Goal: Information Seeking & Learning: Get advice/opinions

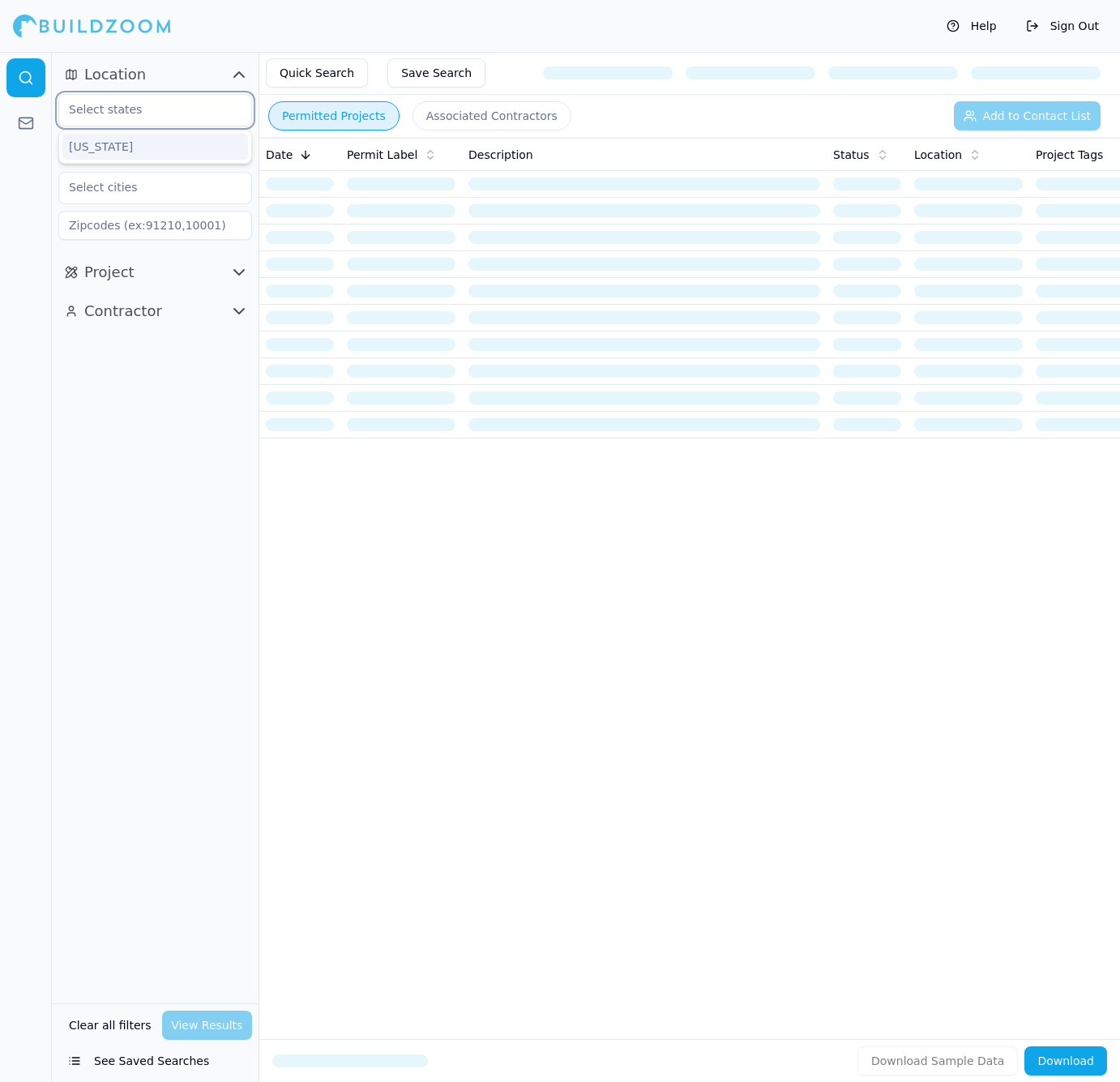
click at [189, 109] on input "text" at bounding box center [144, 109] width 172 height 29
click at [166, 149] on div "[US_STATE]" at bounding box center [156, 146] width 186 height 26
click at [164, 155] on input "text" at bounding box center [144, 148] width 172 height 29
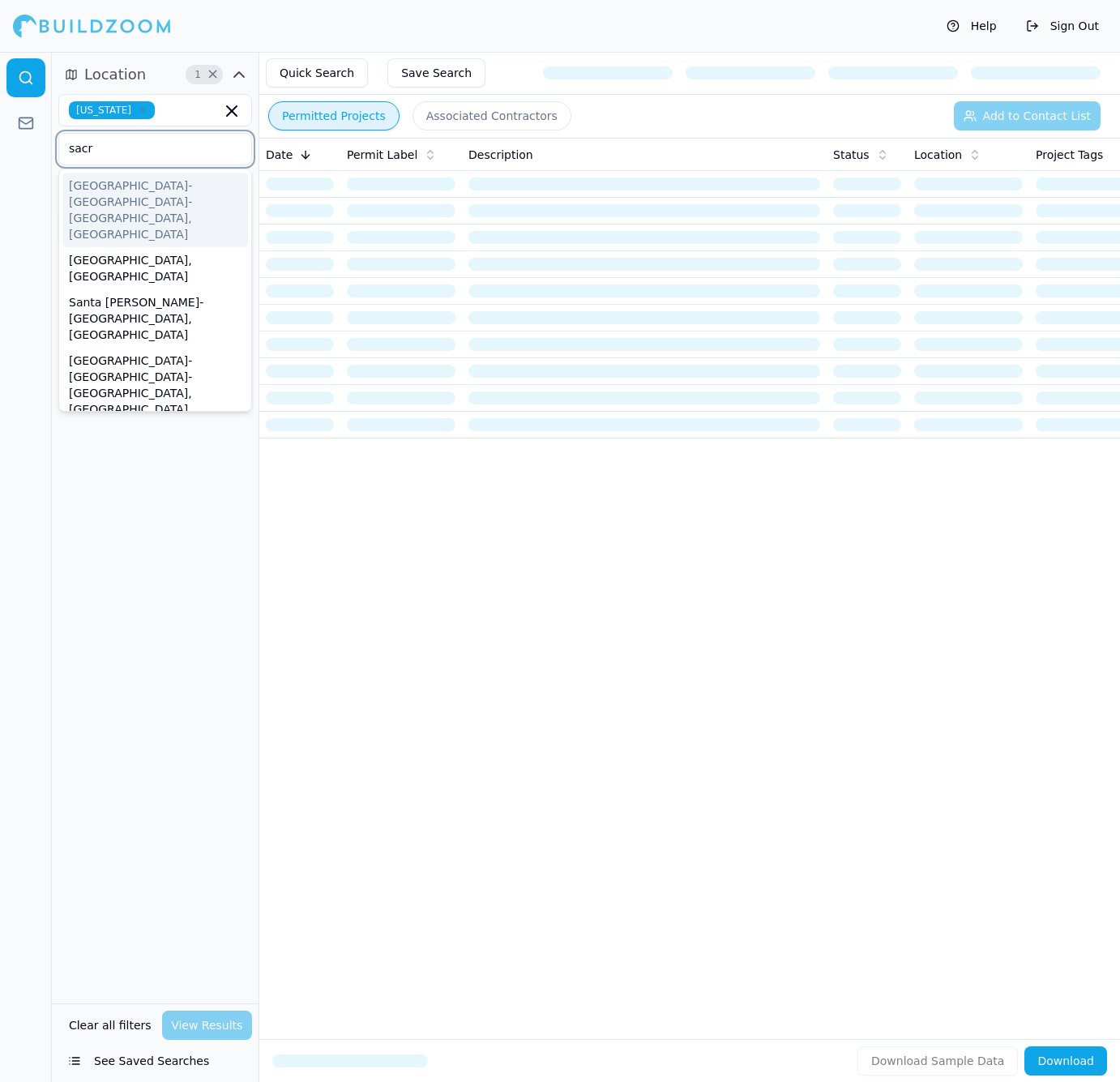
type input "sacra"
click at [163, 191] on div "[GEOGRAPHIC_DATA]-[GEOGRAPHIC_DATA]-[GEOGRAPHIC_DATA], [GEOGRAPHIC_DATA]" at bounding box center [156, 210] width 186 height 75
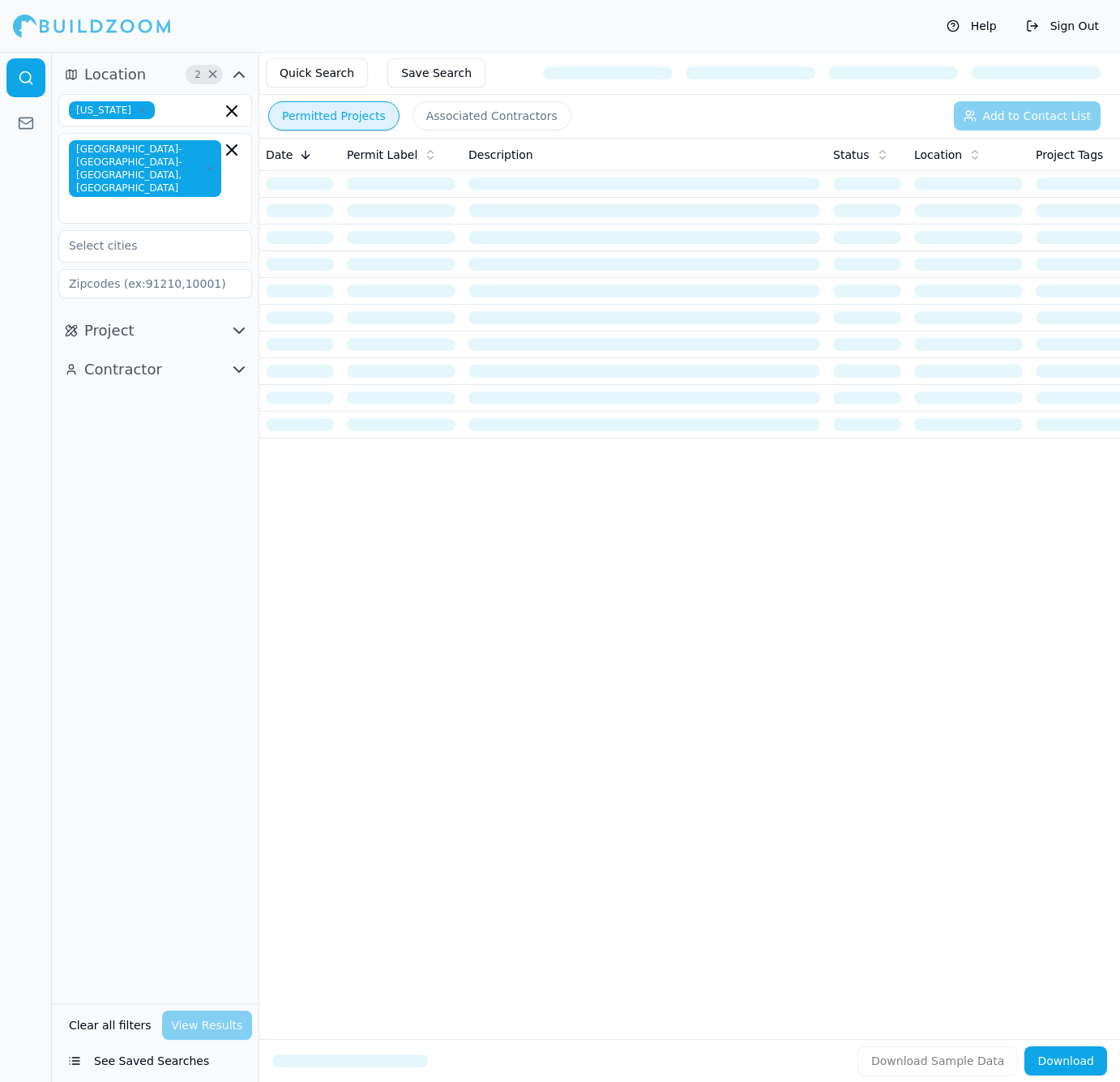
click at [137, 536] on div "Location 2 × California Sacramento-Roseville-Folsom, CA Project Contractor" at bounding box center [155, 527] width 207 height 951
click at [142, 231] on input "text" at bounding box center [144, 246] width 172 height 29
click at [112, 496] on div "Location 2 × California Sacramento-Roseville-Folsom, CA Project Contractor" at bounding box center [155, 527] width 207 height 951
click at [130, 319] on span "Project" at bounding box center [110, 330] width 51 height 23
click at [167, 351] on input "text" at bounding box center [144, 365] width 172 height 29
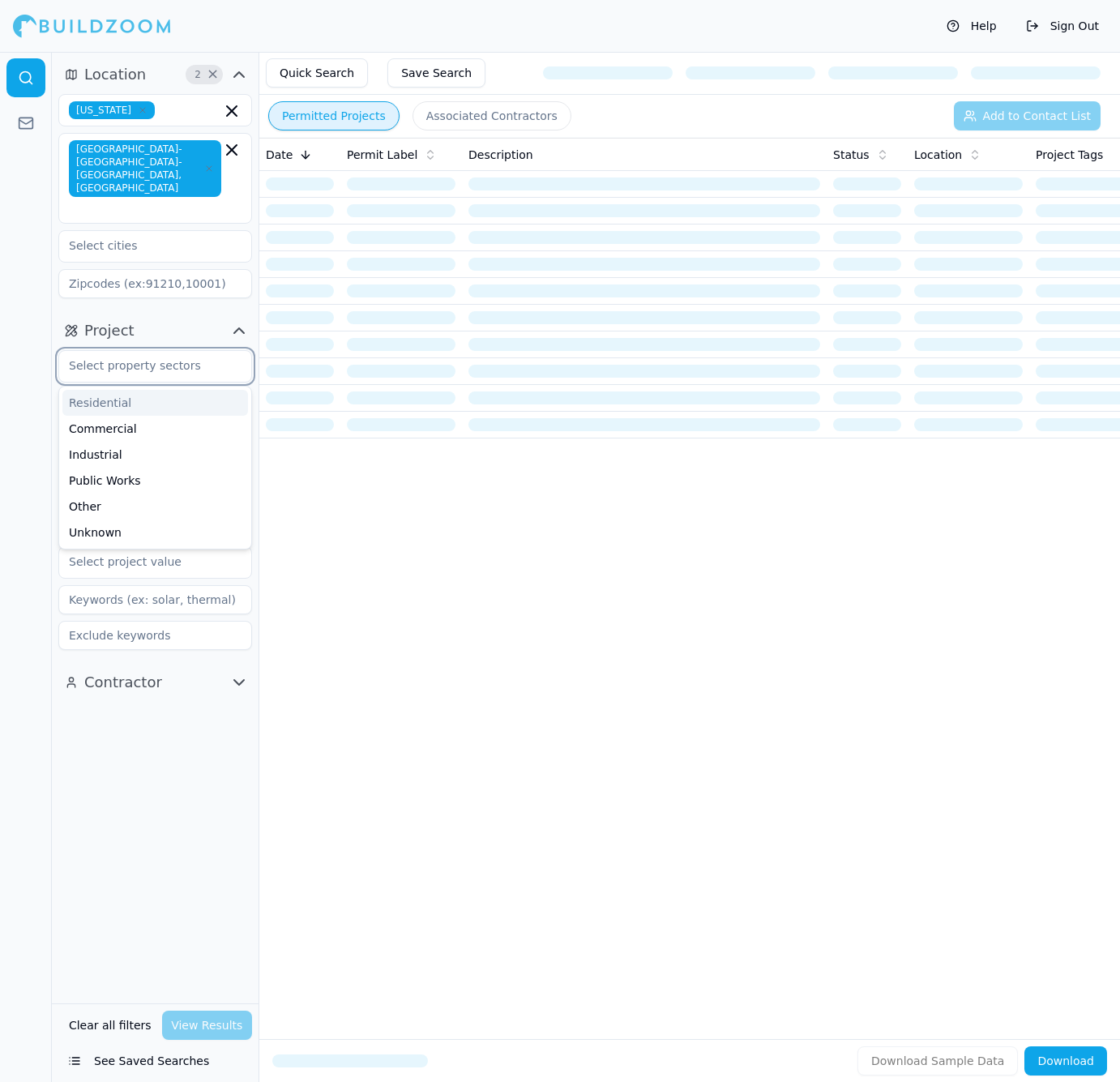
click at [144, 390] on div "Residential" at bounding box center [156, 403] width 186 height 26
click at [137, 390] on div "Commercial" at bounding box center [156, 403] width 186 height 26
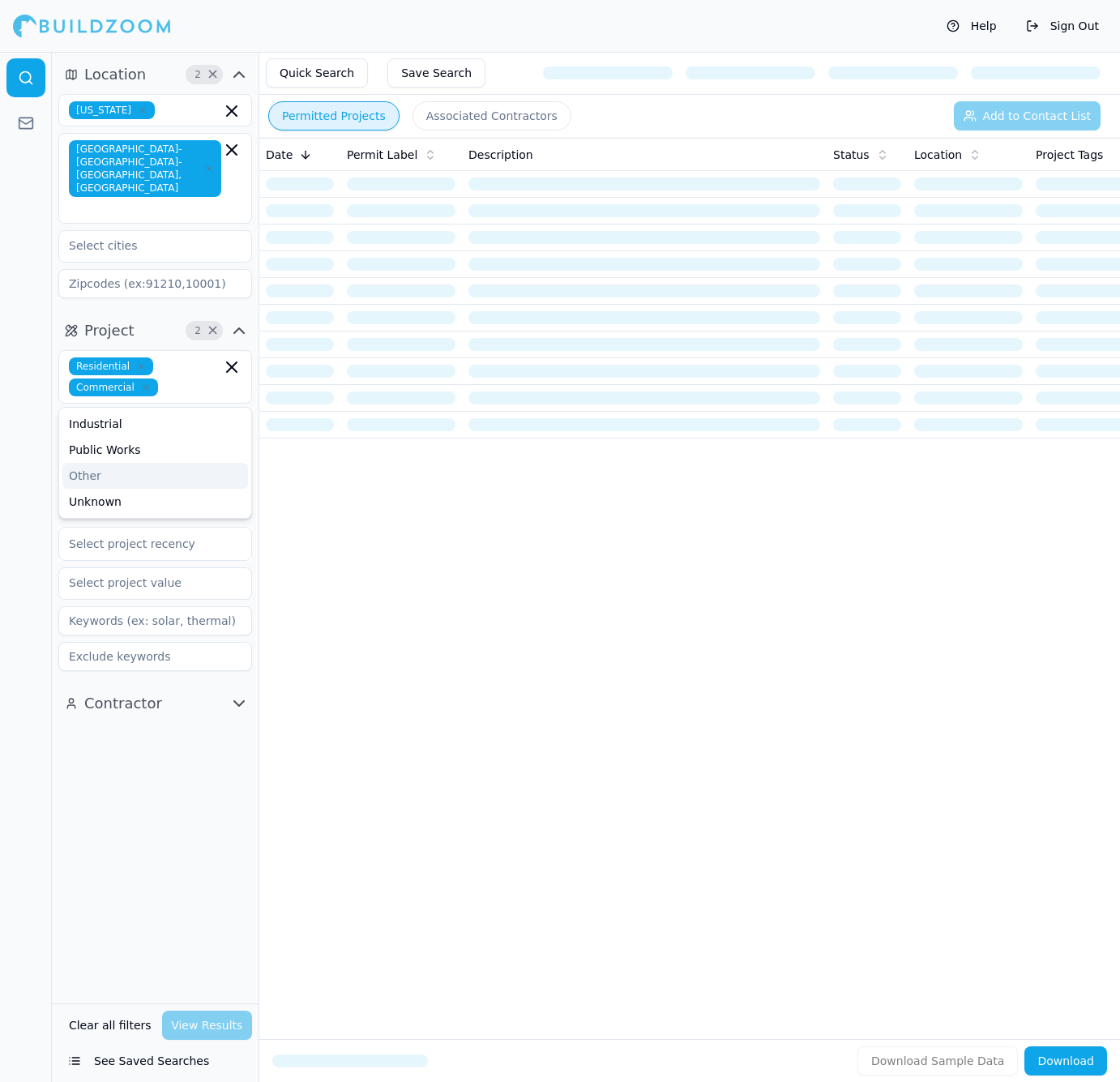
click at [101, 755] on div "Location 2 × California Sacramento-Roseville-Folsom, CA Project 2 × Residential…" at bounding box center [155, 527] width 207 height 951
click at [157, 411] on input "text" at bounding box center [144, 426] width 172 height 29
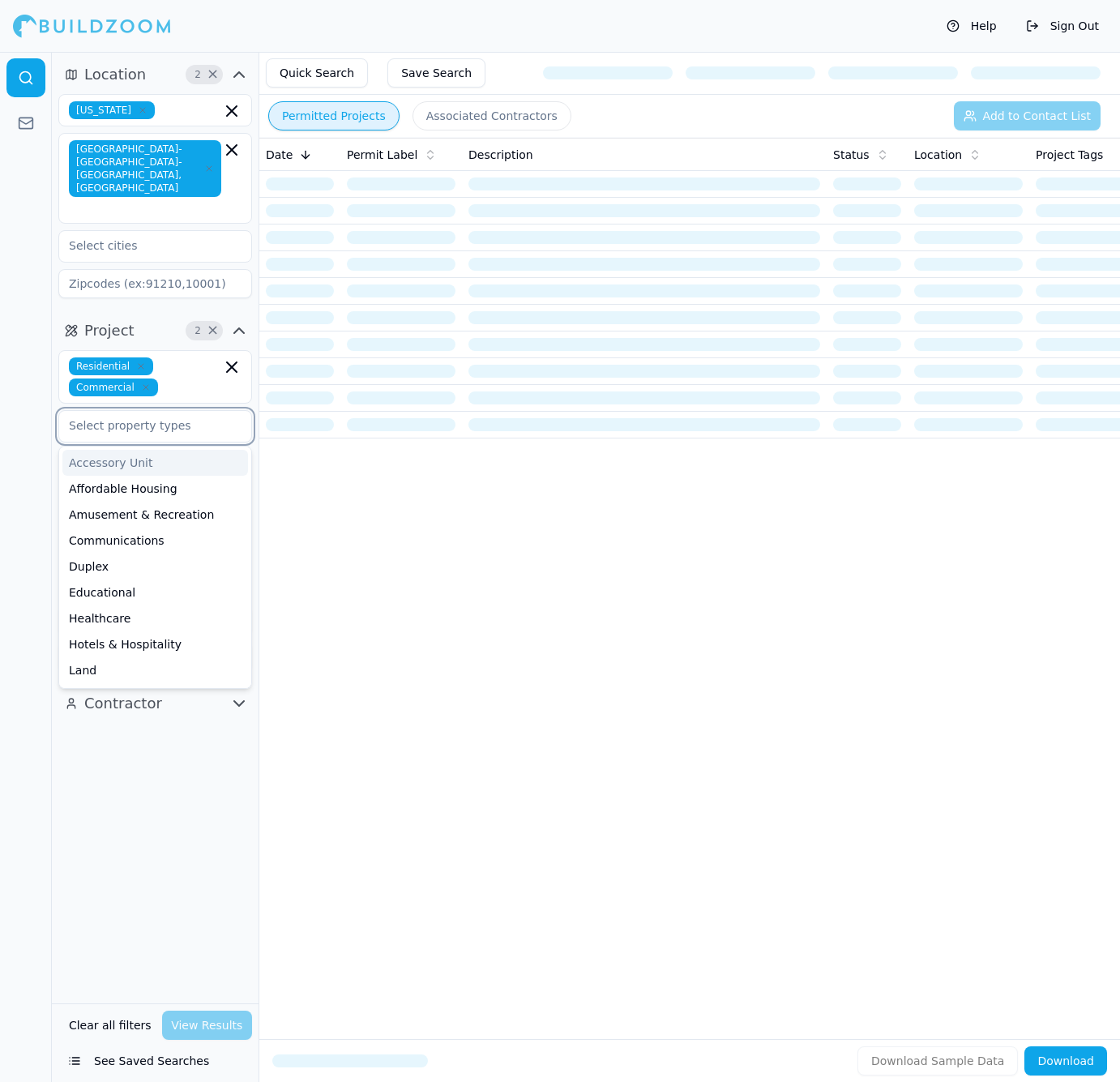
click at [166, 411] on input "text" at bounding box center [144, 426] width 172 height 29
click at [103, 712] on div "Location 2 × California Sacramento-Roseville-Folsom, CA Project 2 × Residential…" at bounding box center [155, 527] width 207 height 951
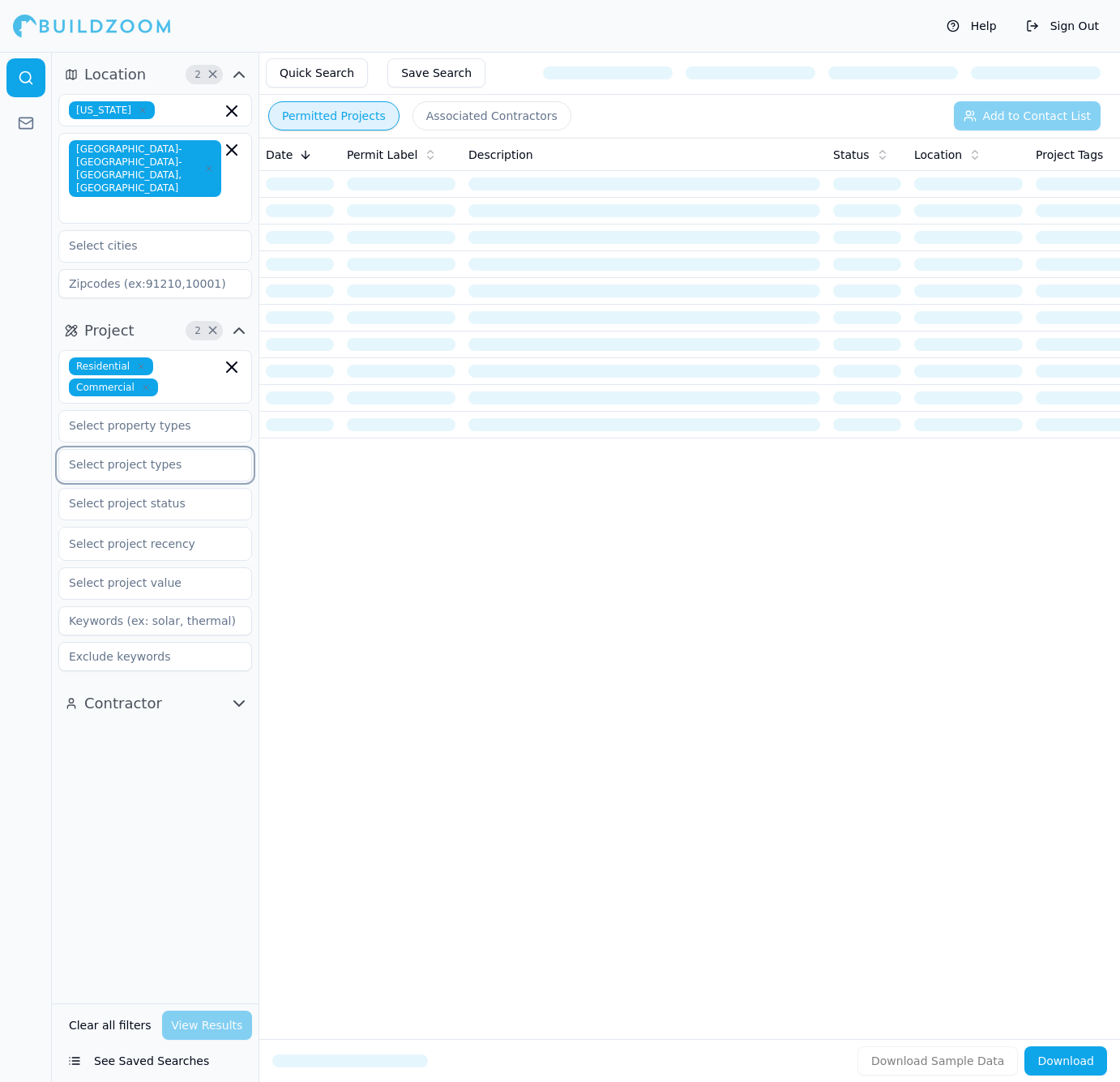
click at [150, 450] on input "text" at bounding box center [144, 465] width 172 height 29
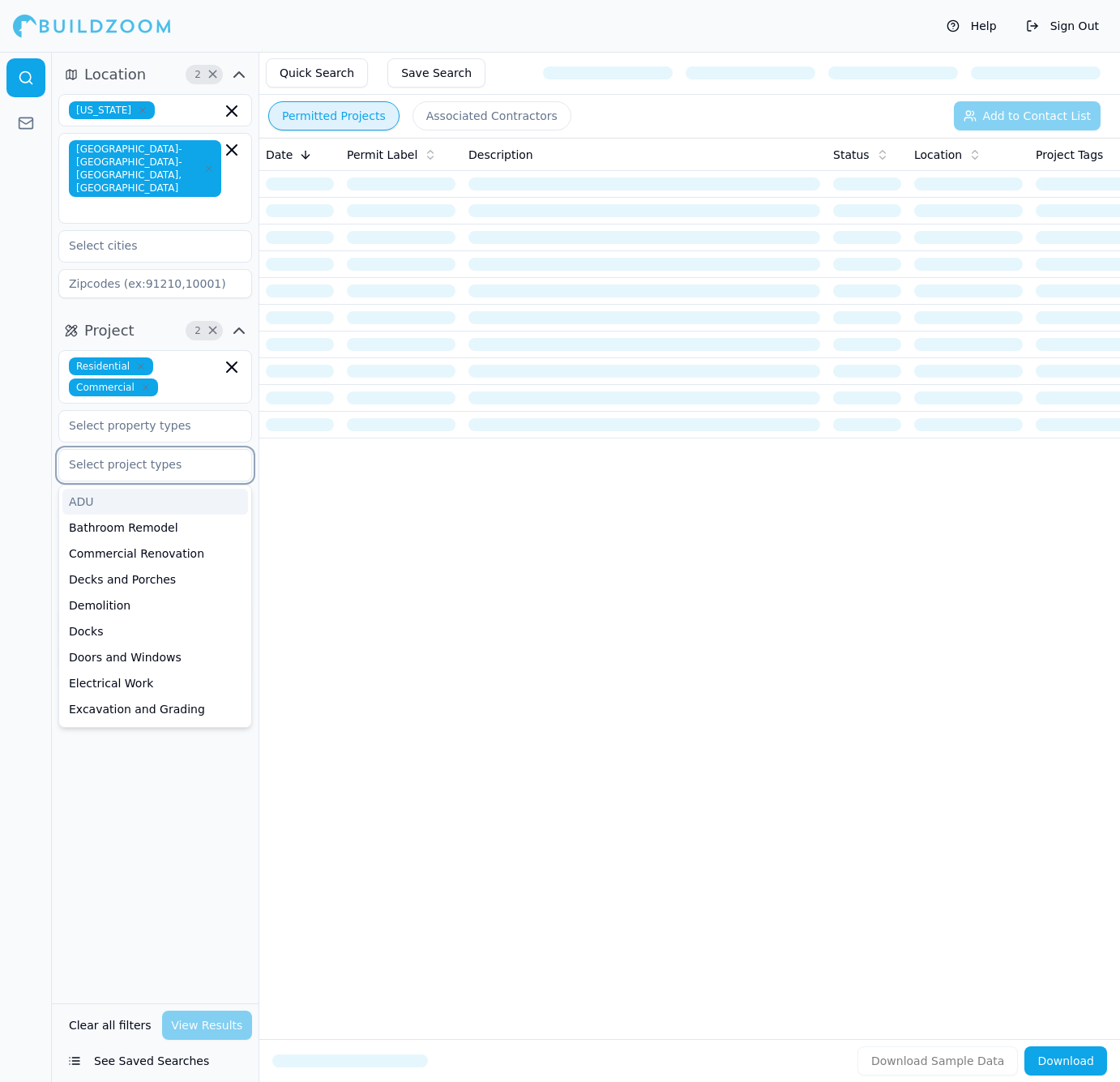
click at [150, 450] on input "text" at bounding box center [144, 465] width 172 height 29
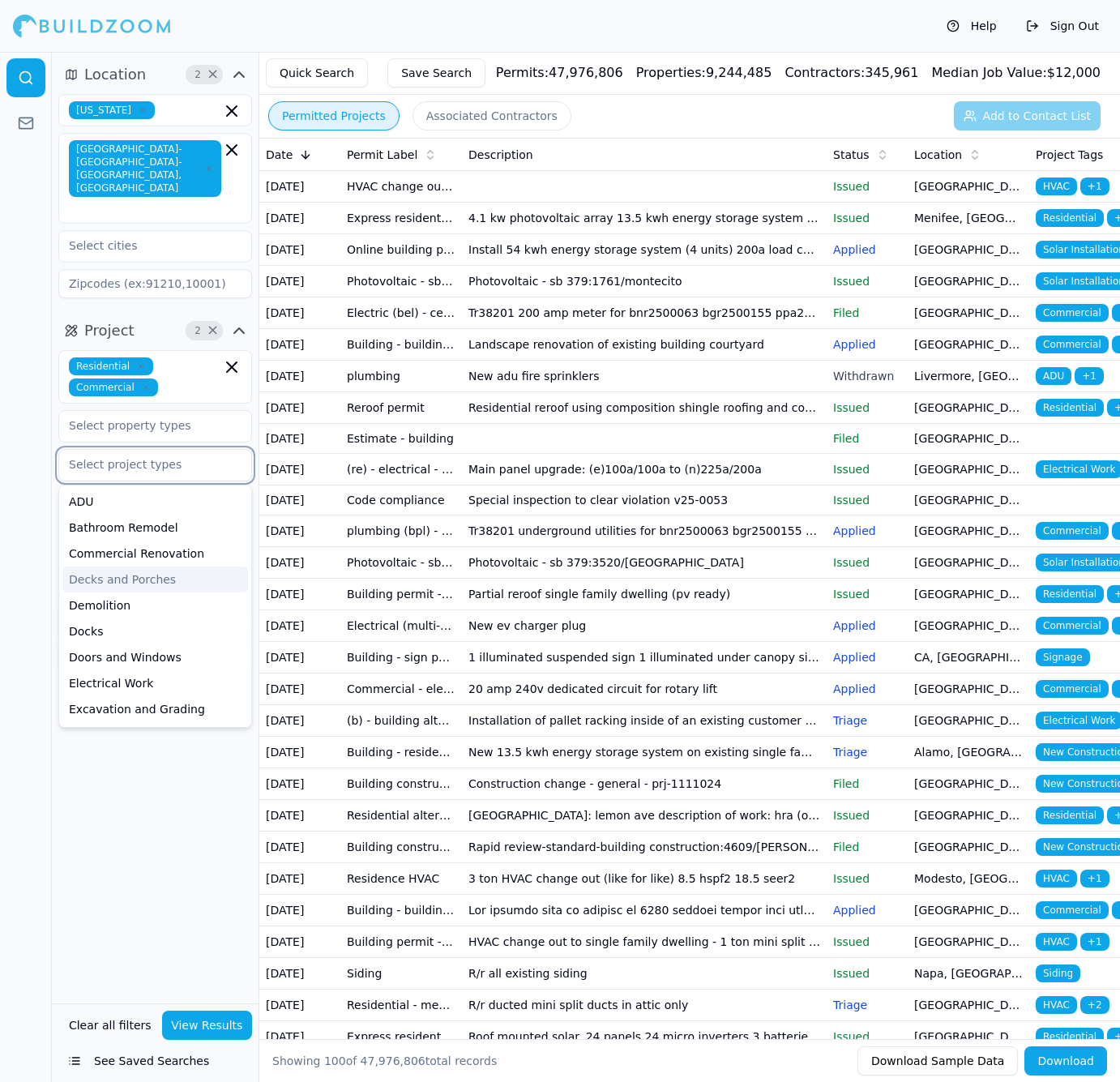
click at [160, 567] on div "Decks and Porches" at bounding box center [156, 580] width 186 height 26
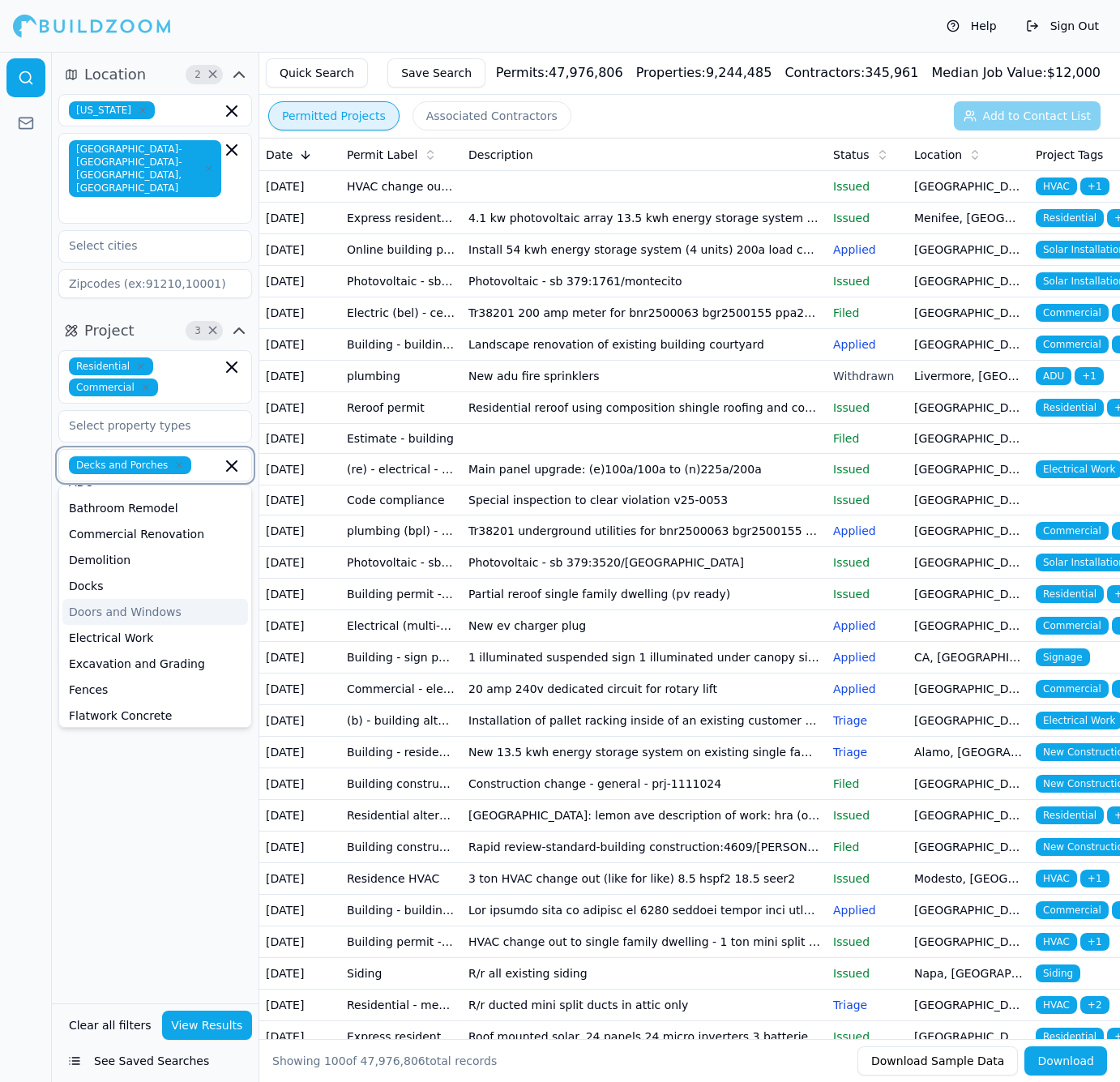
scroll to position [24, 0]
click at [132, 595] on div "Doors and Windows" at bounding box center [156, 608] width 186 height 26
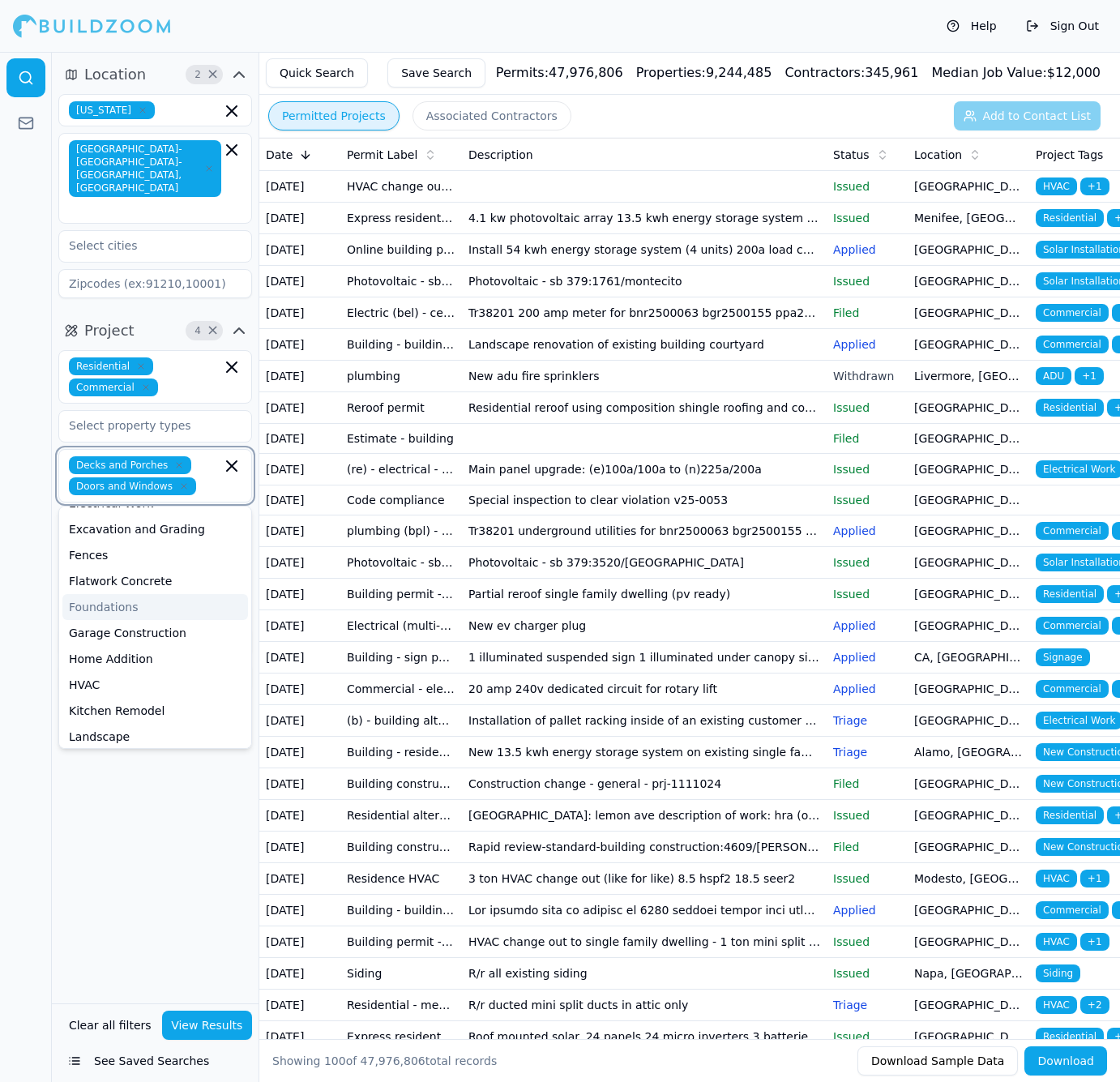
scroll to position [153, 0]
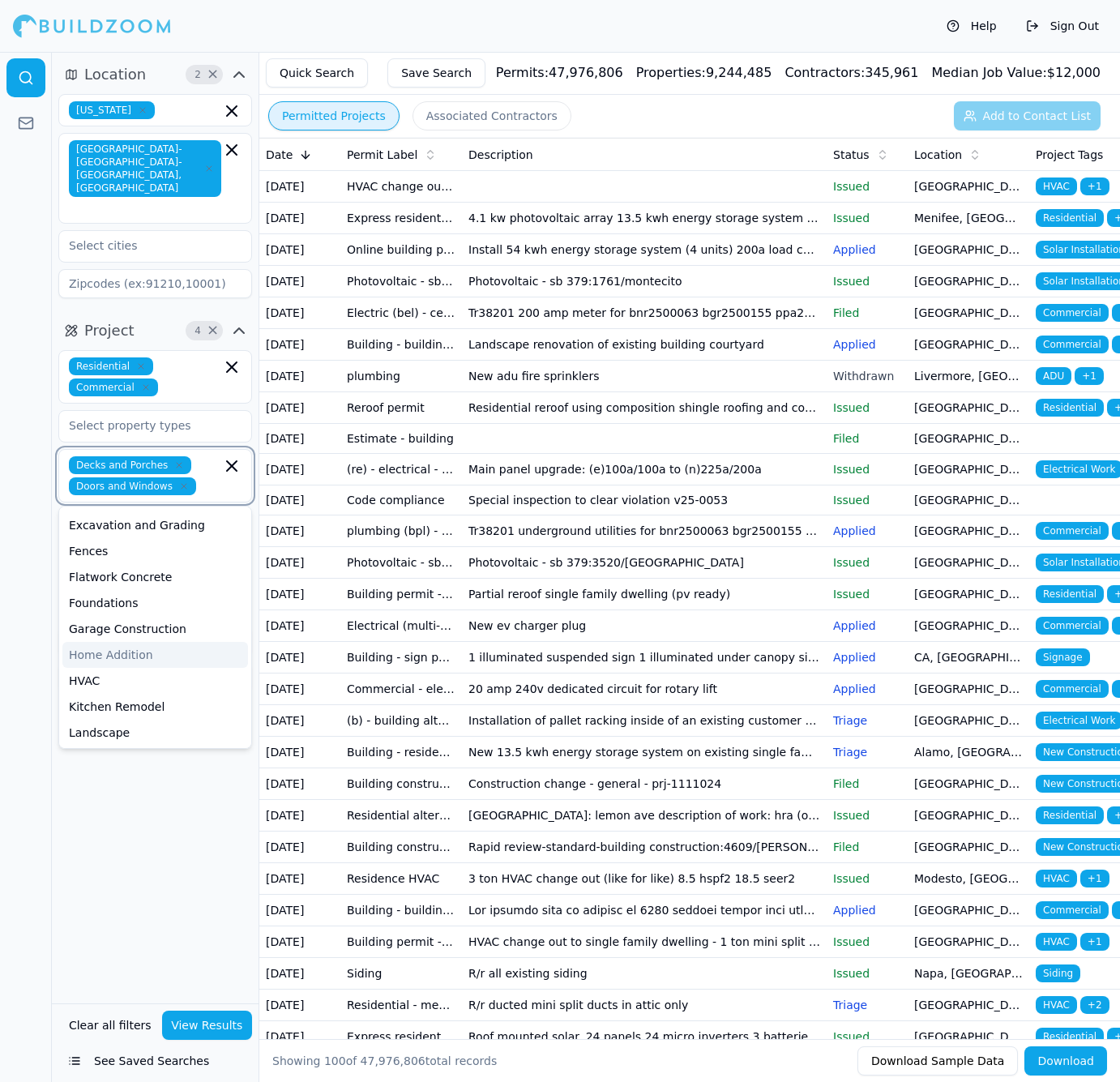
click at [125, 642] on div "Home Addition" at bounding box center [156, 655] width 186 height 26
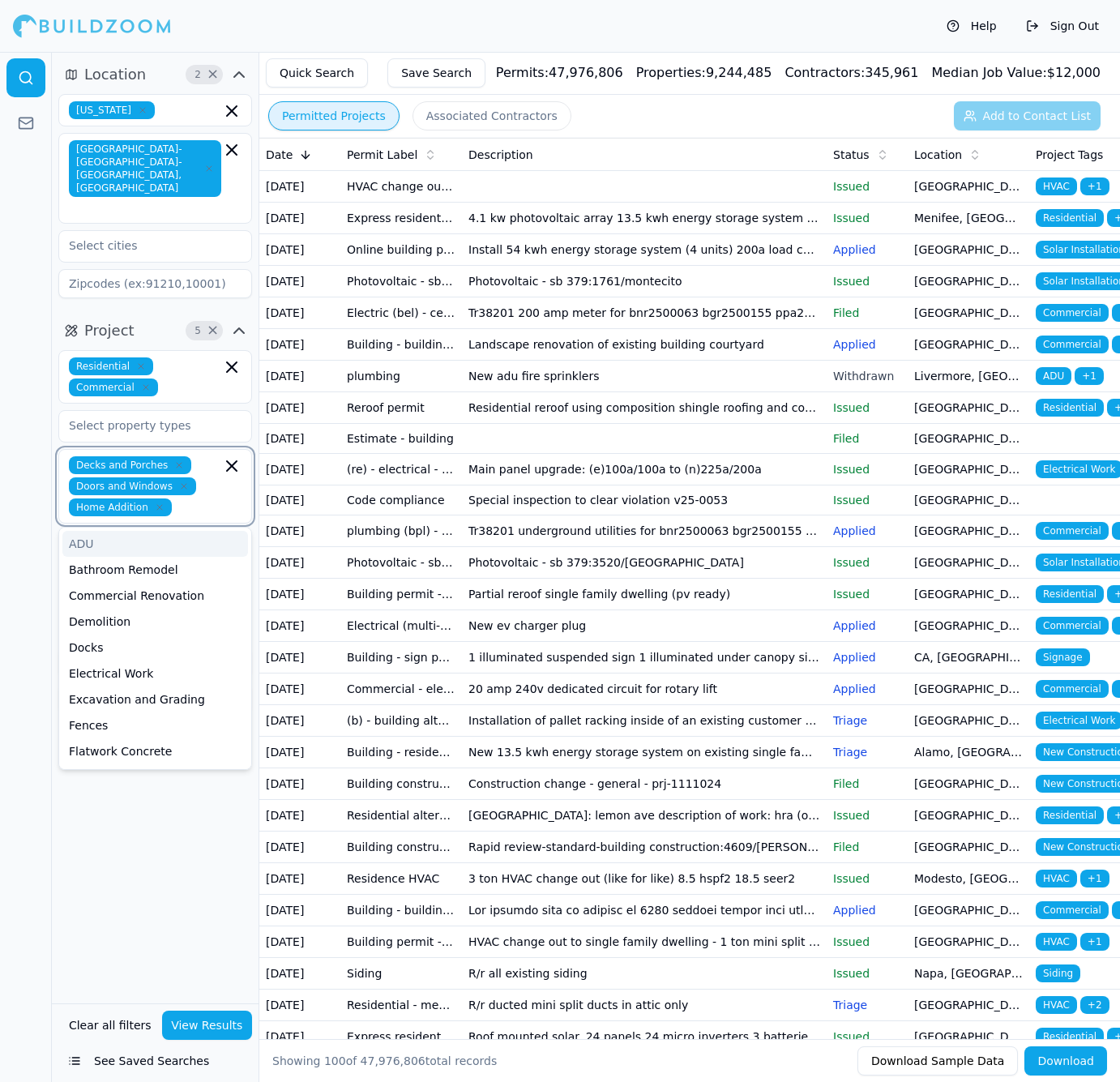
click at [125, 531] on div "ADU" at bounding box center [156, 544] width 186 height 26
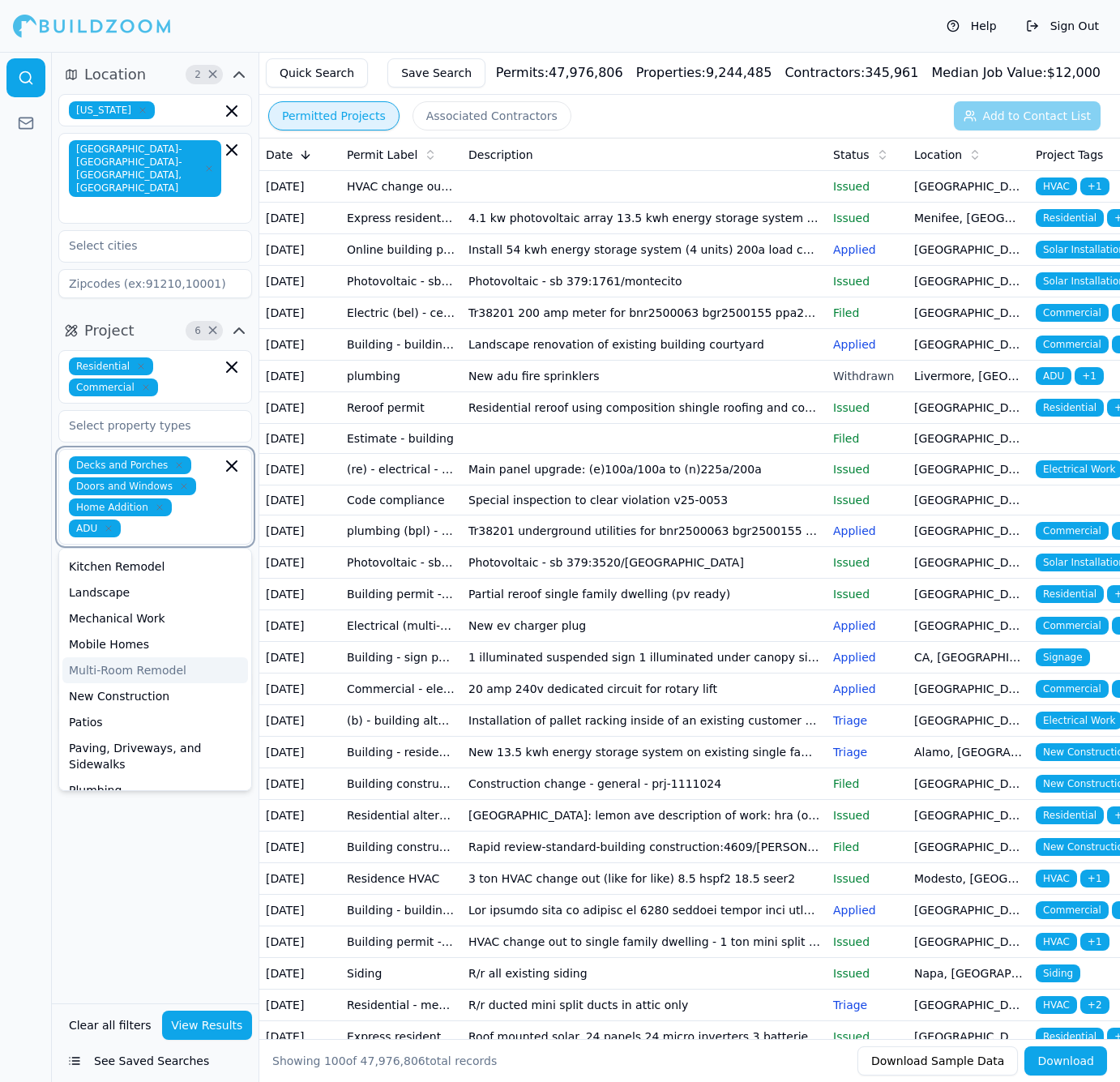
scroll to position [285, 0]
click at [129, 682] on div "New Construction" at bounding box center [156, 695] width 186 height 26
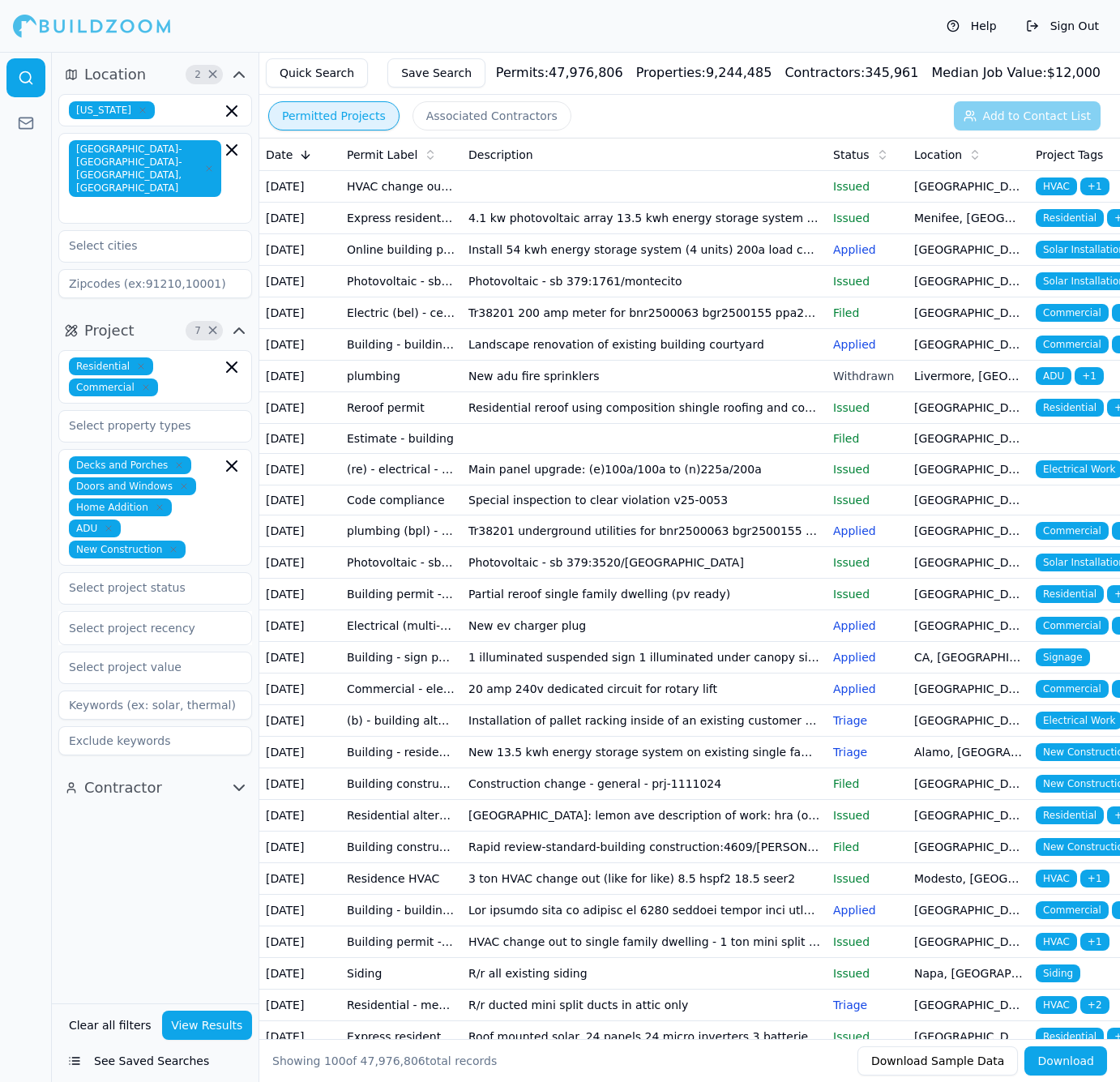
click at [121, 892] on div "Location 2 × California Sacramento-Roseville-Folsom, CA Project 7 × Residential…" at bounding box center [155, 527] width 207 height 951
click at [191, 573] on input "text" at bounding box center [144, 588] width 172 height 29
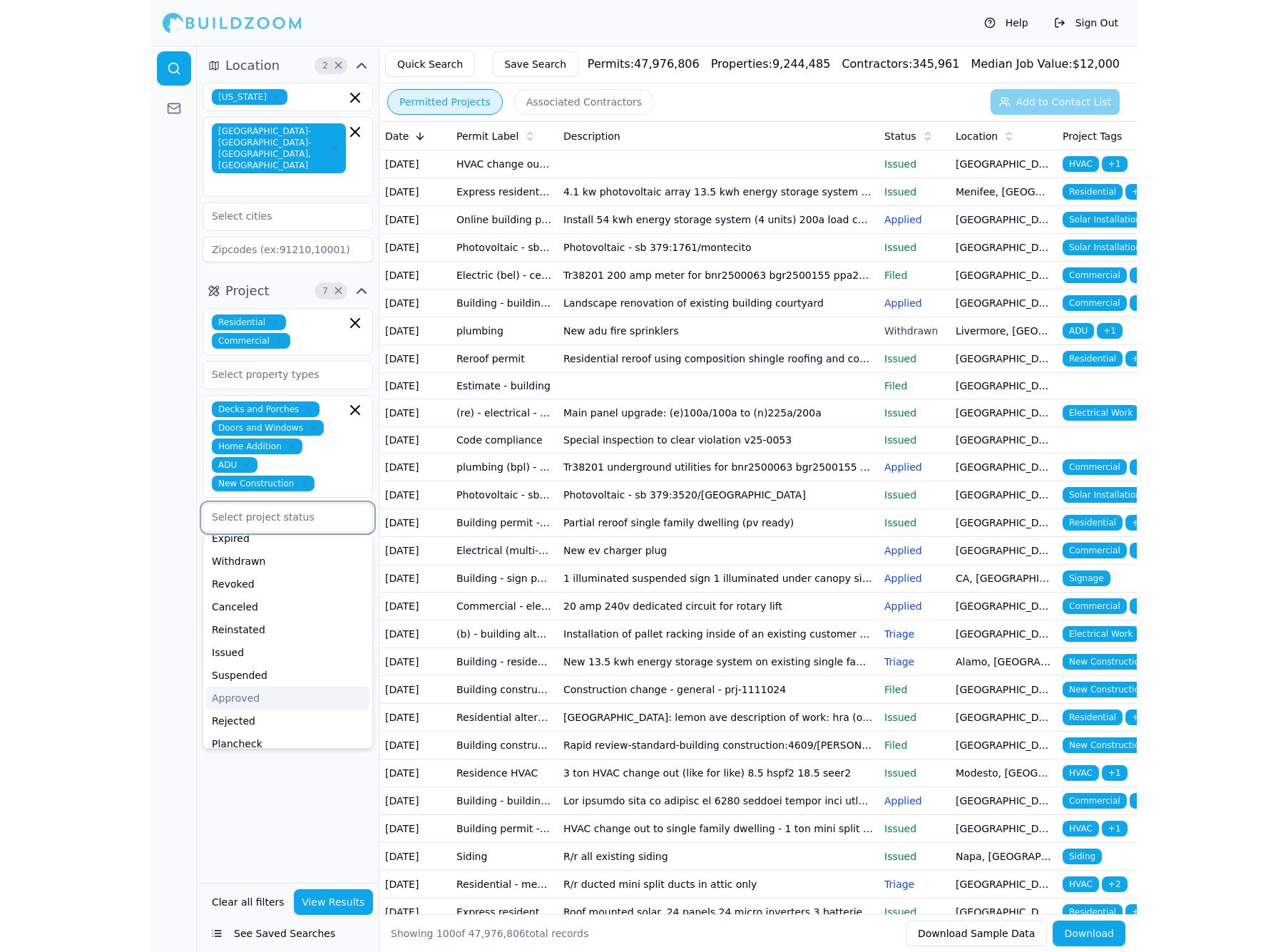
scroll to position [58, 0]
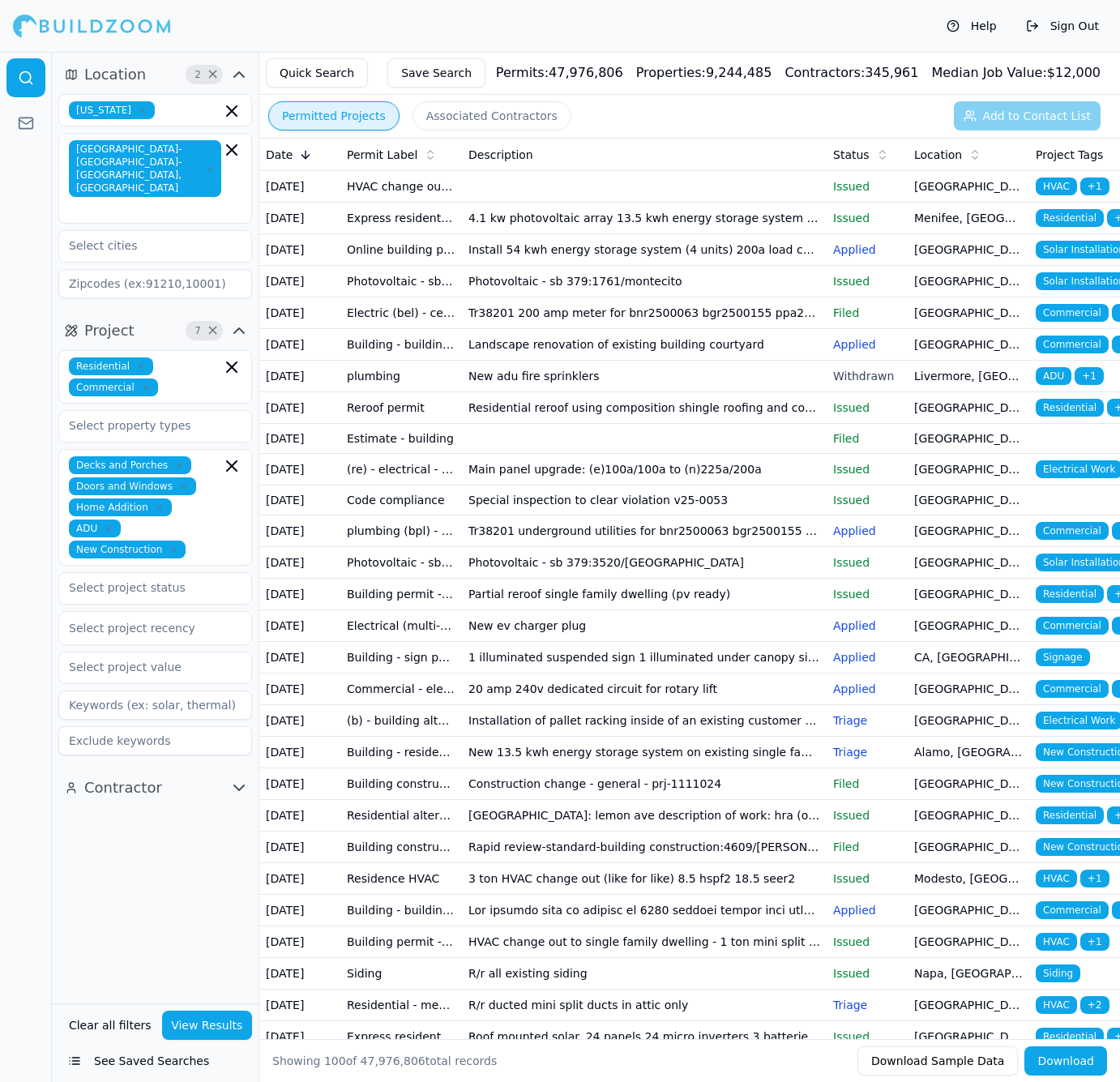
click at [123, 892] on div "Location 2 × California Sacramento-Roseville-Folsom, CA Project 7 × Residential…" at bounding box center [155, 527] width 207 height 951
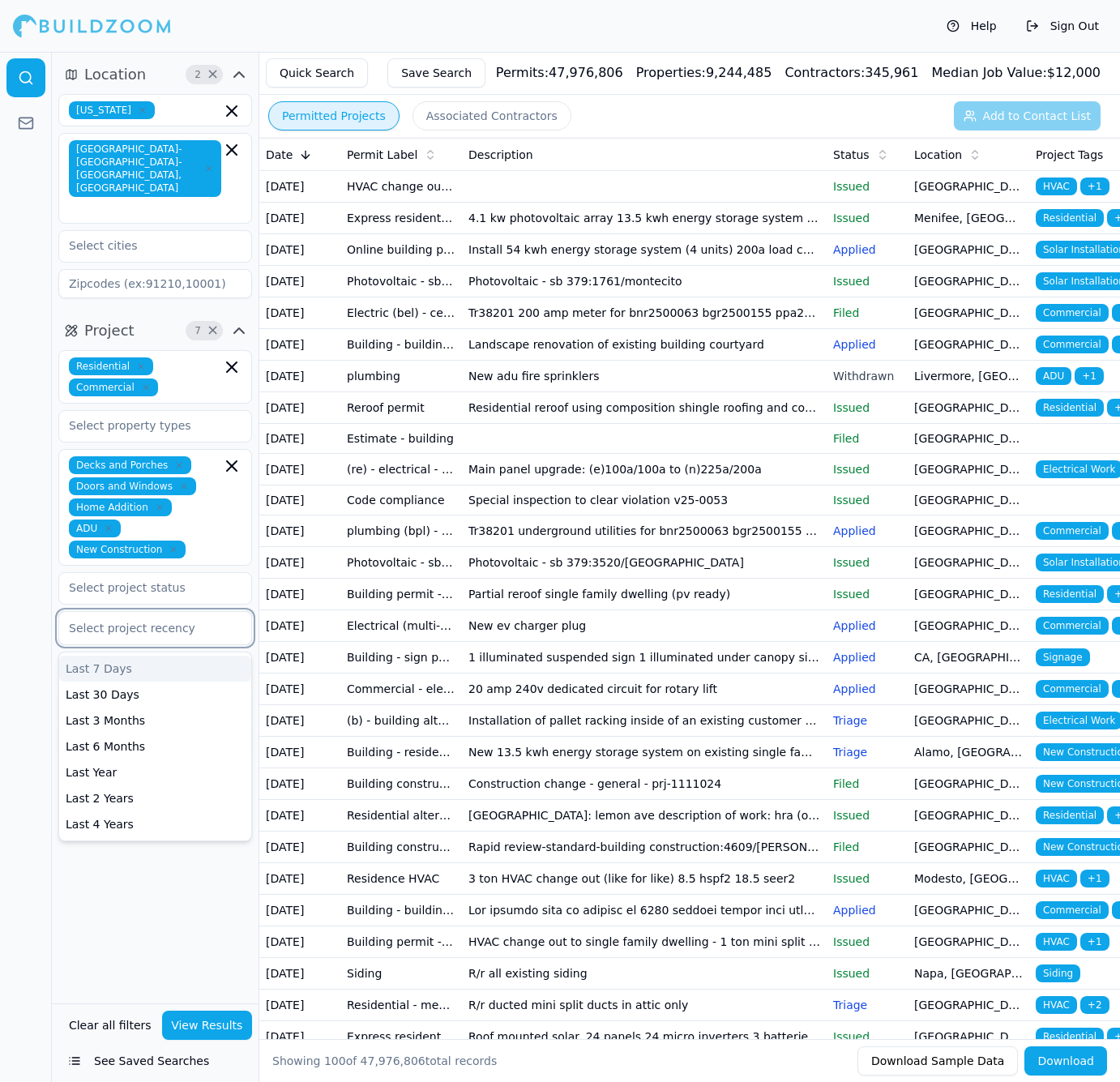
click at [157, 620] on div at bounding box center [156, 628] width 173 height 17
click at [157, 620] on div "Select project recency" at bounding box center [156, 628] width 173 height 17
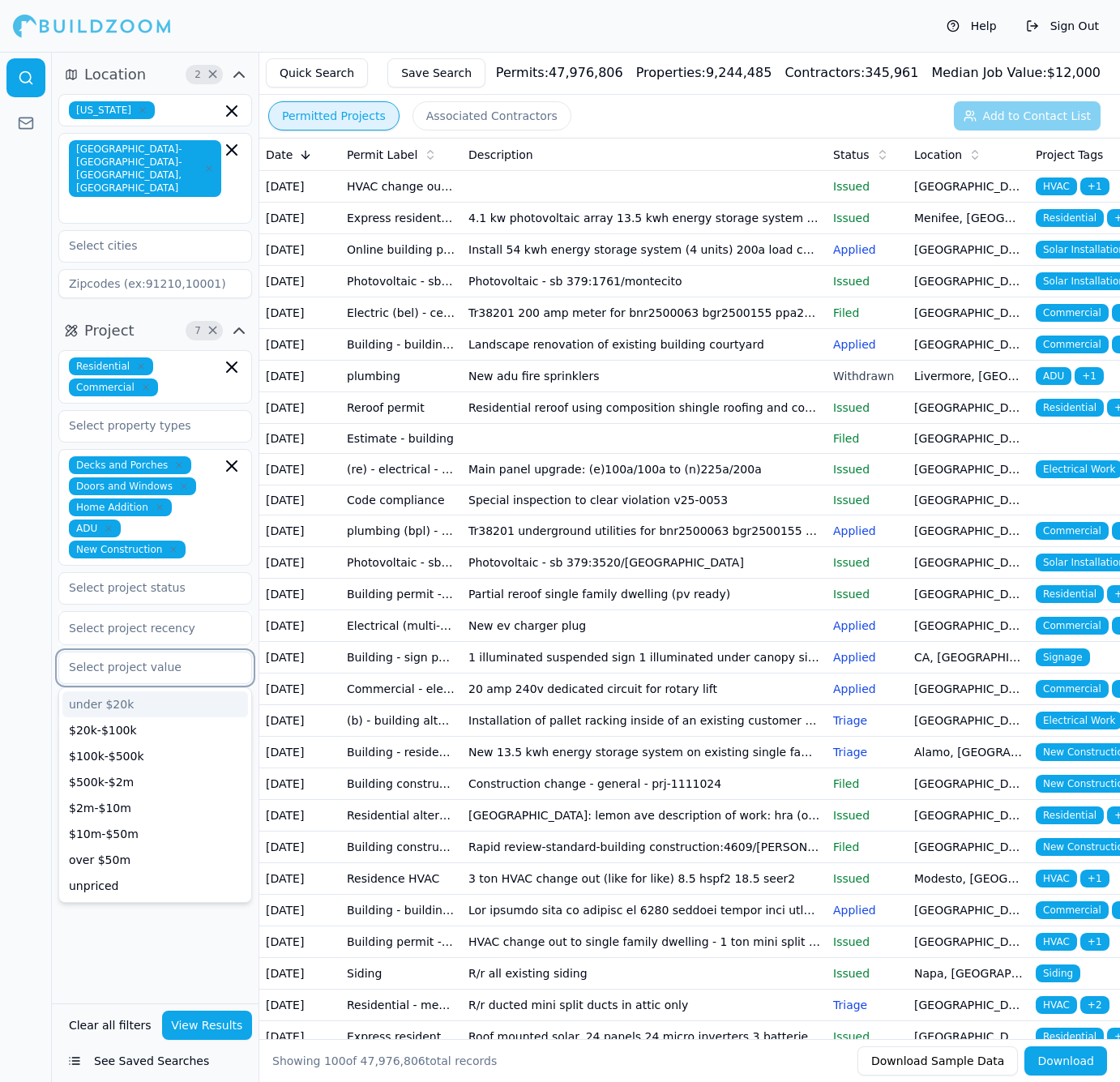
click at [158, 652] on input "text" at bounding box center [144, 667] width 172 height 29
click at [134, 949] on div "Location 2 × California Sacramento-Roseville-Folsom, CA Project 7 × Residential…" at bounding box center [155, 527] width 207 height 951
click at [212, 1023] on button "View Results" at bounding box center [207, 1025] width 91 height 29
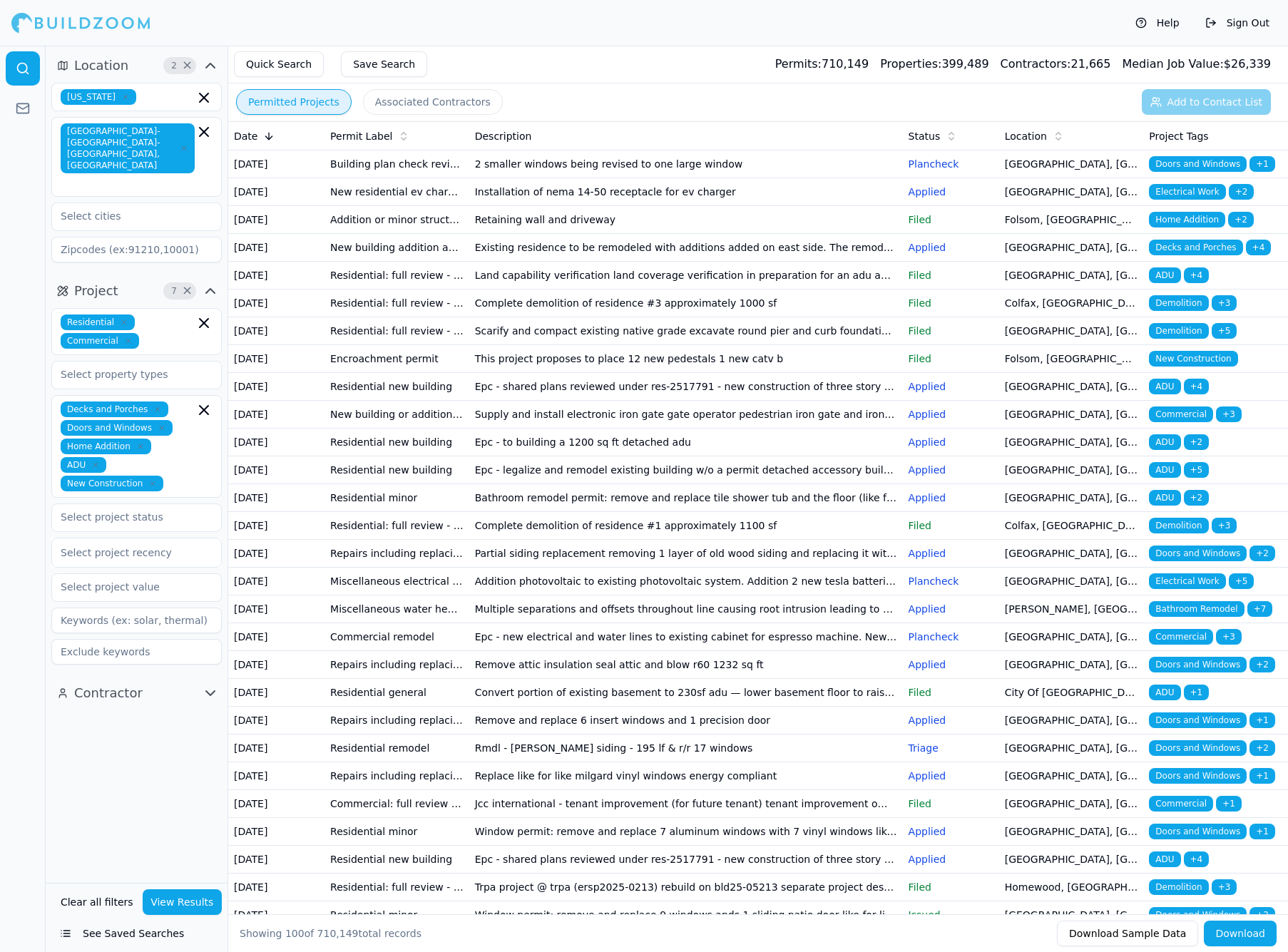
click at [703, 165] on td "2 smaller windows being revised to one large window" at bounding box center [687, 164] width 434 height 28
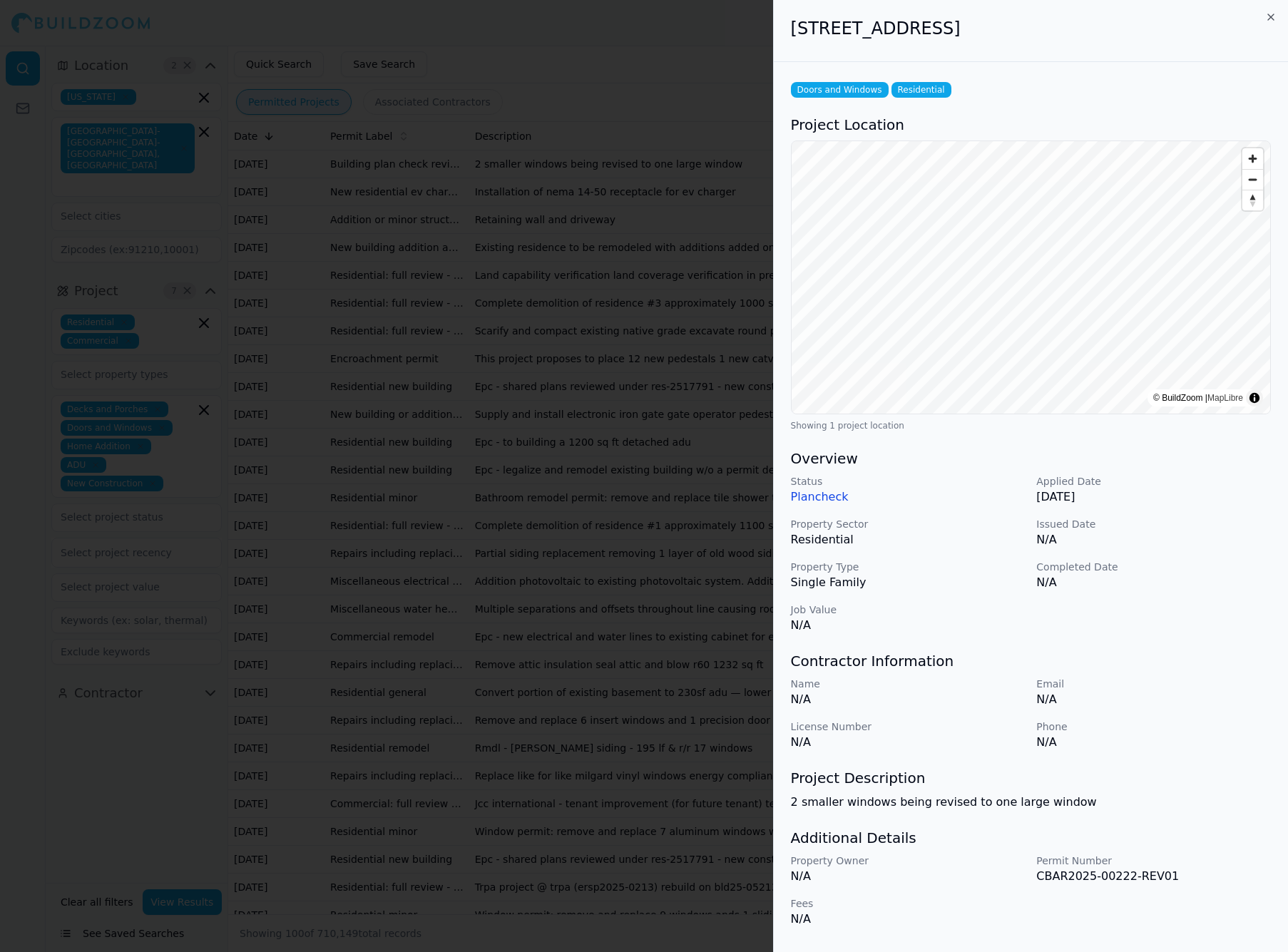
click at [984, 16] on icon "button" at bounding box center [1271, 17] width 11 height 11
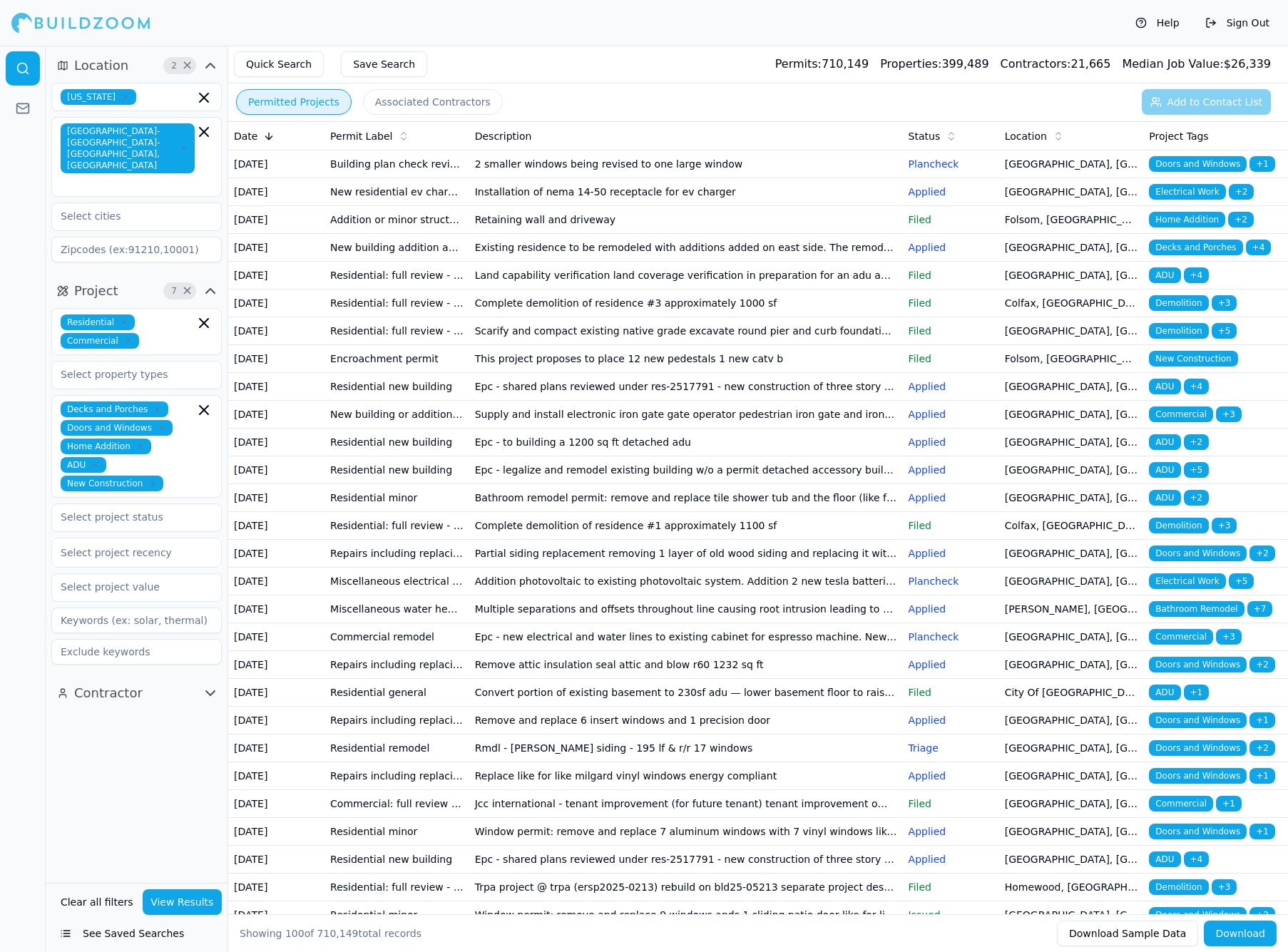
click at [453, 103] on button "Associated Contractors" at bounding box center [432, 102] width 140 height 26
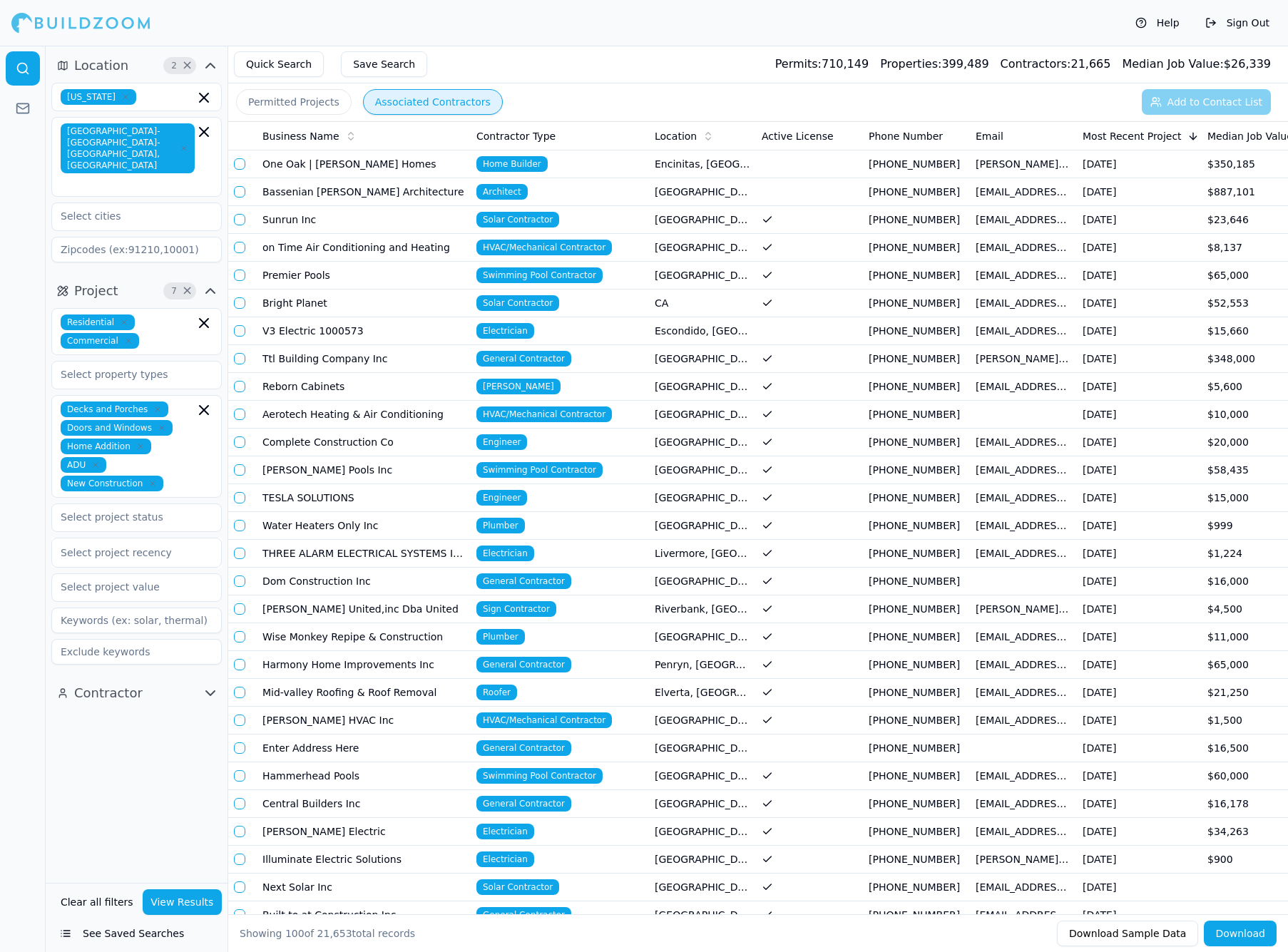
click at [321, 104] on button "Permitted Projects" at bounding box center [294, 102] width 116 height 26
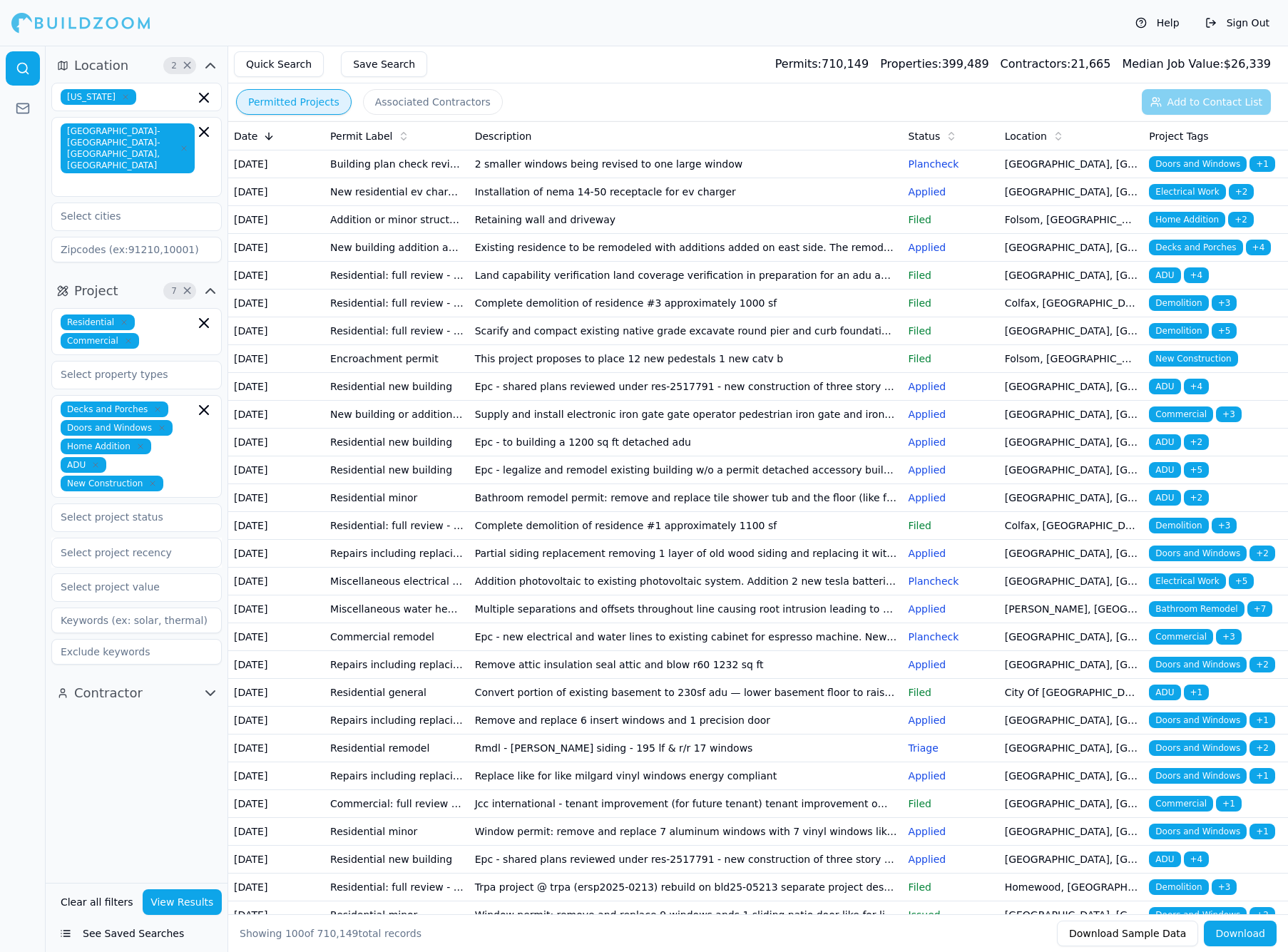
click at [277, 70] on button "Quick Search" at bounding box center [278, 64] width 90 height 26
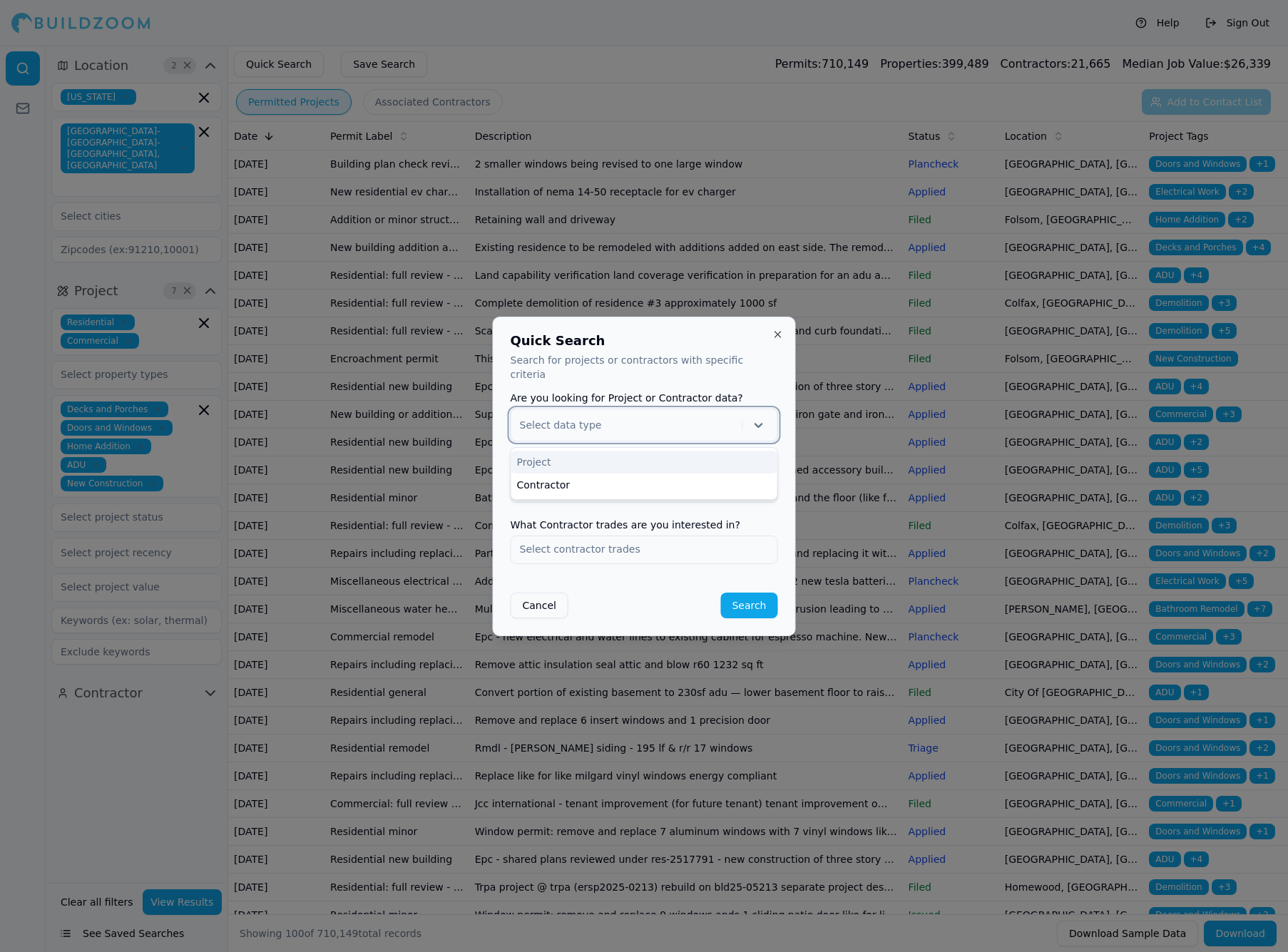
click at [583, 419] on div "Select data type" at bounding box center [628, 425] width 217 height 15
click at [567, 476] on div "Contractor" at bounding box center [644, 485] width 266 height 23
click at [568, 478] on input "text" at bounding box center [644, 488] width 266 height 26
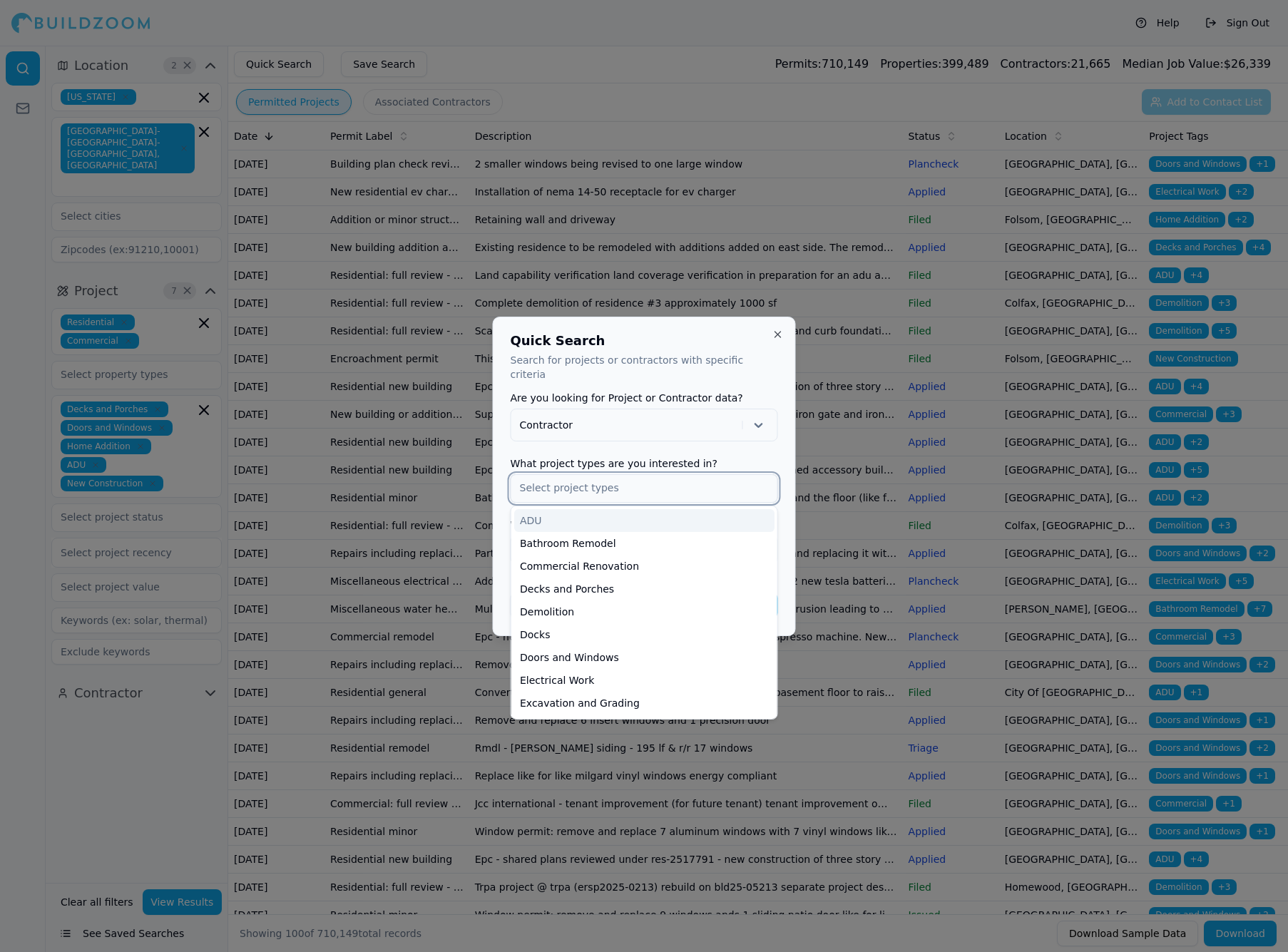
click at [574, 517] on div "ADU" at bounding box center [644, 521] width 260 height 23
click at [572, 559] on div "Decks and Porches" at bounding box center [644, 566] width 260 height 23
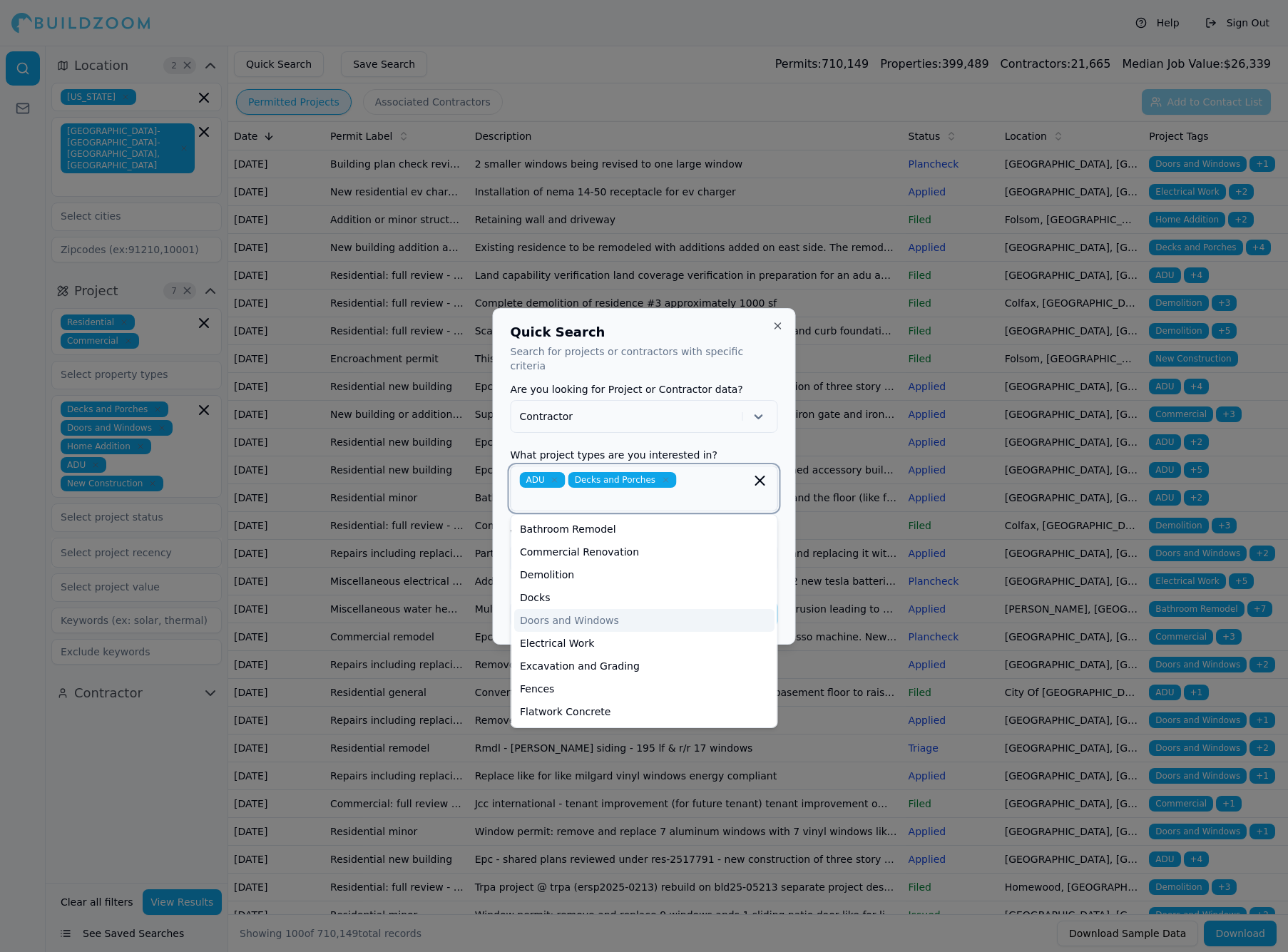
click at [563, 615] on div "Doors and Windows" at bounding box center [644, 620] width 260 height 23
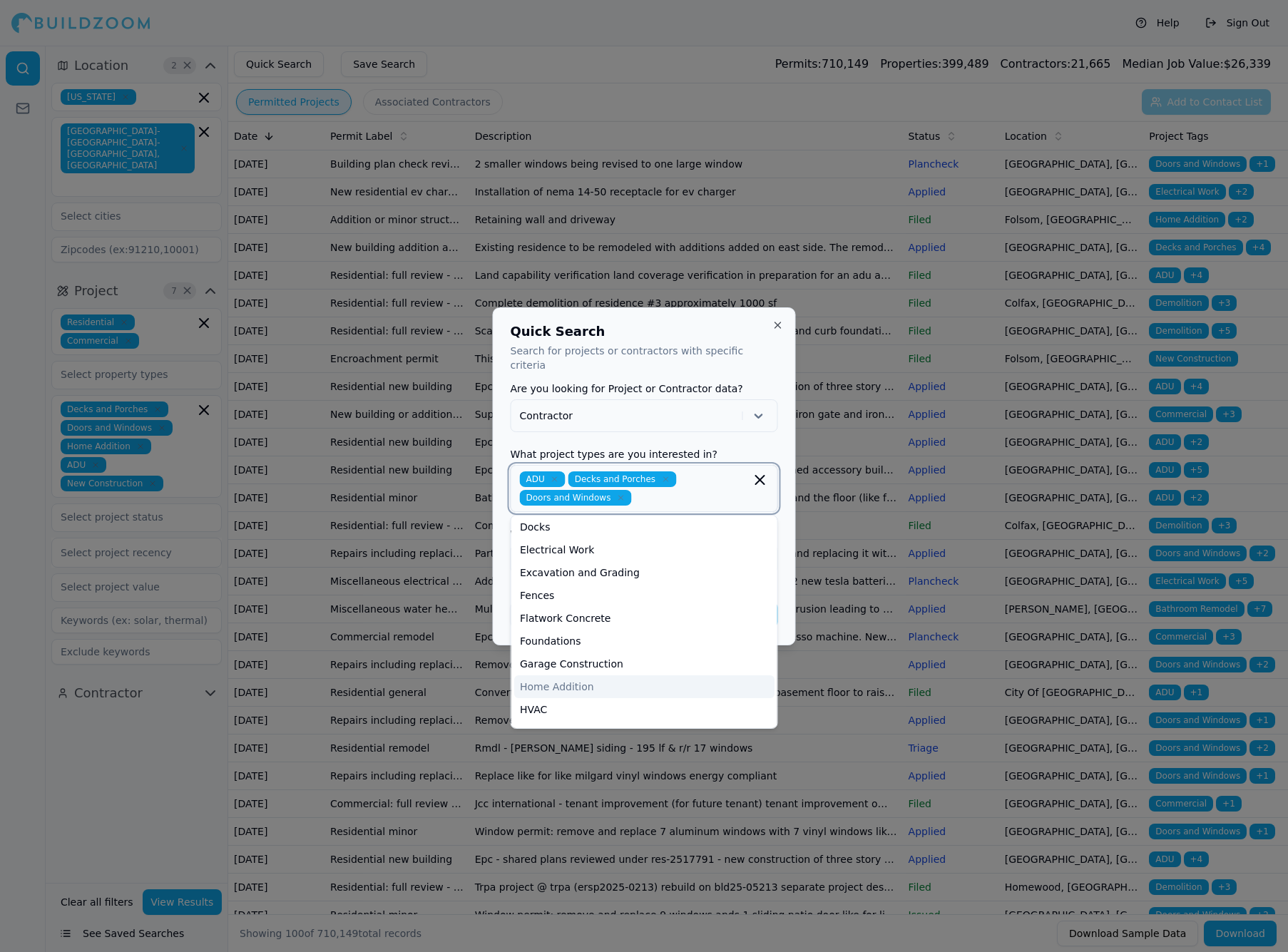
click at [559, 681] on div "Home Addition" at bounding box center [644, 686] width 260 height 23
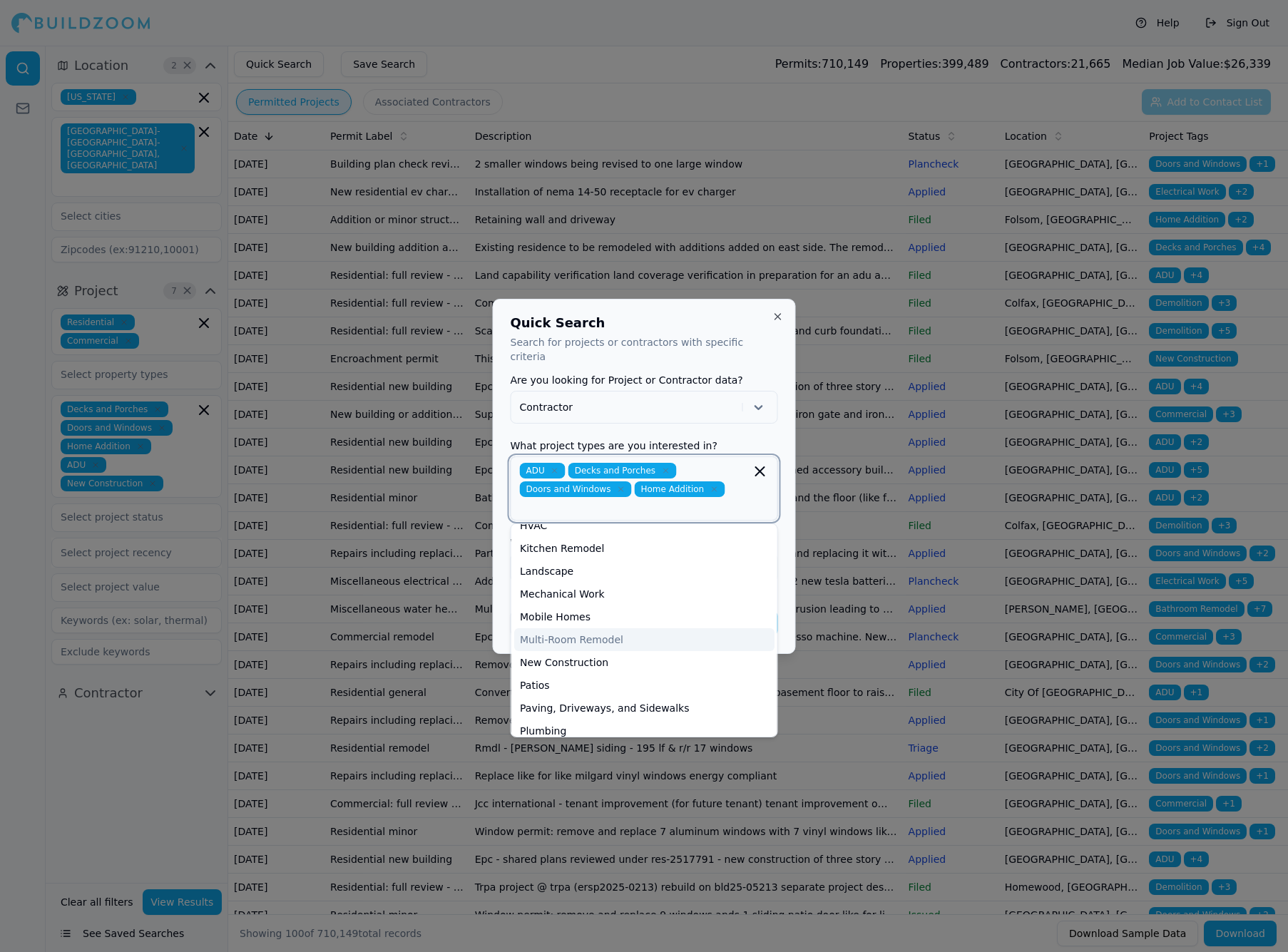
scroll to position [246, 0]
click at [567, 649] on div "New Construction" at bounding box center [644, 657] width 260 height 23
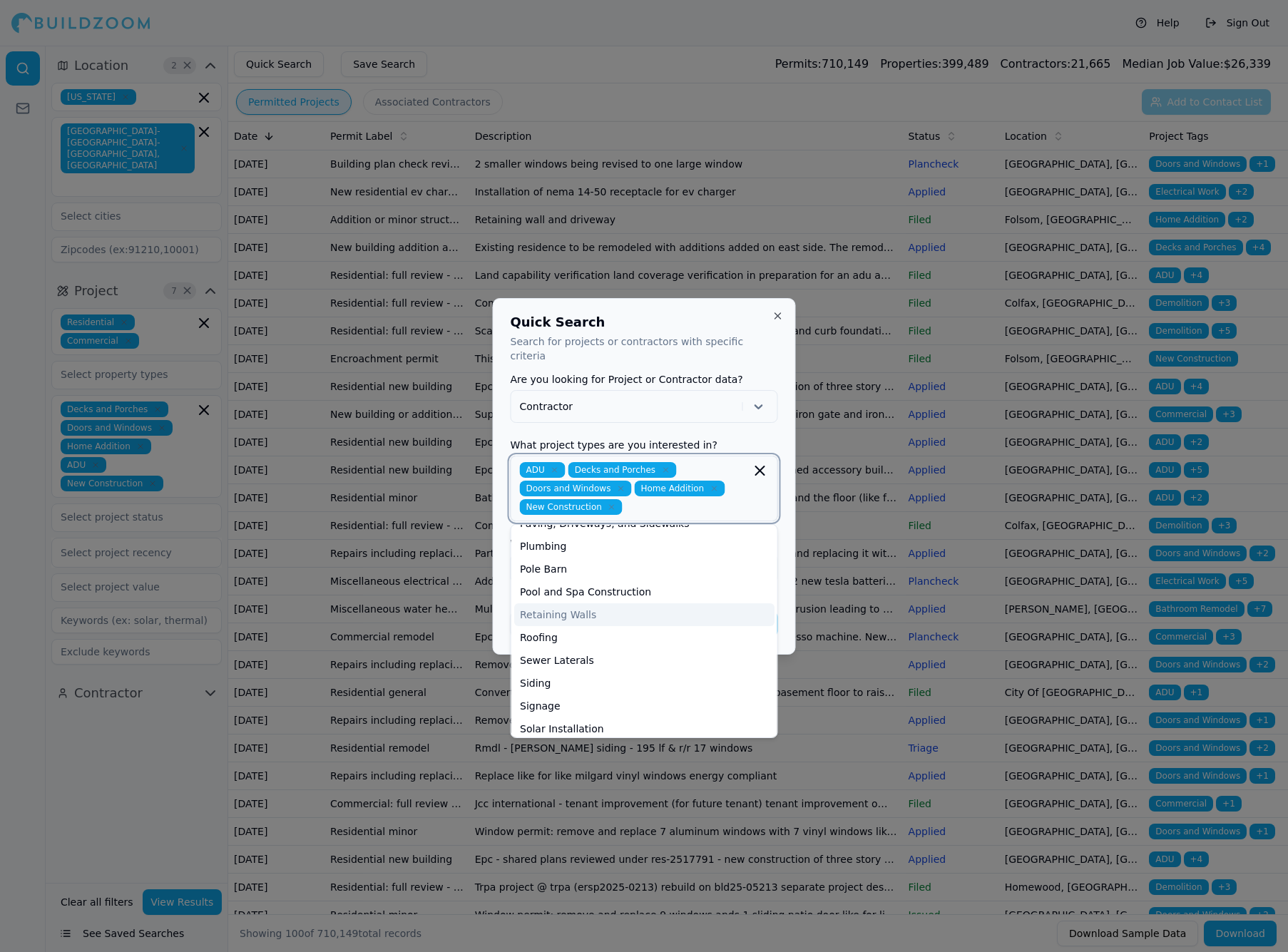
scroll to position [410, 0]
click at [559, 669] on div "Siding" at bounding box center [644, 678] width 260 height 23
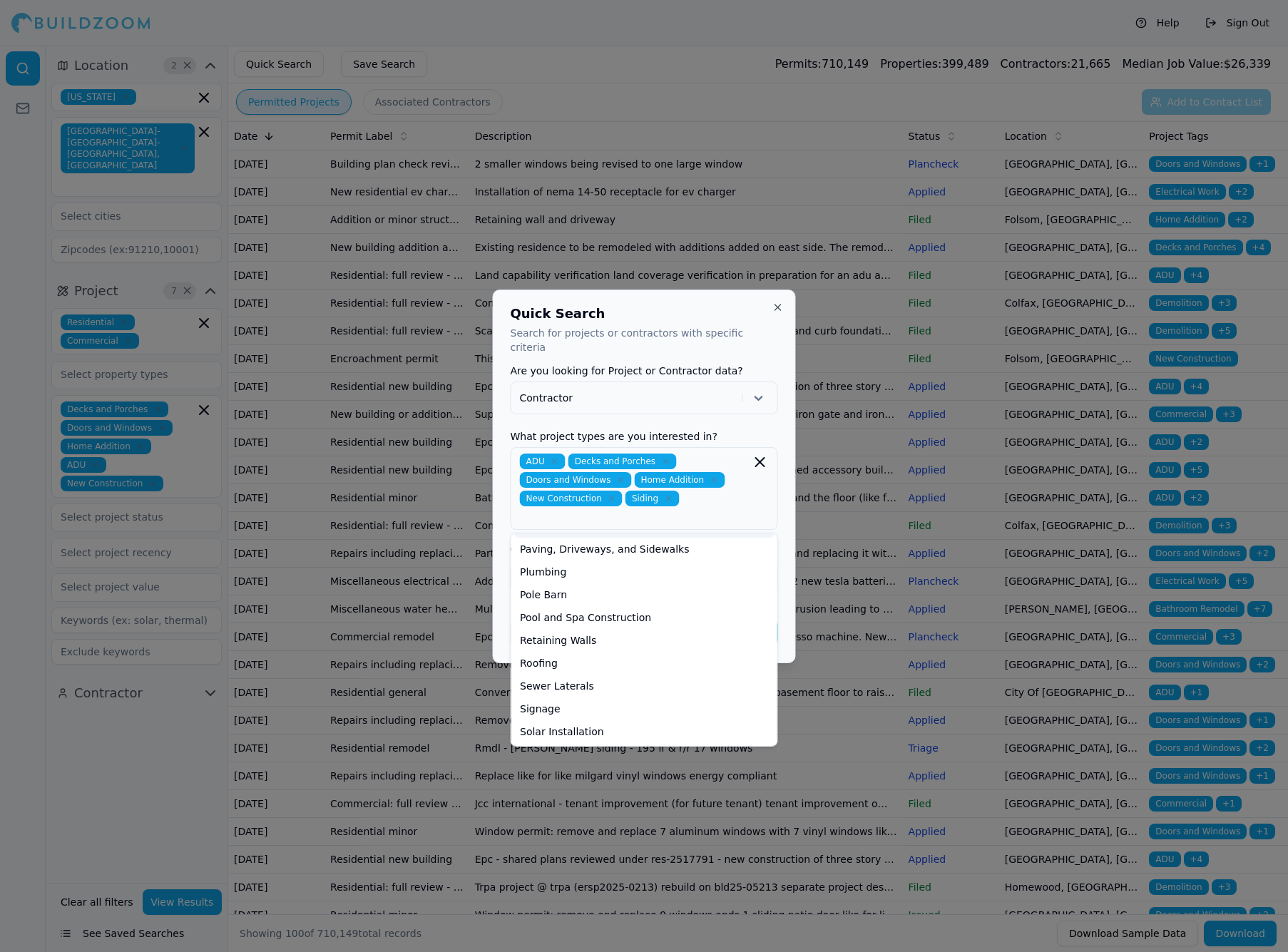
click at [786, 537] on div "Quick Search Search for projects or contractors with specific criteria Are you …" at bounding box center [644, 477] width 303 height 374
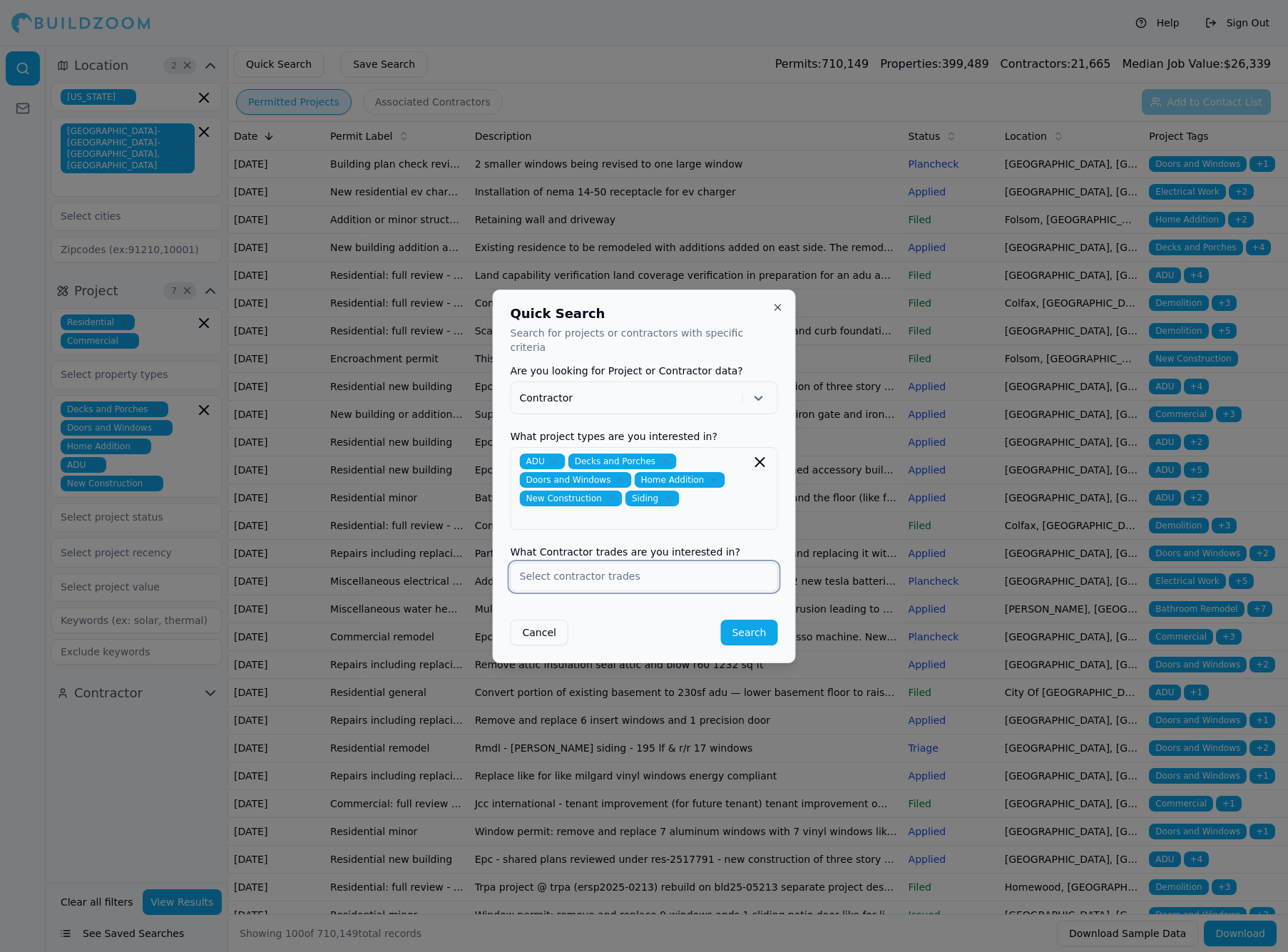
click at [642, 575] on input "text" at bounding box center [644, 576] width 266 height 26
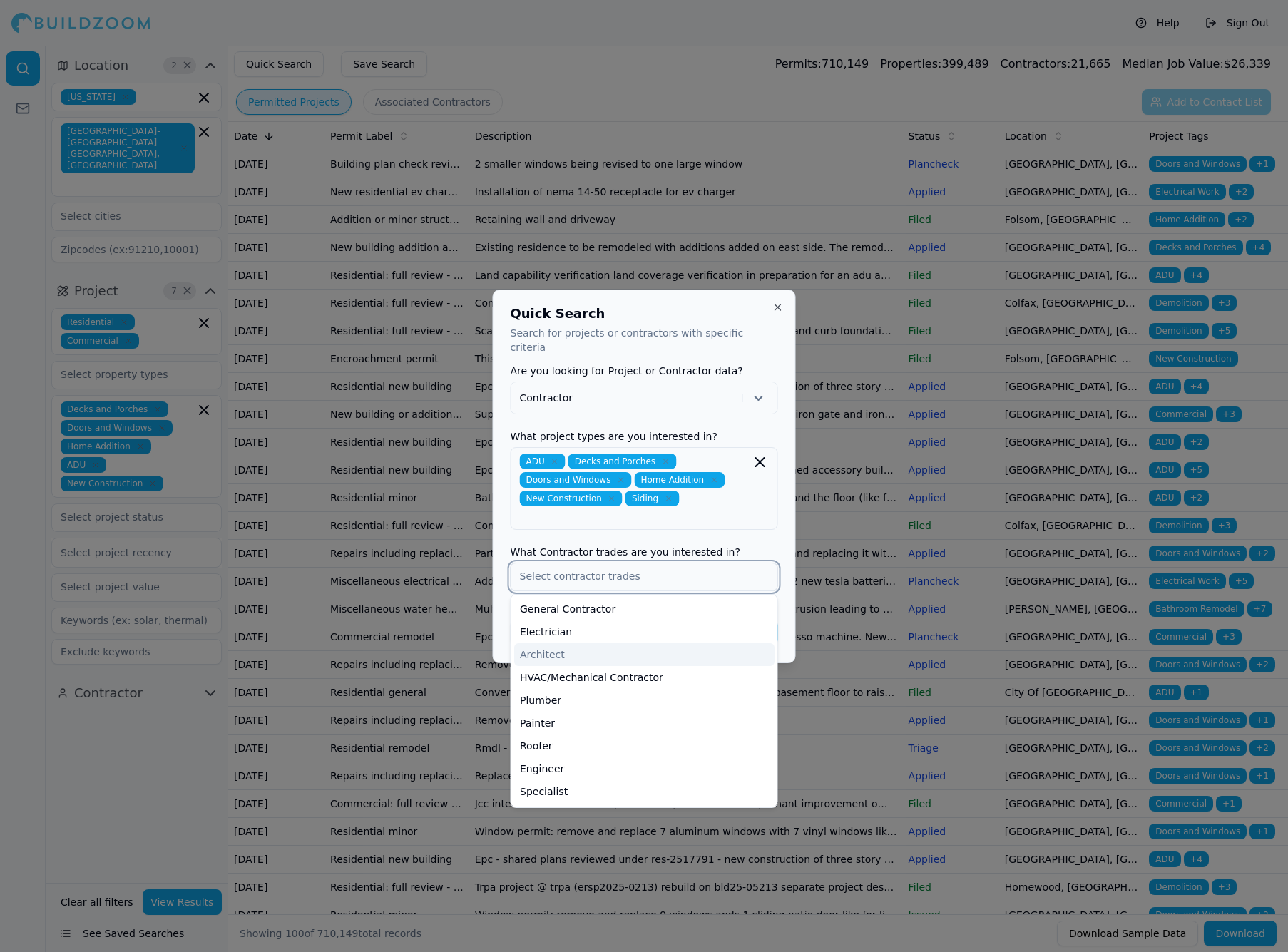
click at [631, 655] on div "Architect" at bounding box center [644, 654] width 260 height 23
click at [606, 601] on div "General Contractor" at bounding box center [644, 609] width 260 height 23
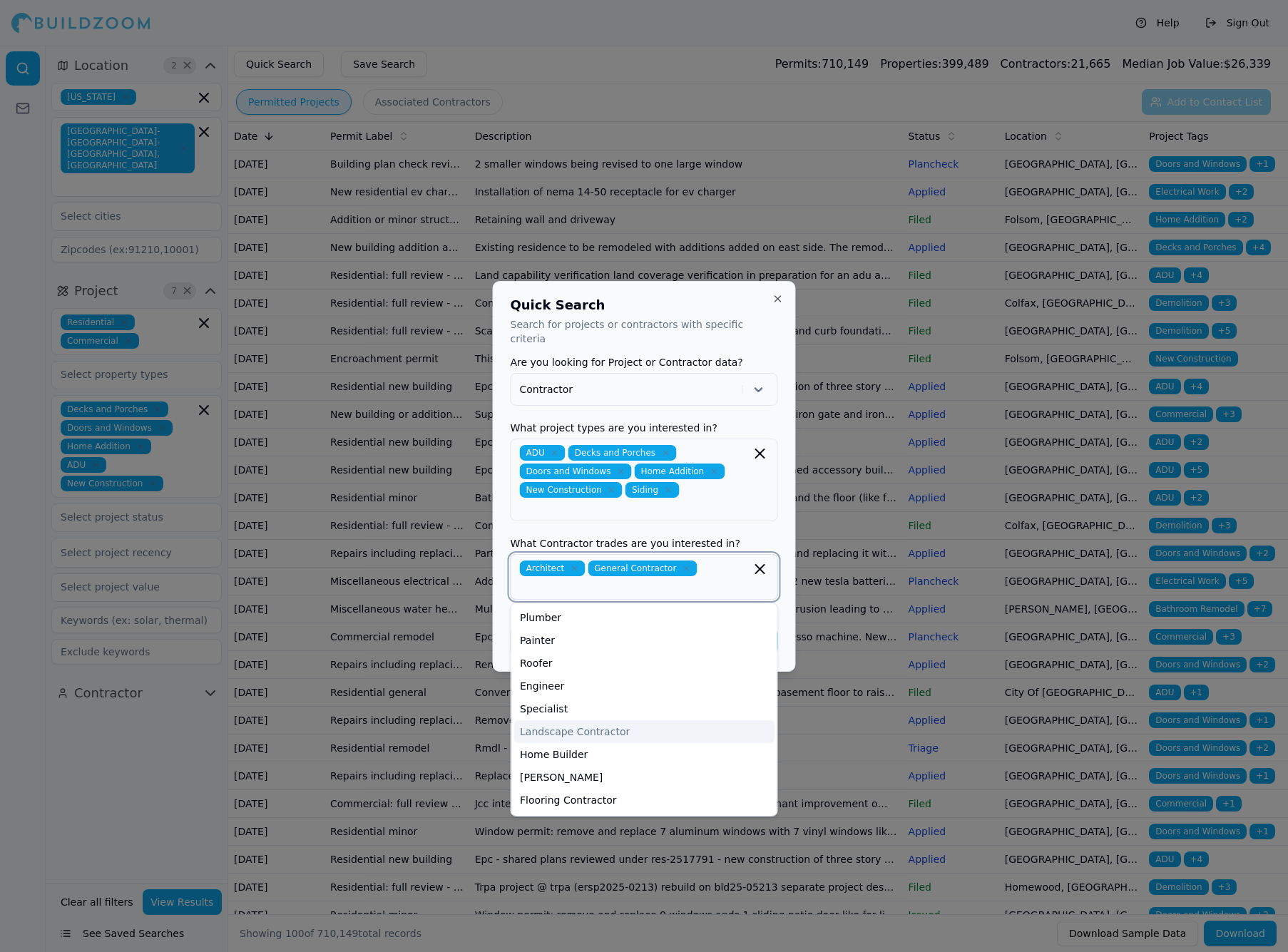
scroll to position [57, 0]
click at [583, 735] on div "Home Builder" at bounding box center [644, 744] width 260 height 23
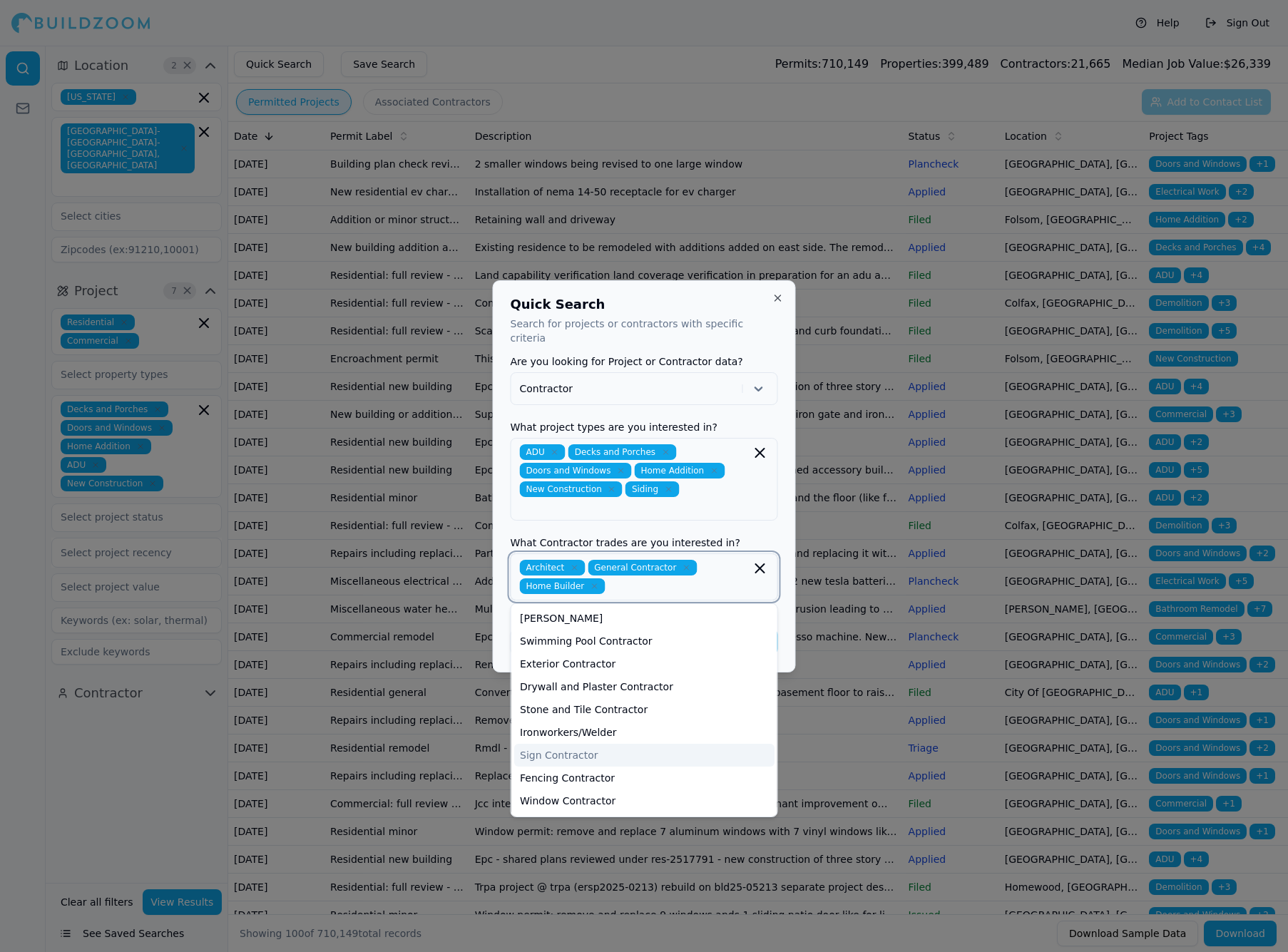
scroll to position [312, 0]
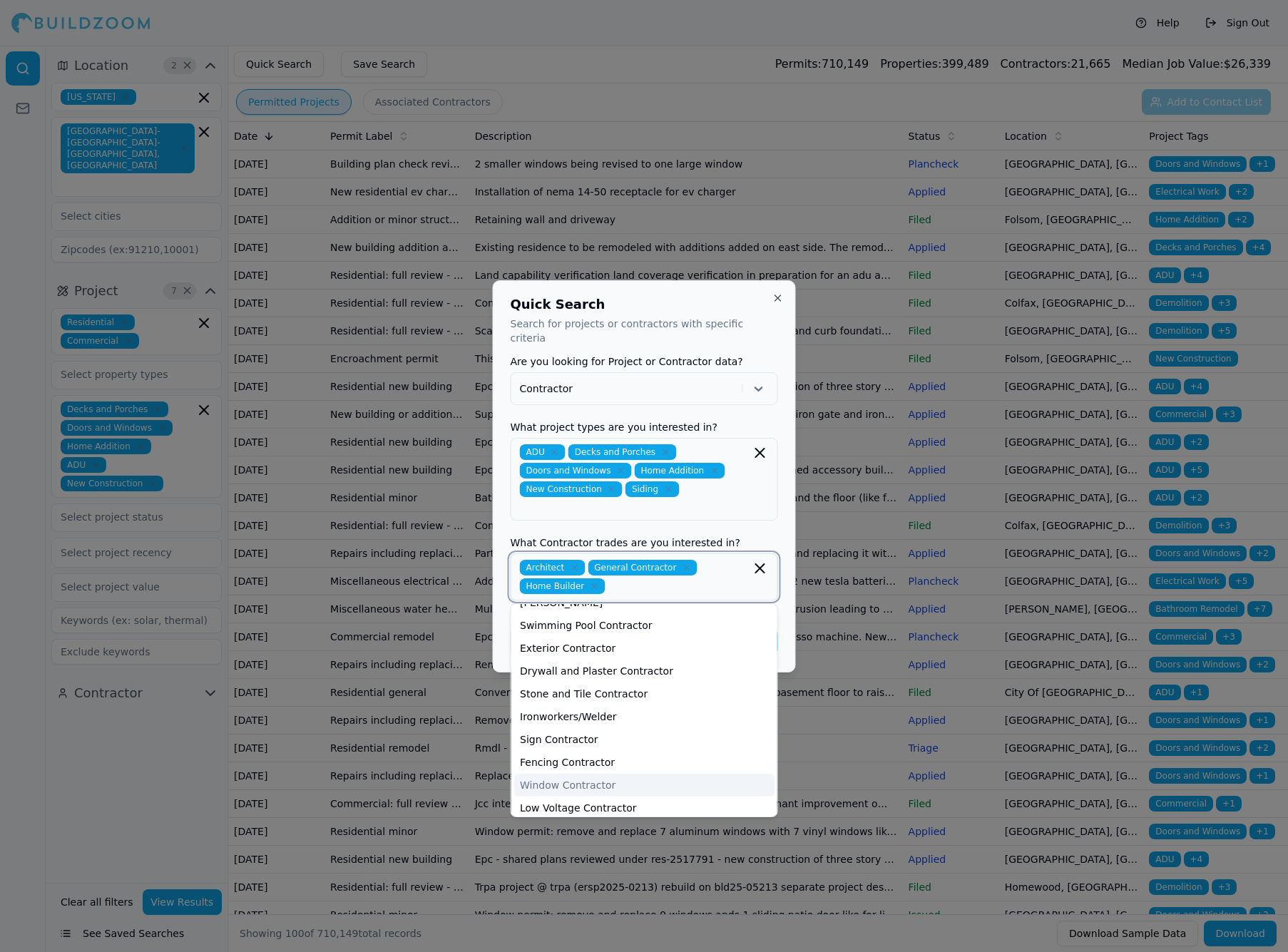
click at [576, 774] on div "Window Contractor" at bounding box center [644, 785] width 260 height 23
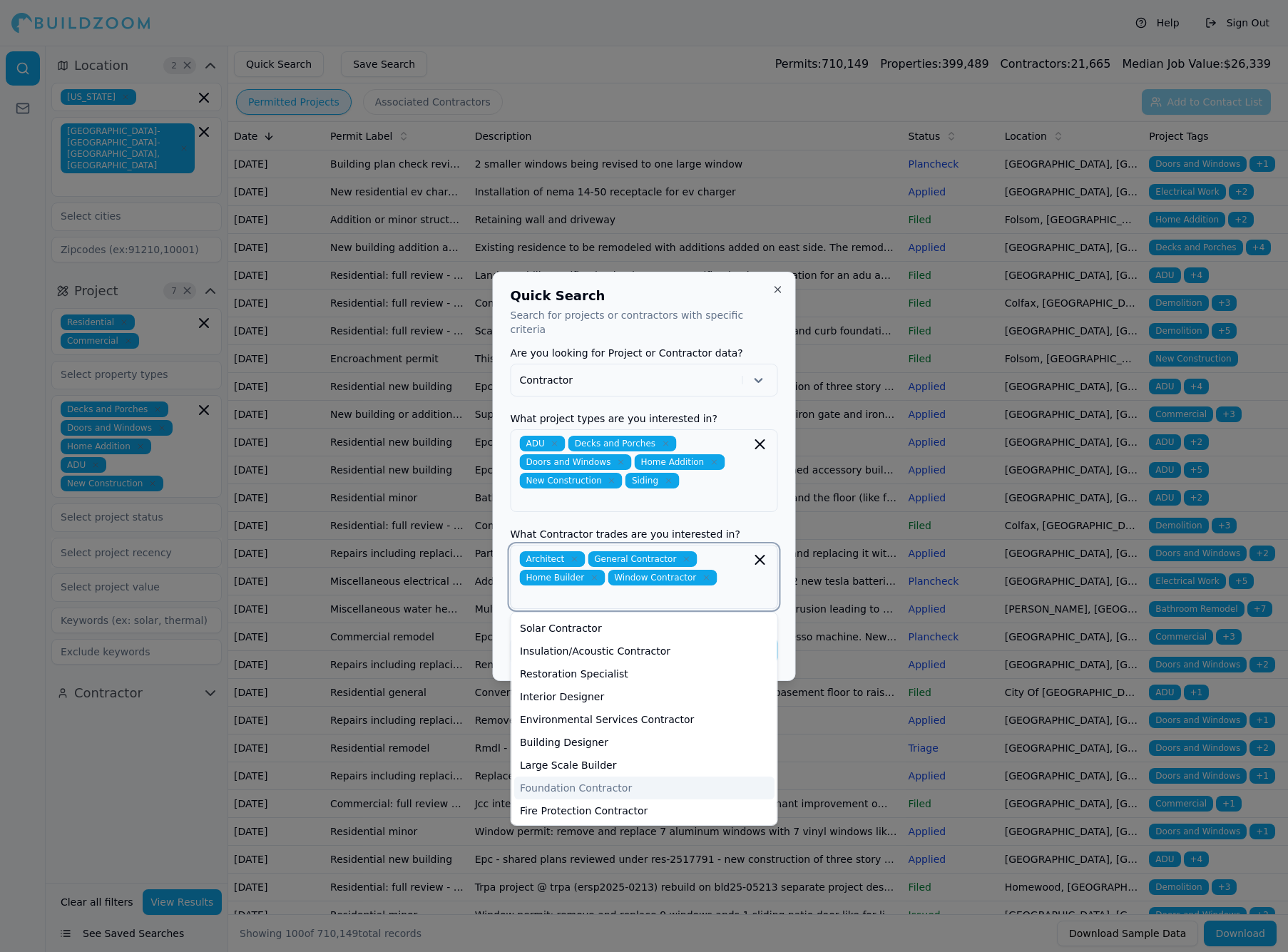
scroll to position [500, 0]
click at [579, 738] on div "Building Designer" at bounding box center [644, 742] width 260 height 23
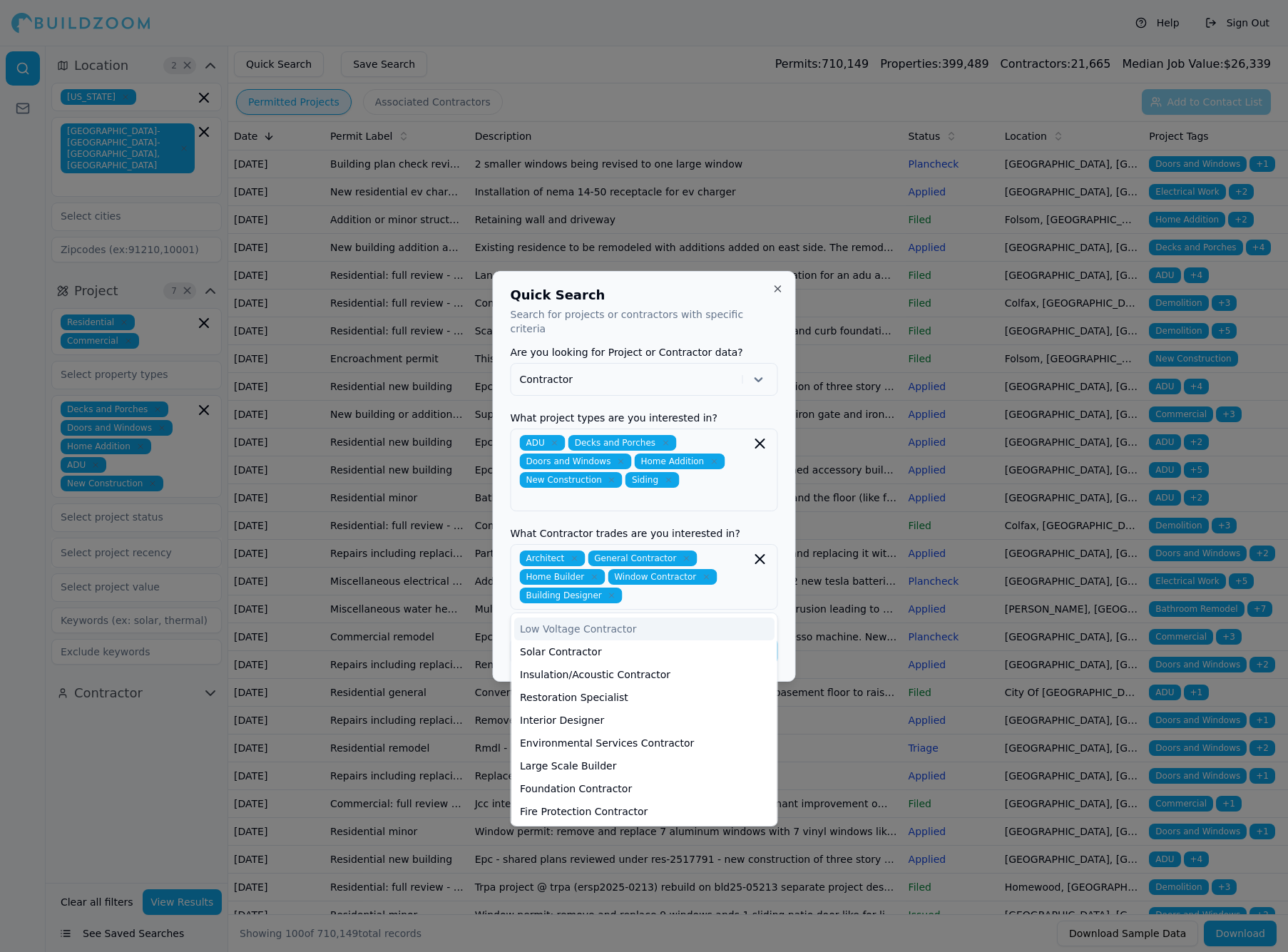
click at [786, 619] on div "Quick Search Search for projects or contractors with specific criteria Are you …" at bounding box center [644, 476] width 303 height 410
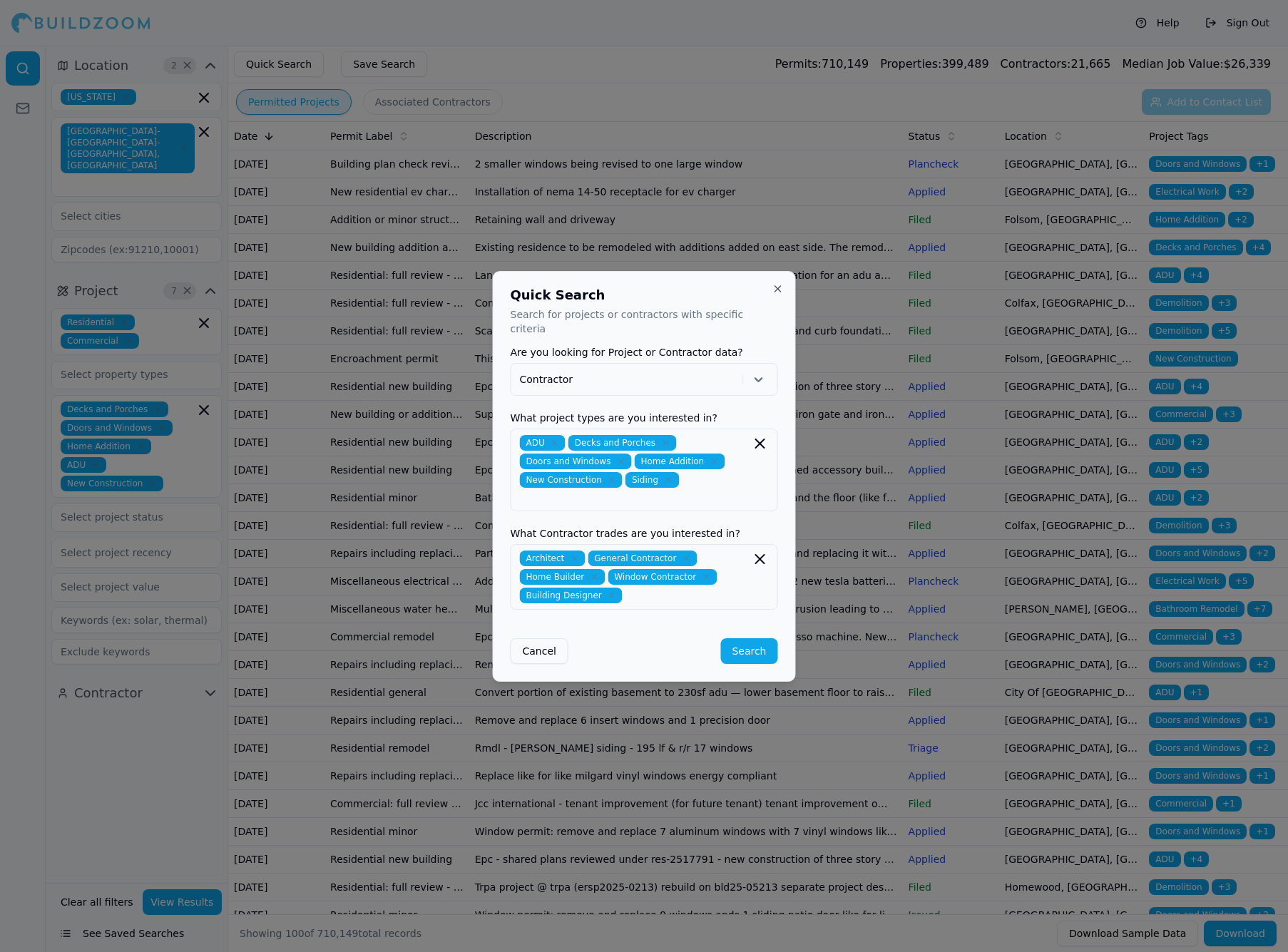
click at [768, 641] on button "Search" at bounding box center [749, 651] width 57 height 26
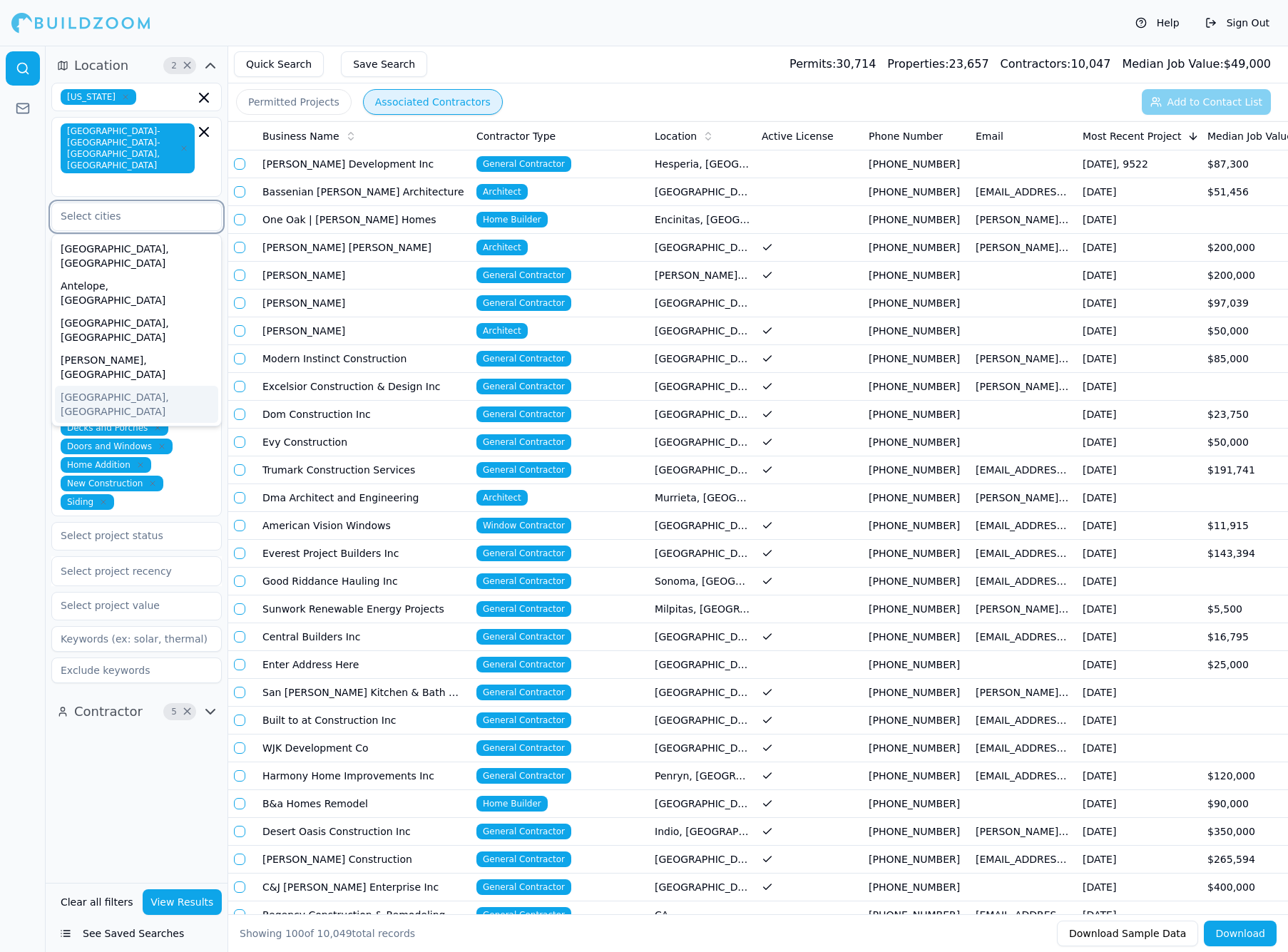
click at [174, 203] on input "text" at bounding box center [127, 216] width 151 height 26
click at [131, 237] on div "[GEOGRAPHIC_DATA], [GEOGRAPHIC_DATA]" at bounding box center [137, 256] width 164 height 37
click at [125, 237] on div "[GEOGRAPHIC_DATA], [GEOGRAPHIC_DATA]" at bounding box center [137, 256] width 164 height 37
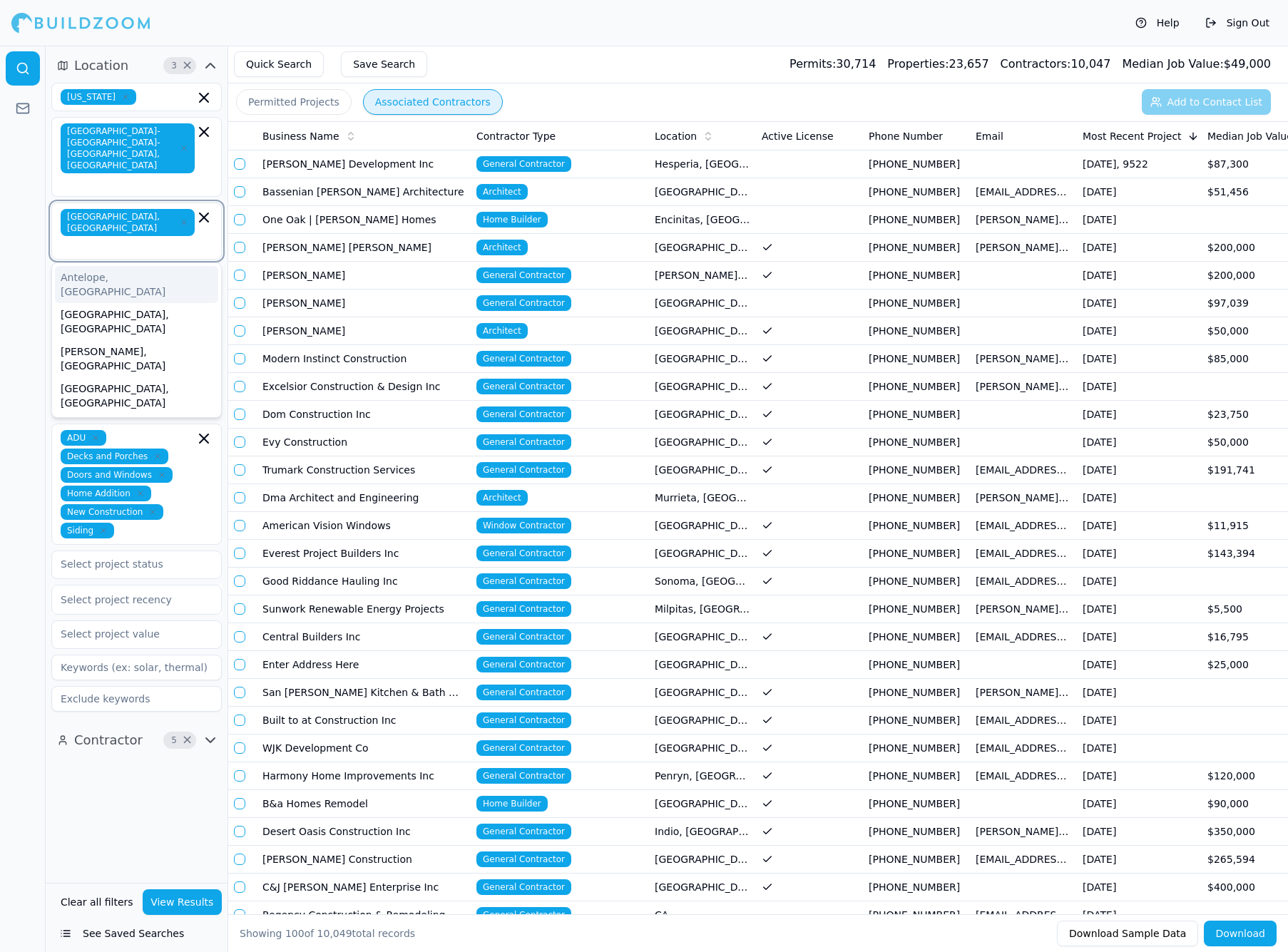
click at [111, 266] on div "Antelope, [GEOGRAPHIC_DATA]" at bounding box center [137, 285] width 164 height 37
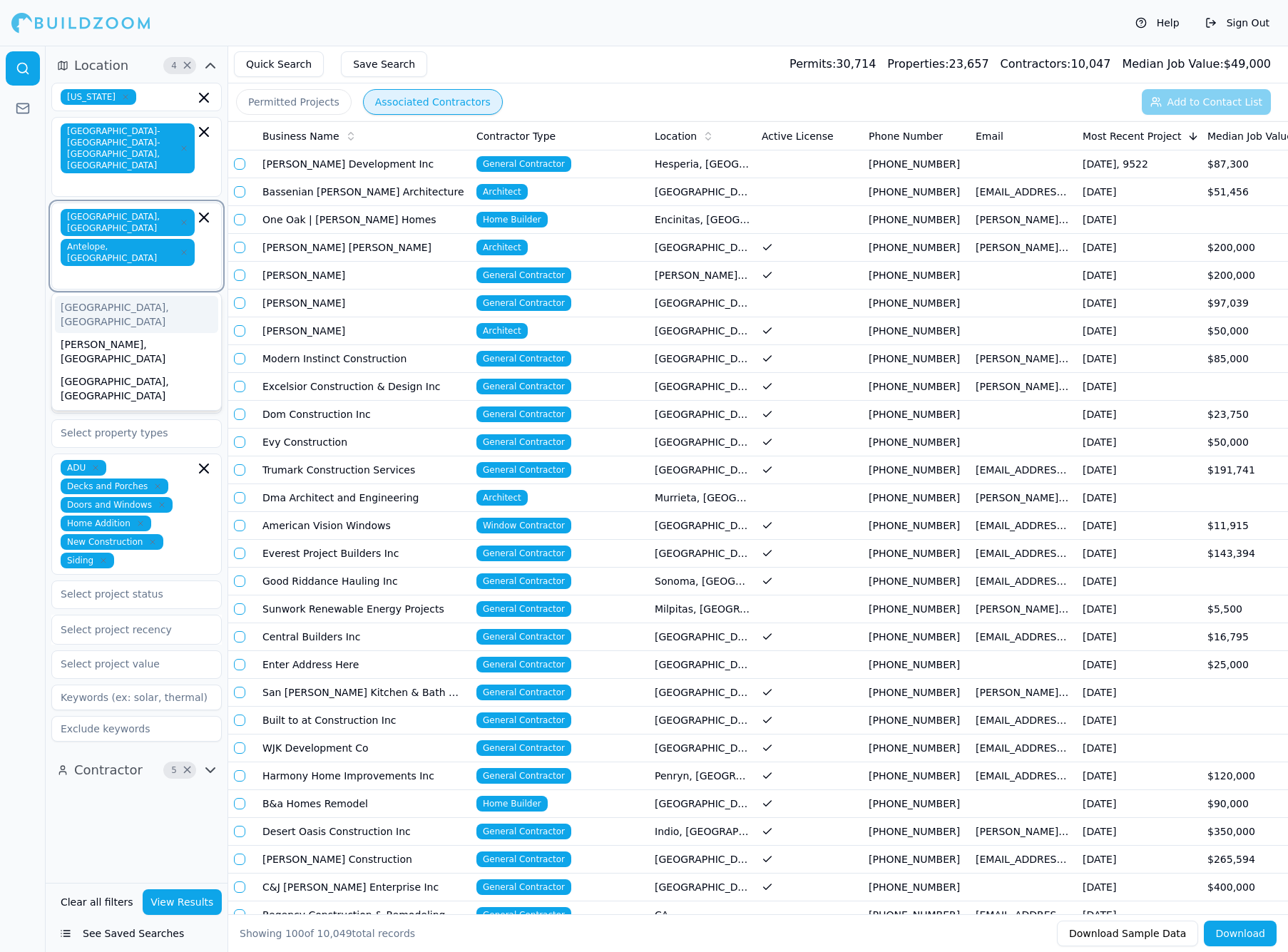
click at [104, 296] on div "Applegate, CA" at bounding box center [137, 315] width 164 height 37
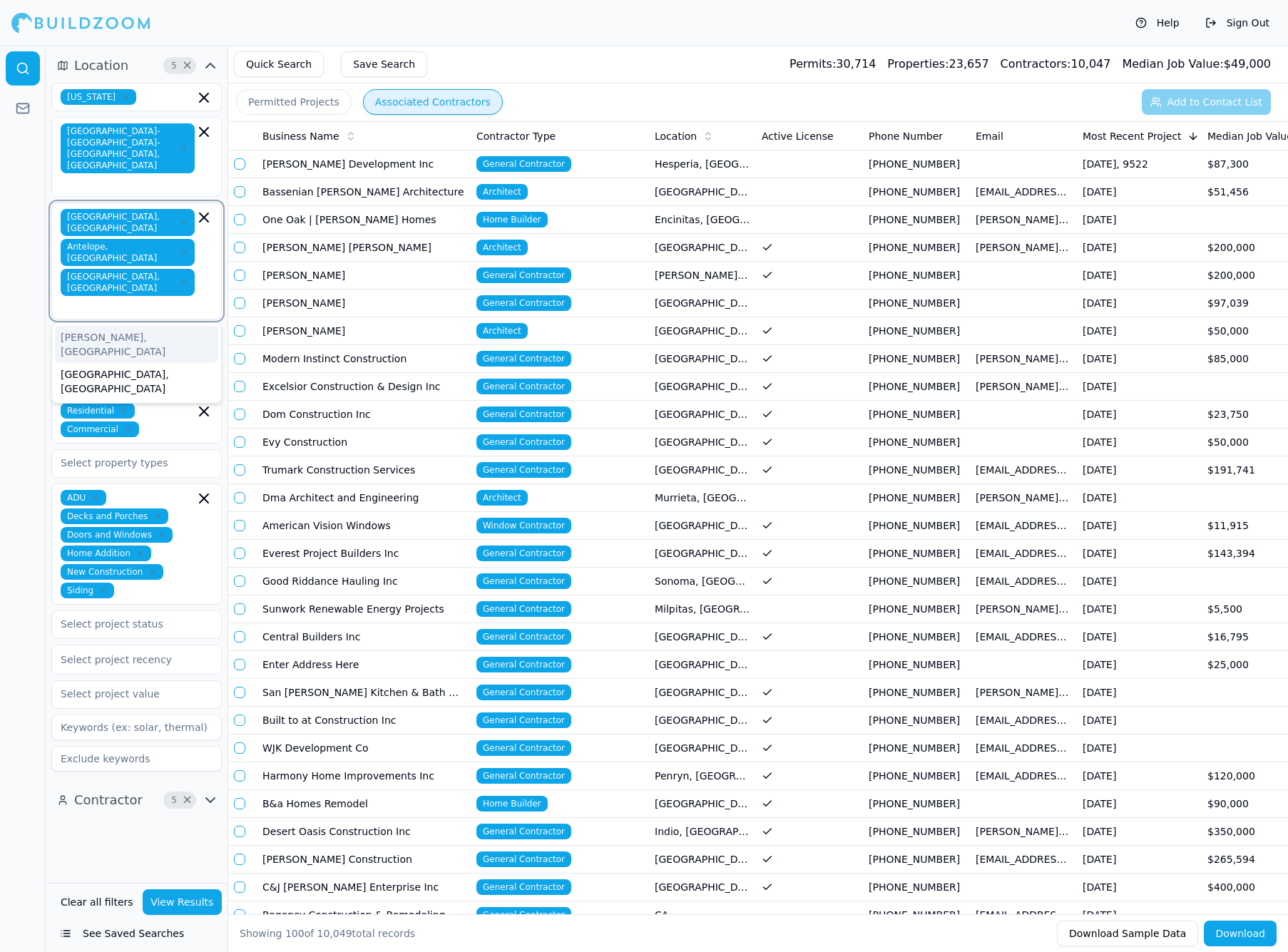
click at [98, 326] on div "Arbuckle, CA" at bounding box center [137, 345] width 164 height 37
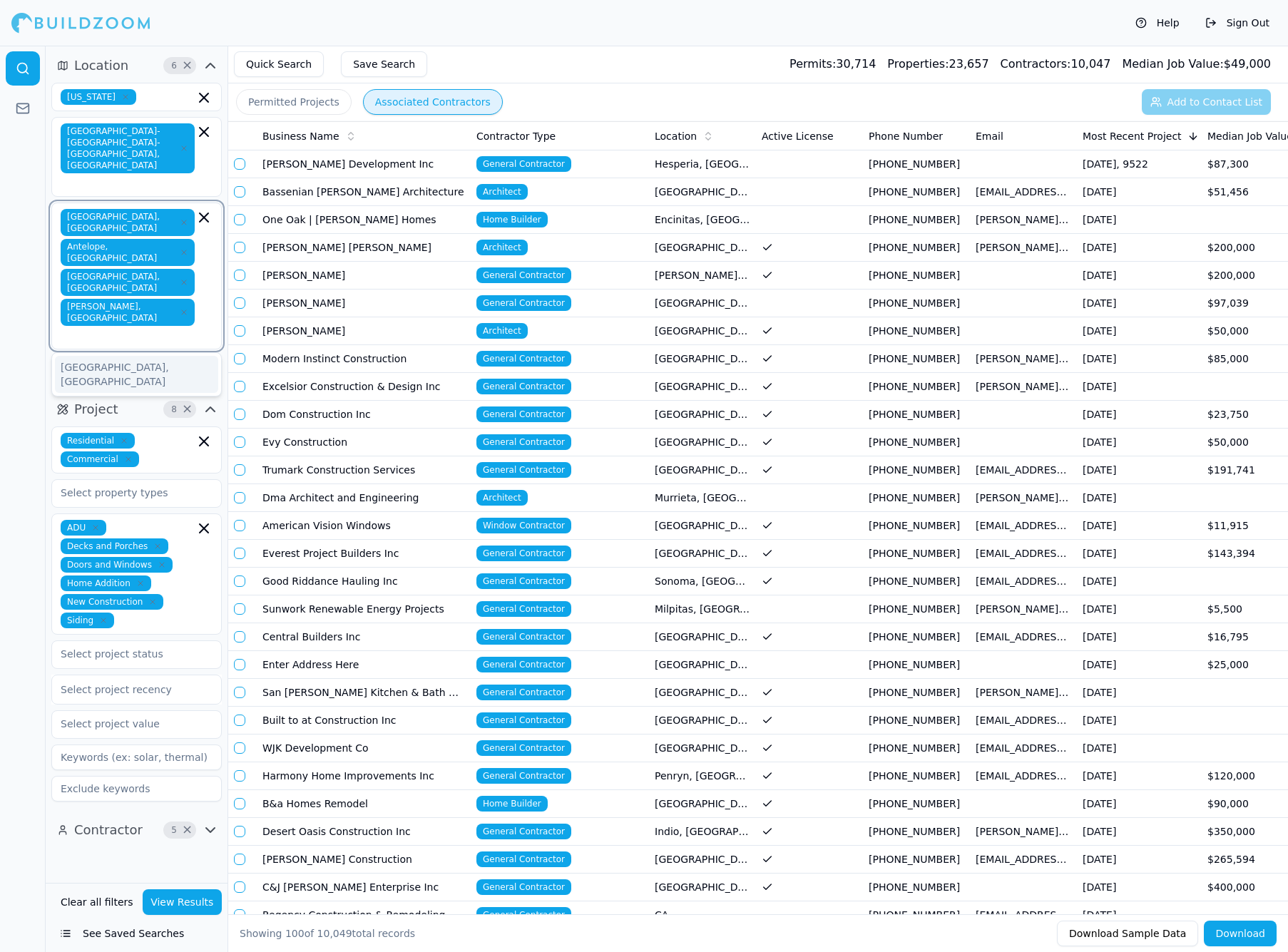
click at [91, 356] on div "Auburn, CA" at bounding box center [137, 375] width 164 height 37
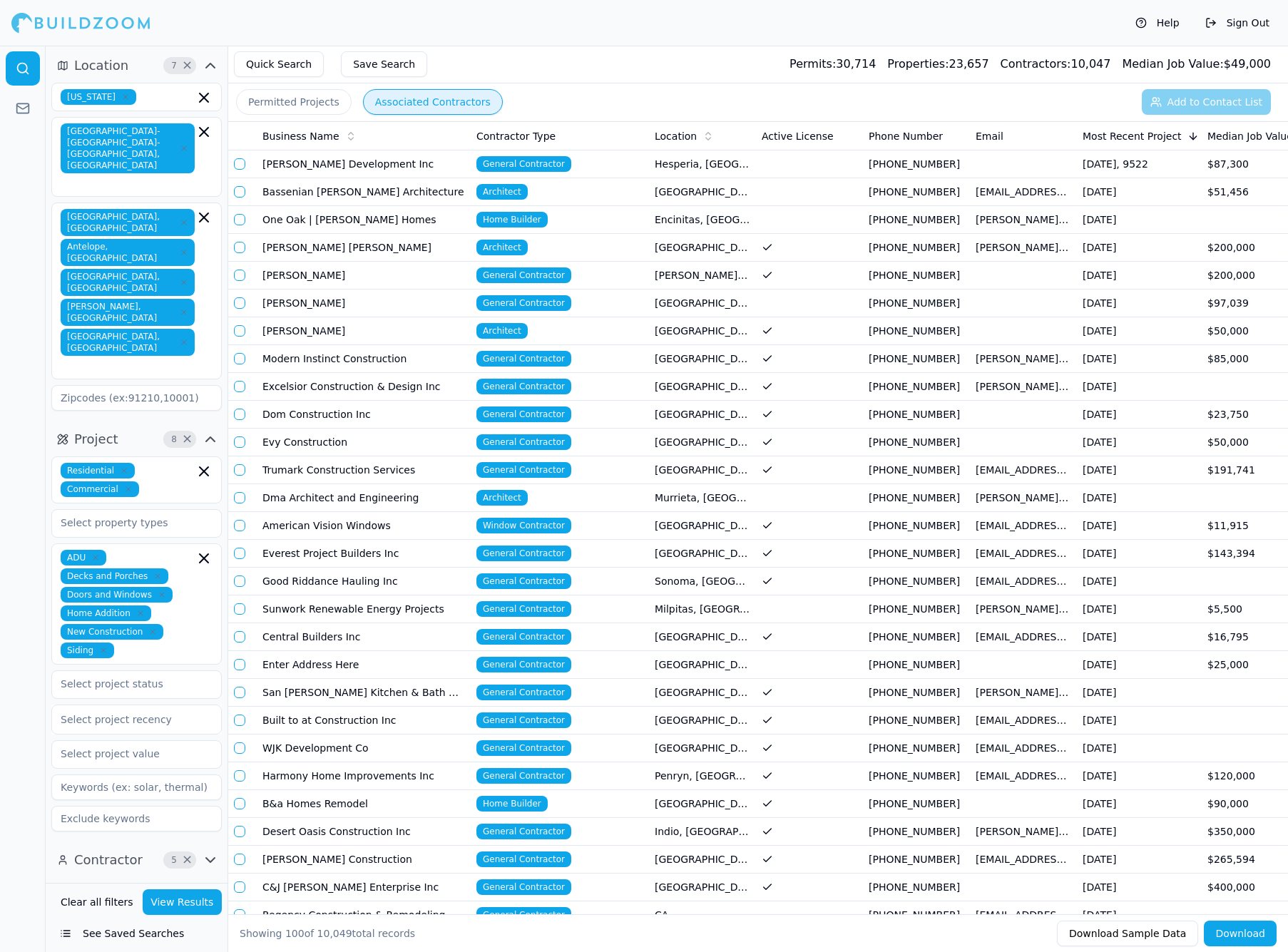
click at [176, 903] on button "View Results" at bounding box center [182, 902] width 80 height 26
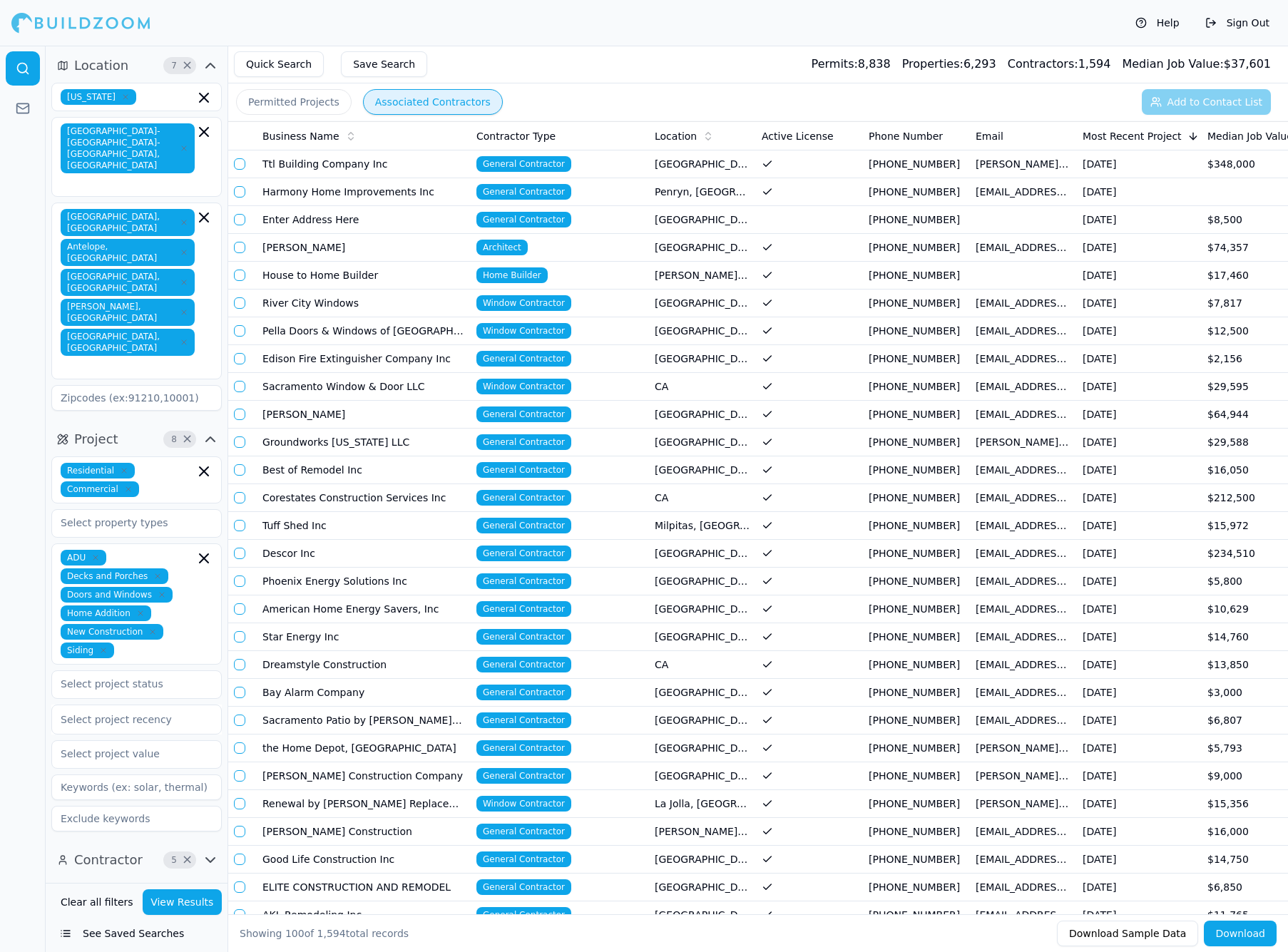
click at [619, 166] on td "General Contractor" at bounding box center [559, 164] width 178 height 28
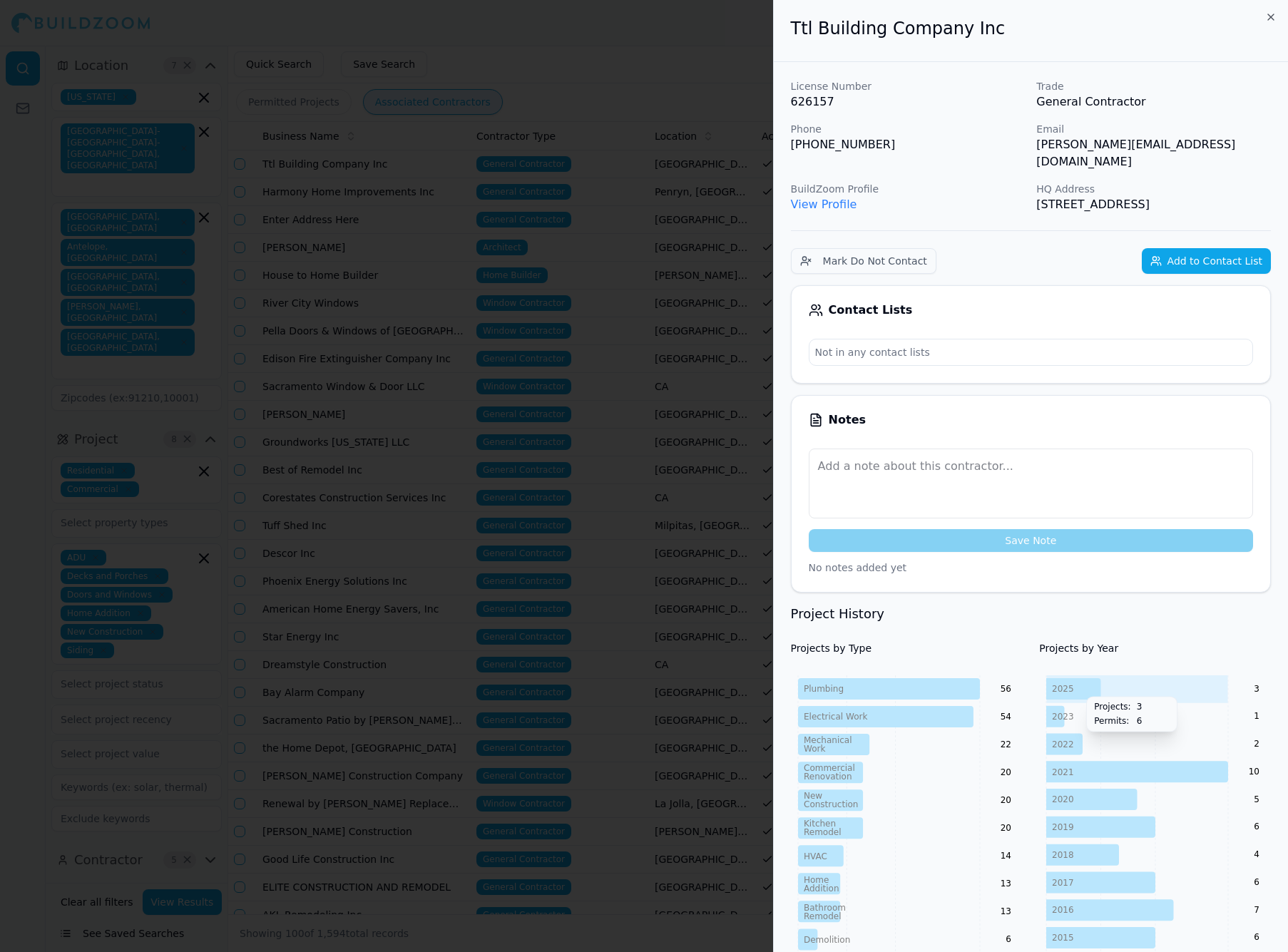
click at [984, 687] on icon at bounding box center [1073, 689] width 55 height 21
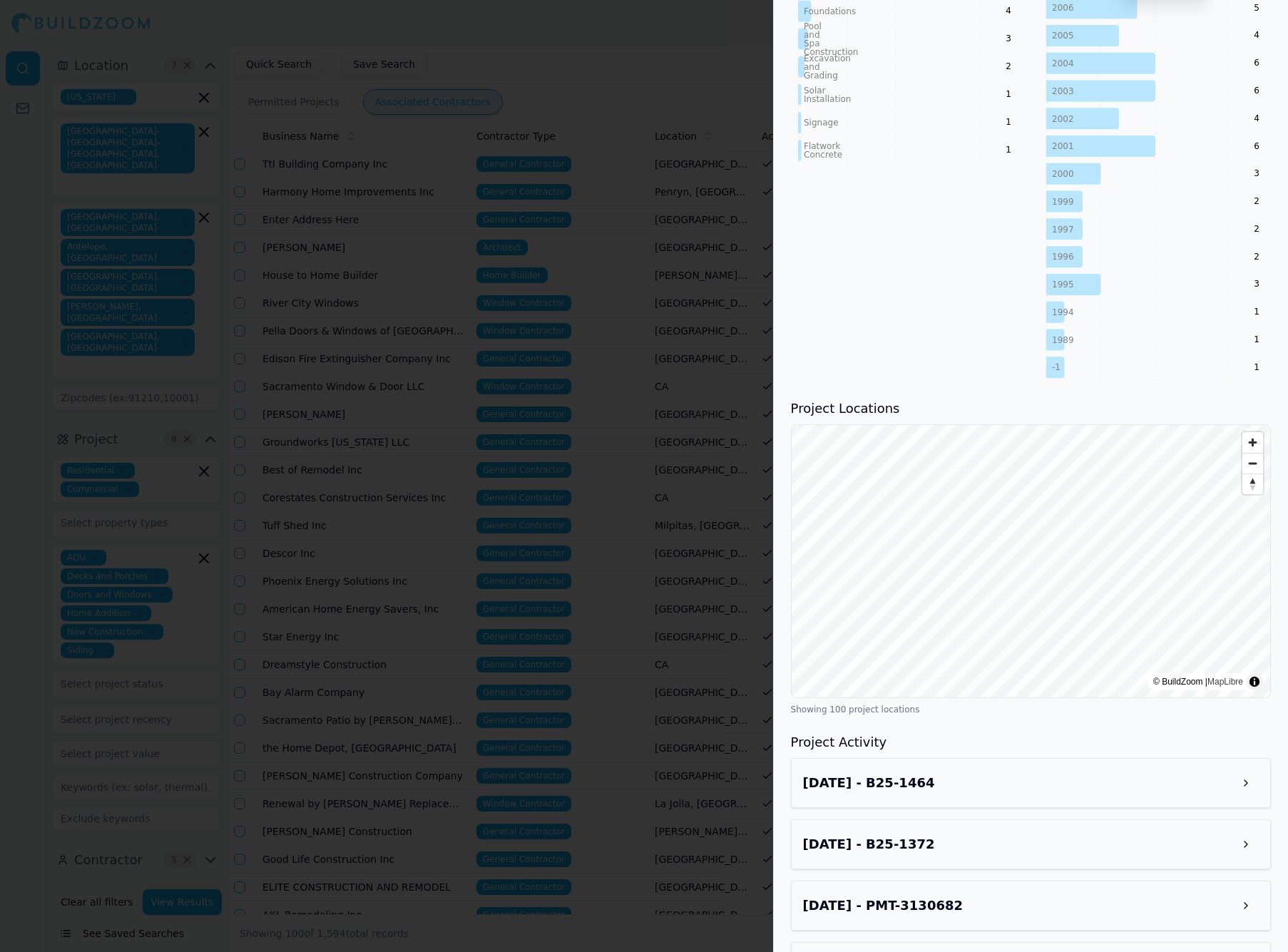
scroll to position [1373, 0]
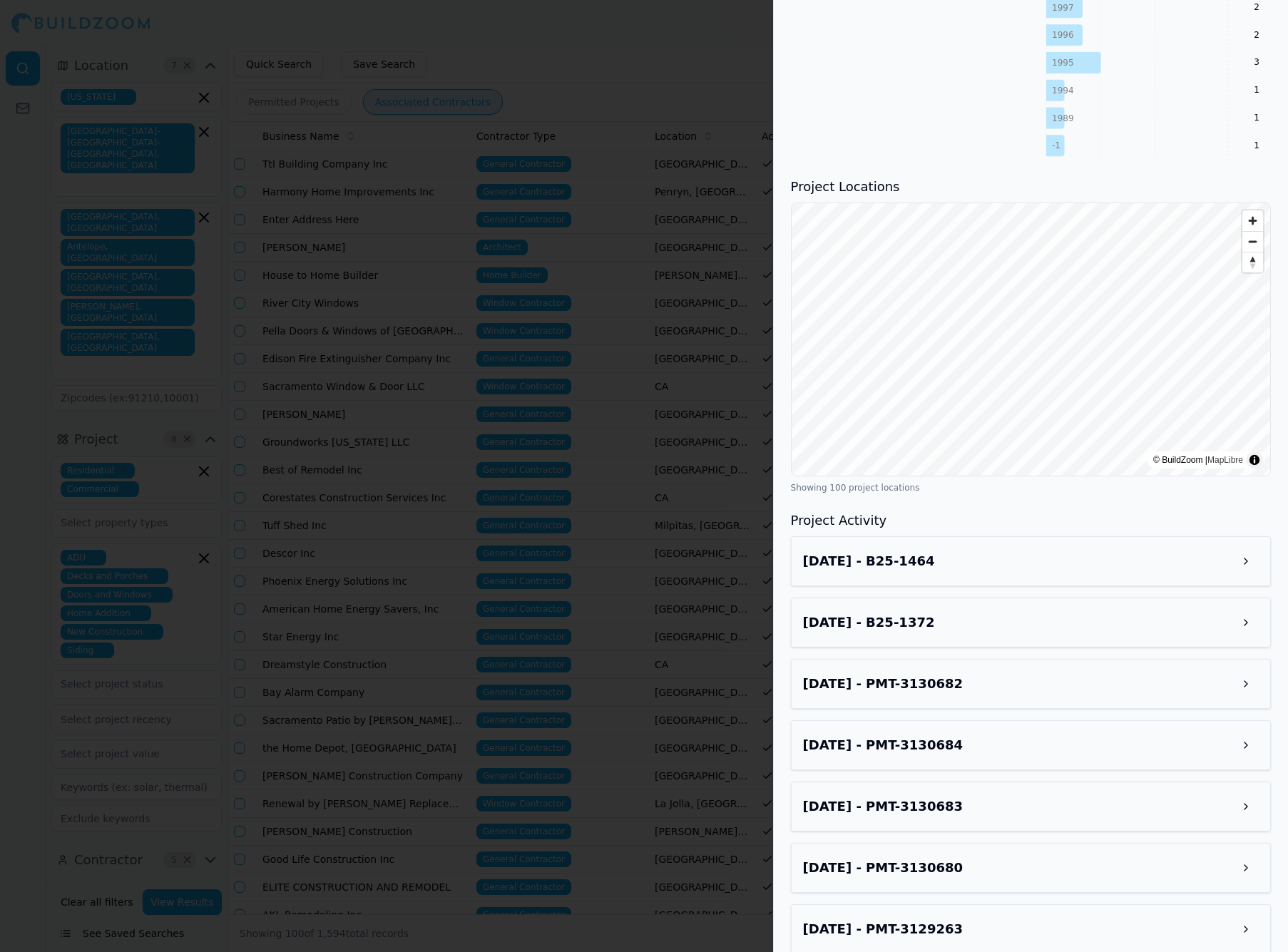
click at [984, 550] on div "Aug 24, 2025 - B25-1464" at bounding box center [1031, 561] width 456 height 26
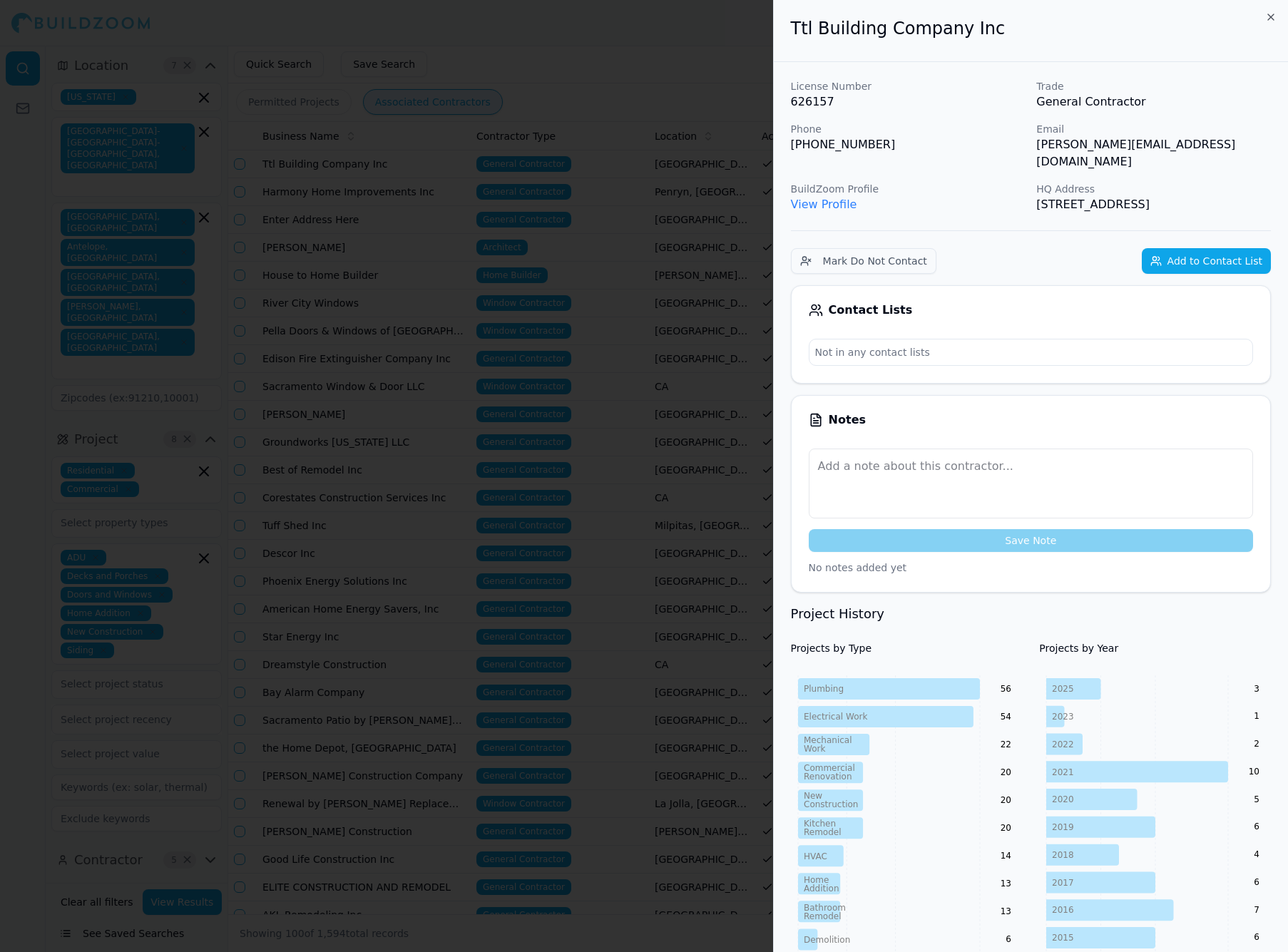
scroll to position [0, 0]
click at [984, 17] on icon "button" at bounding box center [1271, 17] width 11 height 11
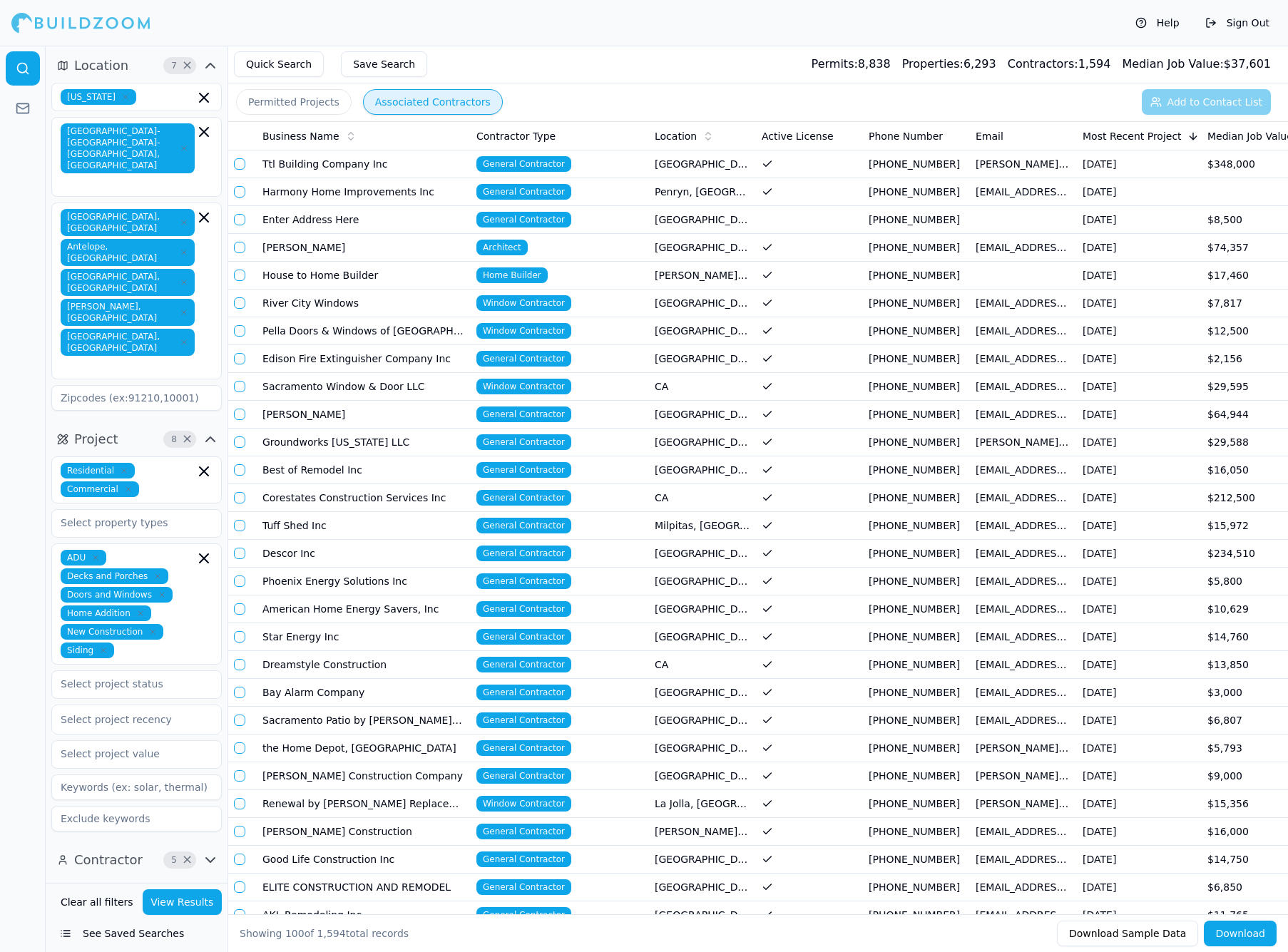
click at [455, 191] on td "Harmony Home Improvements Inc" at bounding box center [363, 192] width 214 height 28
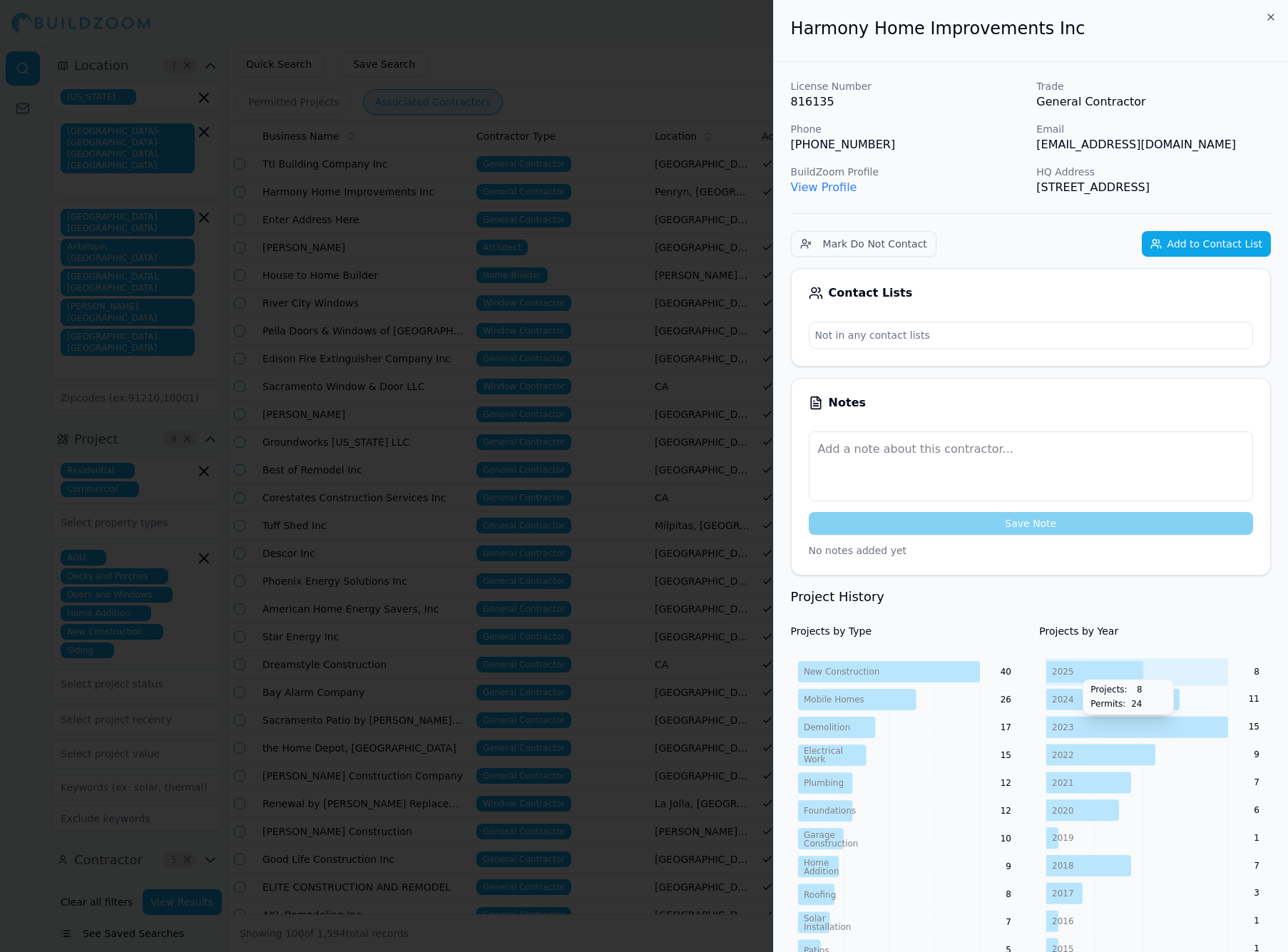
click at [984, 679] on icon at bounding box center [1095, 672] width 97 height 21
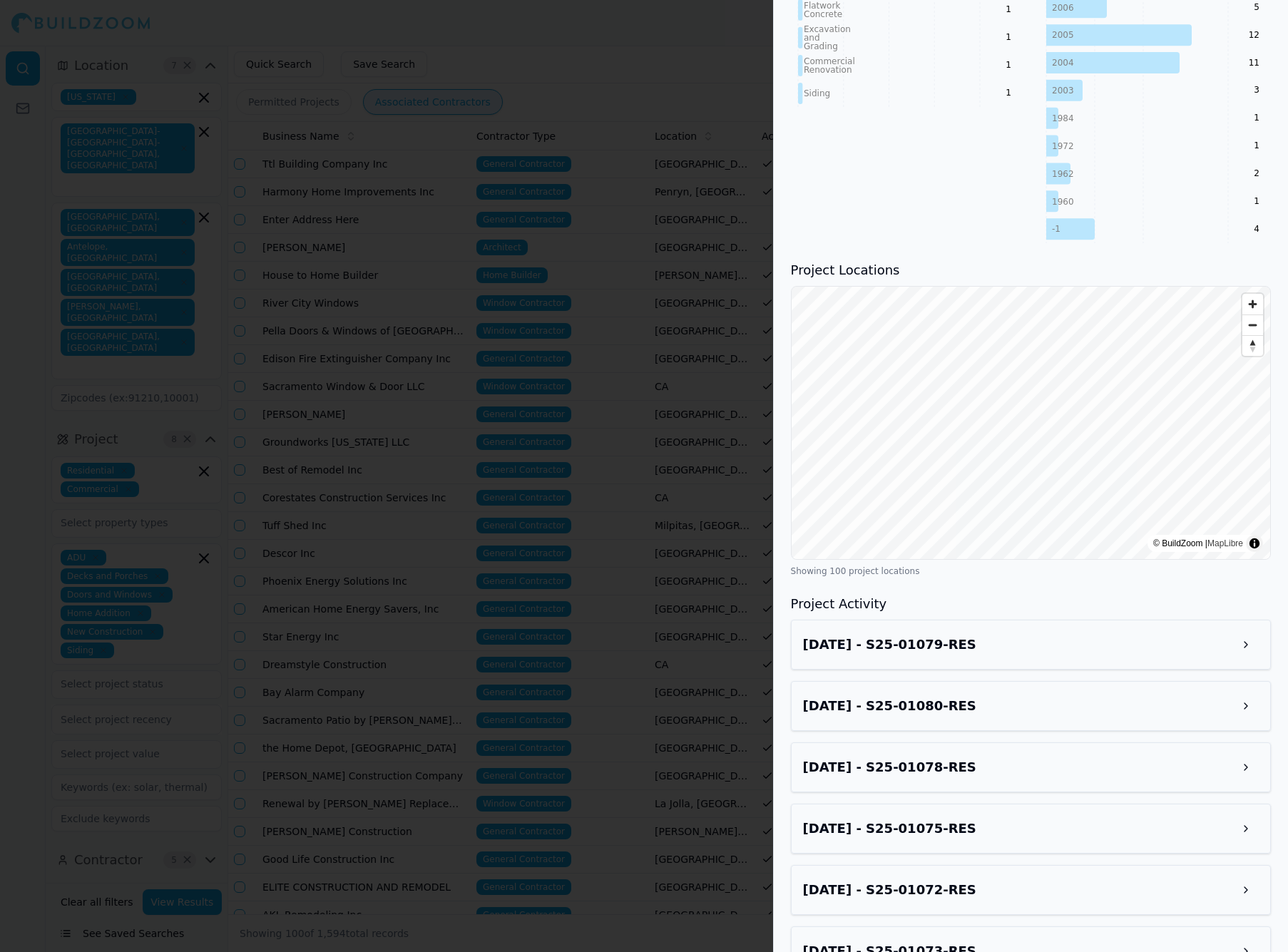
scroll to position [1201, 0]
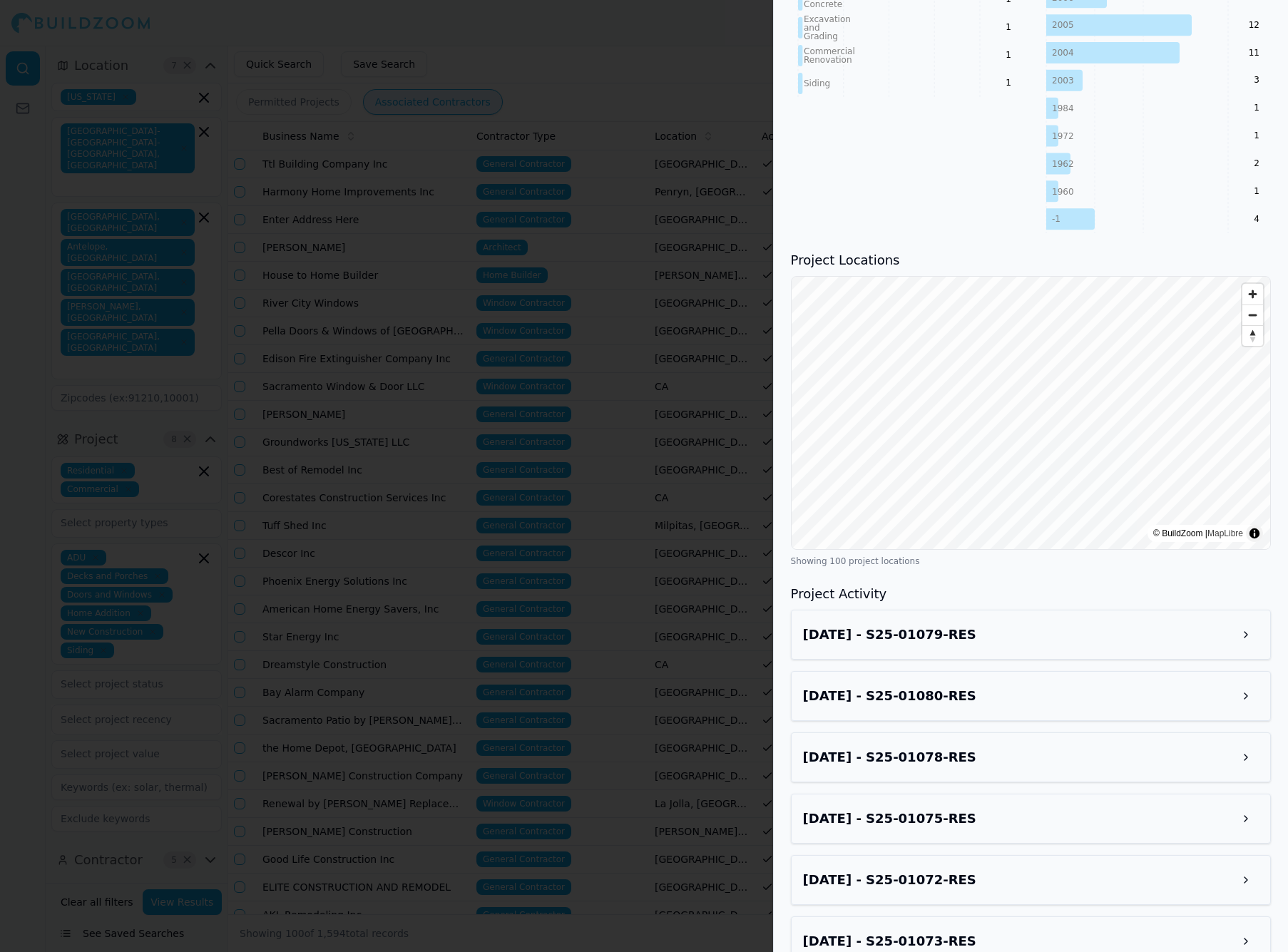
click at [984, 632] on div "Aug 23, 2025 - S25-01079-RES" at bounding box center [1031, 635] width 456 height 26
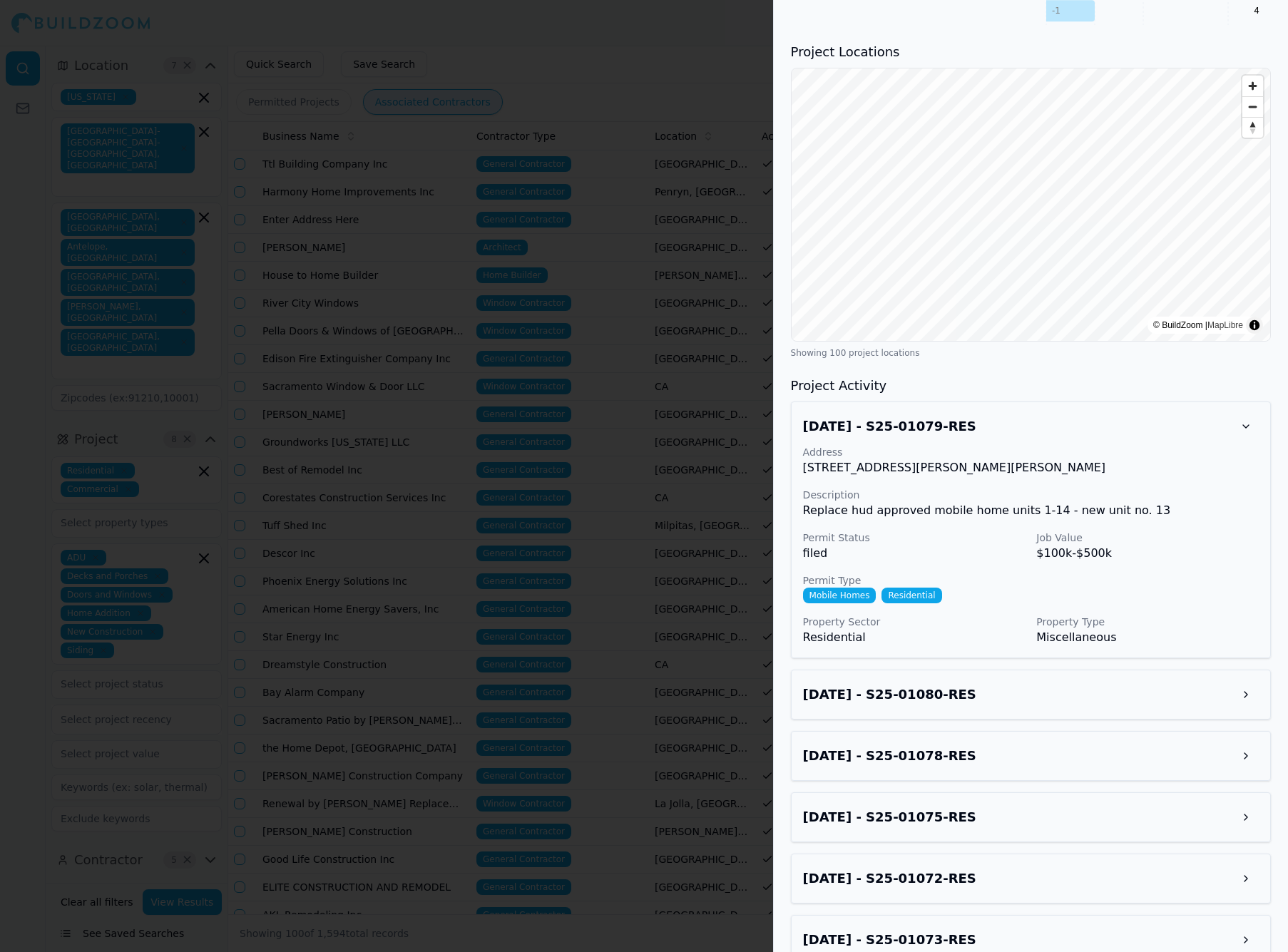
scroll to position [1430, 0]
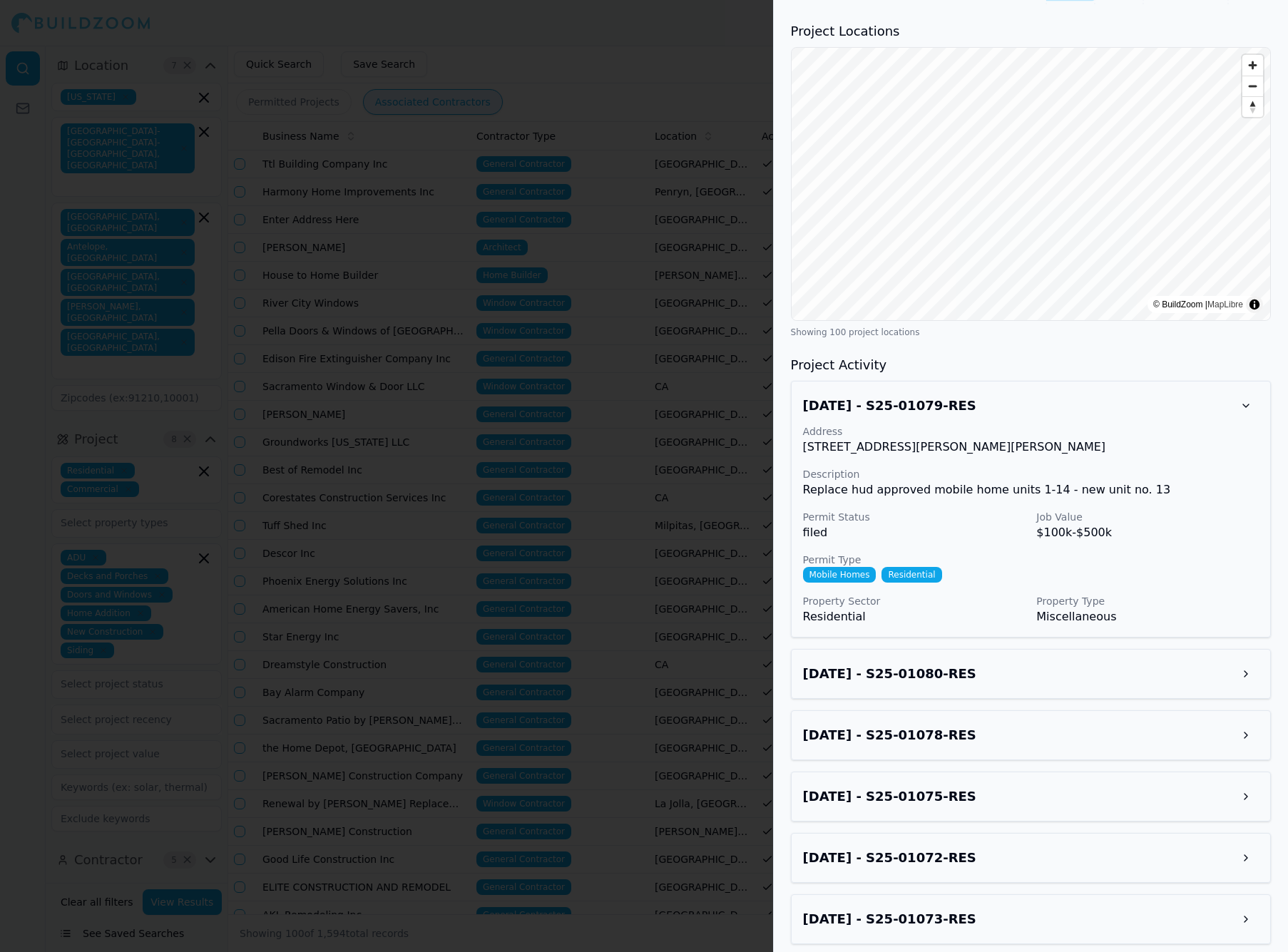
click at [984, 669] on div "Aug 23, 2025 - S25-01080-RES" at bounding box center [1031, 674] width 456 height 26
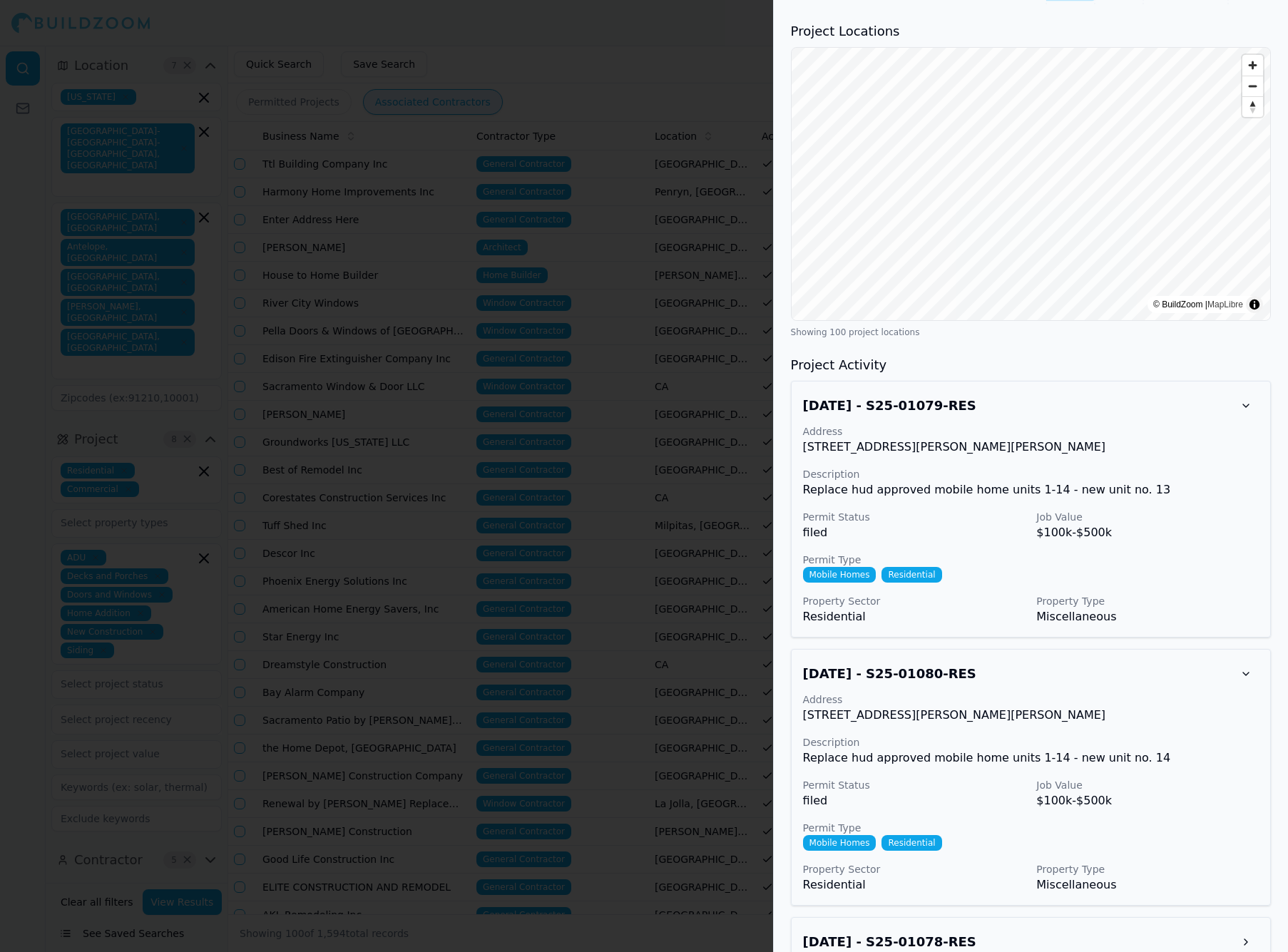
click at [984, 669] on div "Aug 23, 2025 - S25-01080-RES" at bounding box center [1031, 674] width 456 height 26
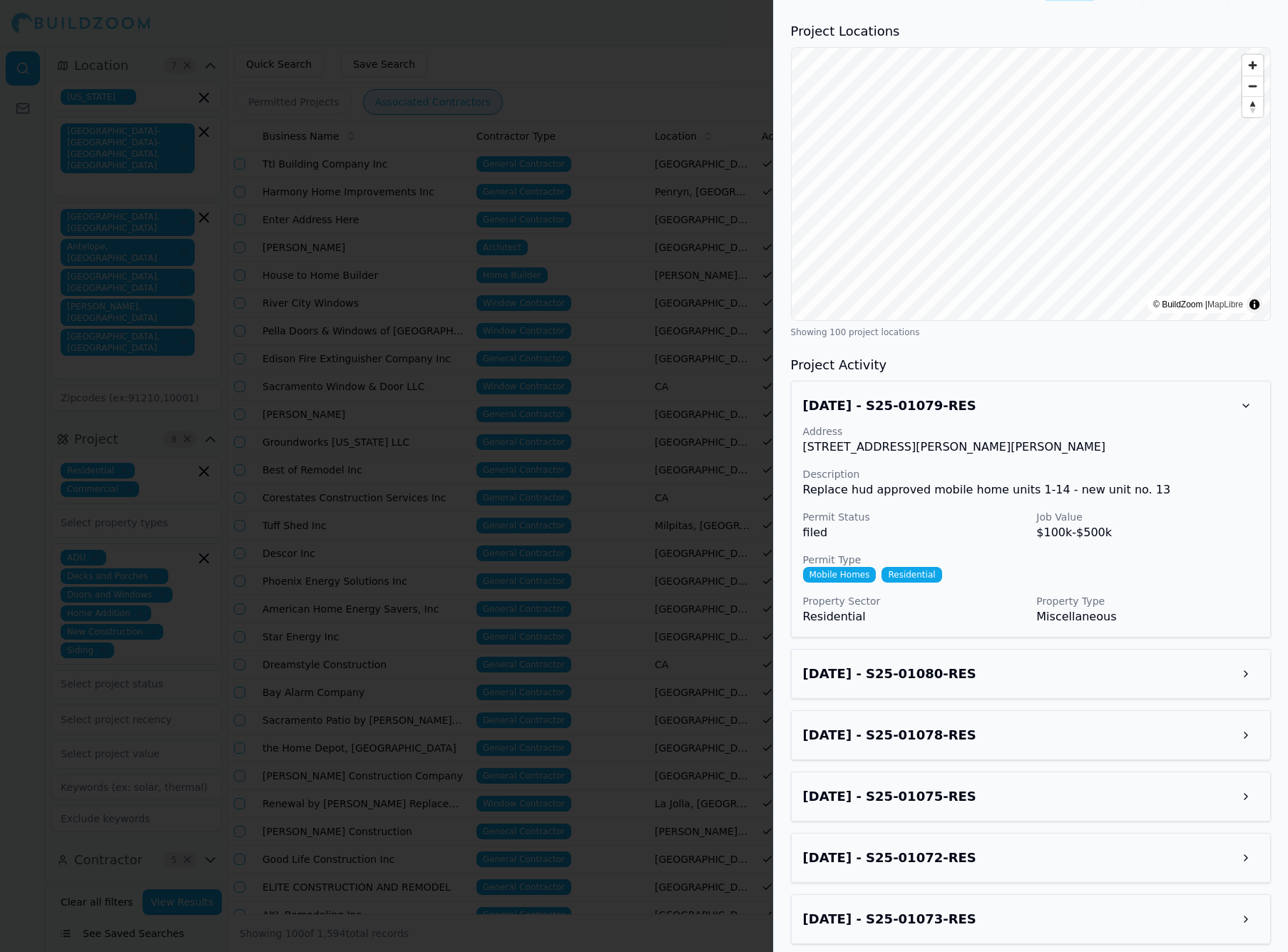
click at [984, 669] on div "Aug 23, 2025 - S25-01080-RES" at bounding box center [1031, 674] width 456 height 26
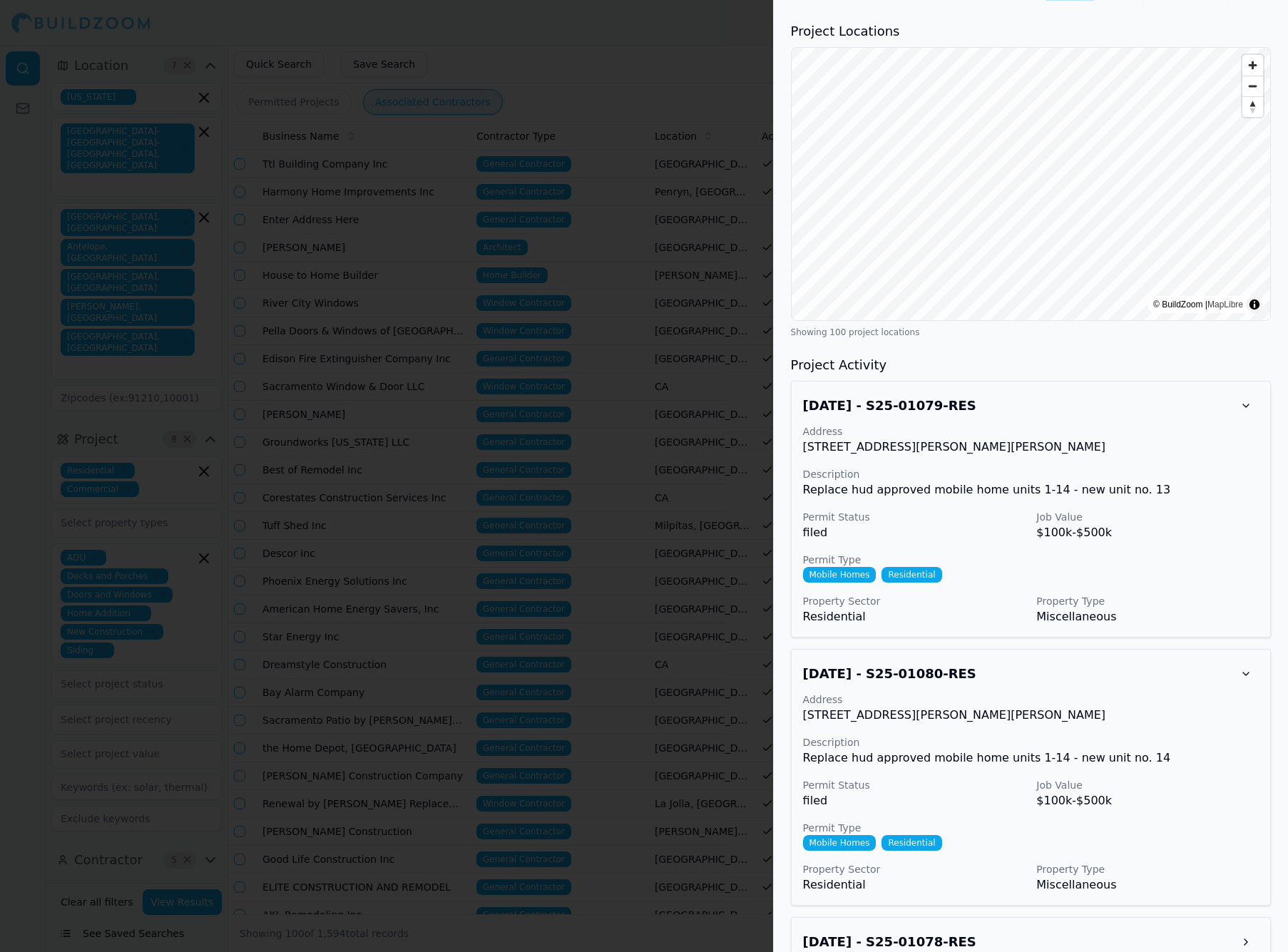
click at [984, 669] on div "Aug 23, 2025 - S25-01080-RES" at bounding box center [1031, 674] width 456 height 26
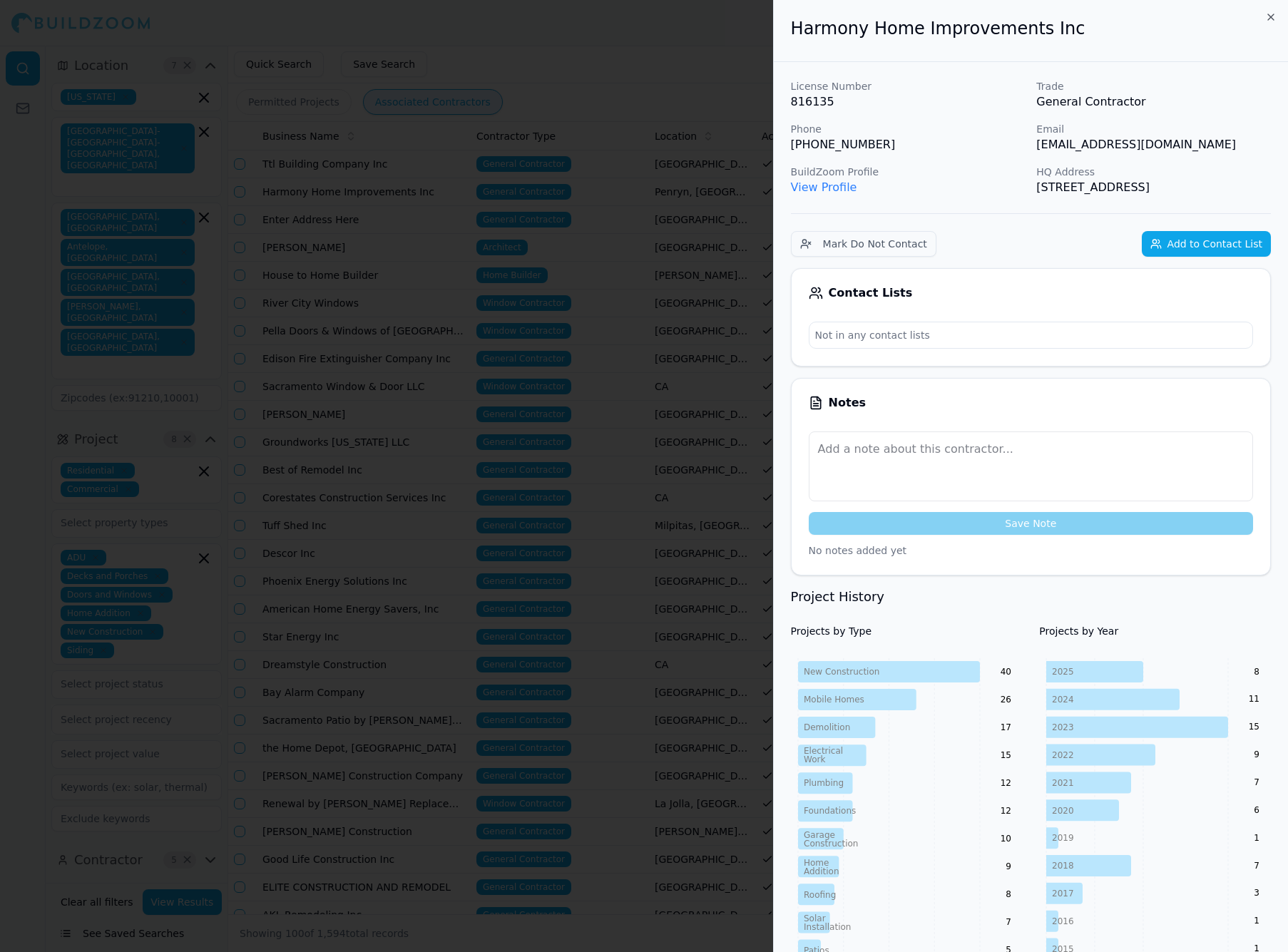
scroll to position [0, 0]
click at [984, 15] on icon "button" at bounding box center [1271, 17] width 11 height 11
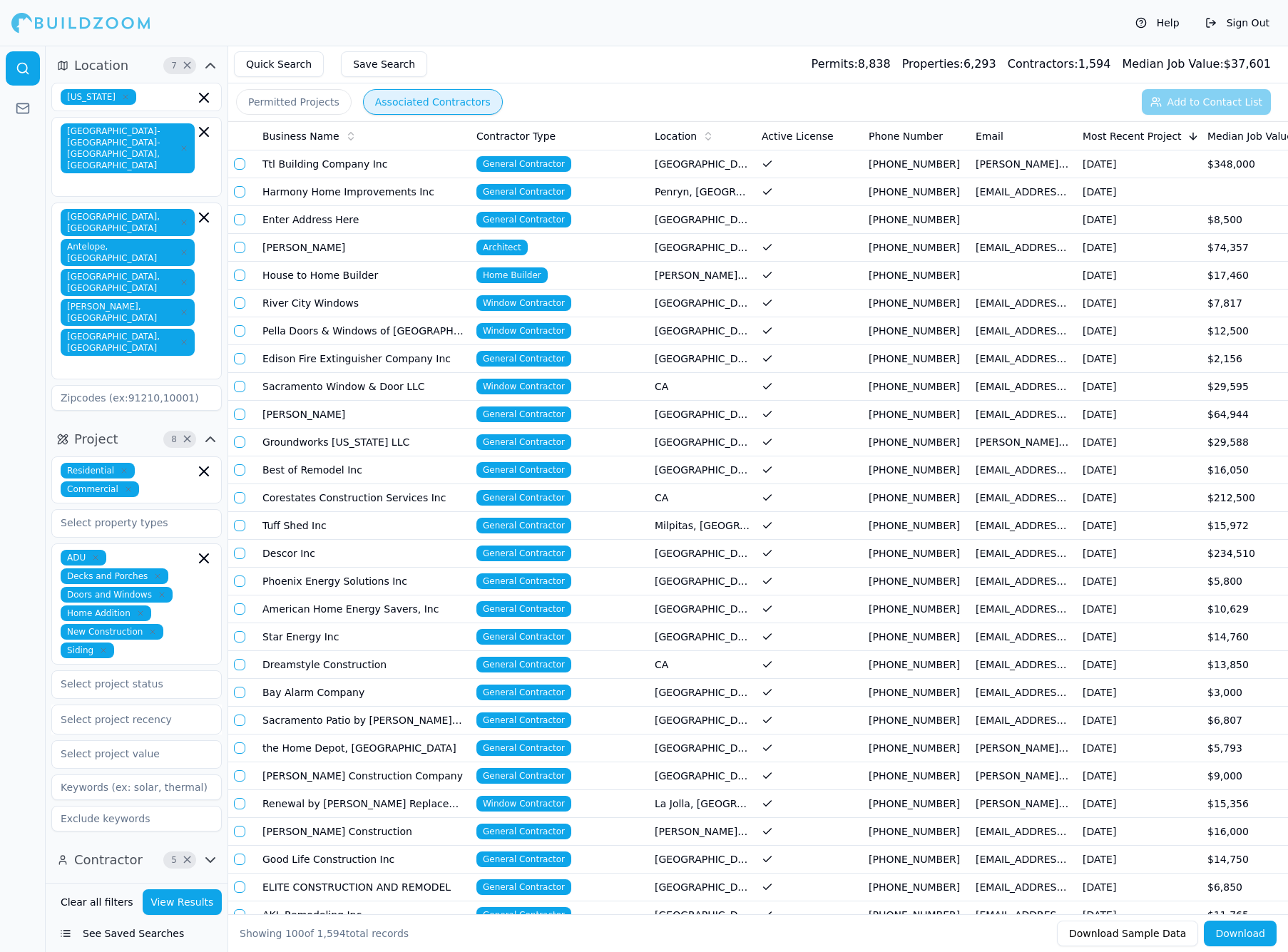
click at [727, 249] on td "[GEOGRAPHIC_DATA], [GEOGRAPHIC_DATA]" at bounding box center [703, 248] width 107 height 28
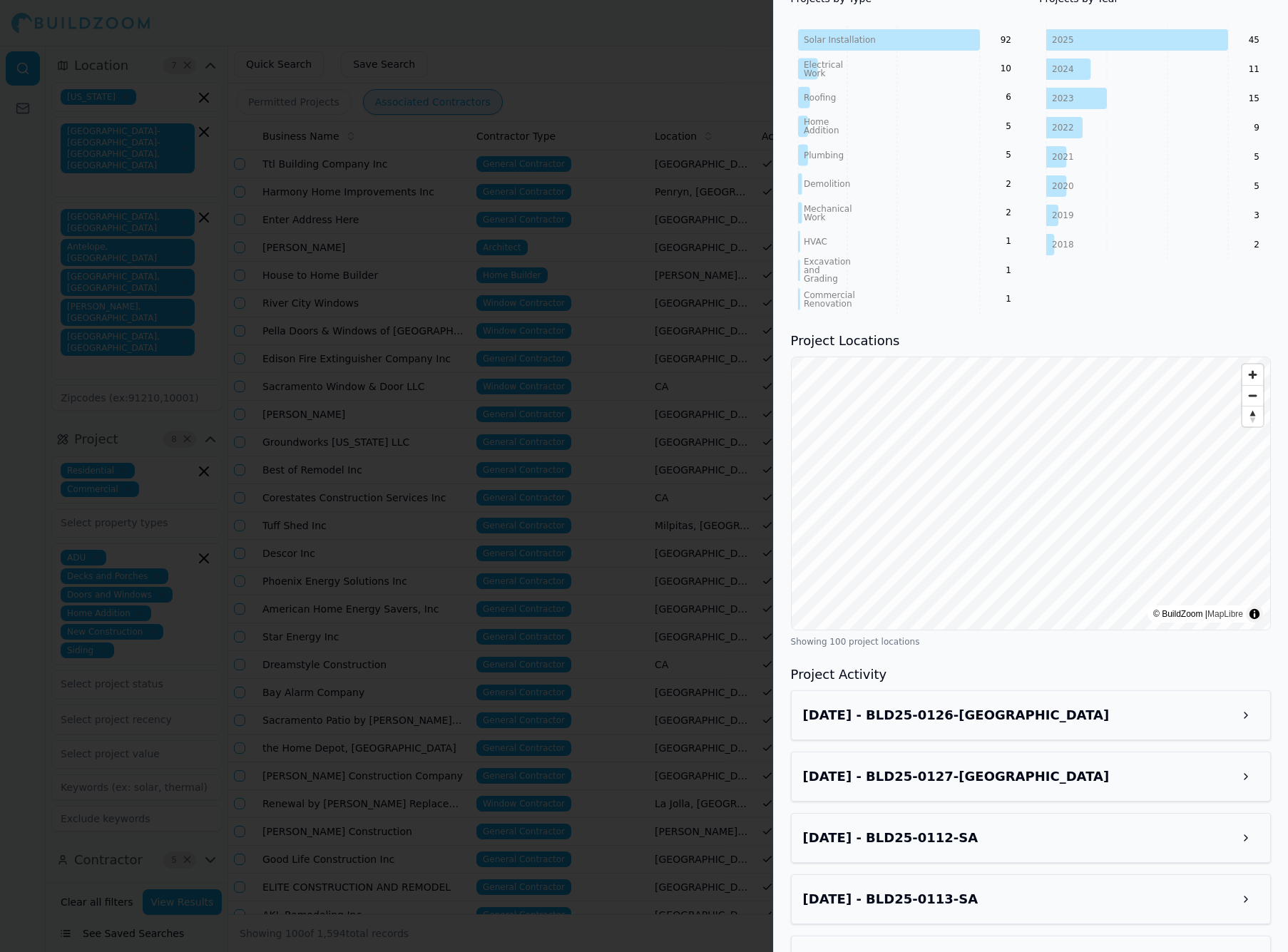
scroll to position [634, 0]
click at [984, 708] on div "Aug 21, 2025 - BLD25-0126-SA" at bounding box center [1031, 714] width 456 height 26
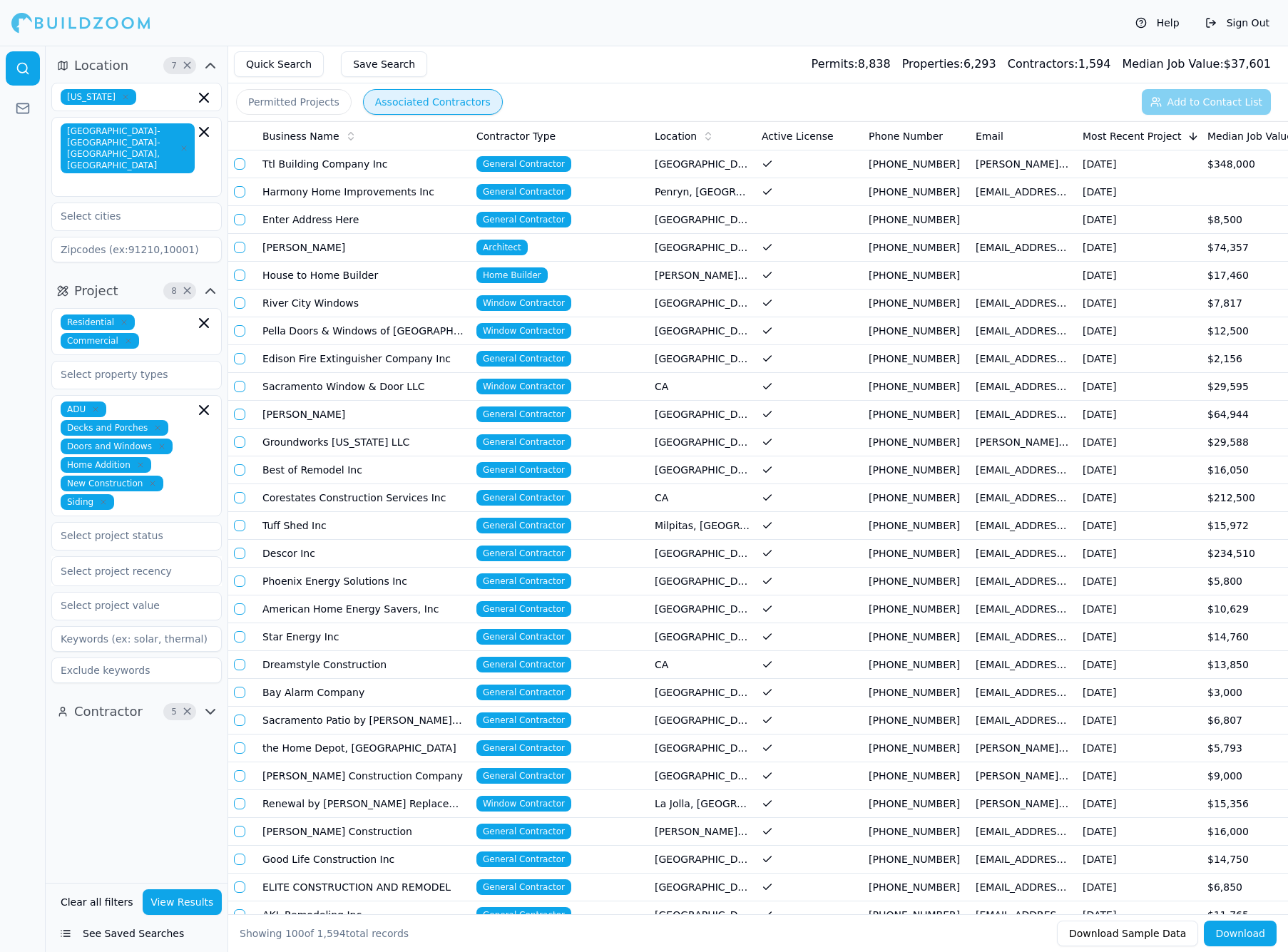
click at [204, 314] on icon "button" at bounding box center [203, 322] width 17 height 17
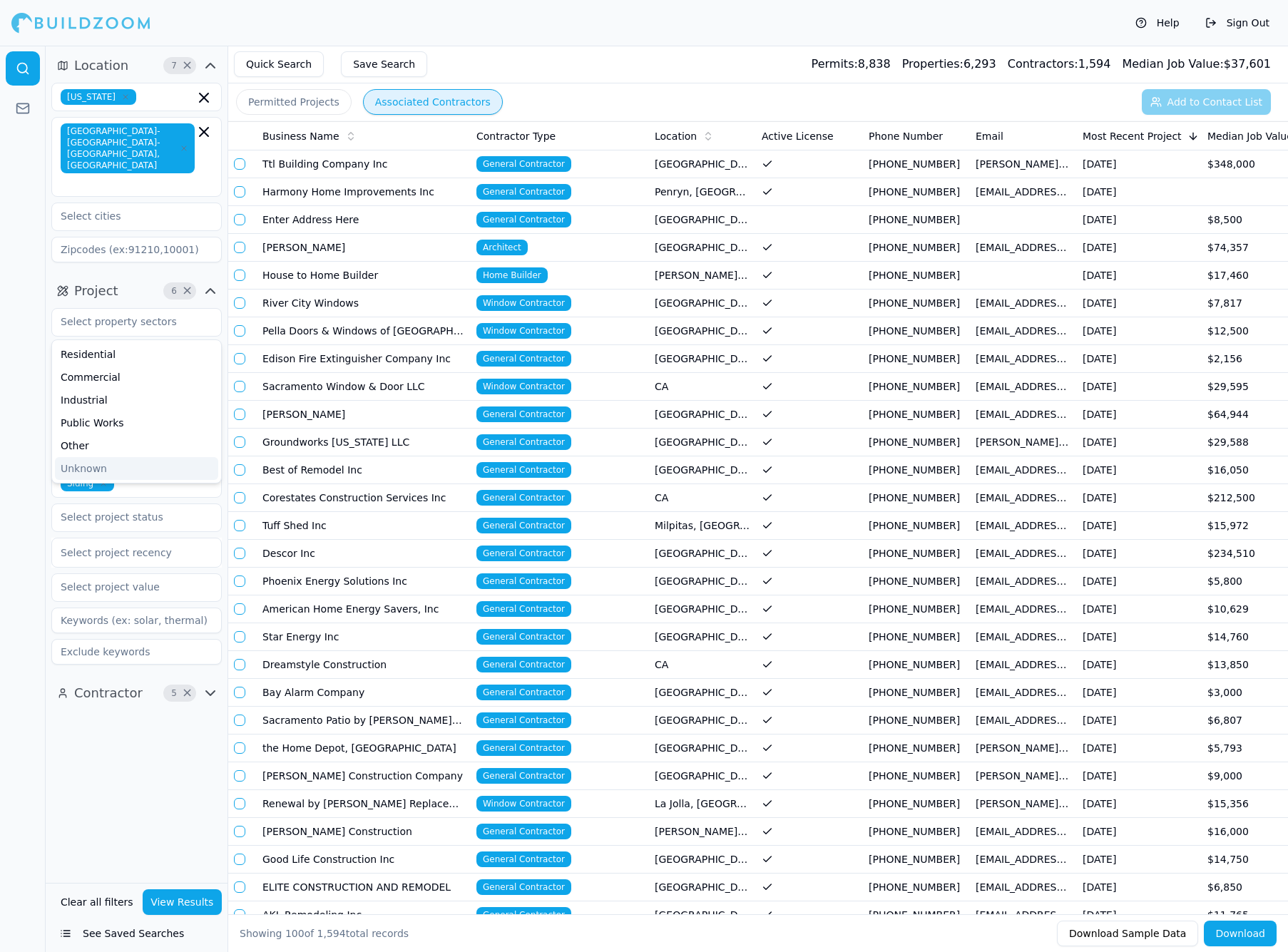
click at [202, 729] on div "Location 7 × [US_STATE] [GEOGRAPHIC_DATA]-[GEOGRAPHIC_DATA]-[GEOGRAPHIC_DATA], …" at bounding box center [136, 464] width 182 height 837
click at [201, 383] on icon "button" at bounding box center [203, 391] width 17 height 17
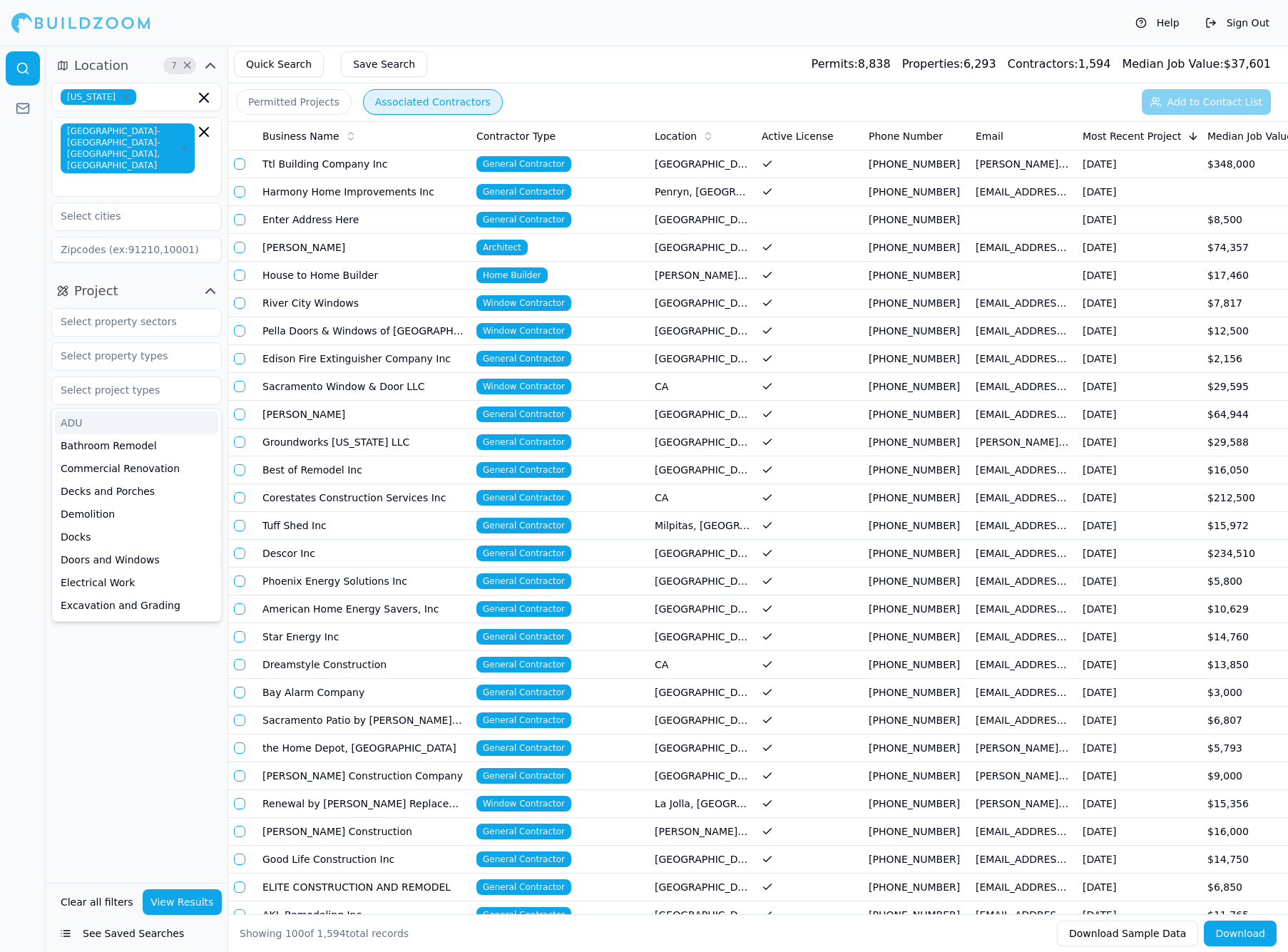
click at [203, 96] on icon "button" at bounding box center [204, 97] width 9 height 9
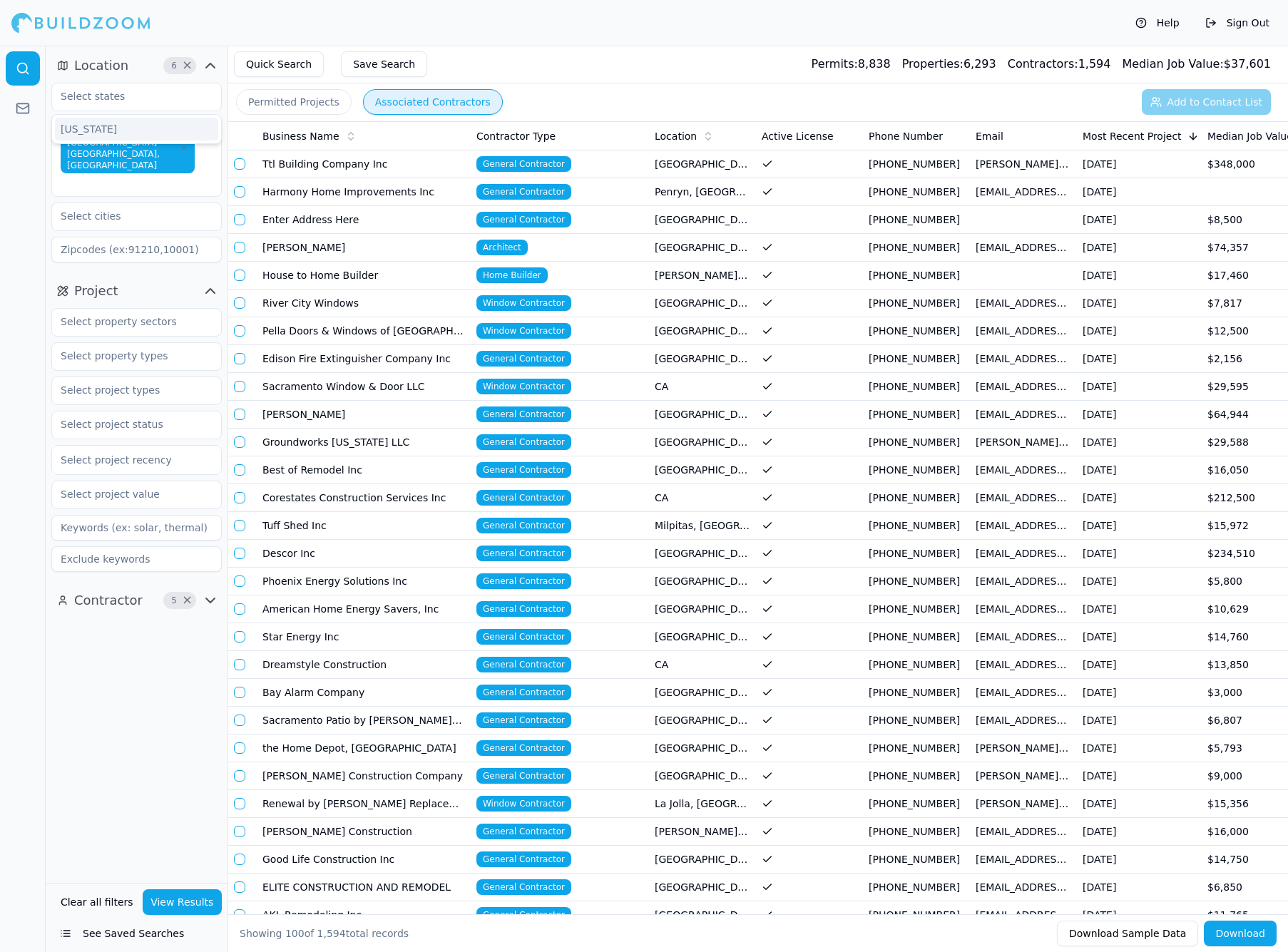
click at [109, 907] on button "Clear all filters" at bounding box center [96, 902] width 80 height 26
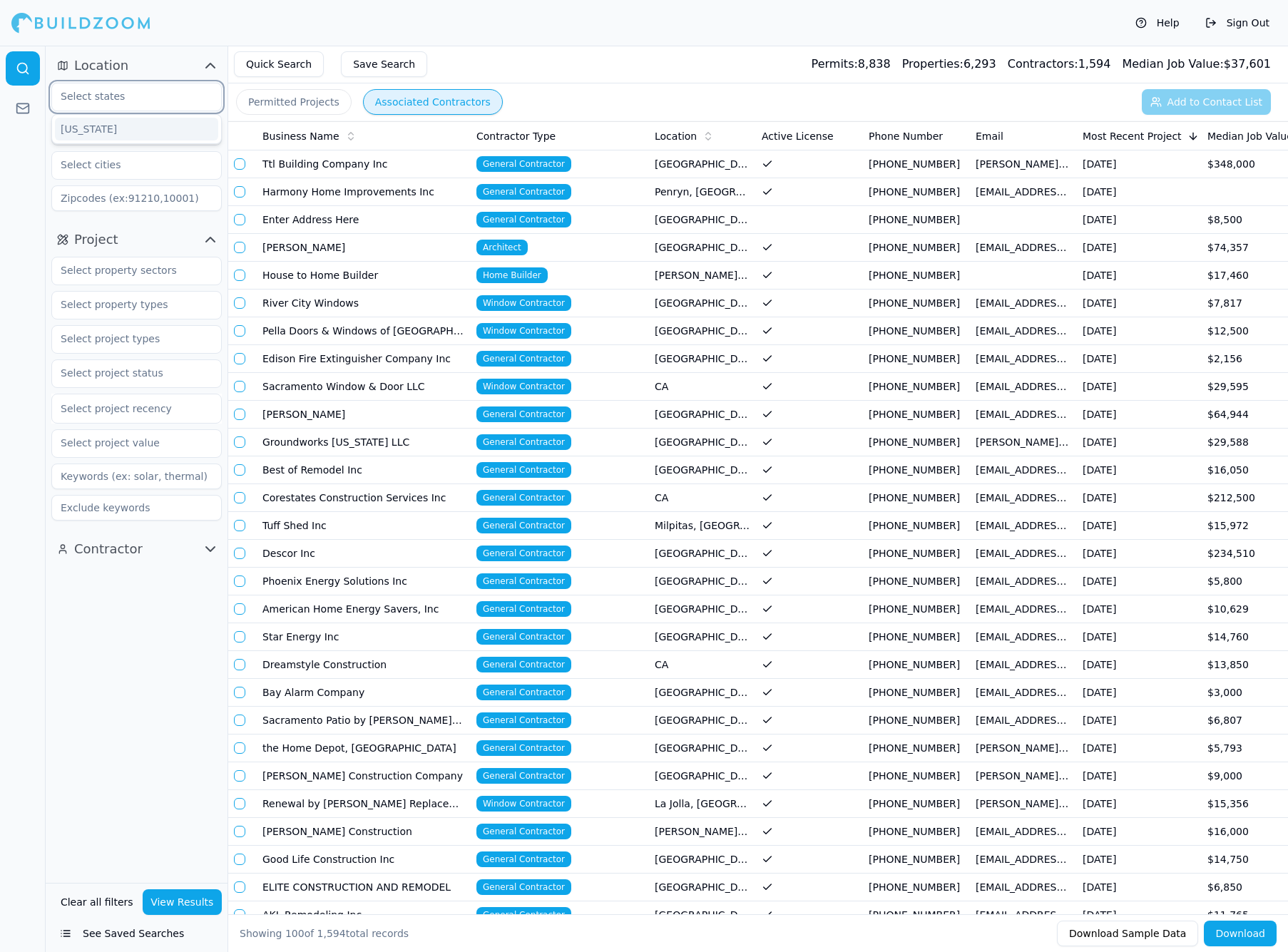
click at [121, 93] on input "text" at bounding box center [127, 96] width 151 height 26
click at [117, 134] on div "[US_STATE]" at bounding box center [137, 129] width 164 height 23
click at [117, 139] on input "text" at bounding box center [127, 130] width 151 height 26
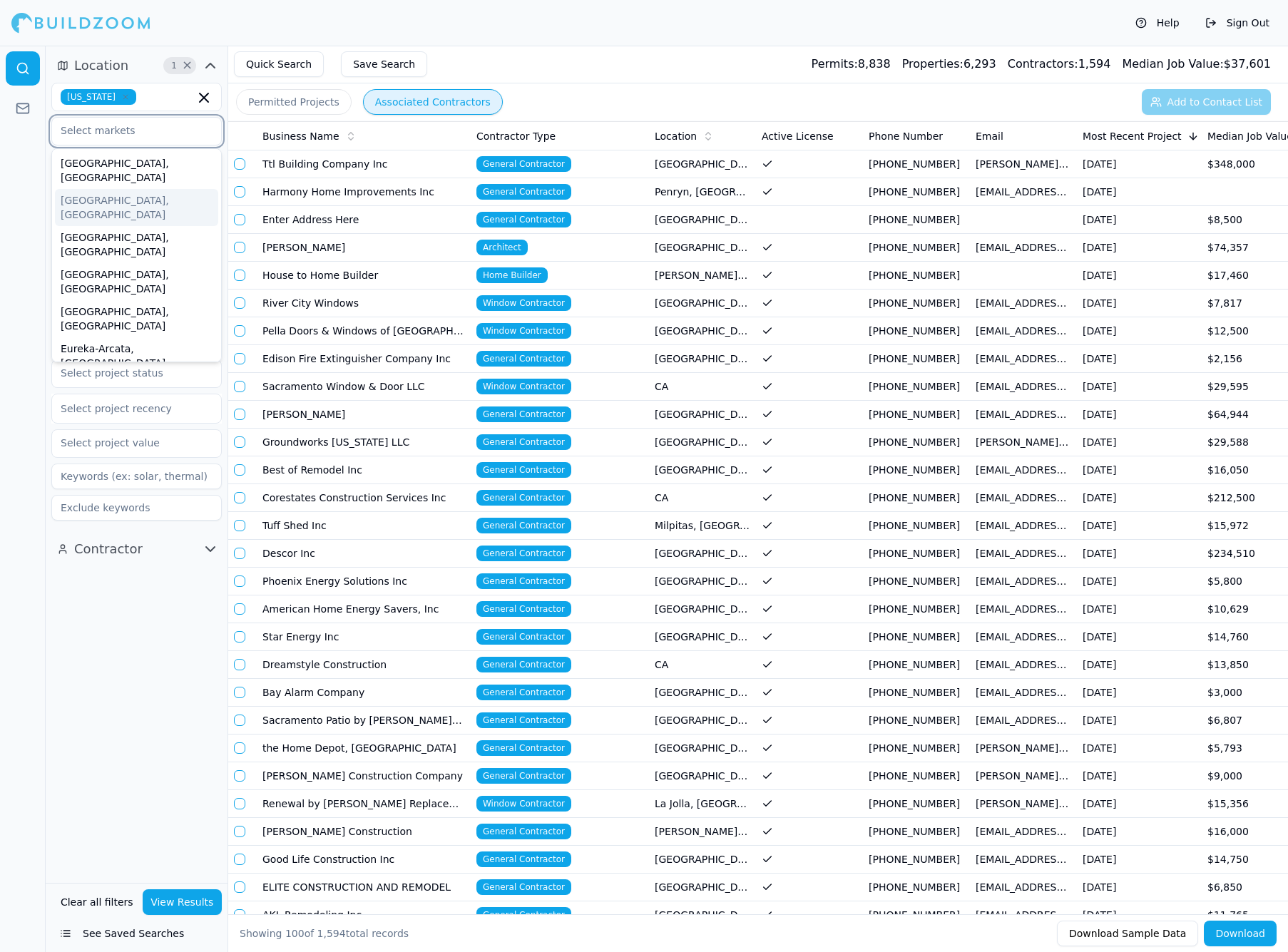
click at [134, 190] on div "[GEOGRAPHIC_DATA], [GEOGRAPHIC_DATA]" at bounding box center [137, 207] width 164 height 37
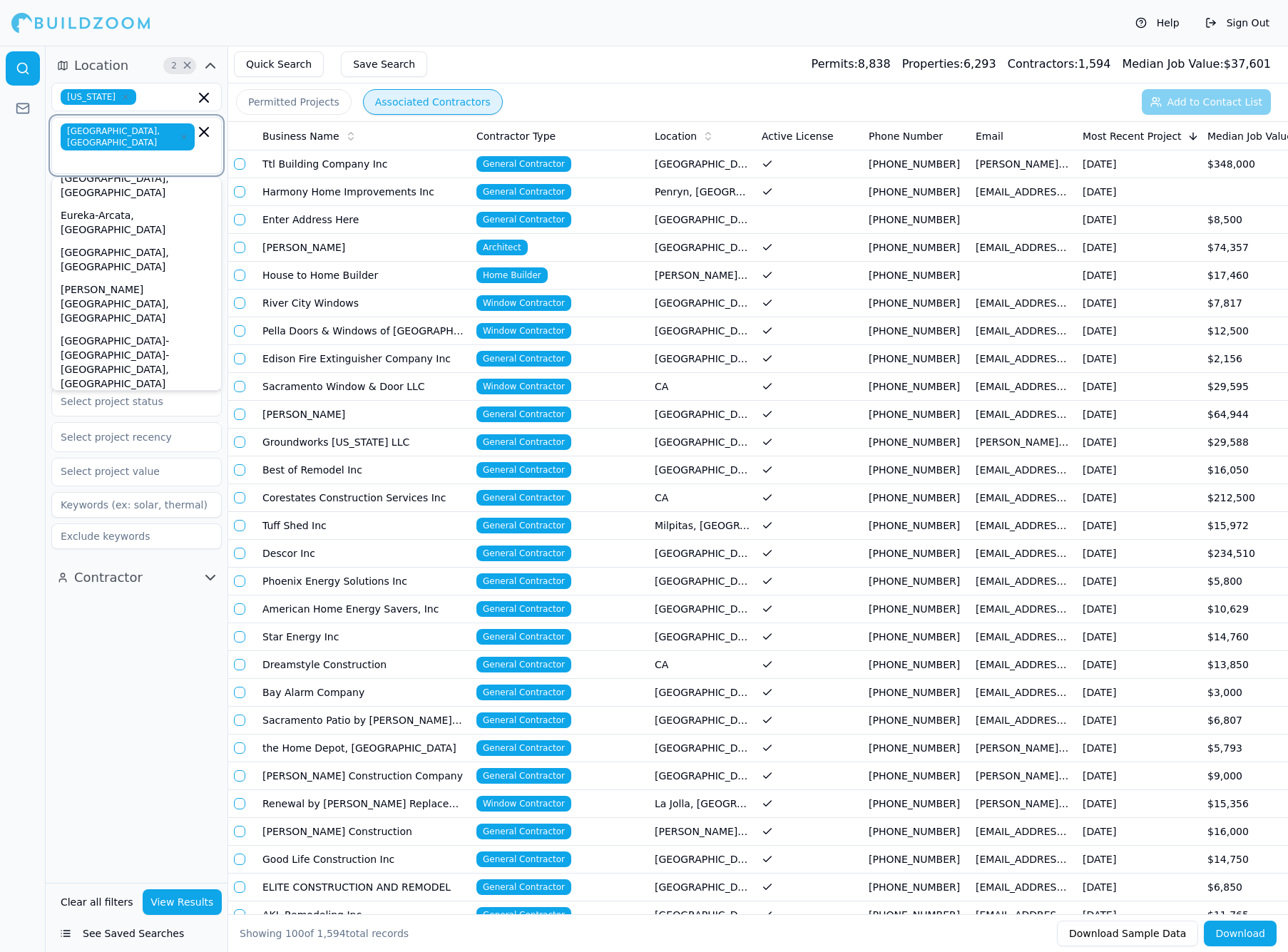
scroll to position [125, 0]
click at [118, 477] on div "Napa, [GEOGRAPHIC_DATA]" at bounding box center [137, 488] width 164 height 23
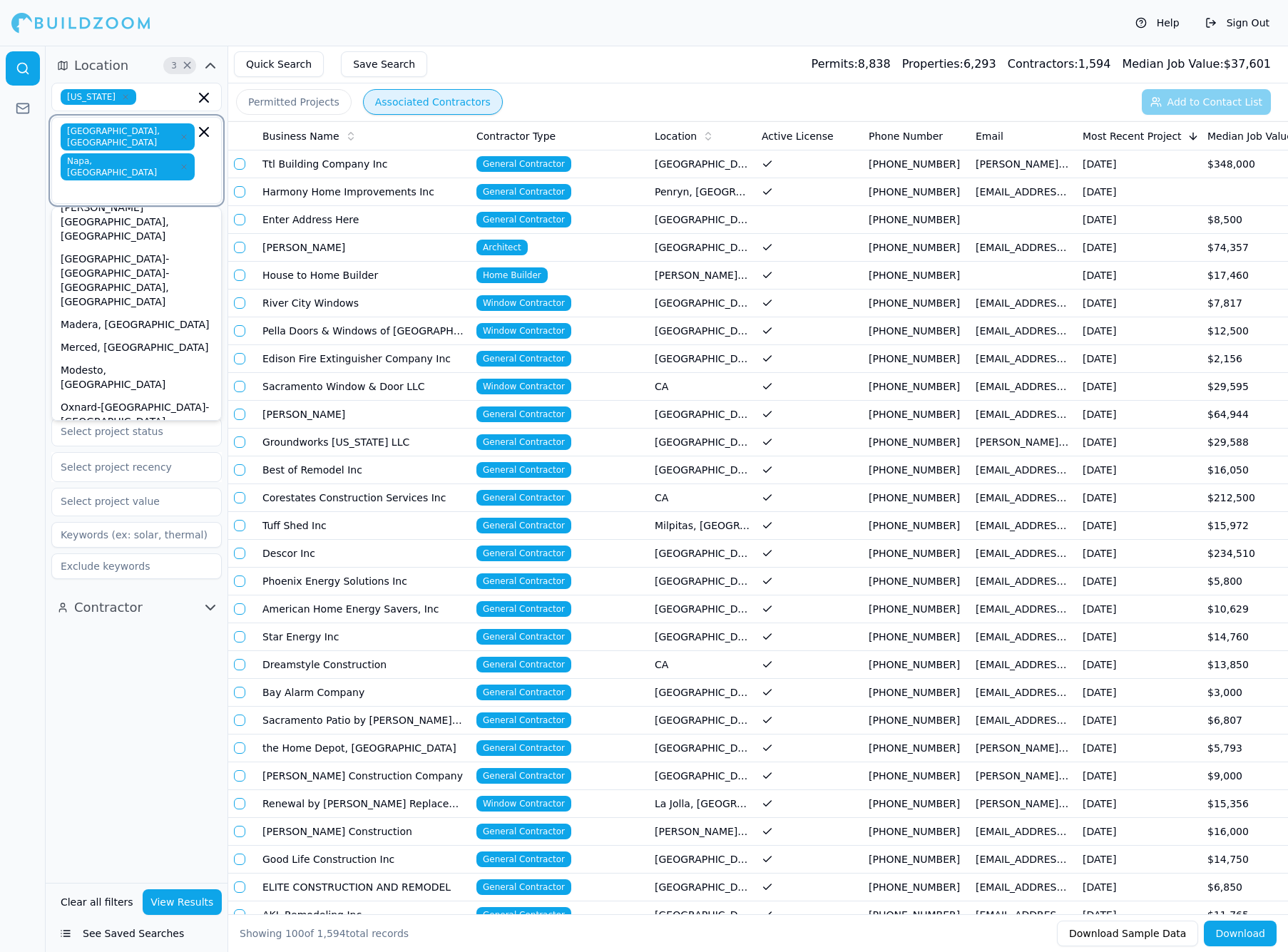
scroll to position [238, 0]
click at [117, 585] on div "[GEOGRAPHIC_DATA]-[GEOGRAPHIC_DATA]-[GEOGRAPHIC_DATA], [GEOGRAPHIC_DATA]" at bounding box center [137, 618] width 164 height 66
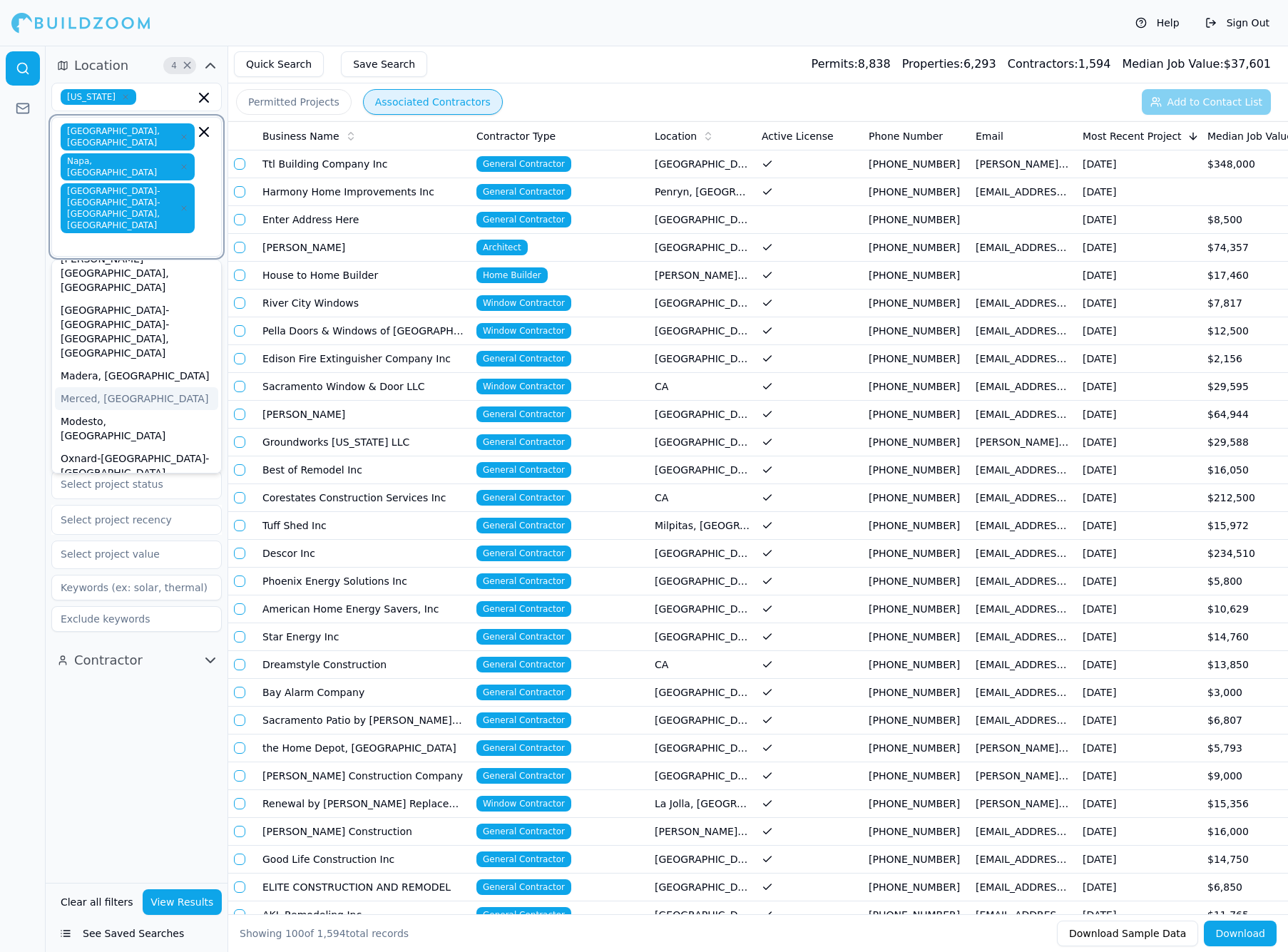
click at [123, 236] on input "text" at bounding box center [129, 244] width 131 height 15
click at [129, 870] on div "[GEOGRAPHIC_DATA], [GEOGRAPHIC_DATA]" at bounding box center [137, 889] width 164 height 37
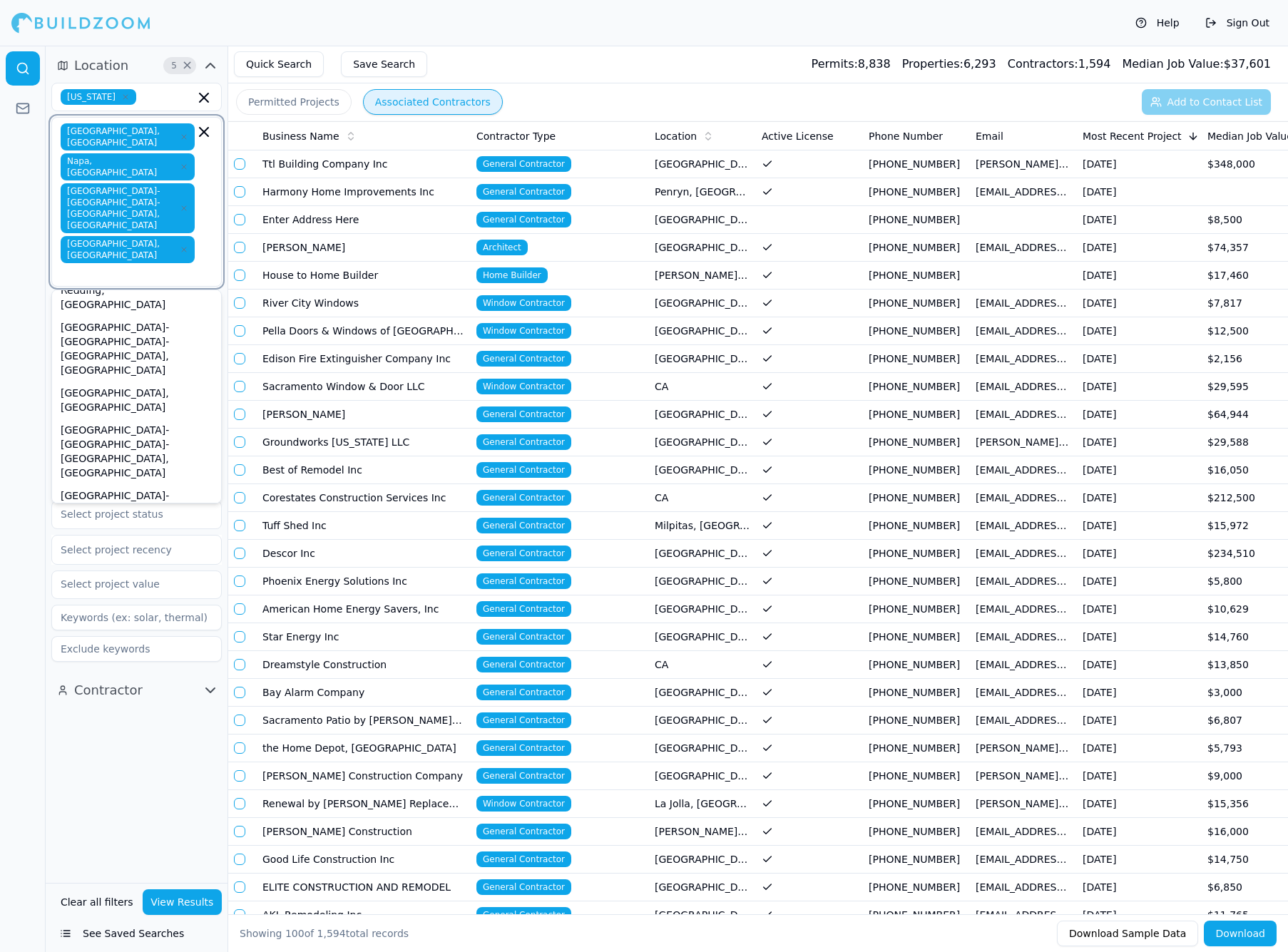
click at [131, 812] on div "Santa [PERSON_NAME]-[GEOGRAPHIC_DATA], [GEOGRAPHIC_DATA]" at bounding box center [137, 837] width 164 height 51
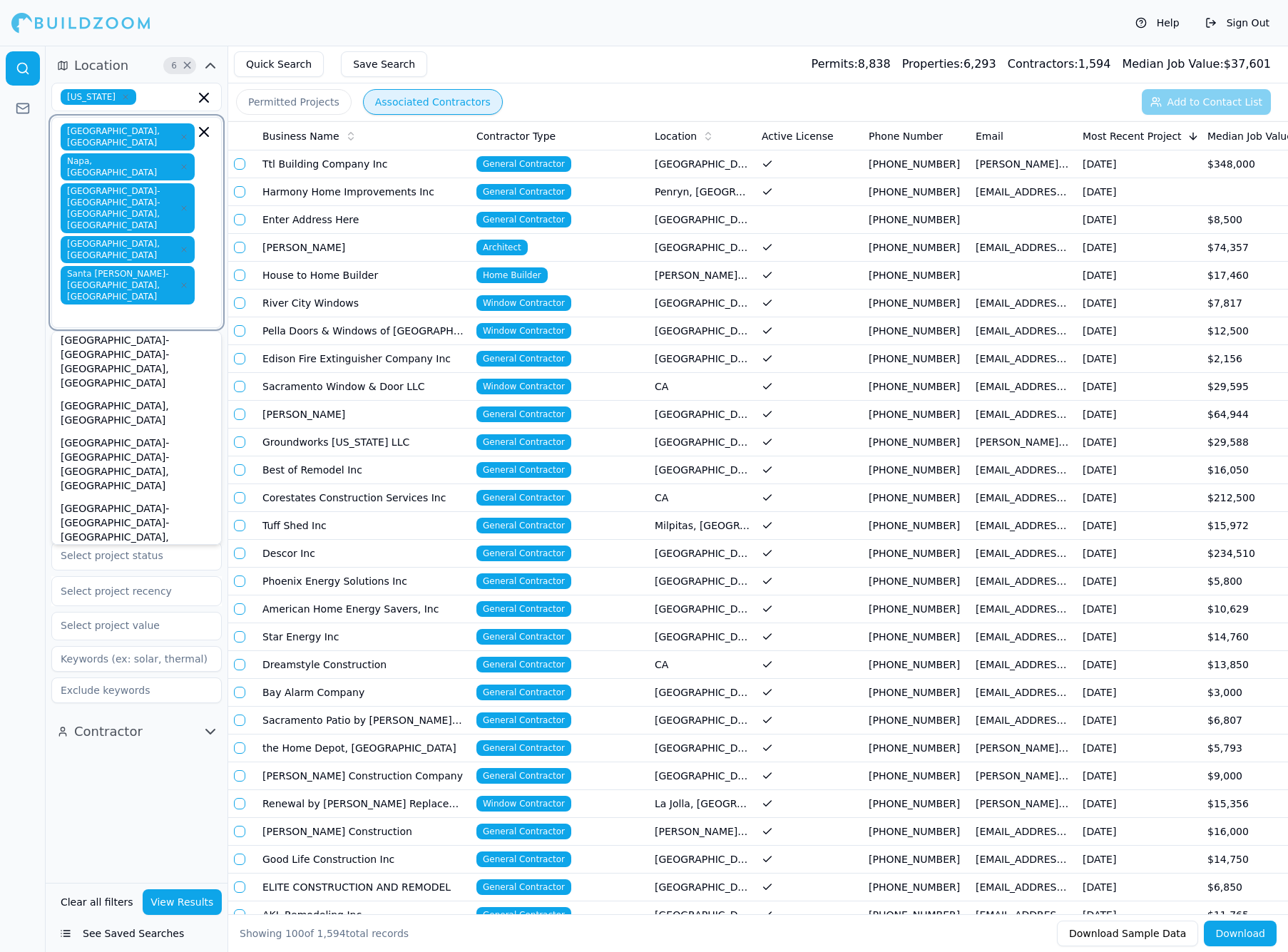
scroll to position [554, 0]
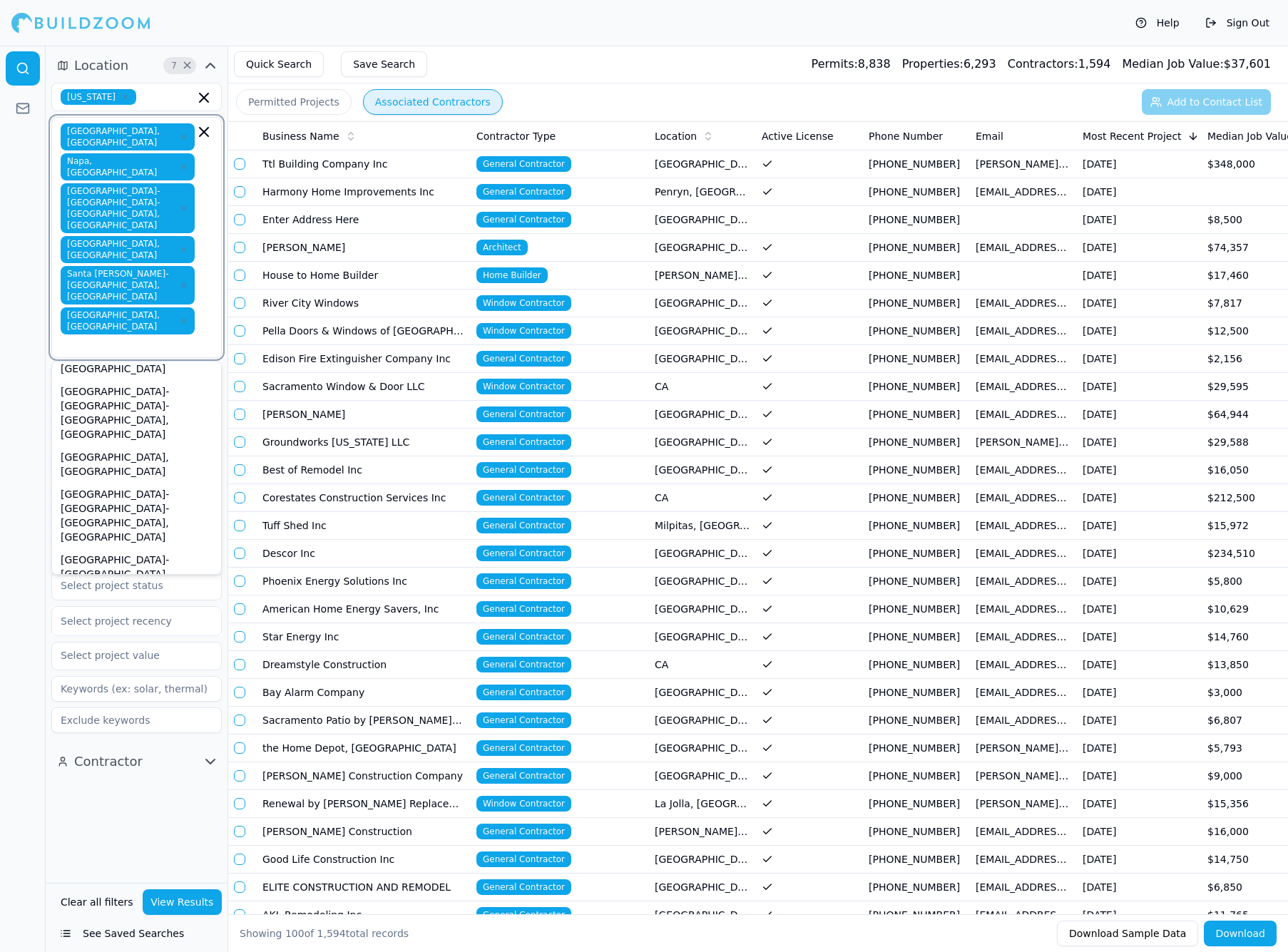
click at [122, 950] on div "Truckee-[GEOGRAPHIC_DATA], [GEOGRAPHIC_DATA]" at bounding box center [137, 969] width 164 height 37
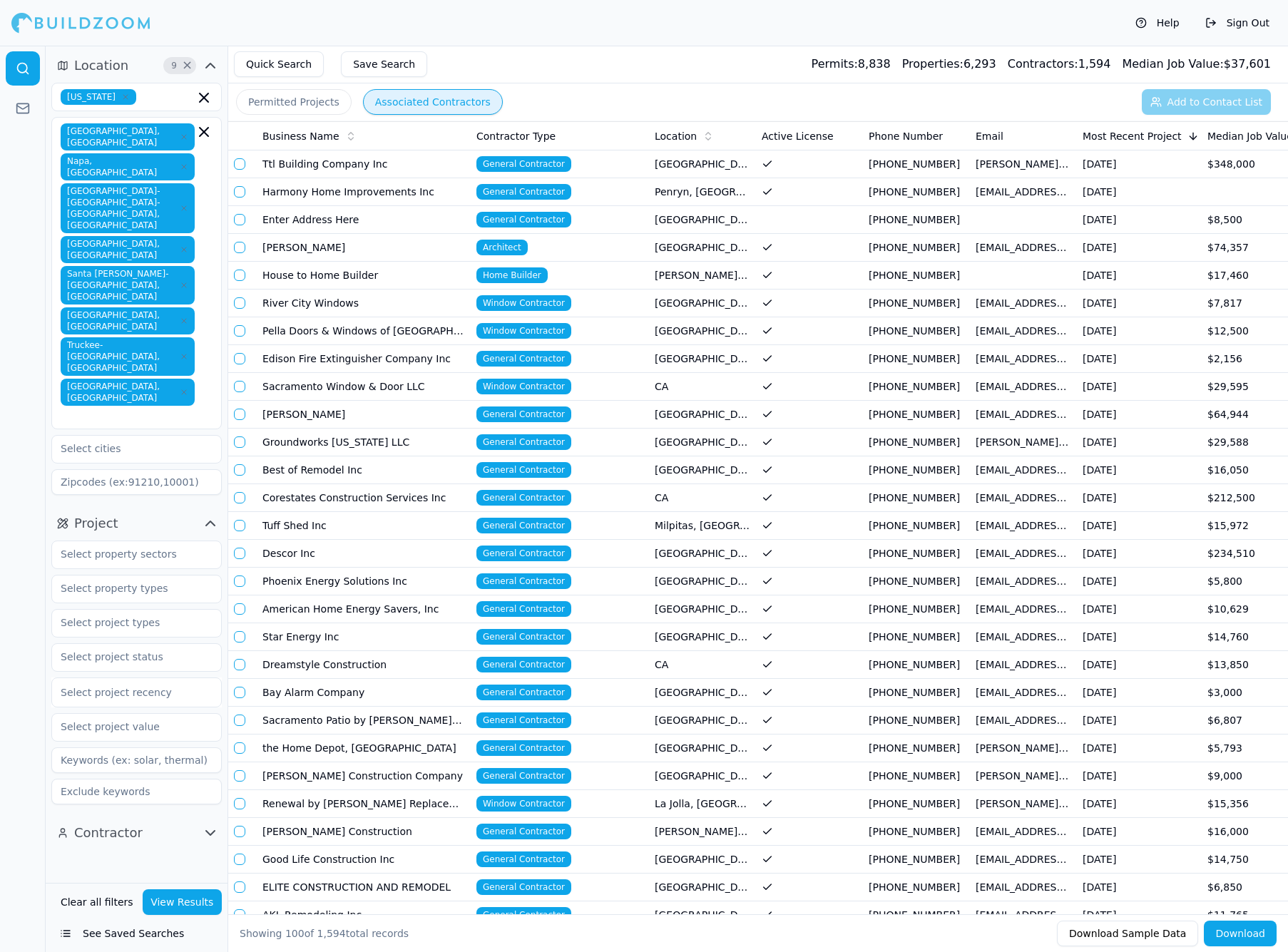
click at [155, 780] on div "Location 9 × [US_STATE] [GEOGRAPHIC_DATA], [GEOGRAPHIC_DATA] [GEOGRAPHIC_DATA],…" at bounding box center [136, 464] width 182 height 837
click at [132, 436] on input "text" at bounding box center [127, 448] width 151 height 26
click at [124, 757] on div "Location 9 × [US_STATE] [GEOGRAPHIC_DATA], [GEOGRAPHIC_DATA] [GEOGRAPHIC_DATA],…" at bounding box center [136, 464] width 182 height 837
click at [145, 542] on input "text" at bounding box center [127, 555] width 151 height 26
click at [130, 576] on div "Residential" at bounding box center [137, 587] width 164 height 23
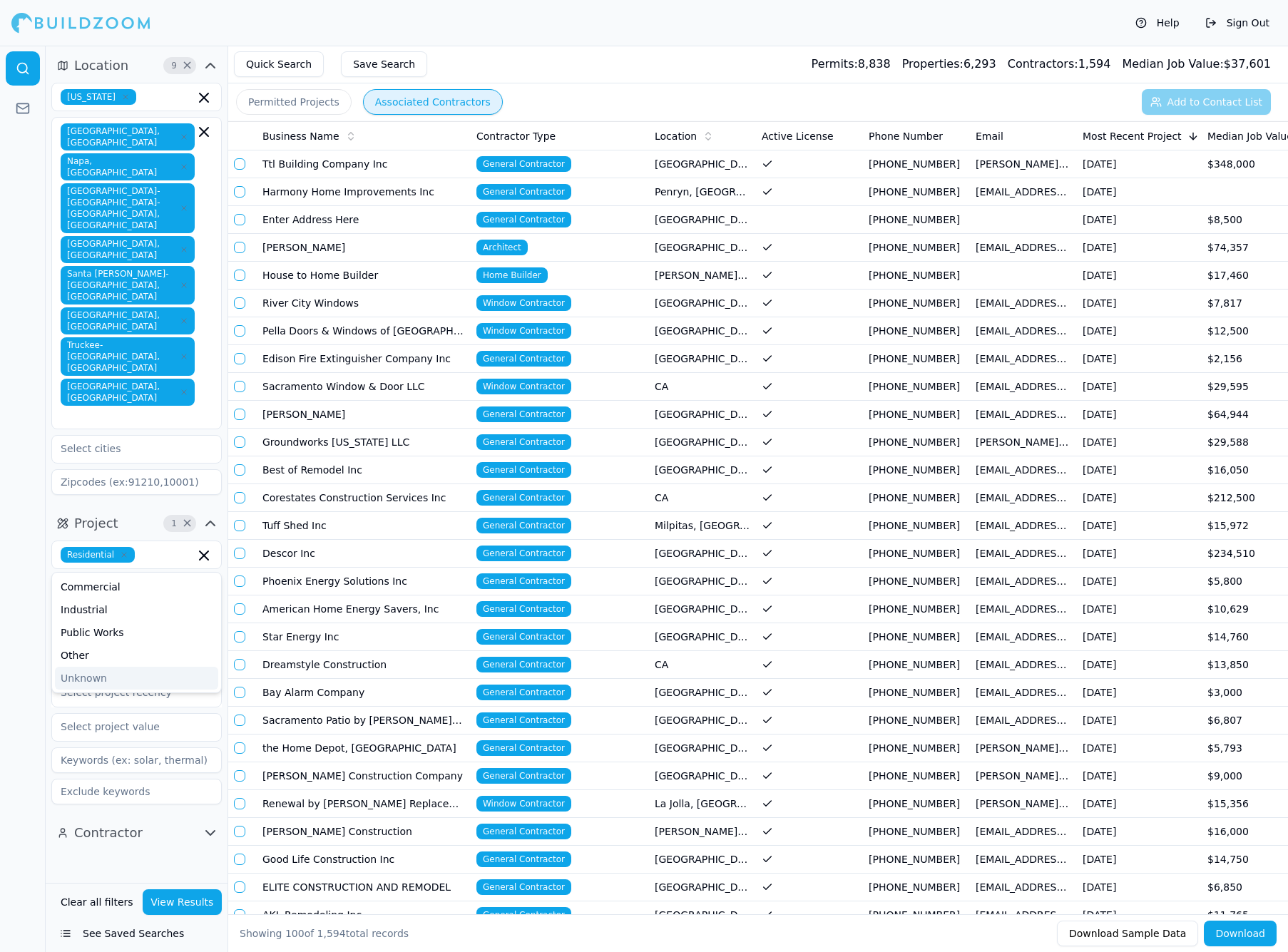
click at [108, 761] on div "Location 9 × [US_STATE] [GEOGRAPHIC_DATA], [GEOGRAPHIC_DATA] [GEOGRAPHIC_DATA],…" at bounding box center [136, 464] width 182 height 837
click at [130, 576] on input "text" at bounding box center [127, 589] width 151 height 26
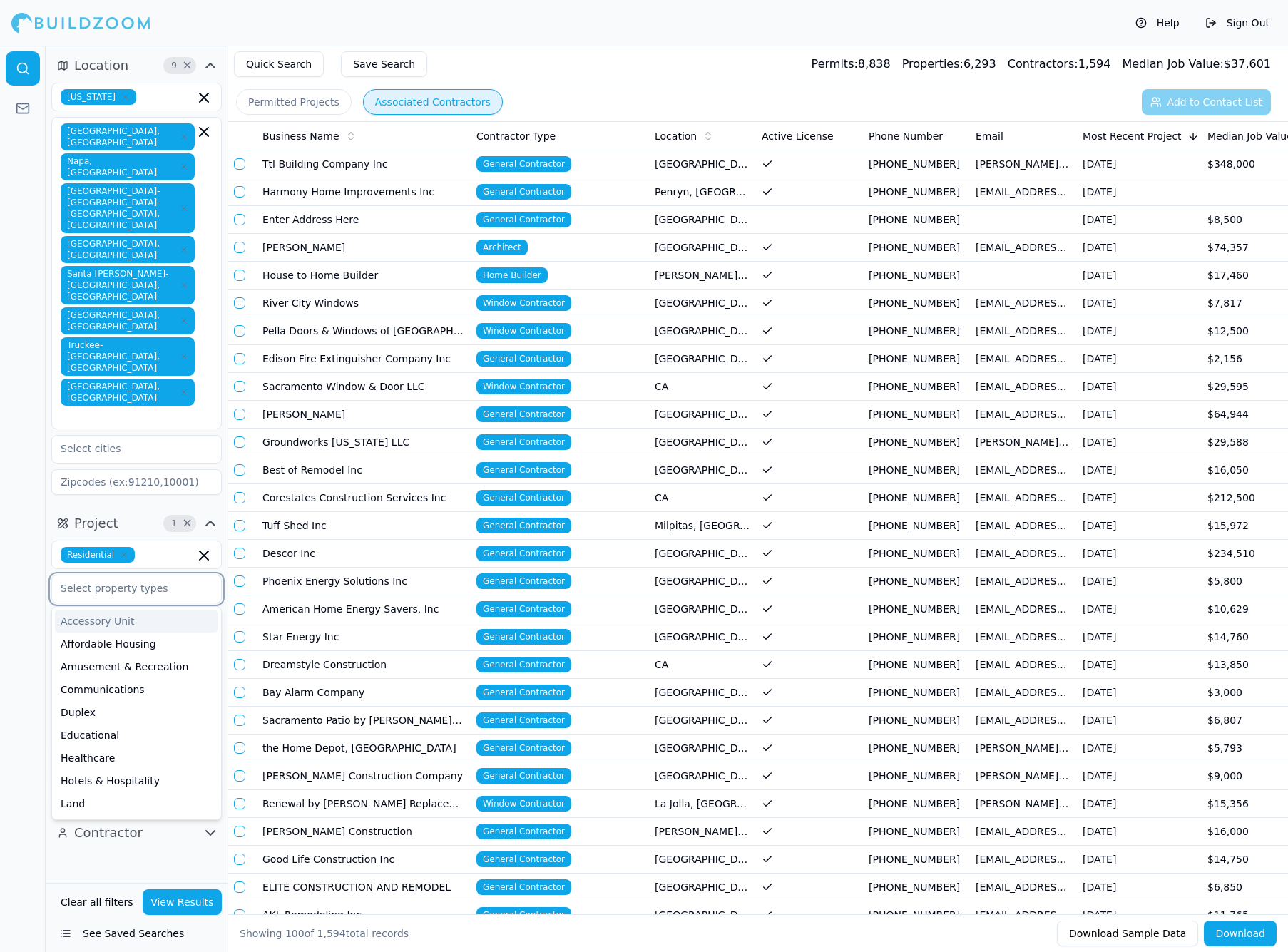
click at [130, 576] on input "text" at bounding box center [127, 589] width 151 height 26
click at [134, 792] on div "Location 9 × [US_STATE] [GEOGRAPHIC_DATA], [GEOGRAPHIC_DATA] [GEOGRAPHIC_DATA],…" at bounding box center [136, 464] width 182 height 837
click at [158, 610] on input "text" at bounding box center [127, 623] width 151 height 26
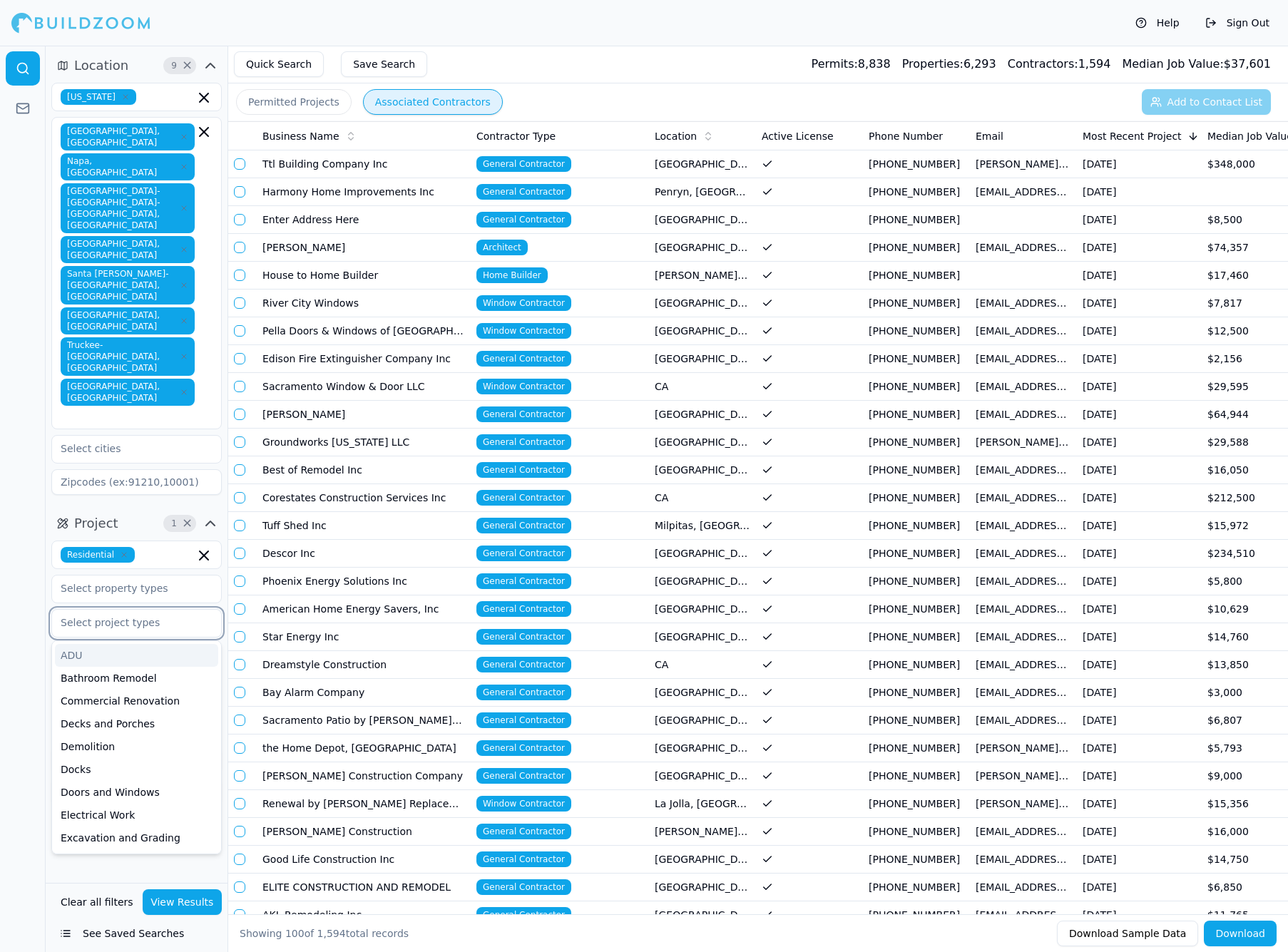
click at [148, 644] on div "ADU" at bounding box center [137, 655] width 164 height 23
click at [134, 690] on div "Decks and Porches" at bounding box center [137, 701] width 164 height 23
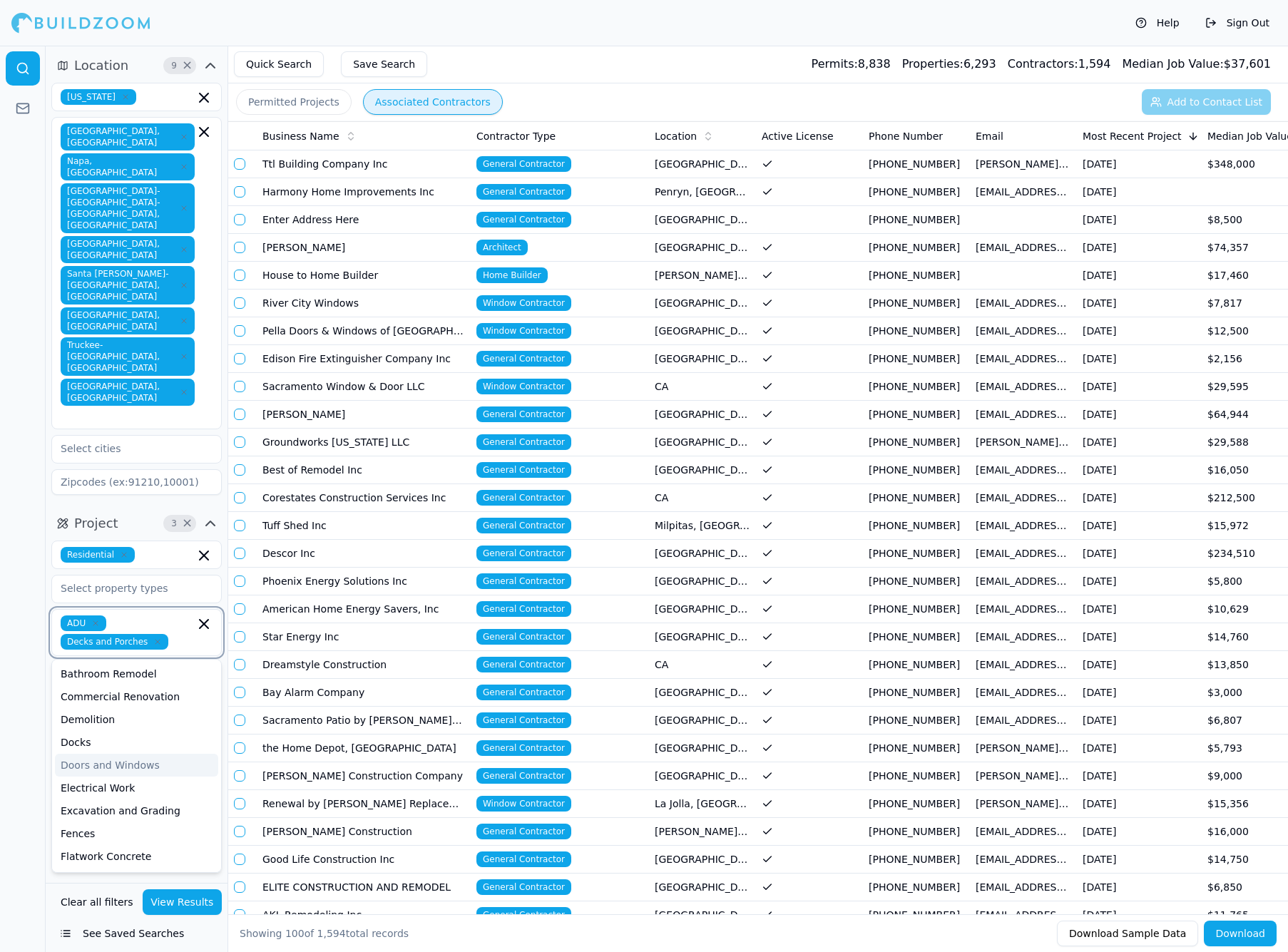
click at [115, 754] on div "Doors and Windows" at bounding box center [137, 765] width 164 height 23
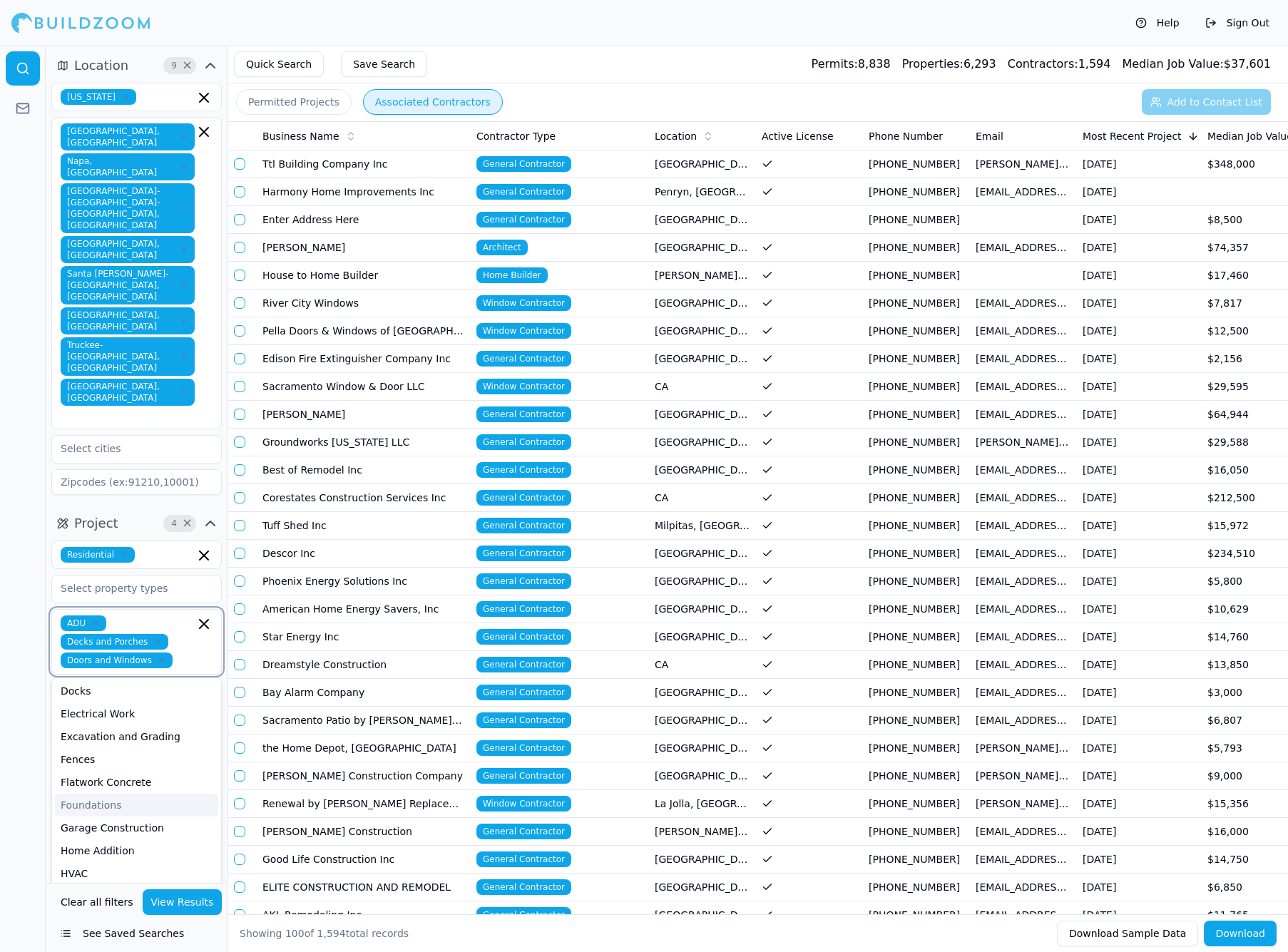
scroll to position [79, 0]
click at [110, 830] on div "Home Addition" at bounding box center [137, 841] width 164 height 23
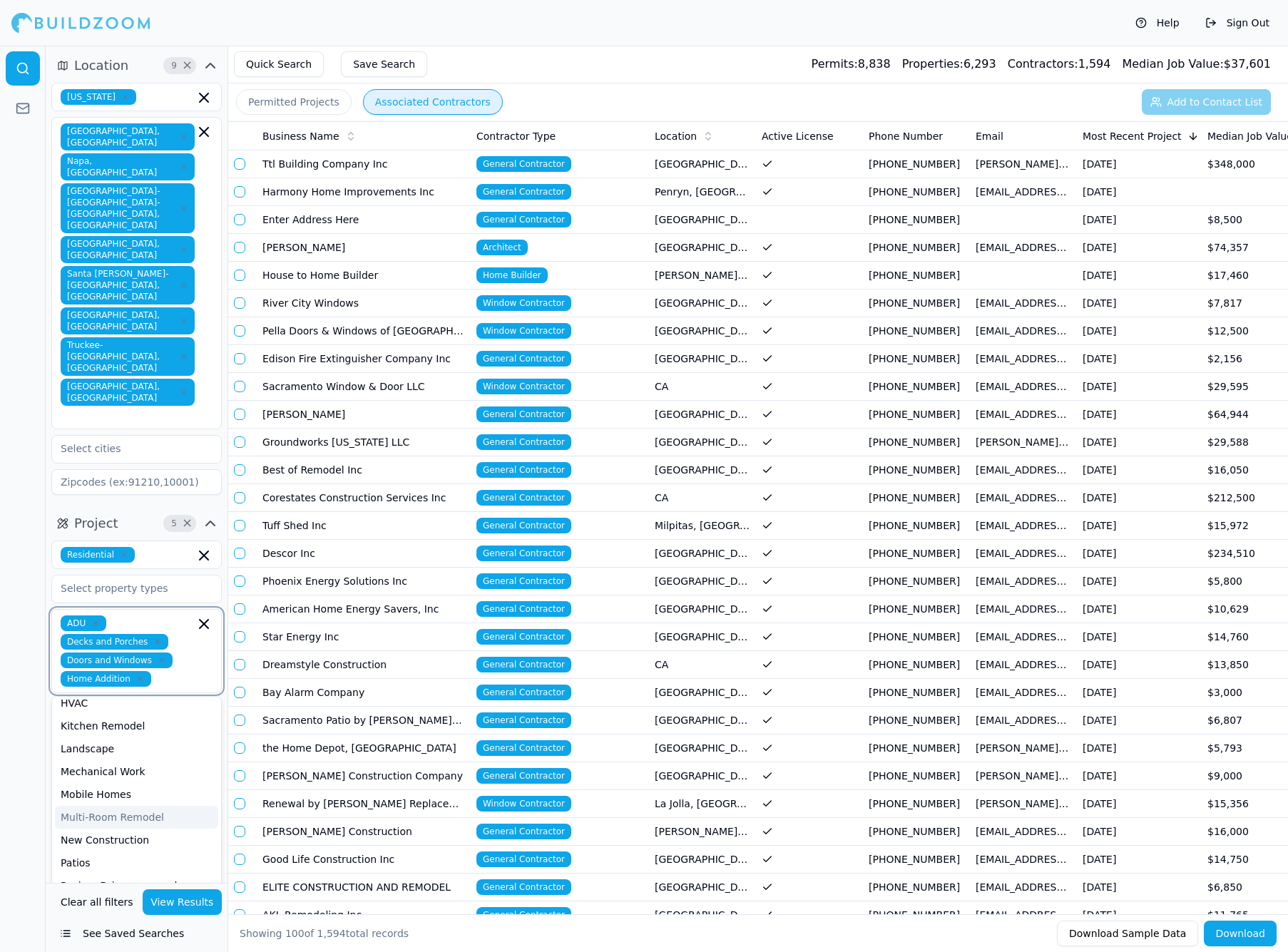
scroll to position [236, 0]
click at [110, 828] on div "New Construction" at bounding box center [137, 839] width 164 height 23
click at [98, 828] on div "Location 9 × [US_STATE] [GEOGRAPHIC_DATA], [GEOGRAPHIC_DATA] [GEOGRAPHIC_DATA],…" at bounding box center [136, 464] width 182 height 837
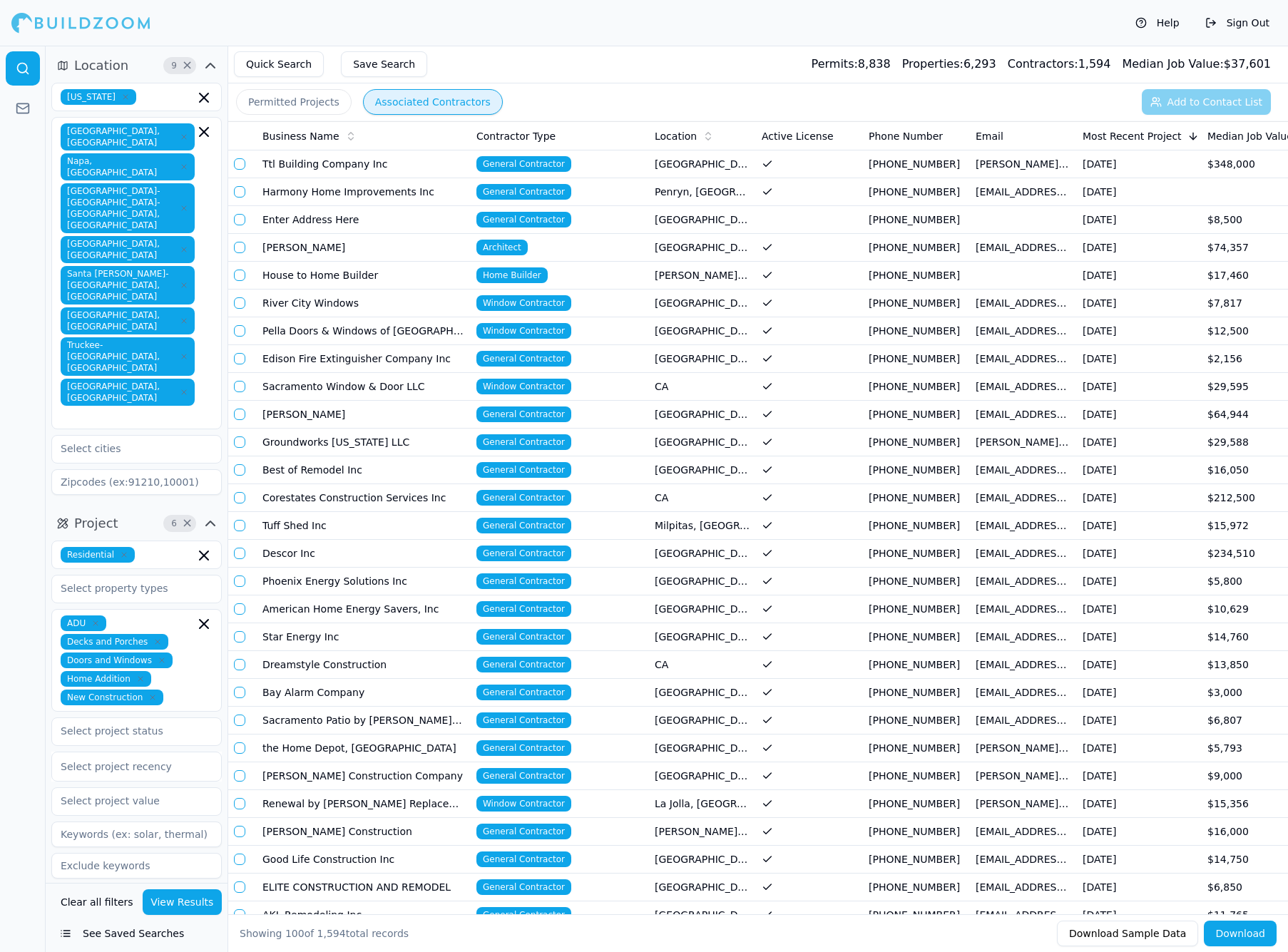
click at [164, 615] on div "ADU Decks and Porches Doors and Windows Home Addition New Construction" at bounding box center [137, 660] width 152 height 90
click at [100, 856] on div "Siding" at bounding box center [137, 868] width 164 height 23
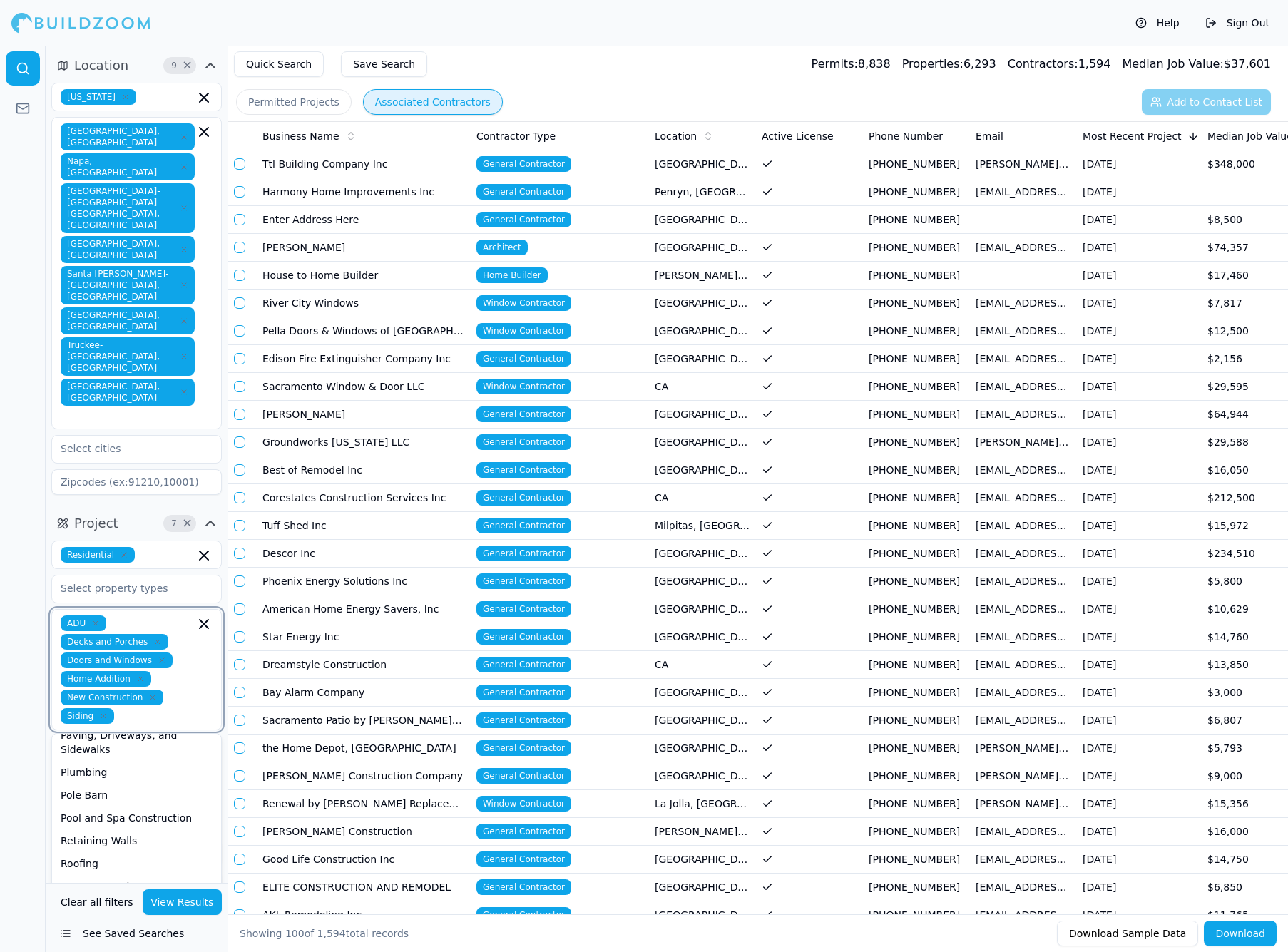
scroll to position [401, 0]
click at [94, 831] on div "Location 9 × [US_STATE] [GEOGRAPHIC_DATA], [GEOGRAPHIC_DATA] [GEOGRAPHIC_DATA],…" at bounding box center [136, 464] width 182 height 837
click at [131, 737] on input "text" at bounding box center [127, 750] width 151 height 26
click at [80, 857] on div "Location 9 × [US_STATE] [GEOGRAPHIC_DATA], [GEOGRAPHIC_DATA] [GEOGRAPHIC_DATA],…" at bounding box center [136, 464] width 182 height 837
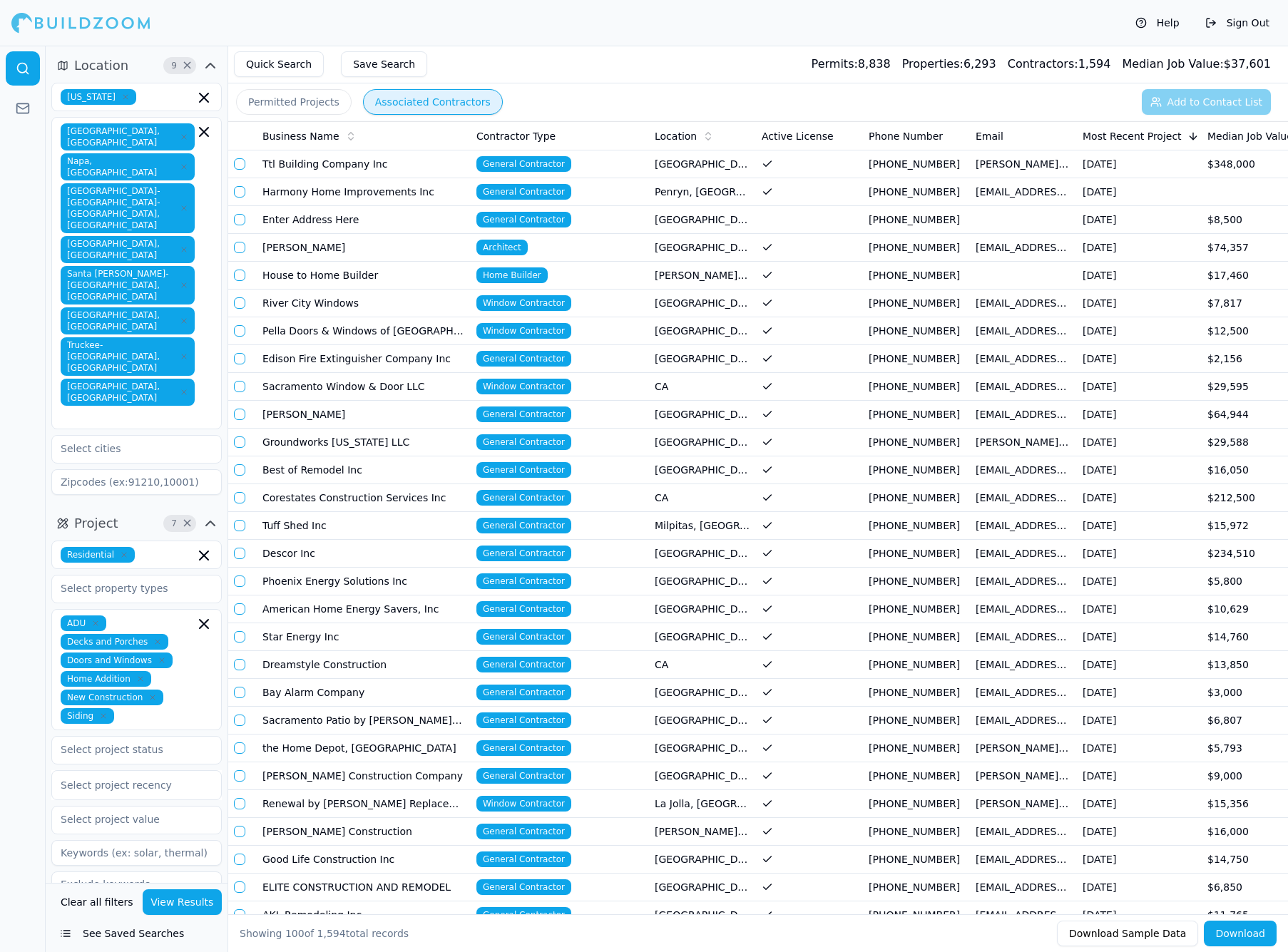
click at [154, 776] on div "Select project recency" at bounding box center [137, 784] width 152 height 17
click at [107, 855] on div "Last 3 Months" at bounding box center [136, 866] width 169 height 23
click at [185, 778] on div at bounding box center [137, 785] width 152 height 15
click at [115, 855] on div "Last 3 Months" at bounding box center [136, 866] width 169 height 23
click at [134, 810] on input "text" at bounding box center [127, 822] width 151 height 26
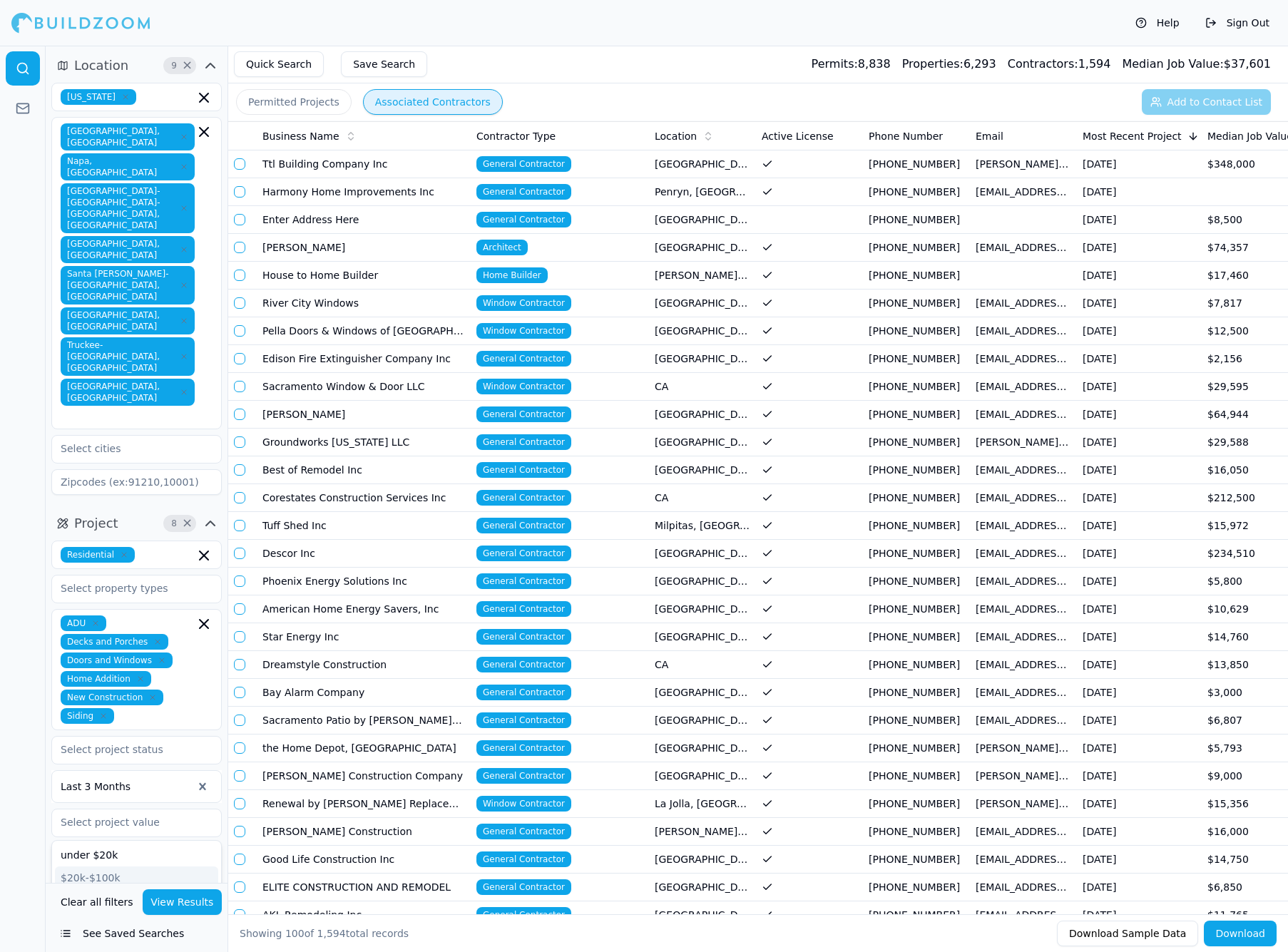
click at [36, 730] on div at bounding box center [23, 499] width 45 height 907
click at [144, 834] on div "Location 9 × [US_STATE] [GEOGRAPHIC_DATA], [GEOGRAPHIC_DATA] [GEOGRAPHIC_DATA],…" at bounding box center [136, 464] width 182 height 837
click at [206, 920] on icon "button" at bounding box center [210, 928] width 17 height 17
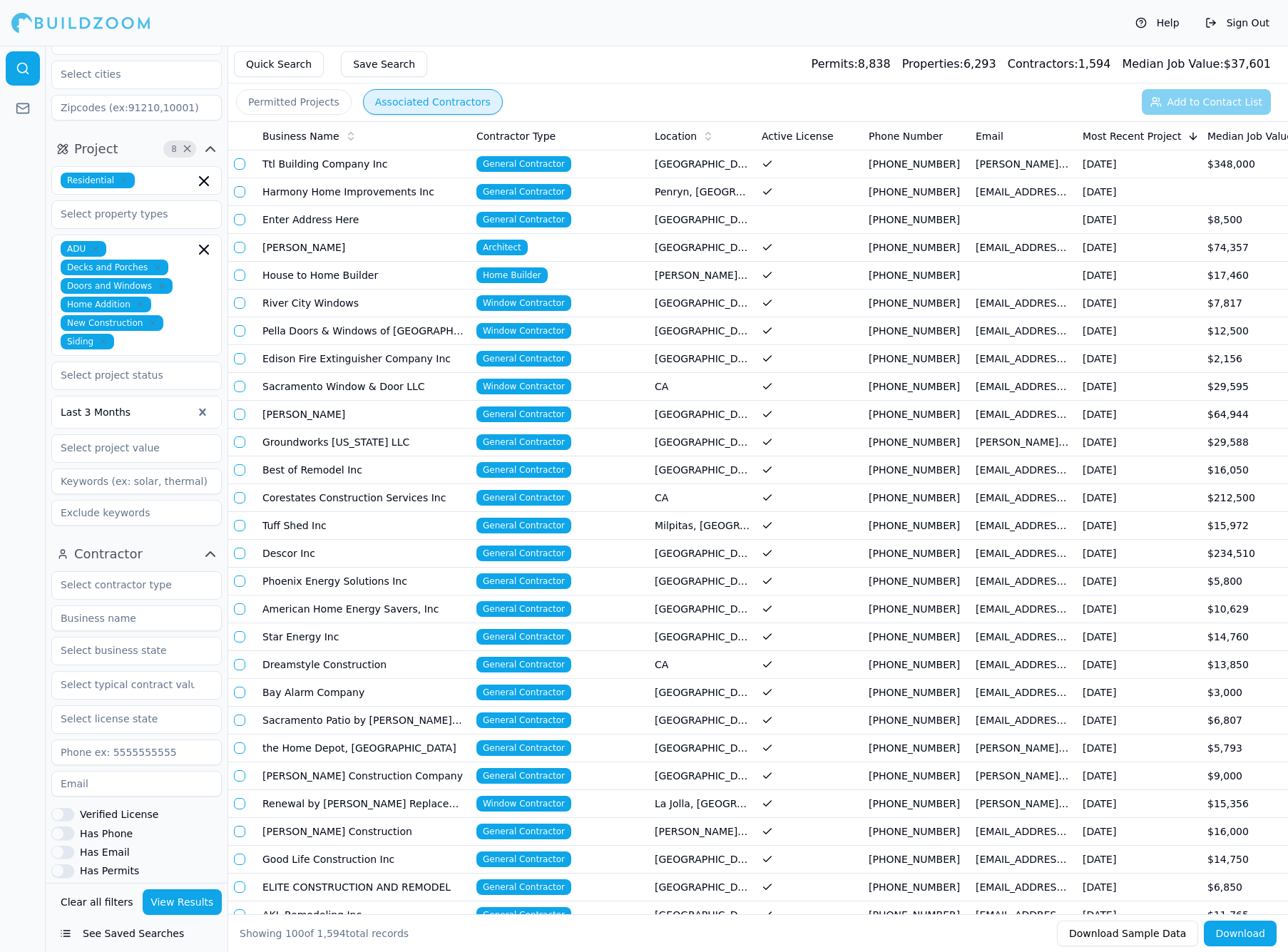
scroll to position [374, 0]
click at [180, 572] on input "text" at bounding box center [127, 585] width 151 height 26
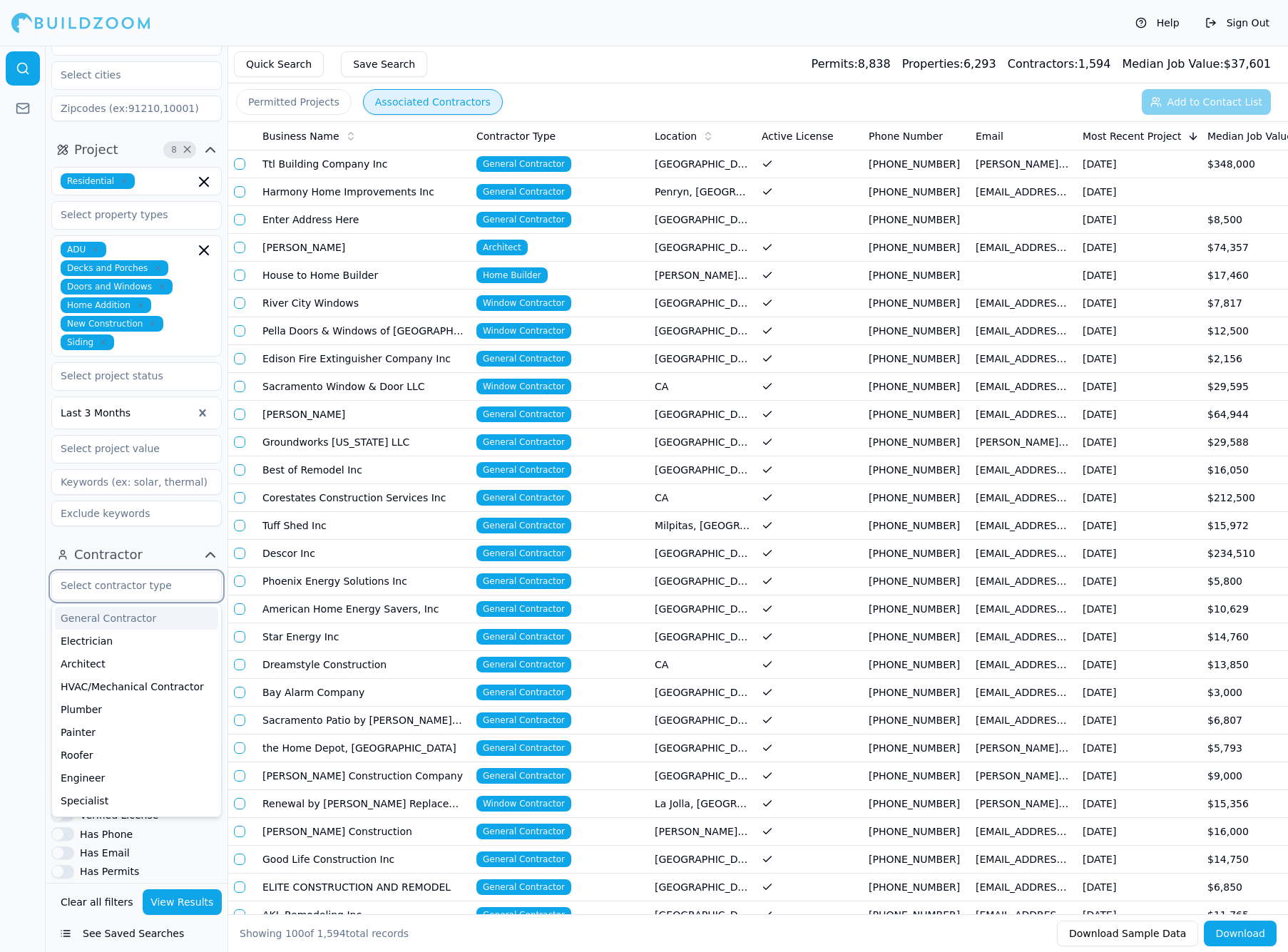
click at [148, 607] on div "General Contractor" at bounding box center [137, 618] width 164 height 23
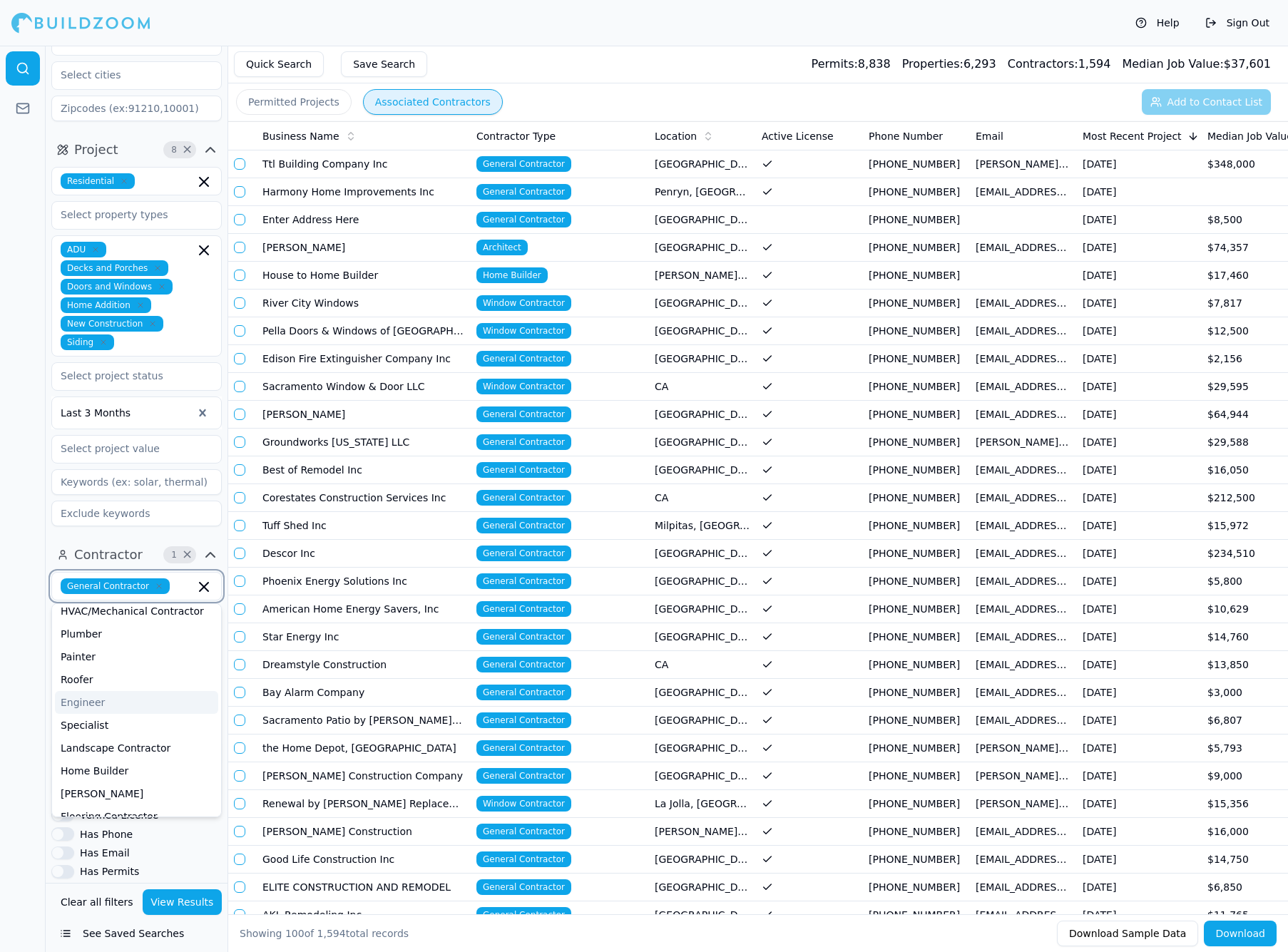
scroll to position [57, 0]
click at [111, 756] on div "Home Builder" at bounding box center [137, 767] width 164 height 23
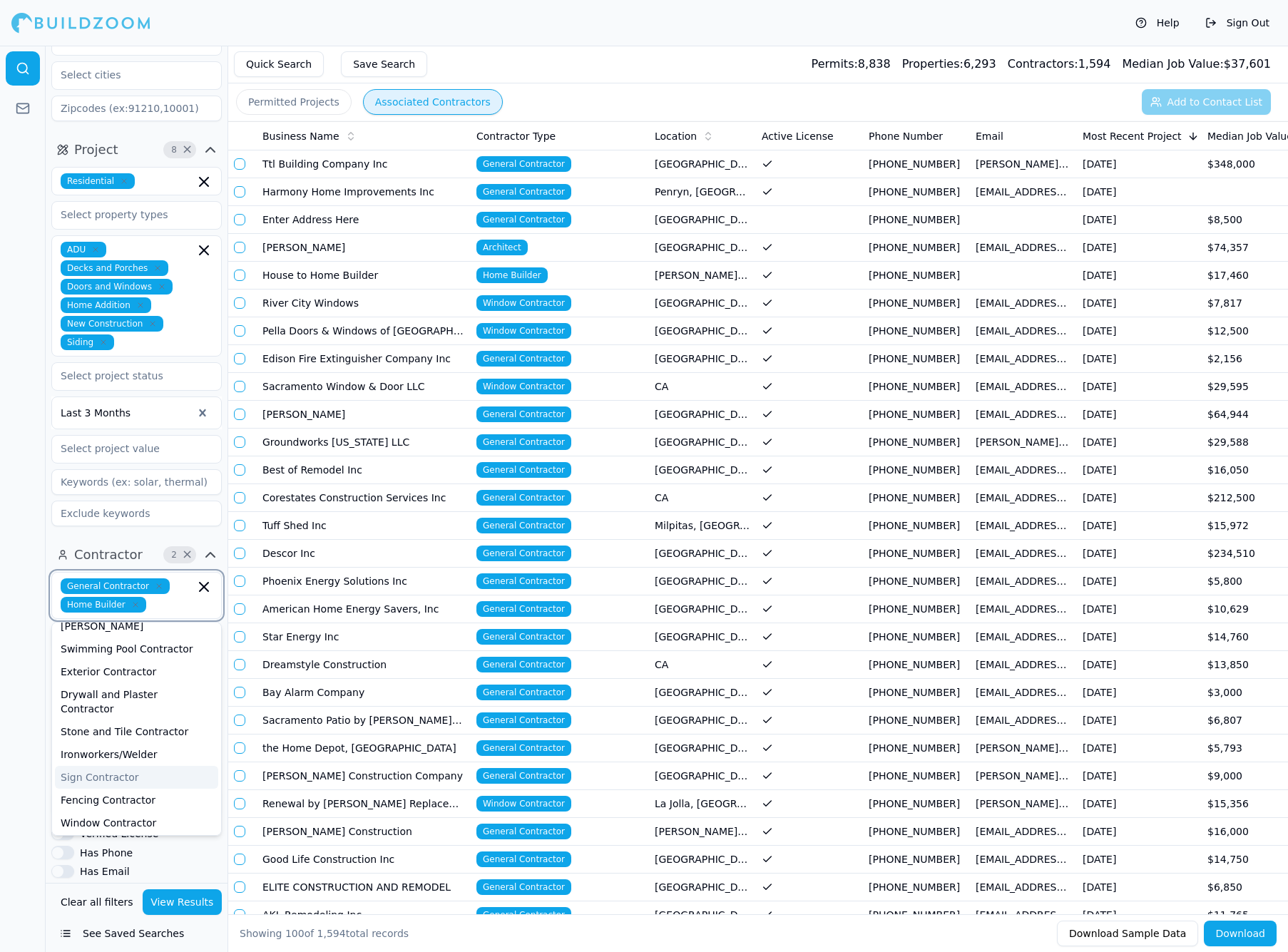
scroll to position [347, 0]
click at [109, 809] on div "Window Contractor" at bounding box center [137, 820] width 164 height 23
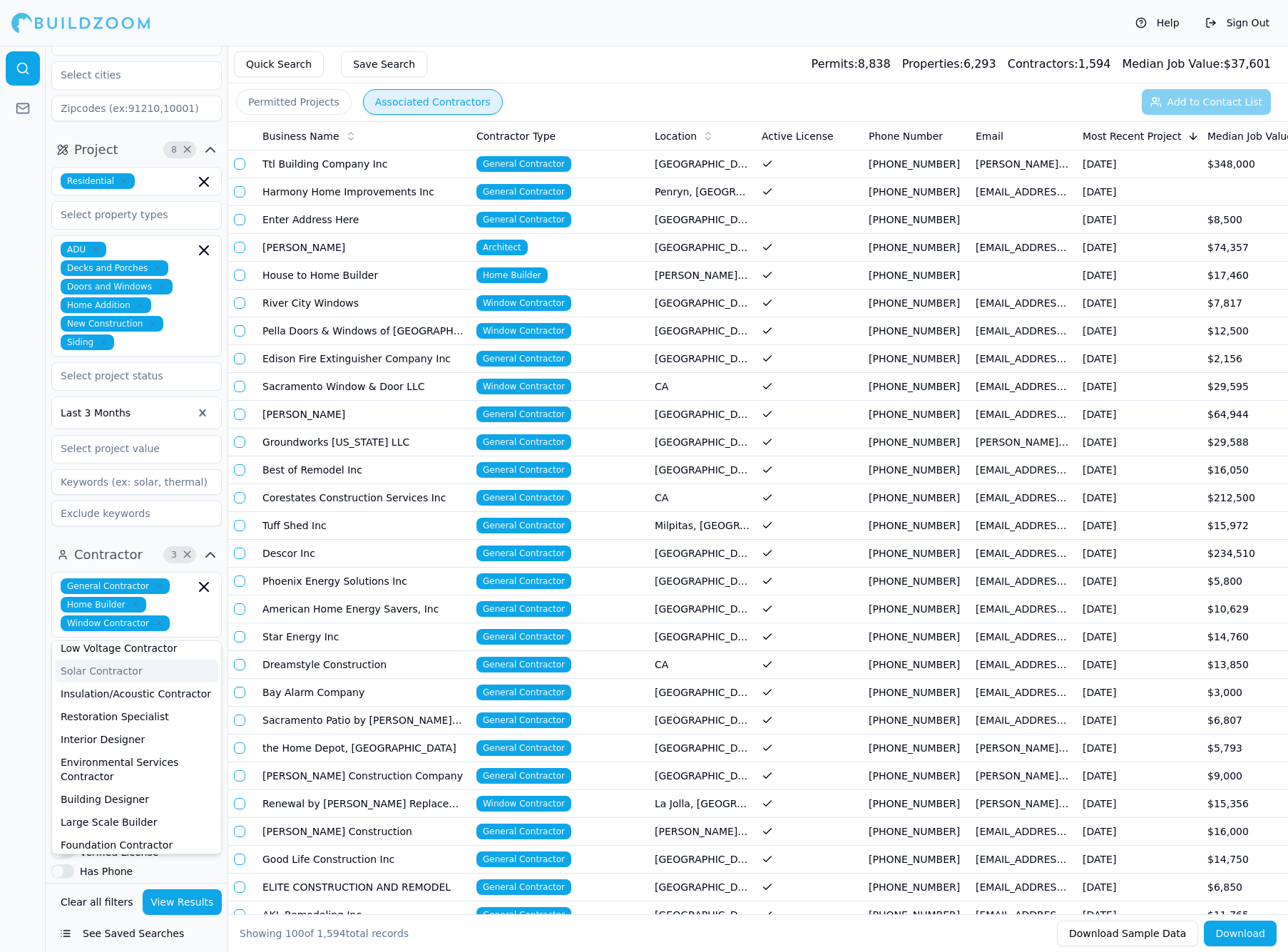
click at [34, 512] on div at bounding box center [23, 499] width 45 height 907
click at [133, 709] on div "[US_STATE]" at bounding box center [137, 720] width 164 height 23
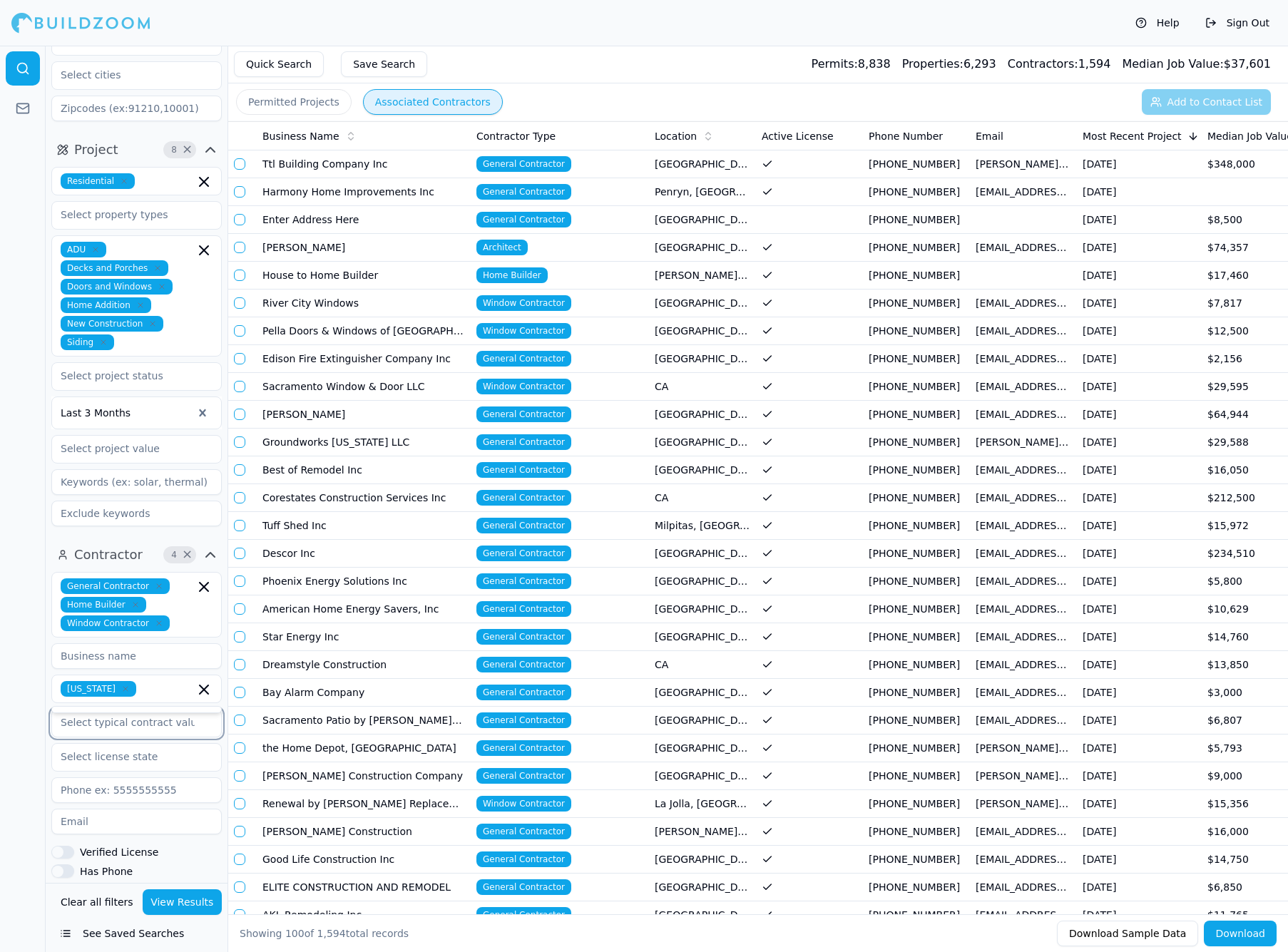
click at [138, 709] on input "text" at bounding box center [127, 722] width 151 height 26
click at [28, 560] on div at bounding box center [23, 499] width 45 height 907
click at [125, 778] on div "[US_STATE]" at bounding box center [137, 789] width 164 height 23
click at [27, 638] on div at bounding box center [23, 499] width 45 height 907
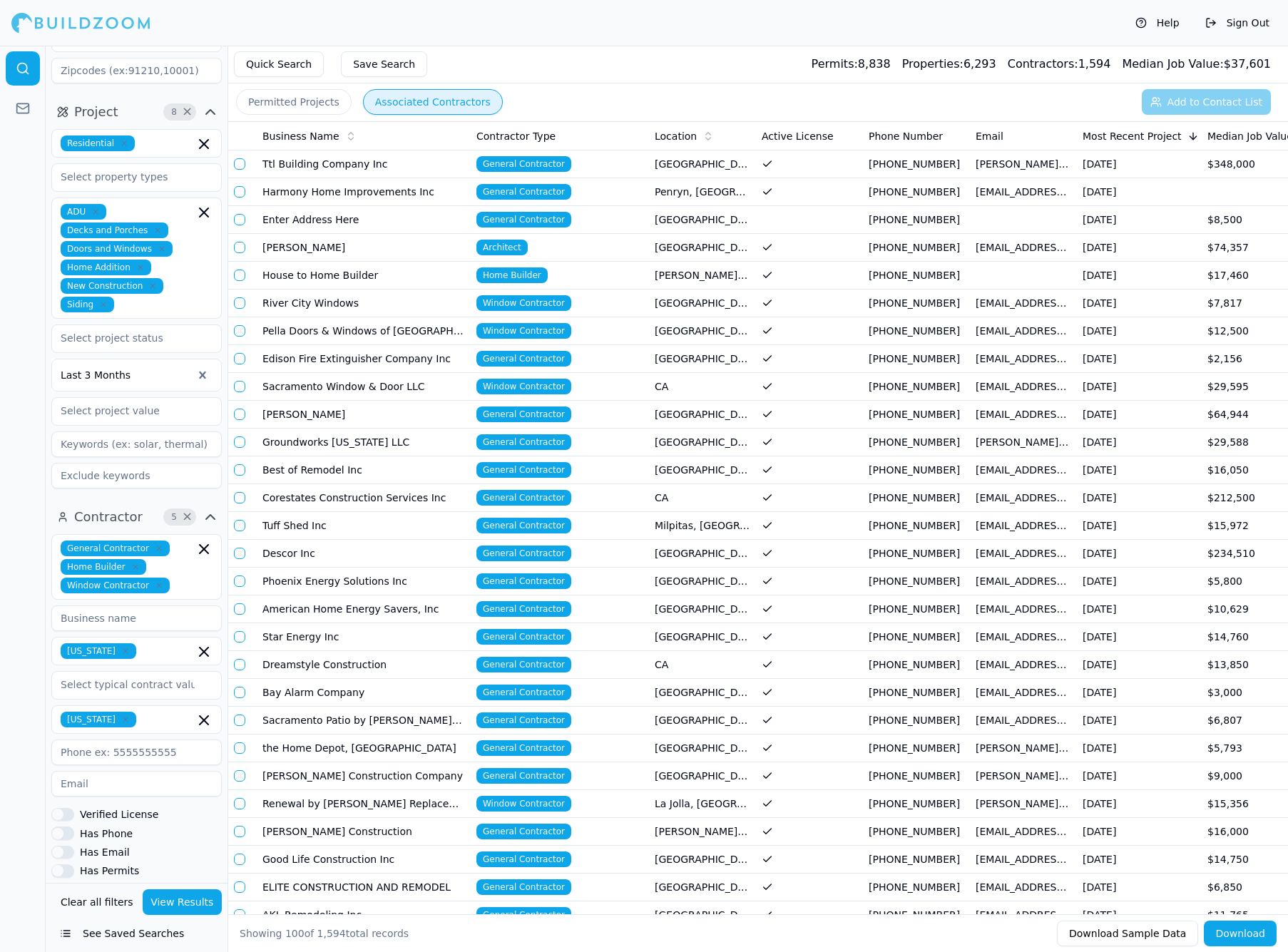
scroll to position [410, 0]
click at [65, 809] on button "Verified License" at bounding box center [62, 815] width 23 height 13
click at [64, 865] on button "Has Permits" at bounding box center [62, 871] width 23 height 13
click at [173, 901] on button "View Results" at bounding box center [182, 902] width 80 height 26
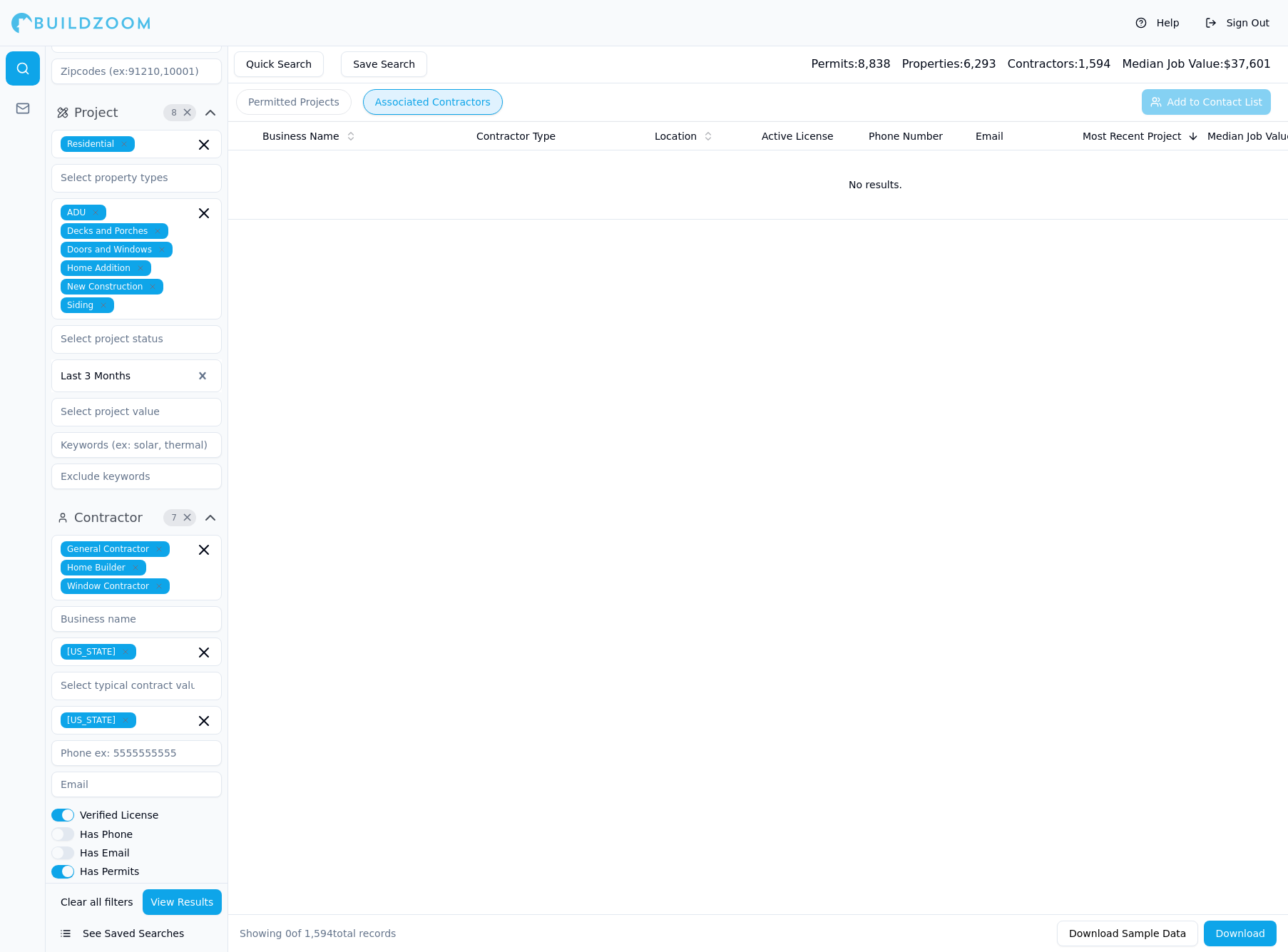
click at [193, 891] on button "View Results" at bounding box center [182, 902] width 80 height 26
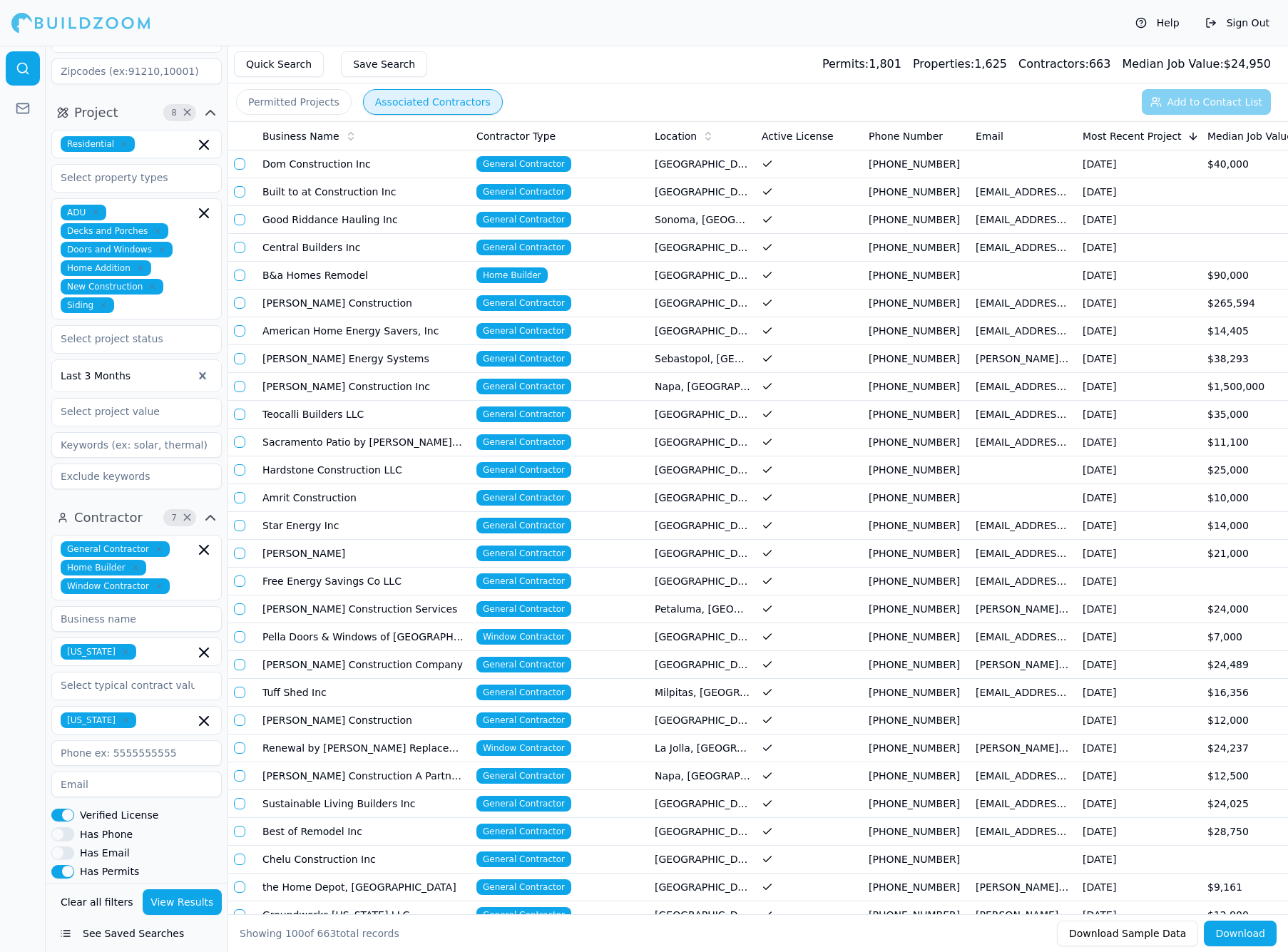
click at [759, 172] on td at bounding box center [810, 164] width 107 height 28
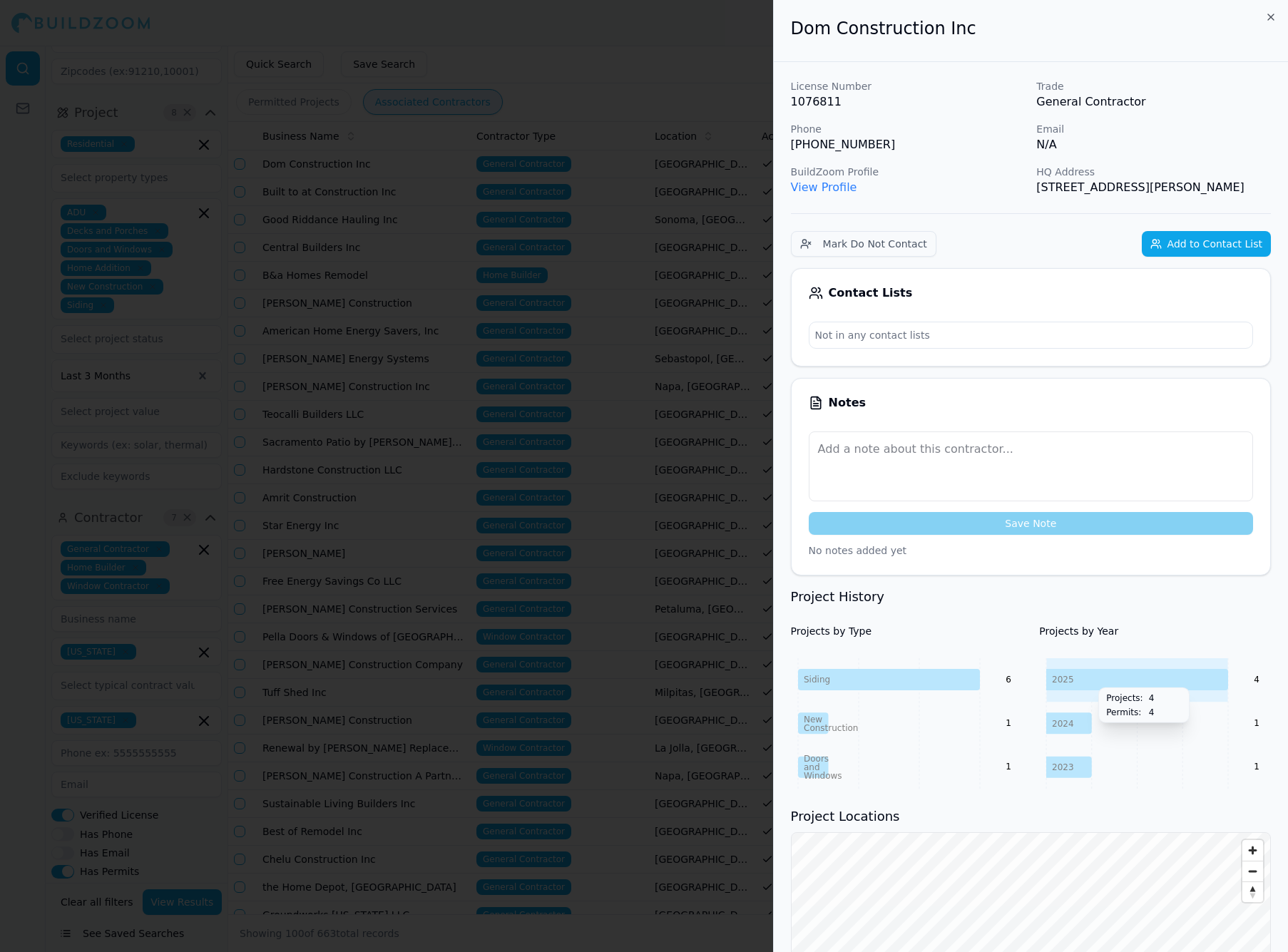
click at [1091, 677] on icon at bounding box center [1137, 679] width 182 height 21
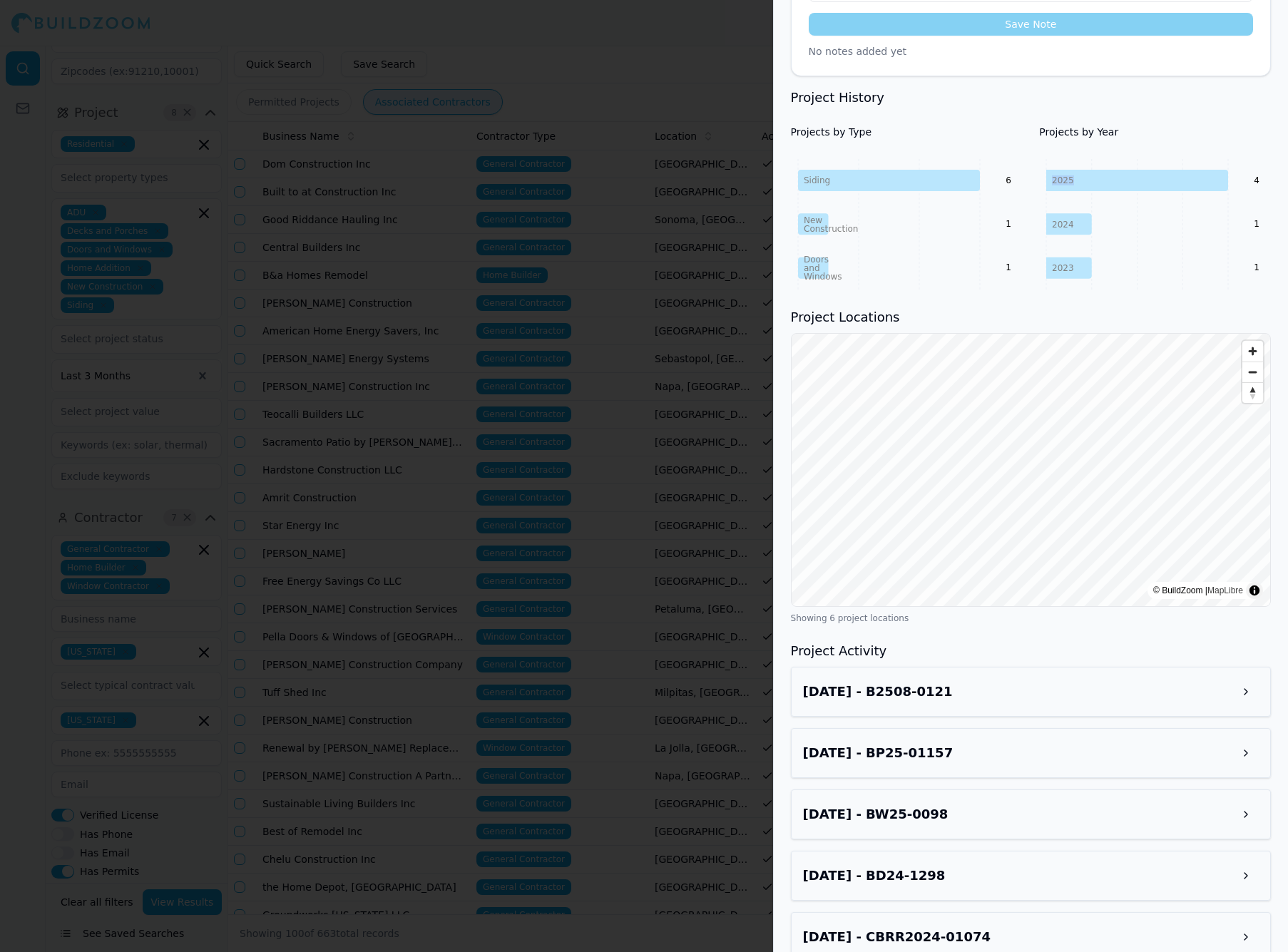
scroll to position [506, 0]
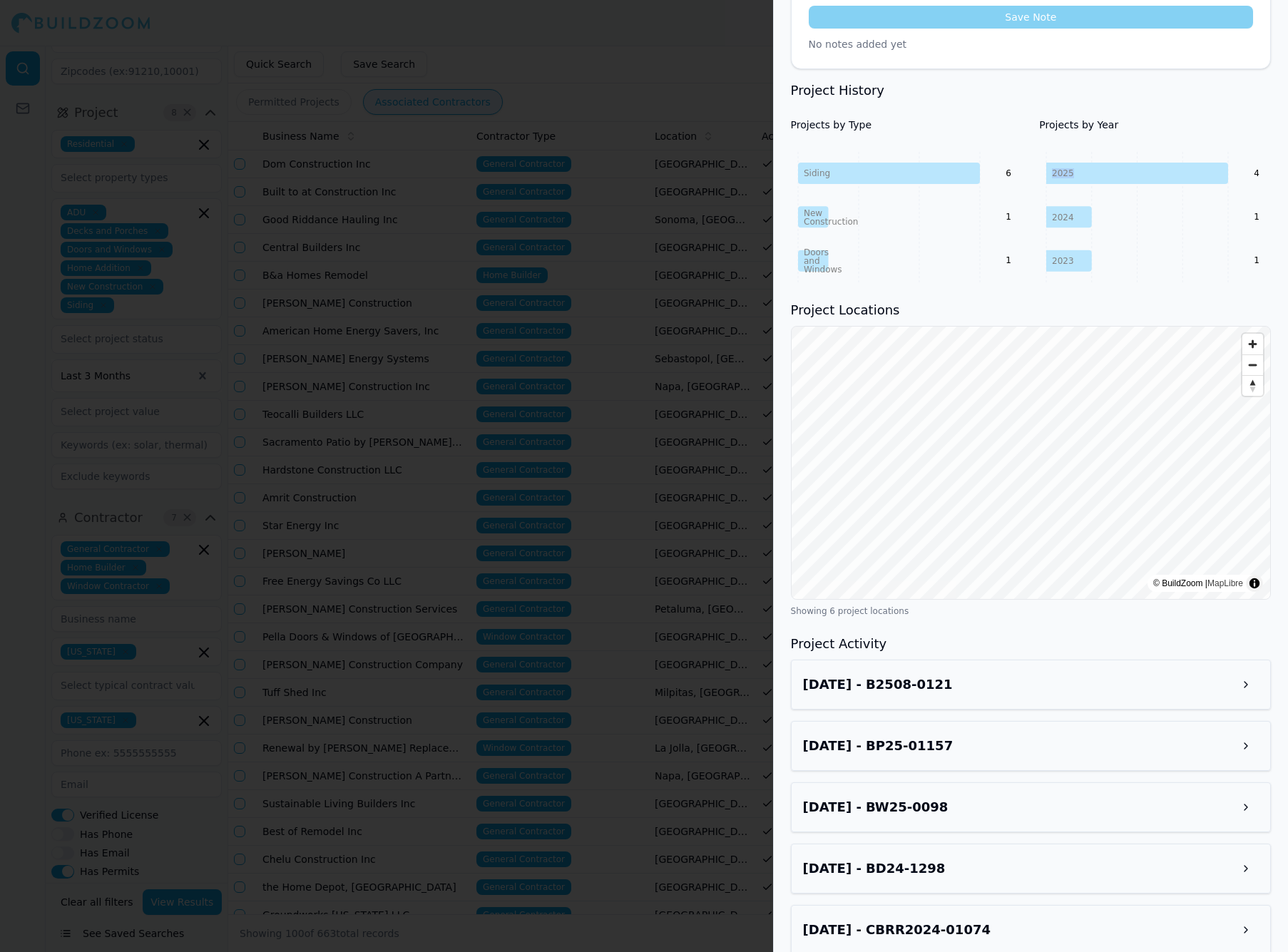
click at [1233, 683] on button at bounding box center [1246, 685] width 26 height 26
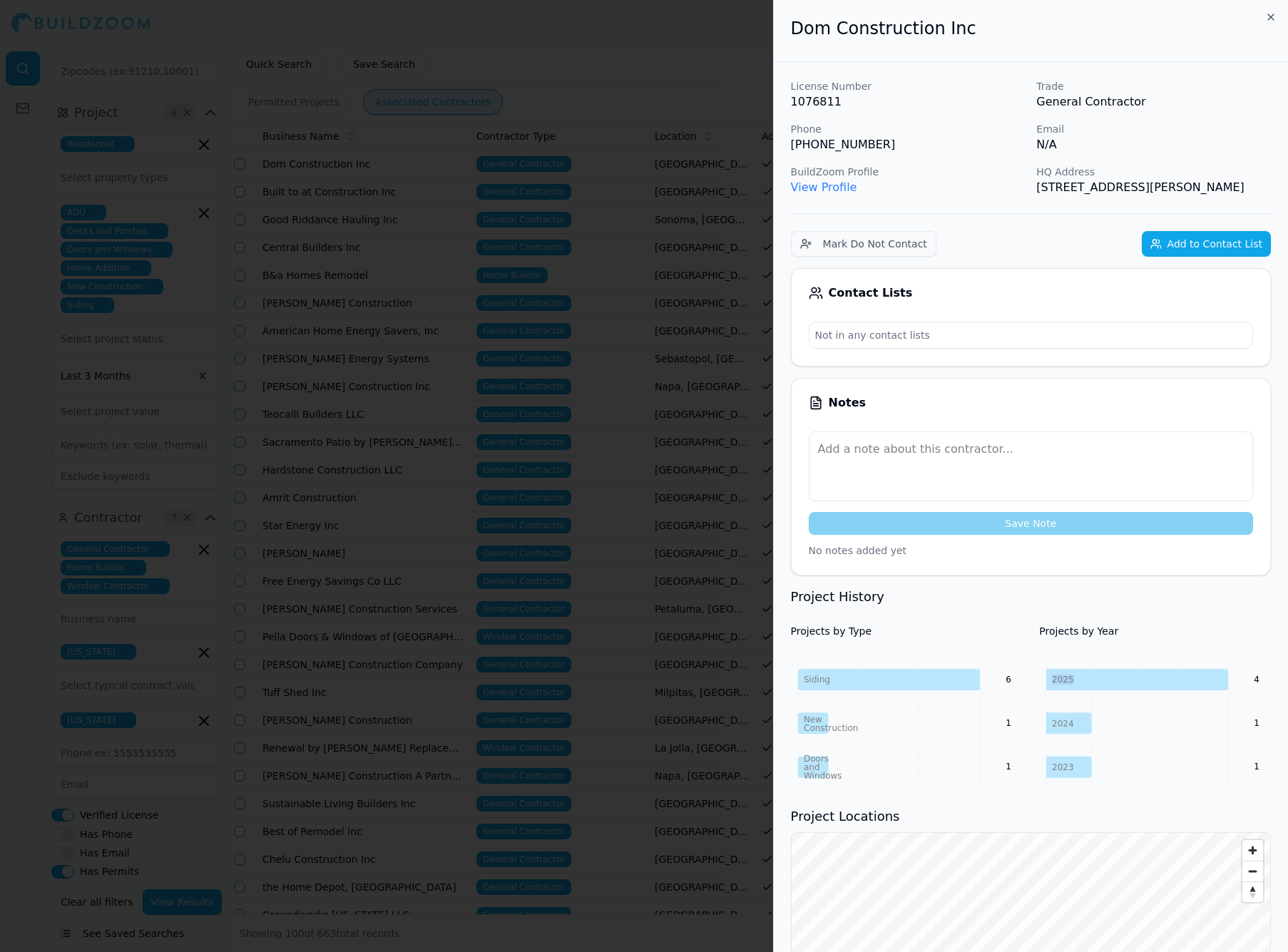
scroll to position [0, 0]
click at [1269, 12] on icon "button" at bounding box center [1271, 17] width 11 height 11
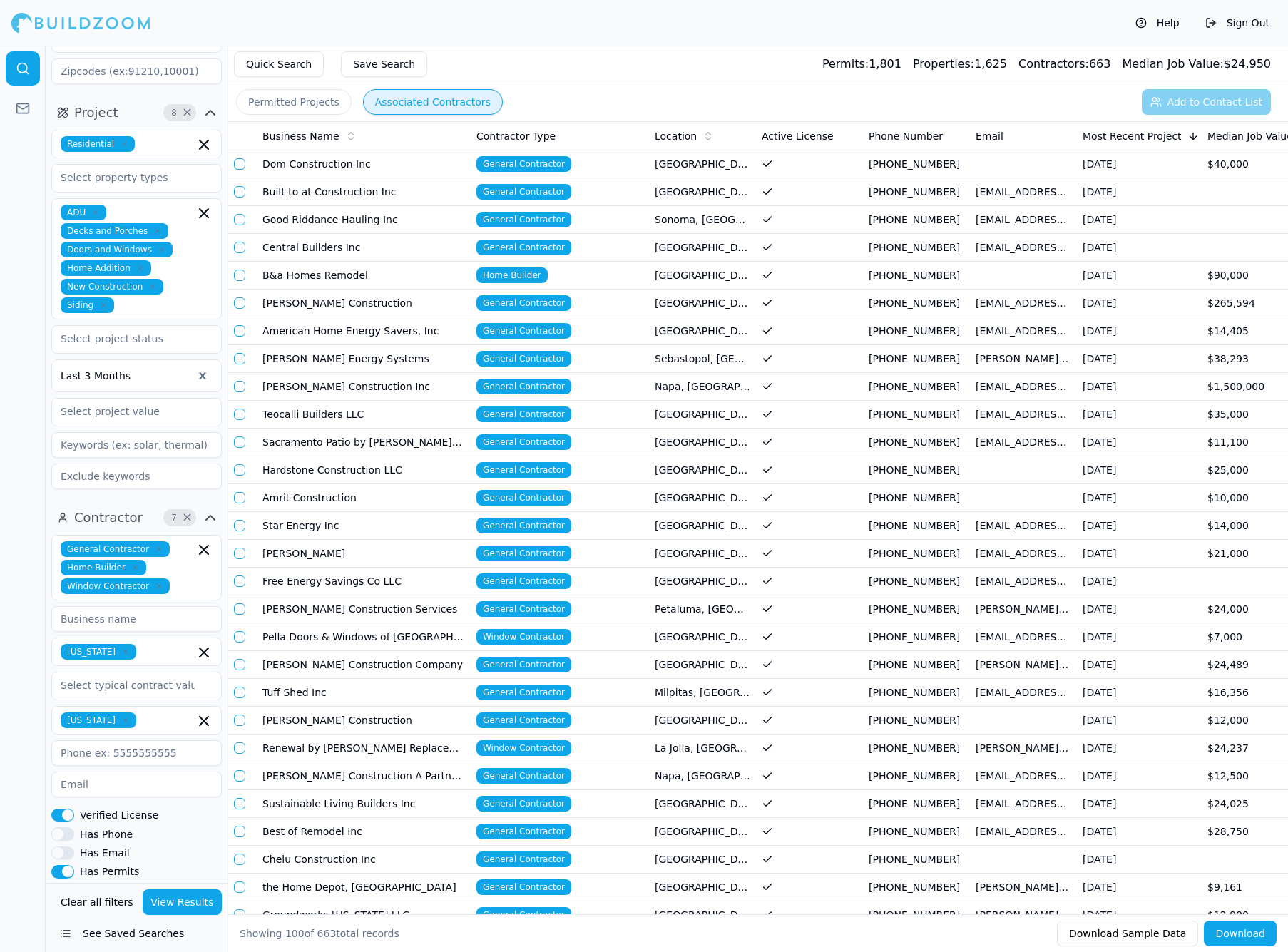
click at [240, 164] on button "button" at bounding box center [240, 164] width 11 height 11
click at [243, 164] on button "button" at bounding box center [240, 164] width 11 height 11
click at [296, 105] on button "Permitted Projects" at bounding box center [294, 102] width 116 height 26
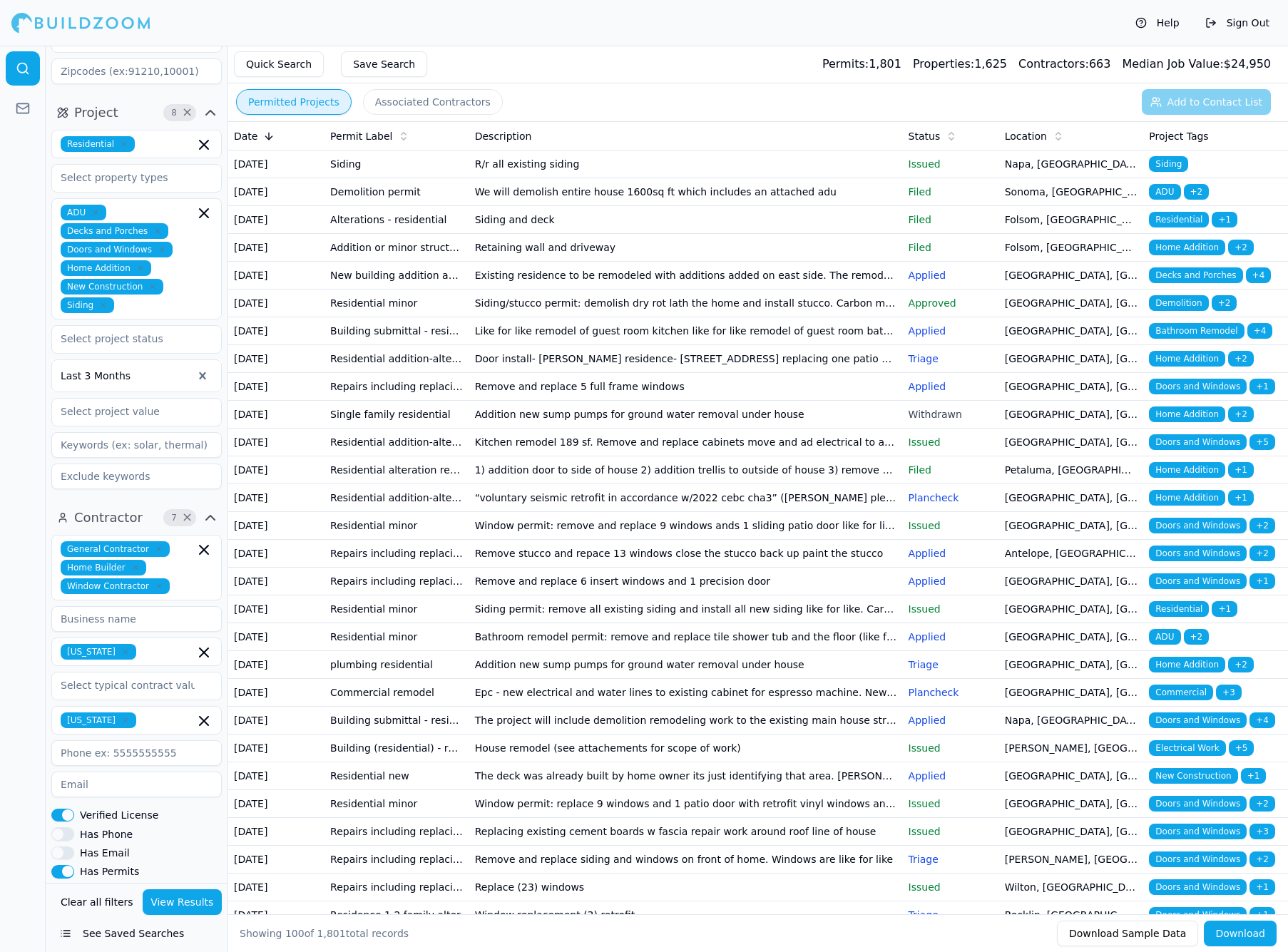
click at [389, 234] on td "Alterations - residential" at bounding box center [397, 220] width 145 height 28
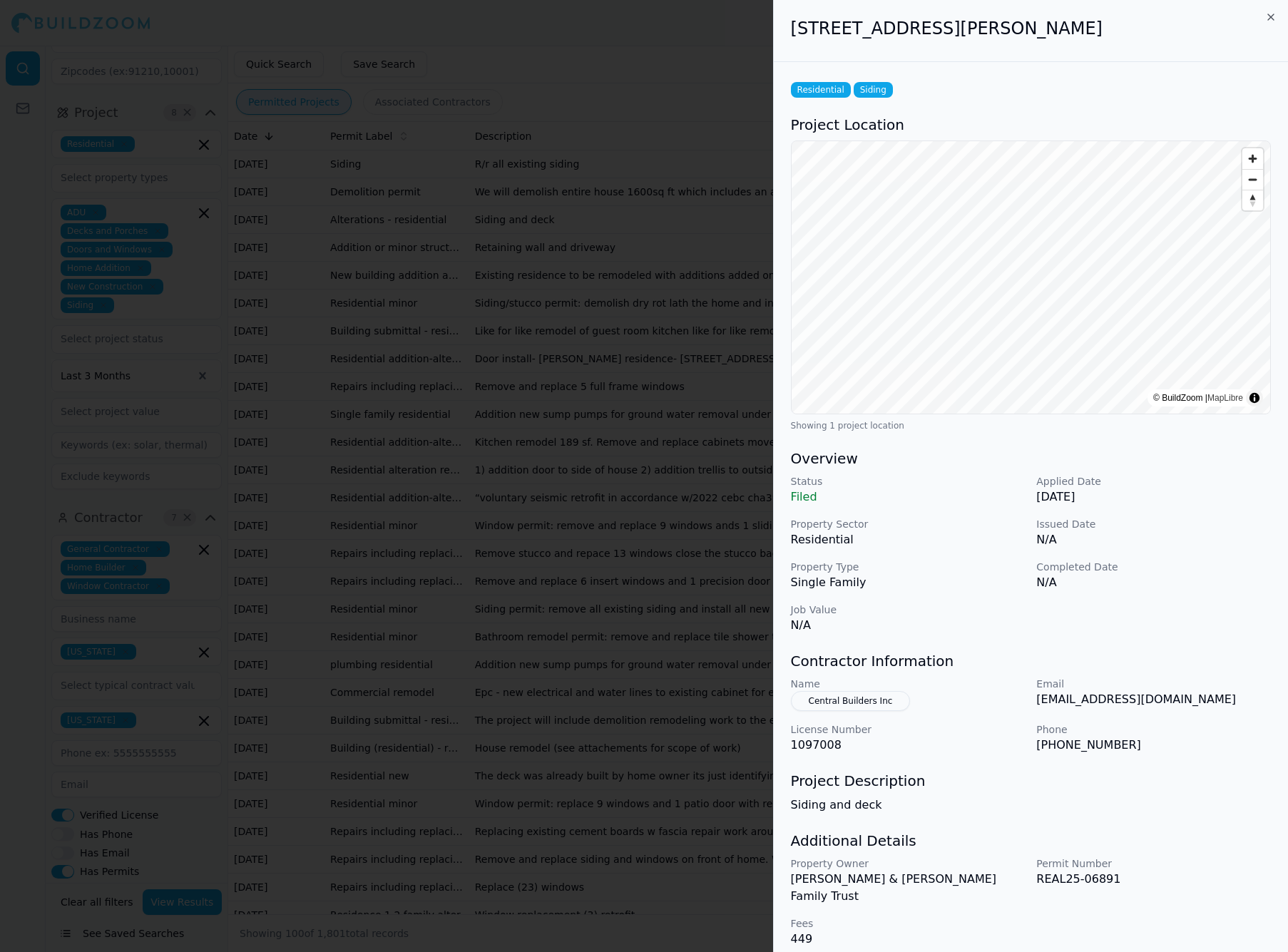
click at [1271, 17] on icon "button" at bounding box center [1270, 17] width 6 height 6
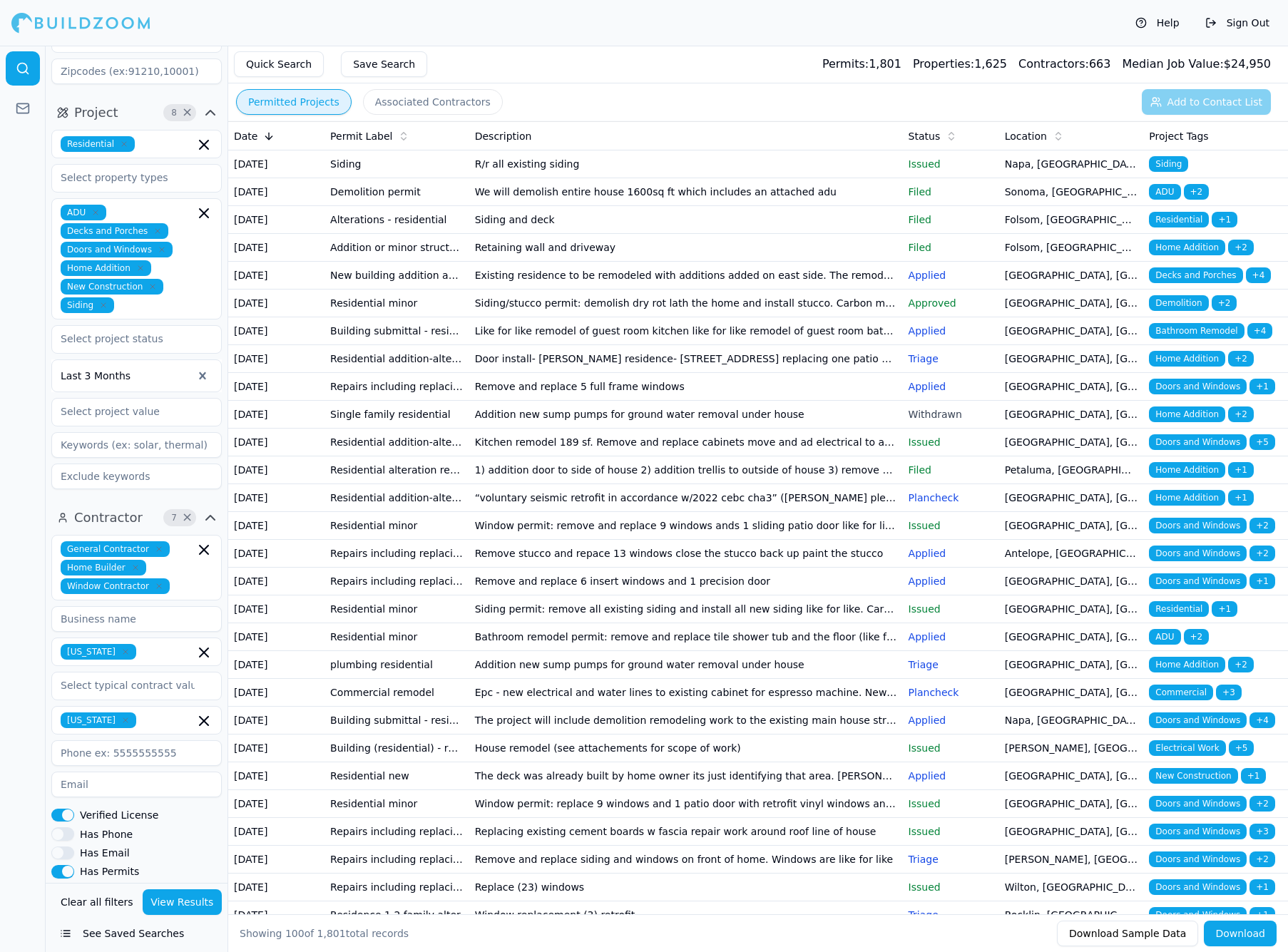
click at [572, 234] on td "Siding and deck" at bounding box center [687, 220] width 434 height 28
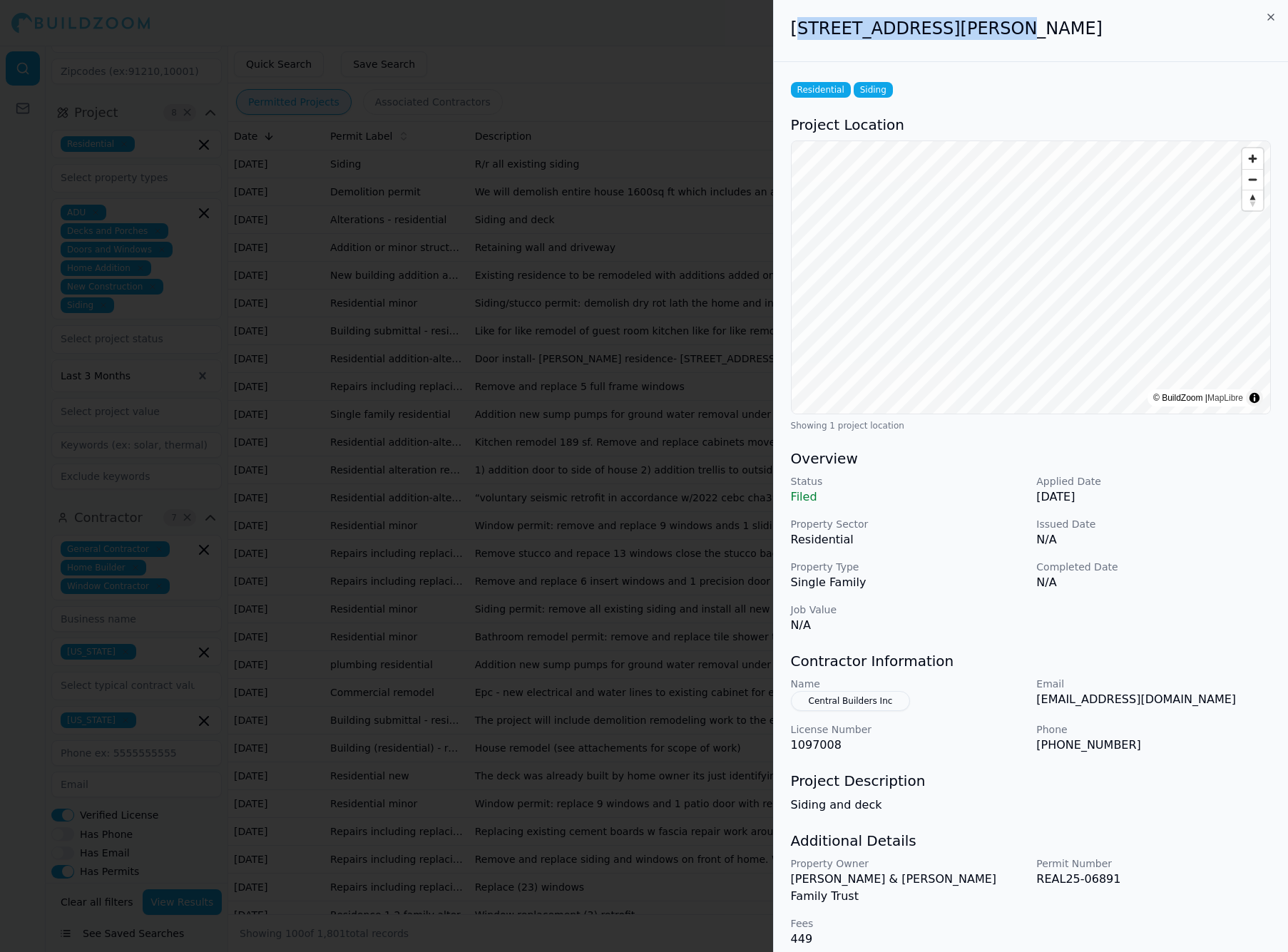
drag, startPoint x: 795, startPoint y: 29, endPoint x: 972, endPoint y: 27, distance: 177.0
click at [972, 27] on h2 "[STREET_ADDRESS][PERSON_NAME]" at bounding box center [1031, 28] width 480 height 23
copy h2 "[STREET_ADDRESS][PERSON_NAME][PERSON_NAME]"
drag, startPoint x: 791, startPoint y: 28, endPoint x: 963, endPoint y: 28, distance: 172.0
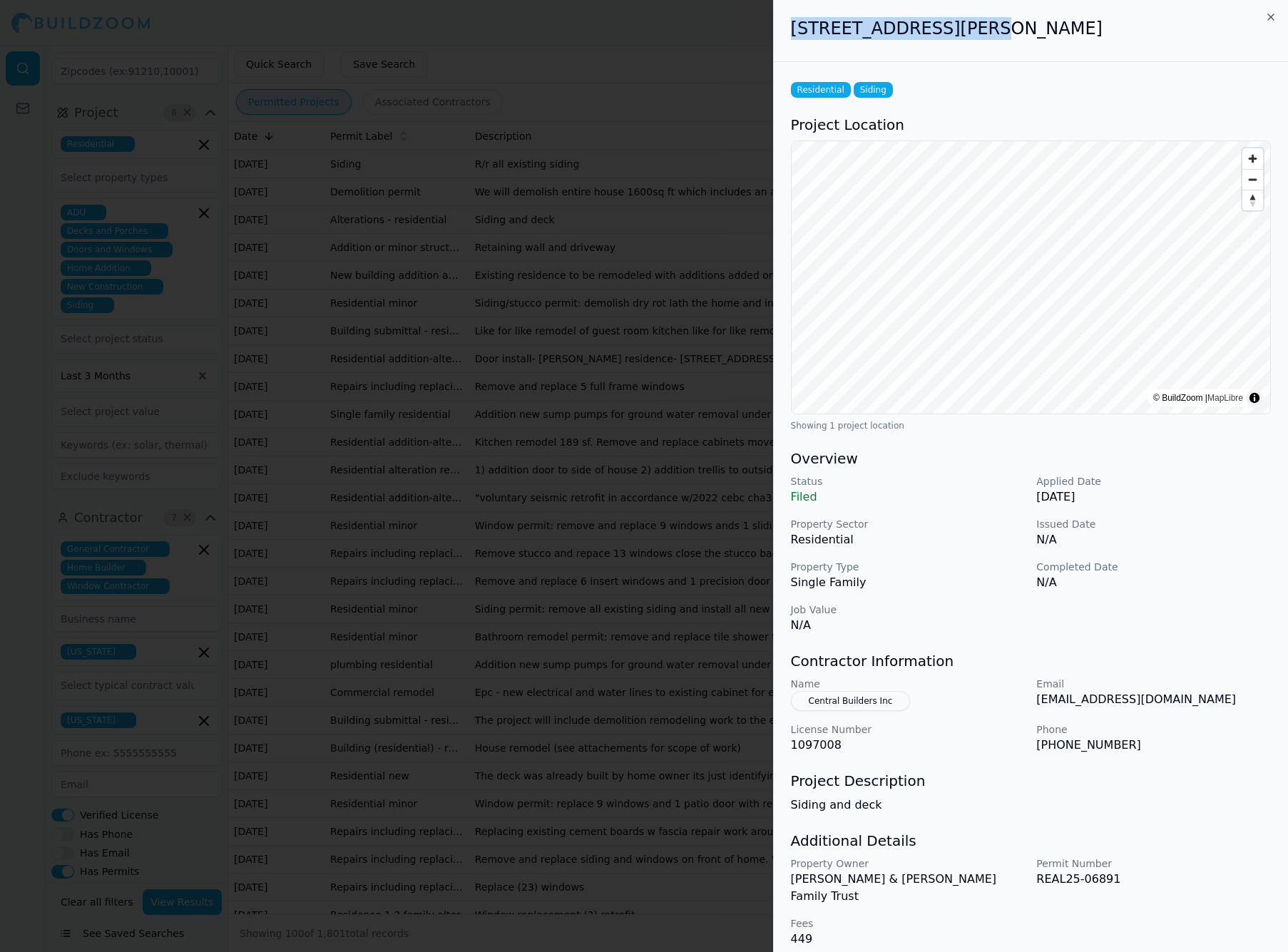
click at [963, 28] on h2 "[STREET_ADDRESS][PERSON_NAME]" at bounding box center [1031, 28] width 480 height 23
click at [1266, 14] on icon "button" at bounding box center [1271, 17] width 11 height 11
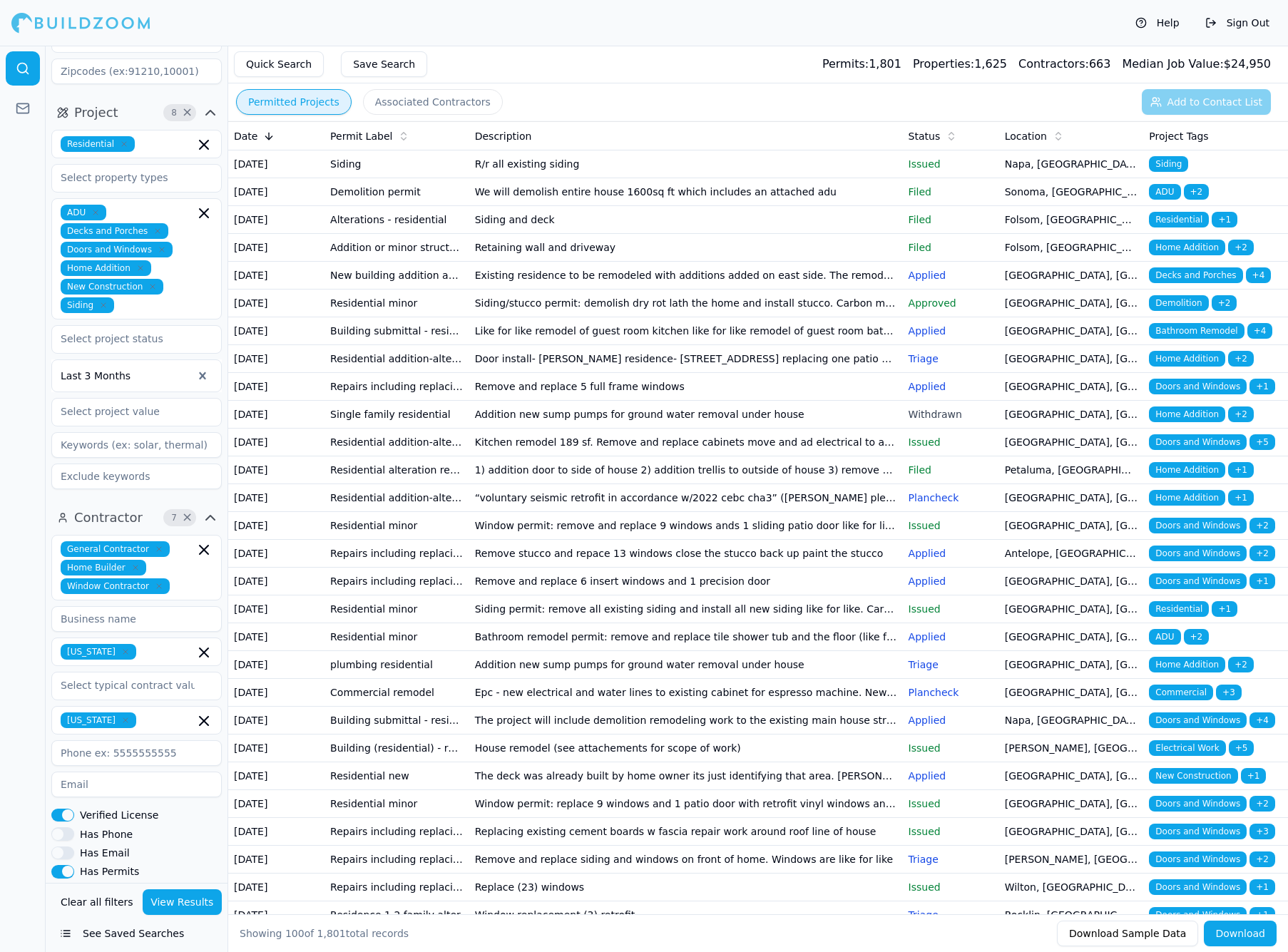
click at [644, 290] on td "Existing residence to be remodeled with additions added on east side. The remod…" at bounding box center [687, 275] width 434 height 28
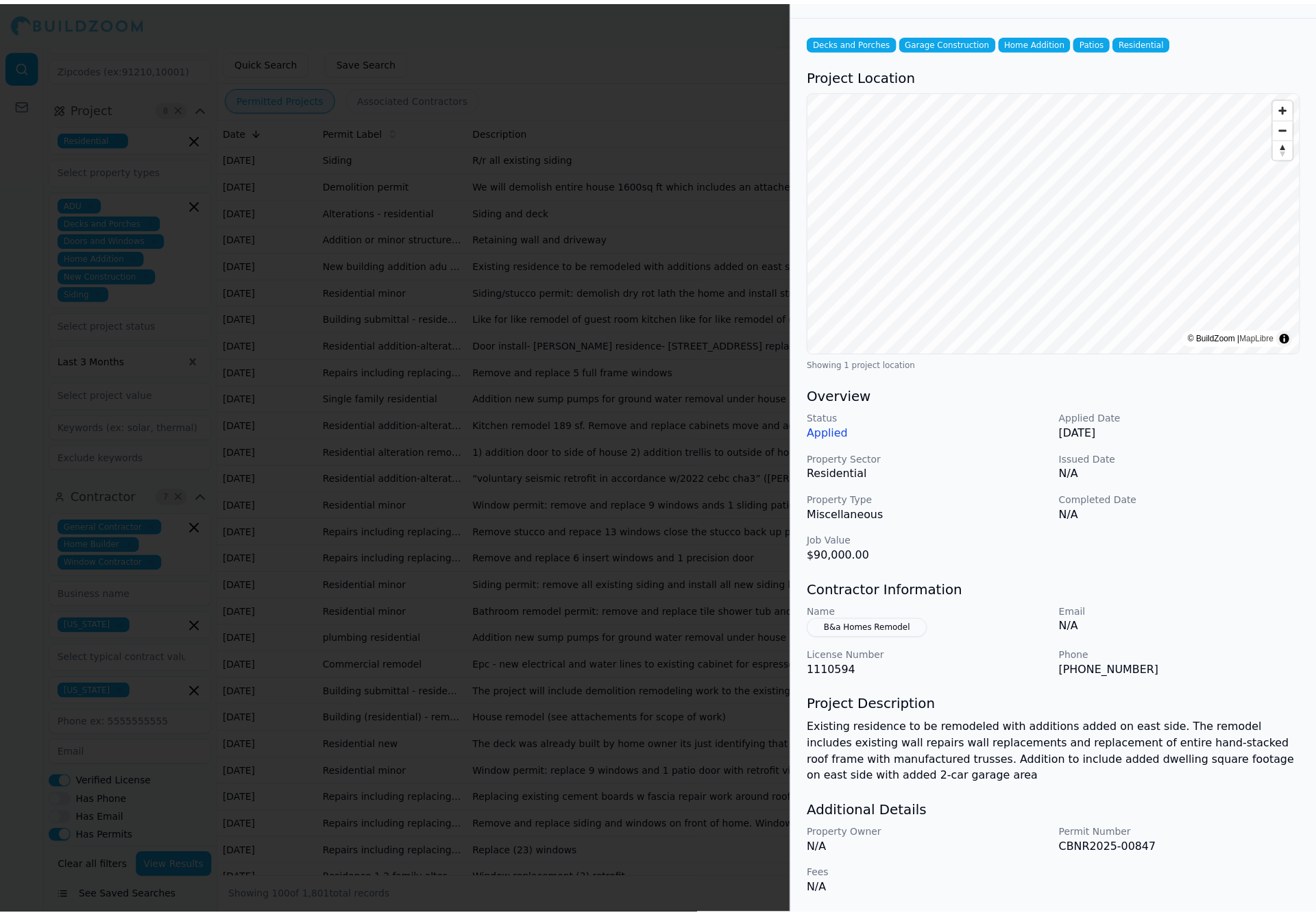
scroll to position [29, 0]
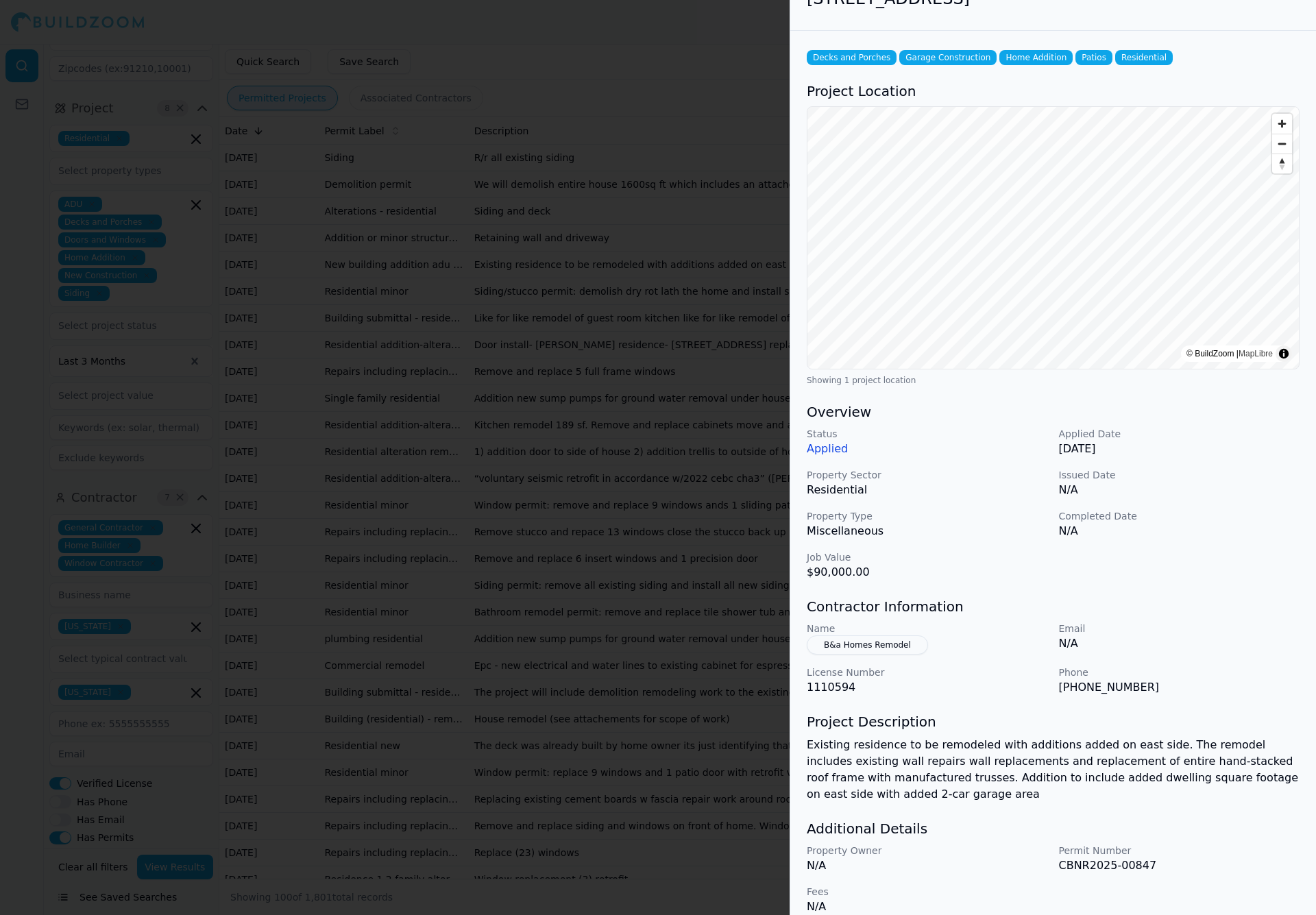
click at [648, 401] on div at bounding box center [658, 457] width 1316 height 915
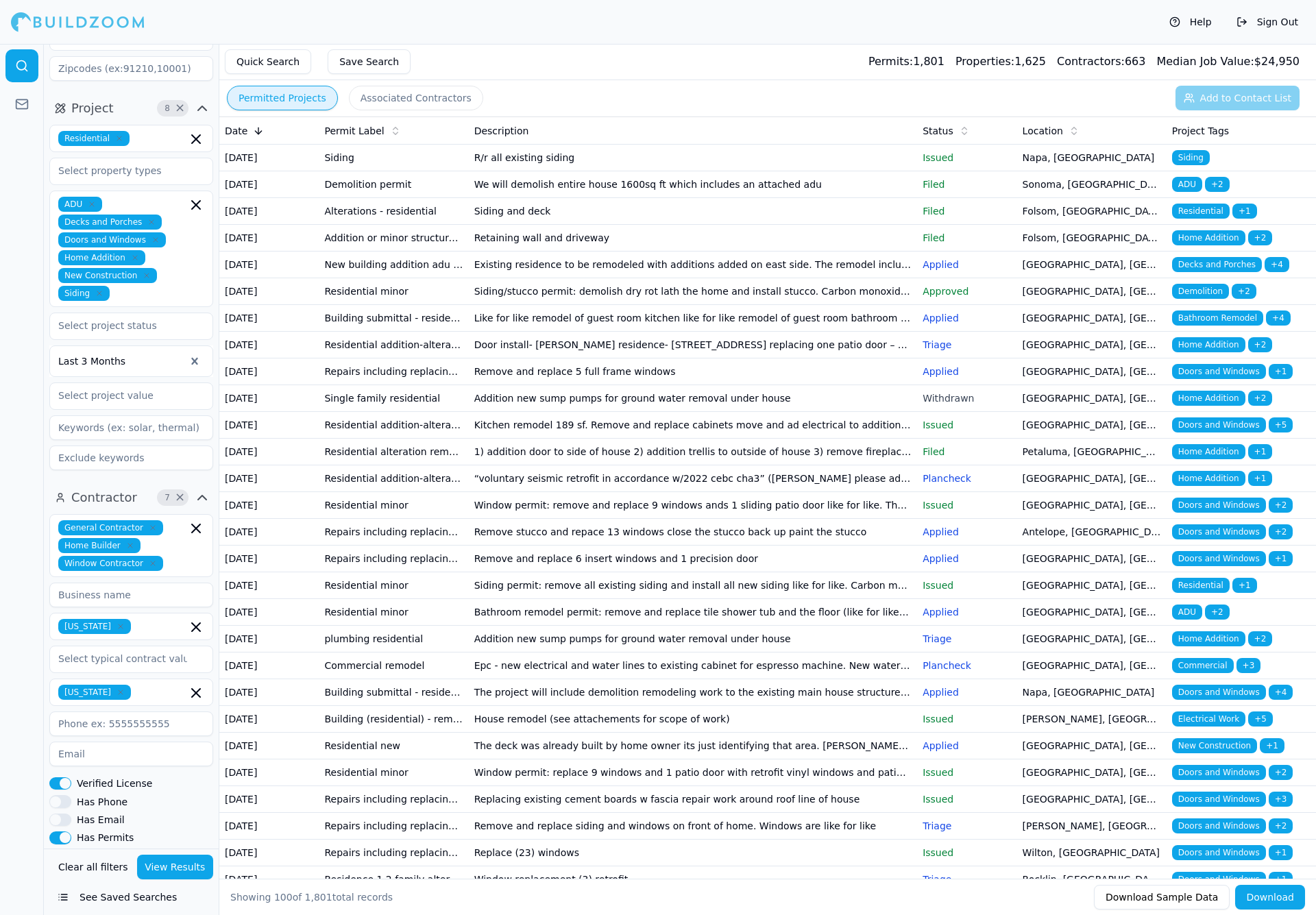
click at [607, 359] on td "Door install- [PERSON_NAME] residence- [STREET_ADDRESS] replacing one patio doo…" at bounding box center [693, 345] width 449 height 26
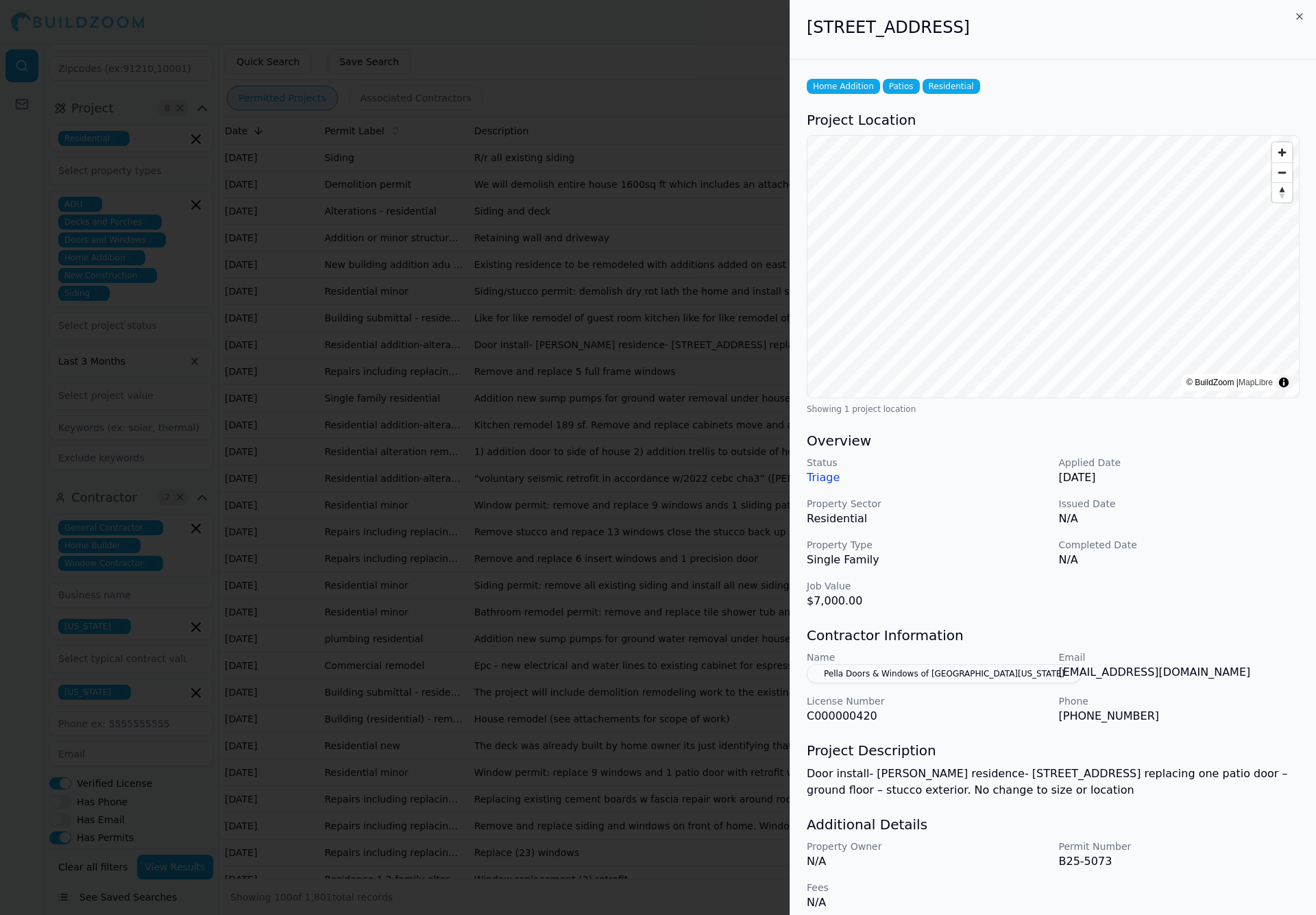
scroll to position [0, 0]
click at [1237, 15] on icon "button" at bounding box center [1300, 16] width 11 height 11
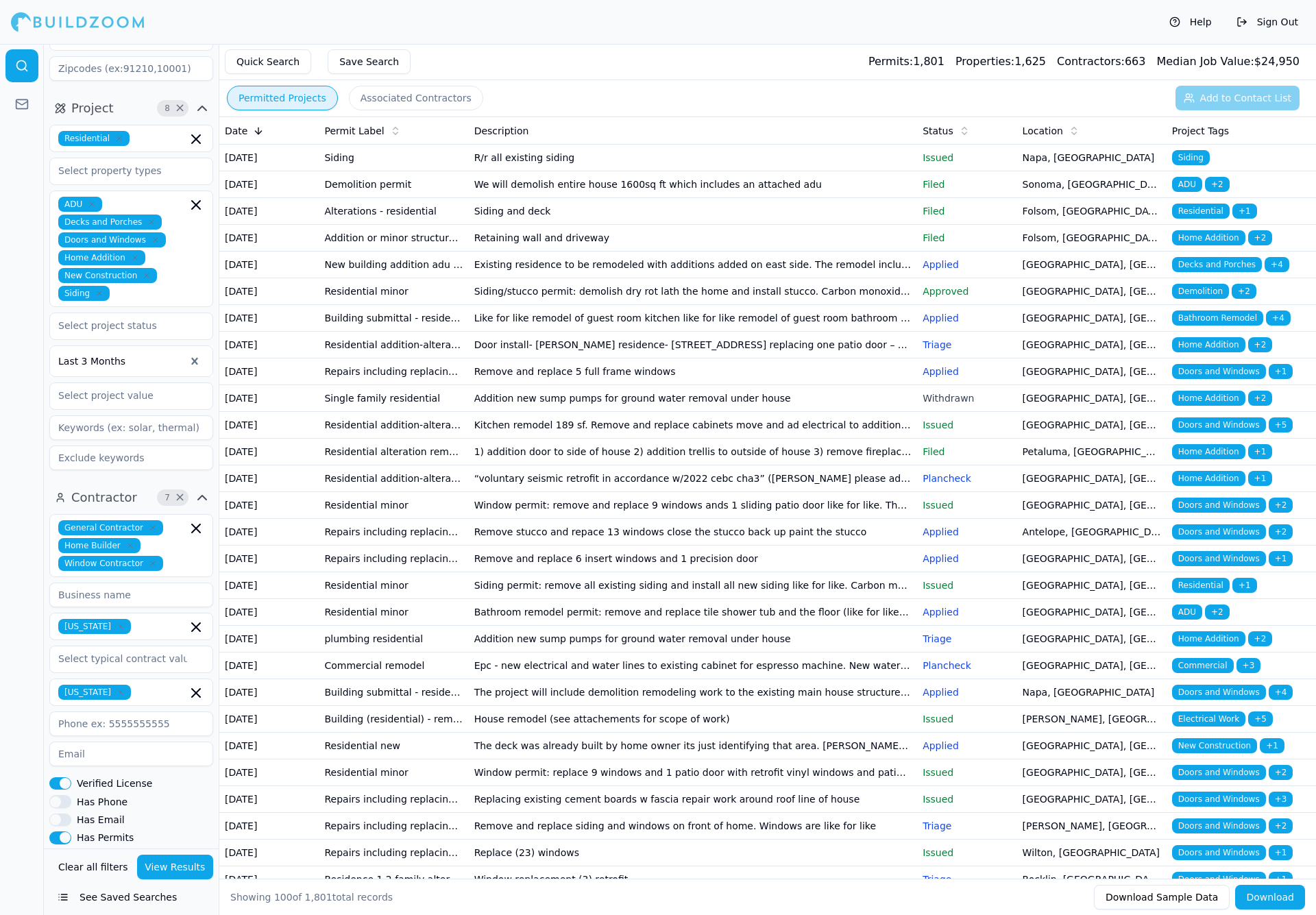
click at [637, 385] on td "Remove and replace 5 full frame windows" at bounding box center [693, 372] width 449 height 26
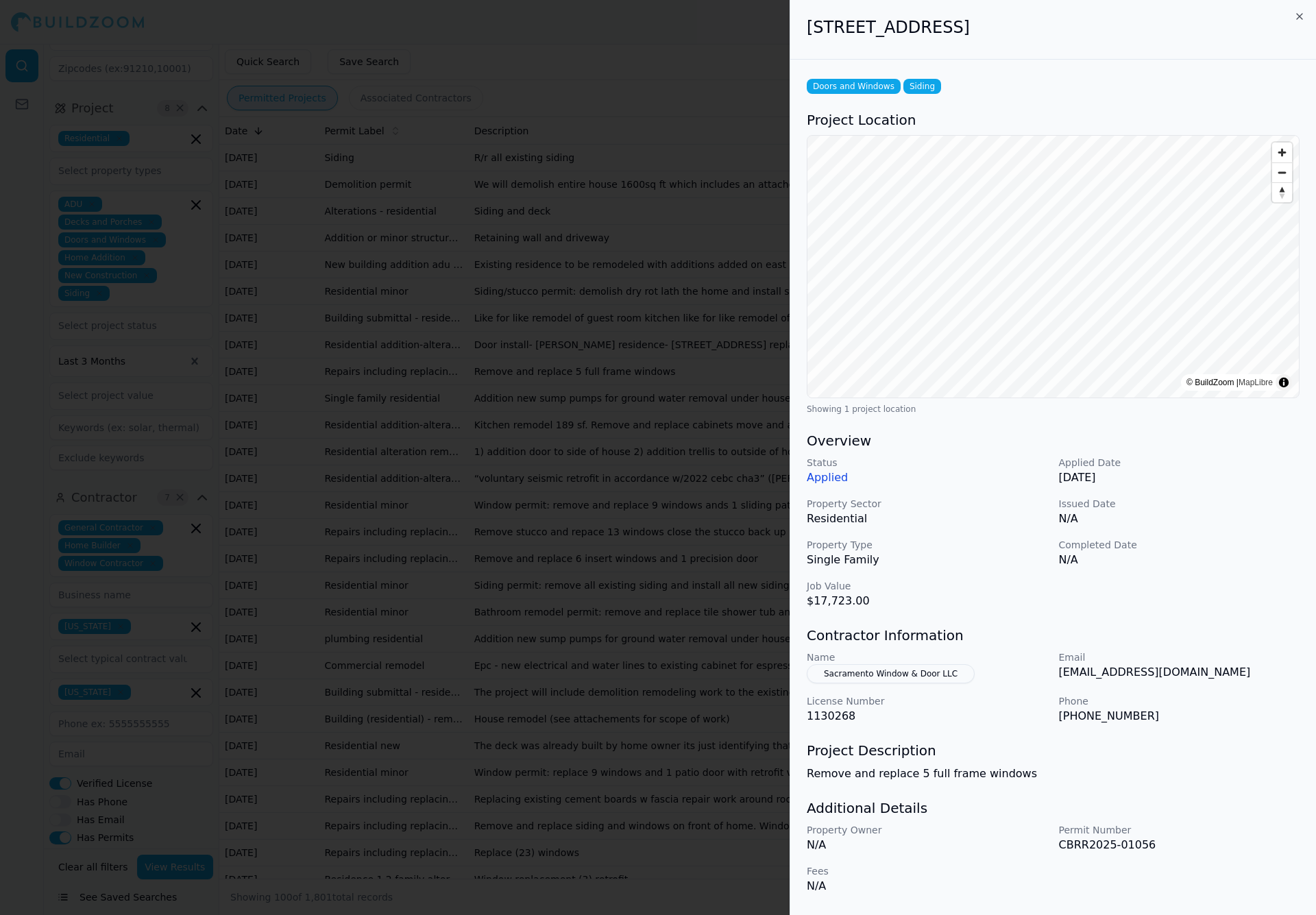
click at [935, 678] on button "Sacramento Window & Door LLC" at bounding box center [891, 674] width 168 height 19
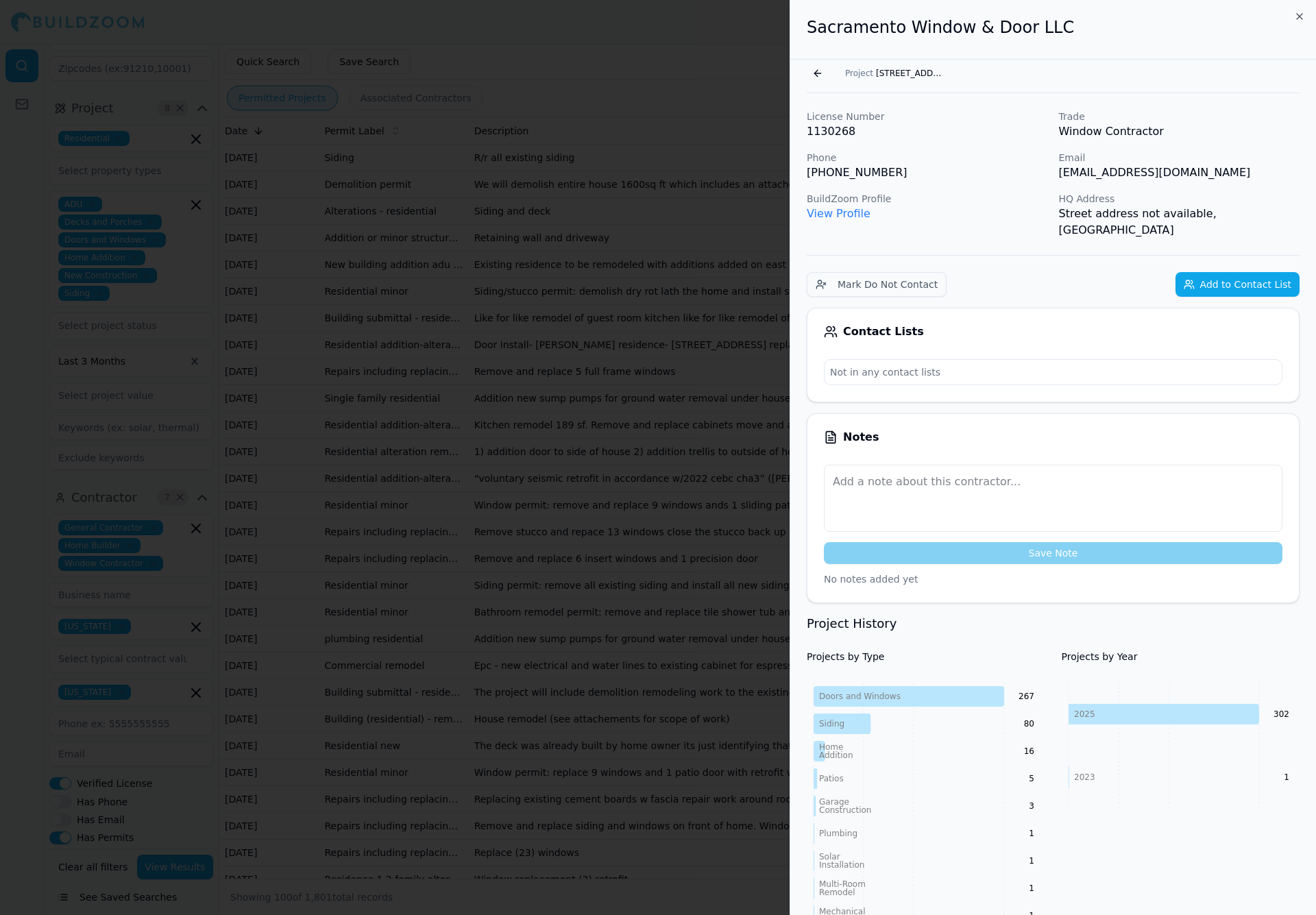
click at [1237, 16] on icon "button" at bounding box center [1300, 16] width 11 height 11
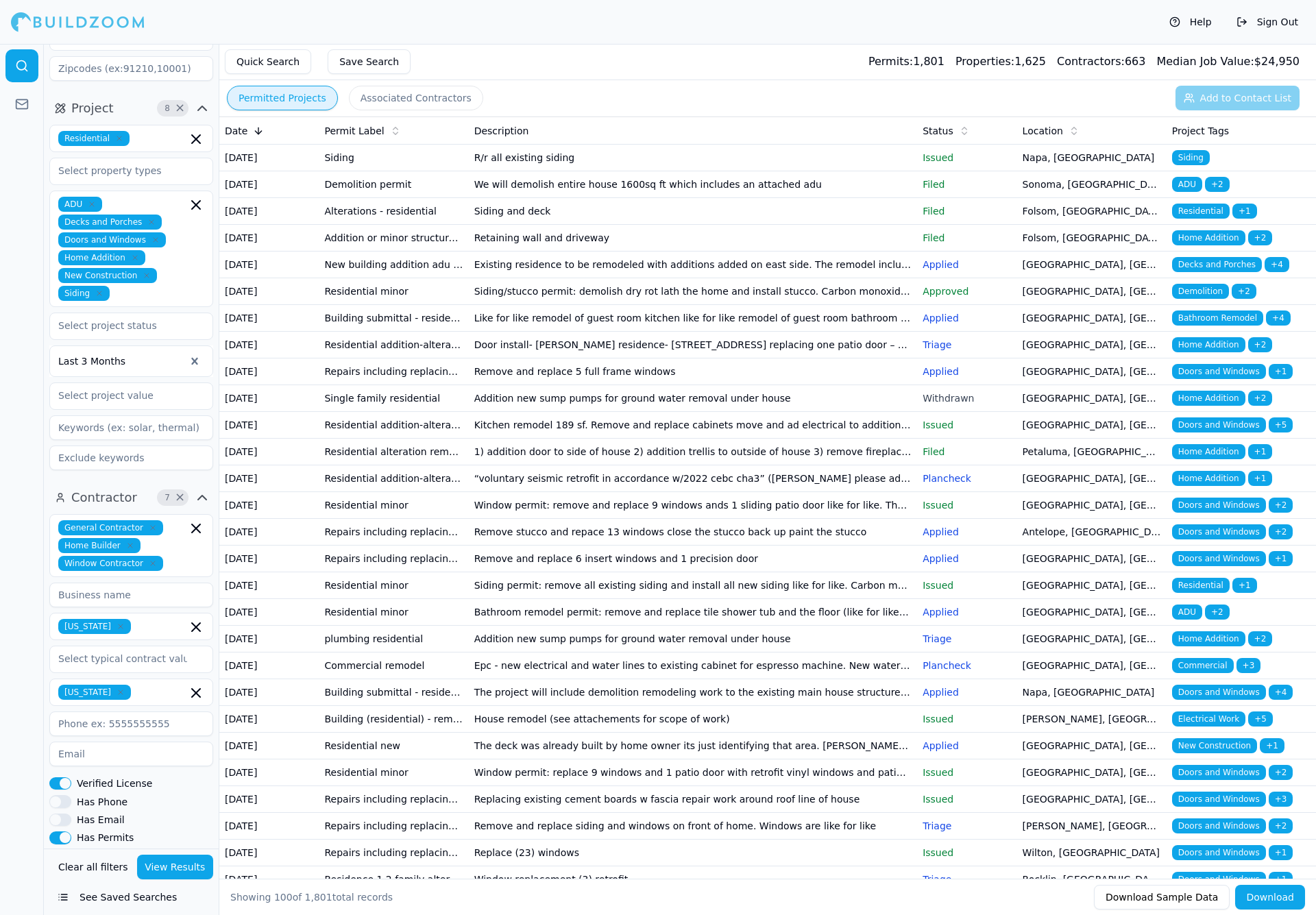
click at [743, 519] on td "Window permit: remove and replace 9 windows ands 1 sliding patio door like for …" at bounding box center [693, 505] width 449 height 26
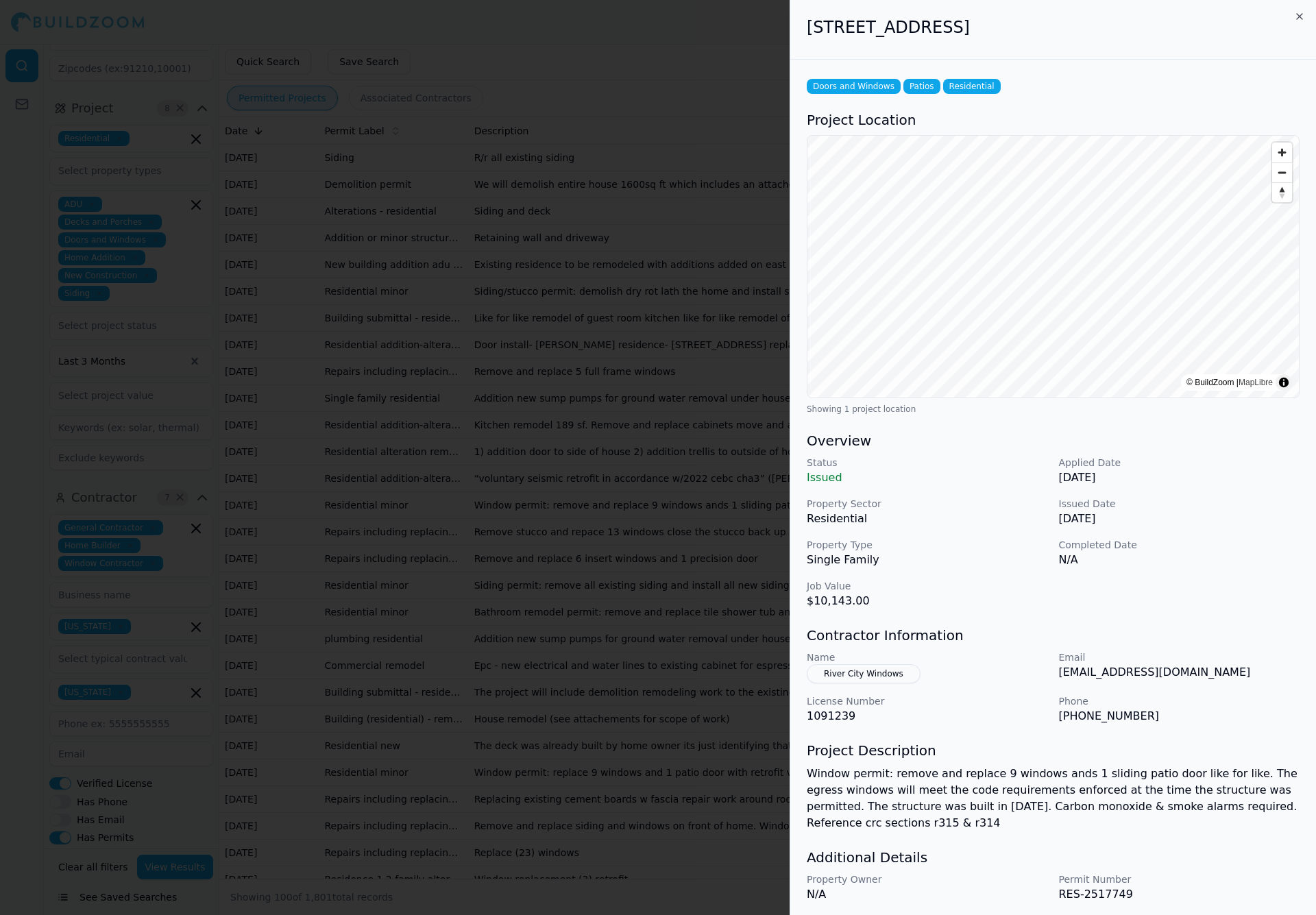
click at [1237, 13] on icon "button" at bounding box center [1300, 16] width 11 height 11
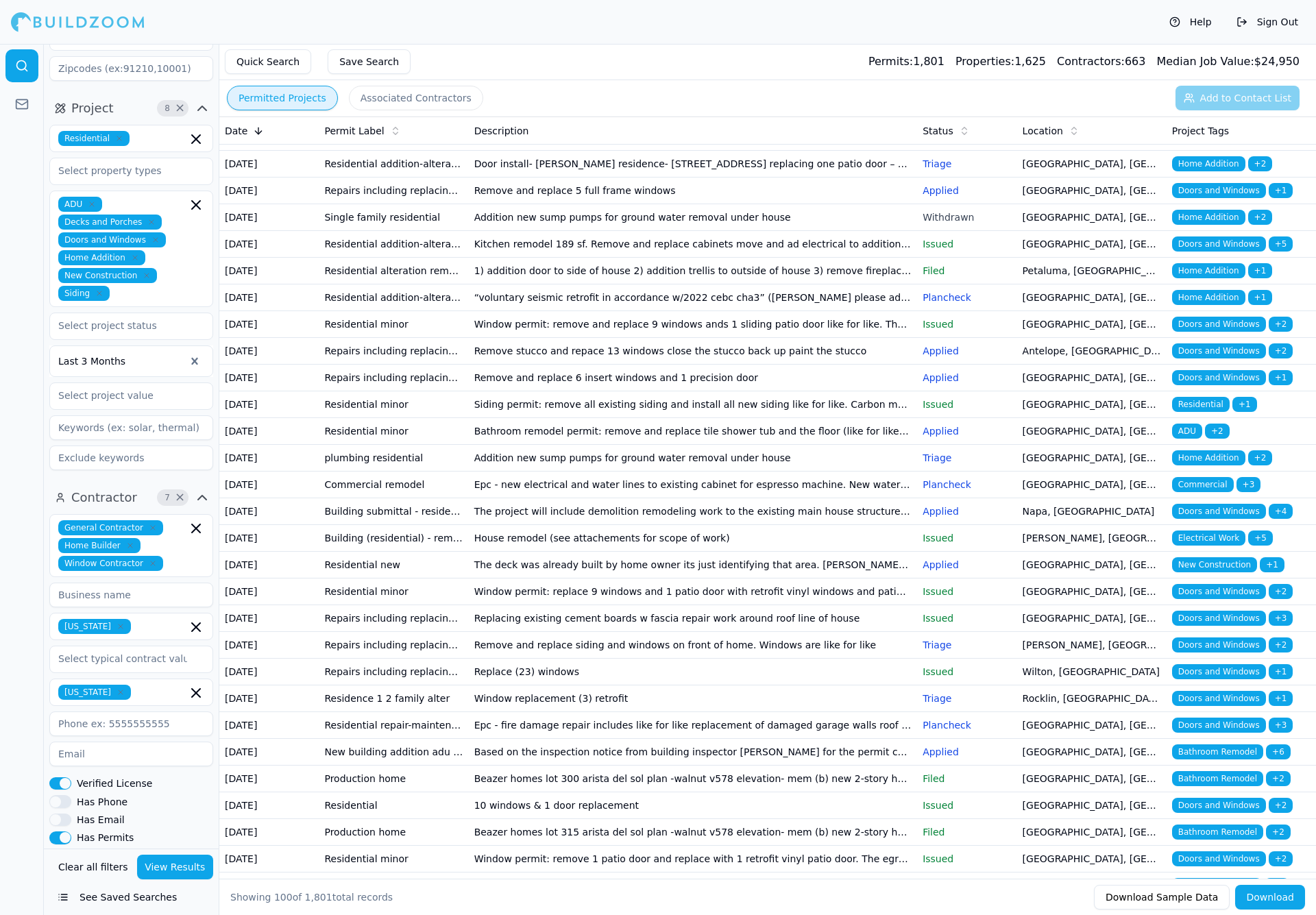
scroll to position [191, 0]
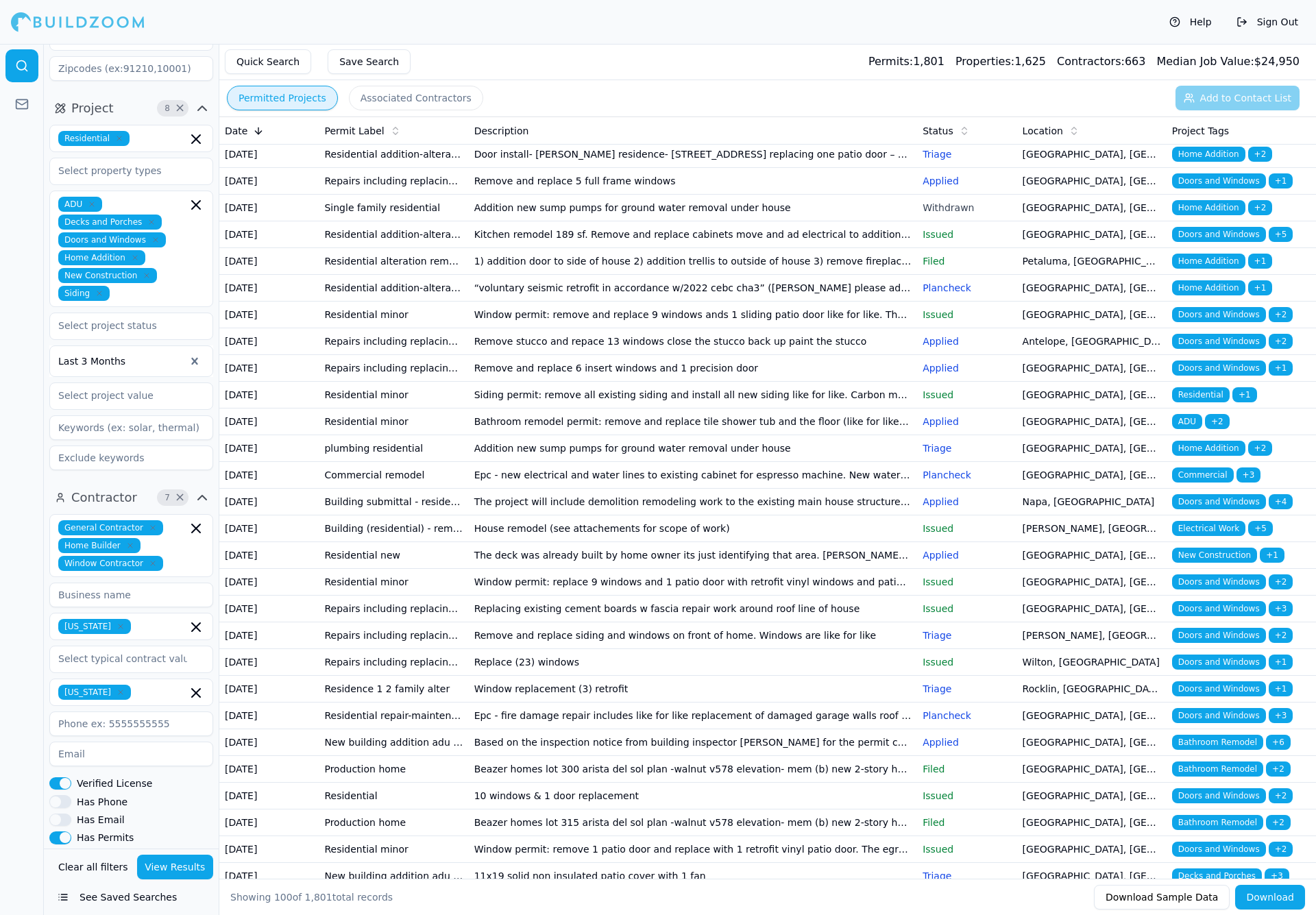
click at [60, 777] on button "Verified License" at bounding box center [60, 784] width 22 height 12
click at [170, 866] on button "View Results" at bounding box center [175, 867] width 77 height 25
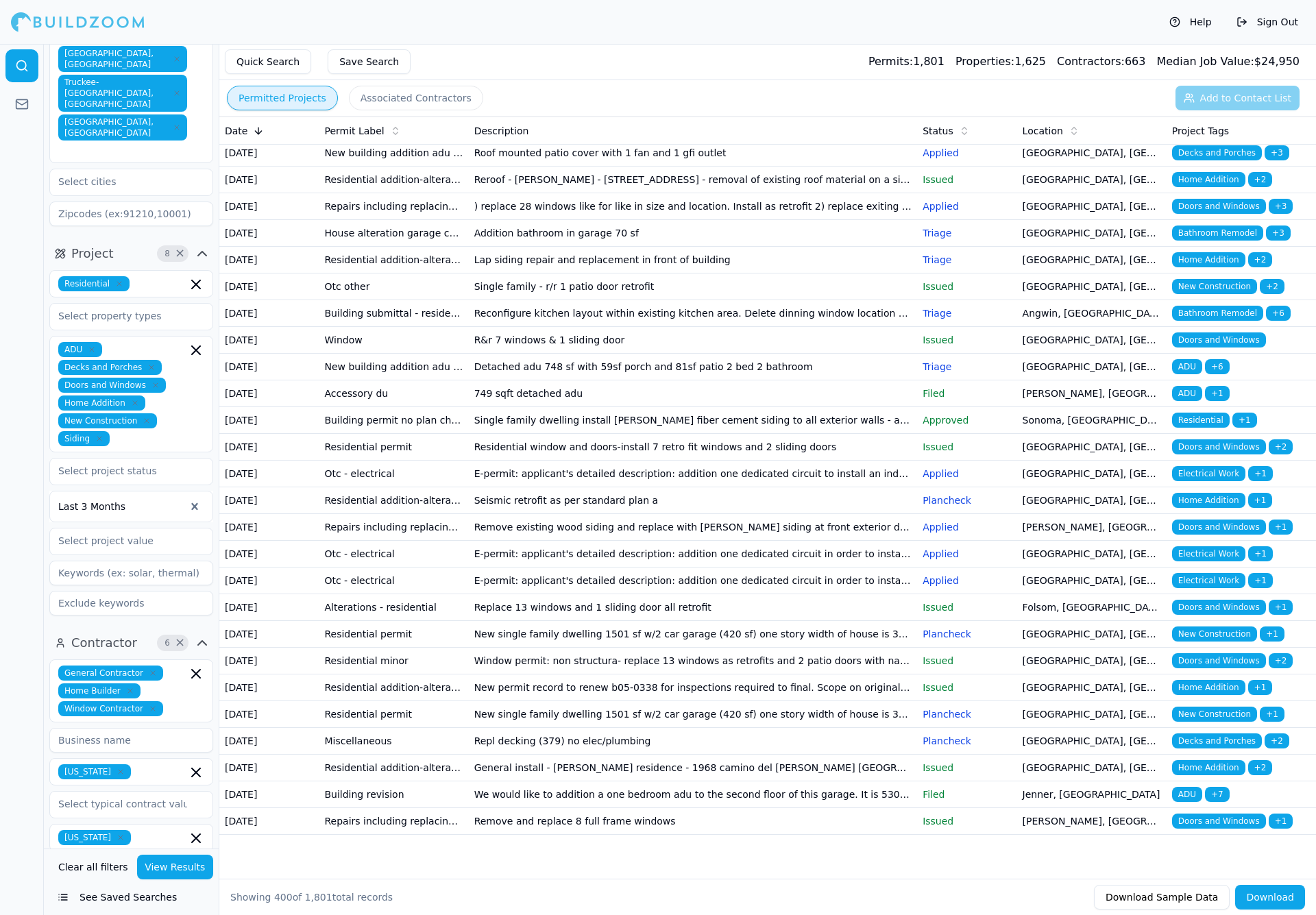
scroll to position [12100, 0]
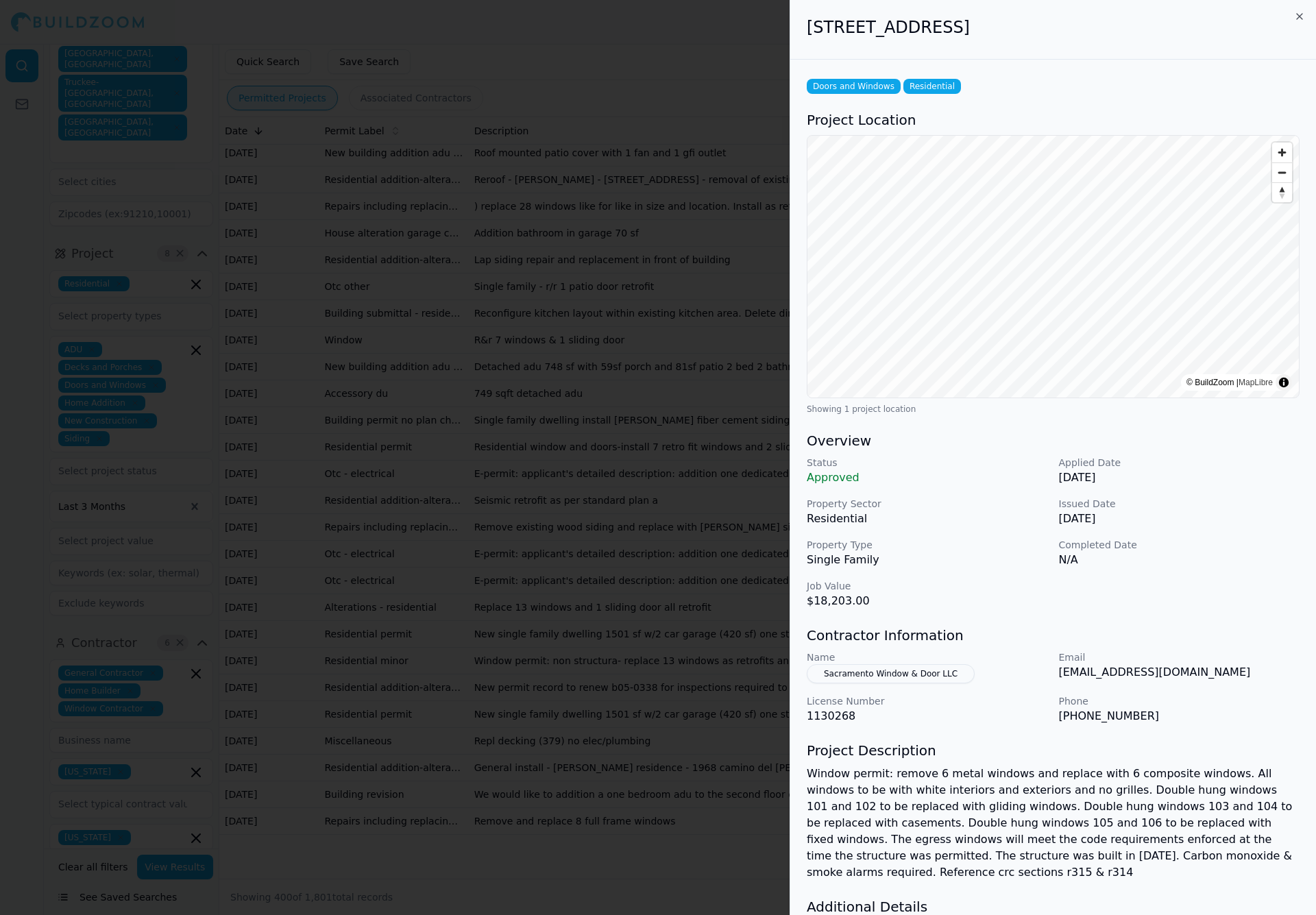
click at [1237, 15] on icon "button" at bounding box center [1300, 16] width 11 height 11
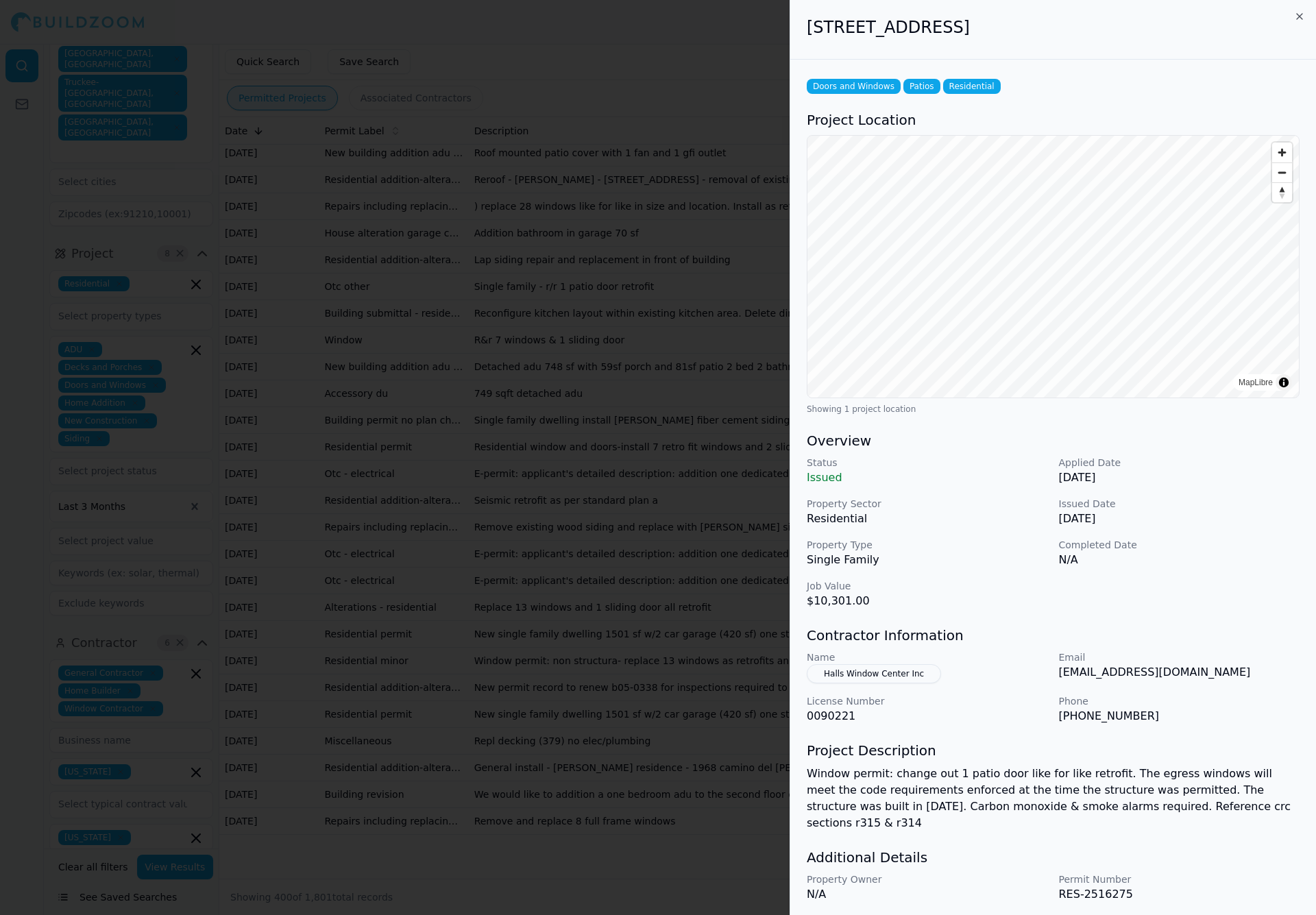
click at [682, 475] on div at bounding box center [658, 457] width 1316 height 915
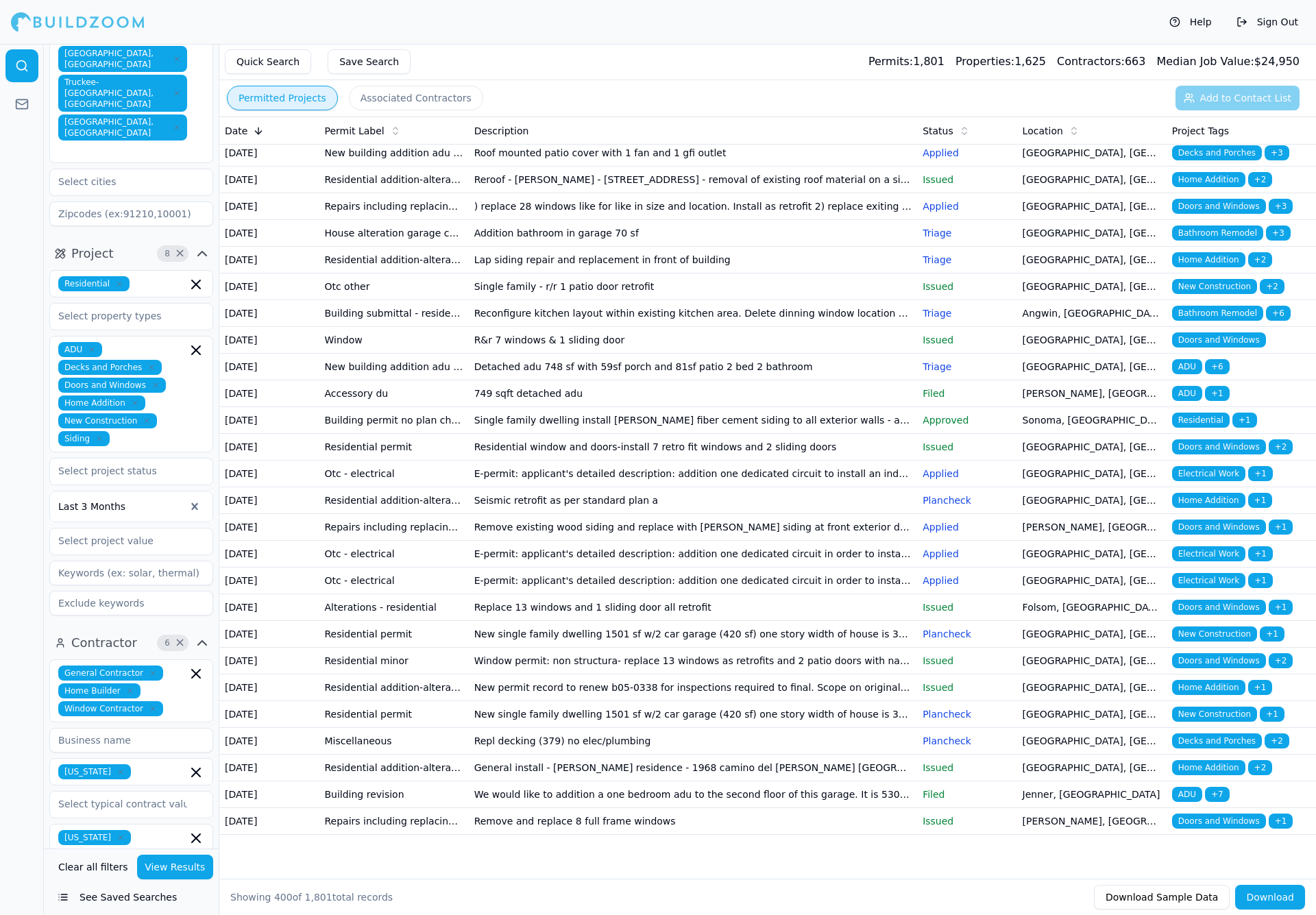
scroll to position [11926, 0]
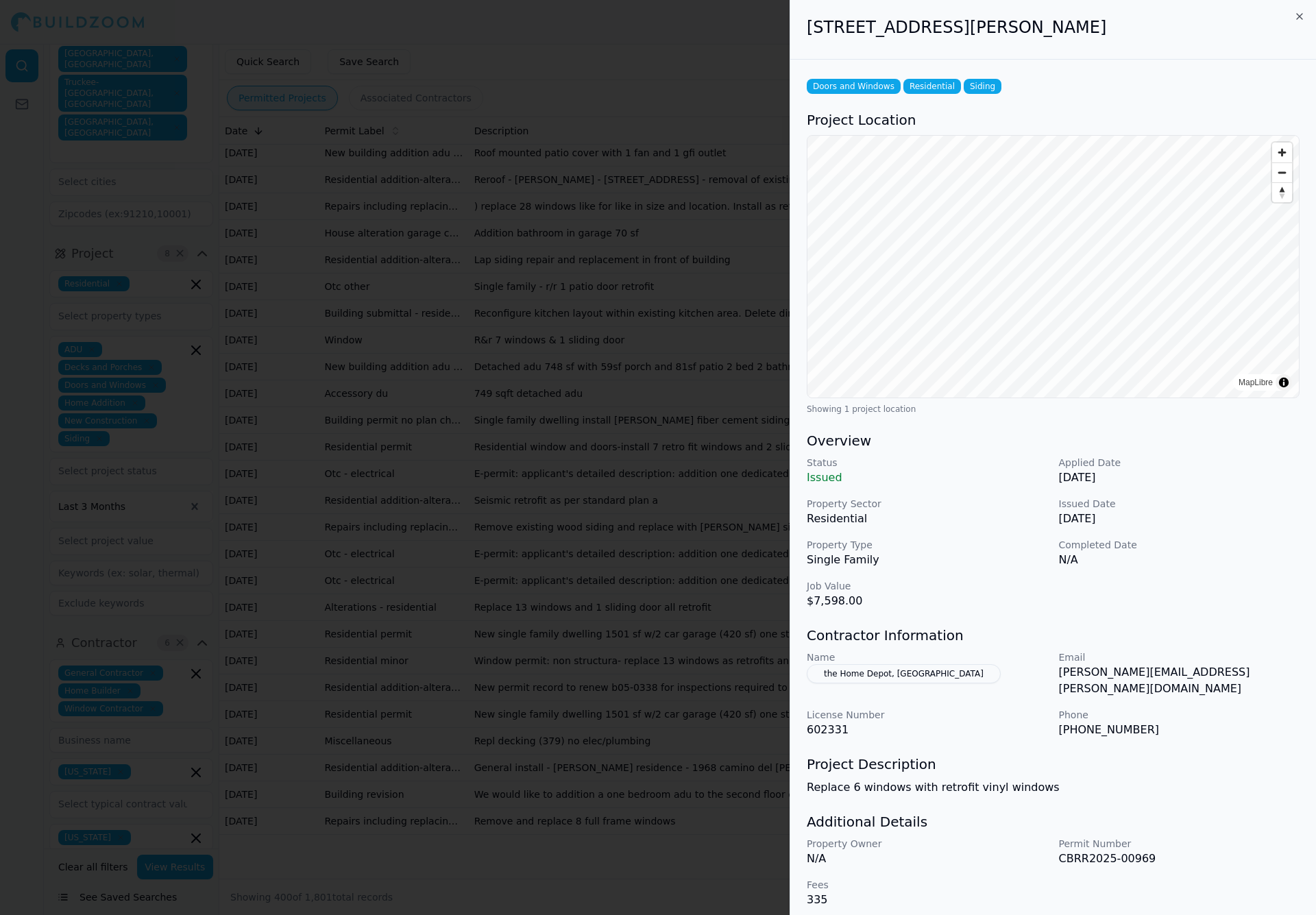
click at [658, 333] on div at bounding box center [658, 457] width 1316 height 915
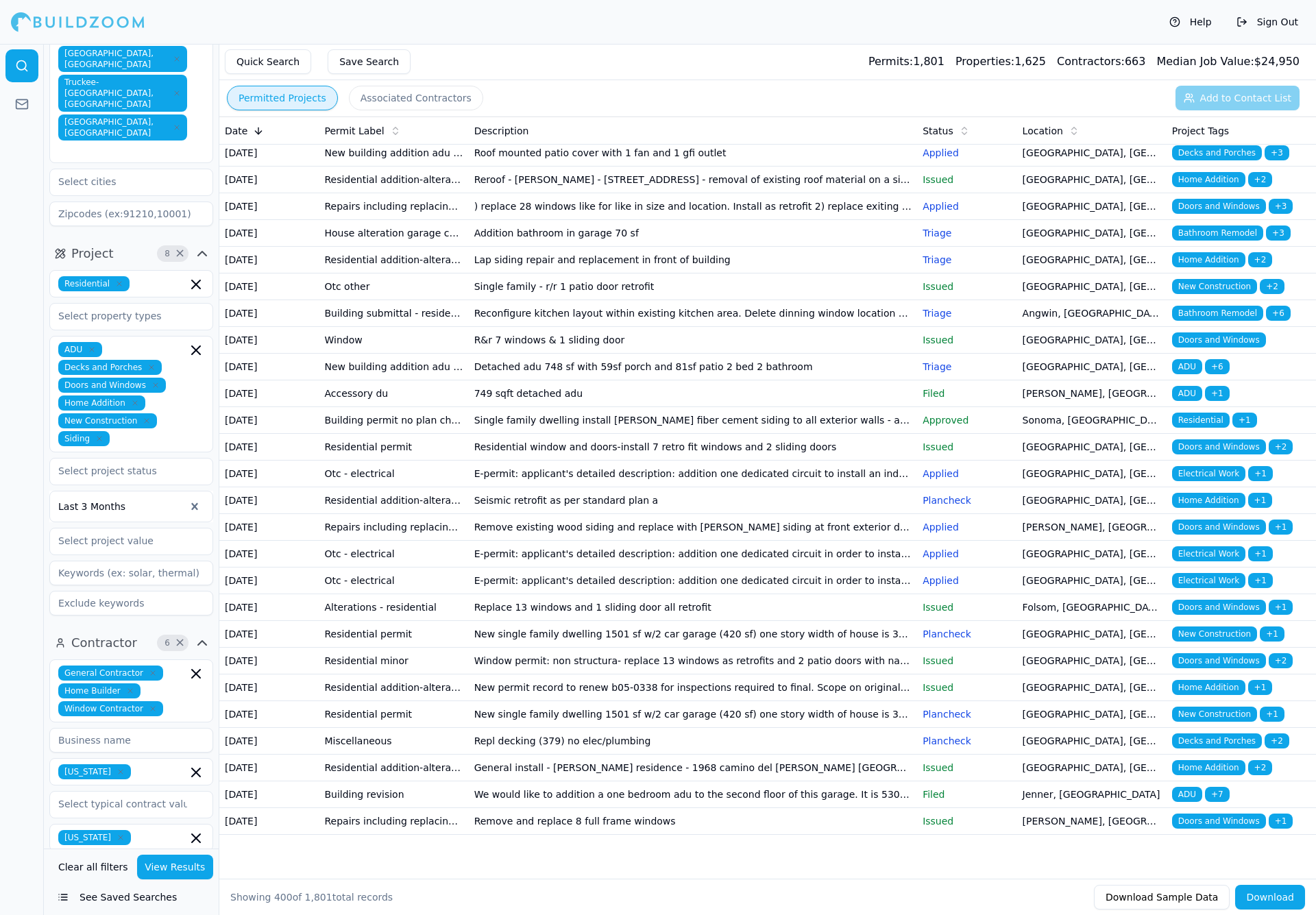
scroll to position [11783, 0]
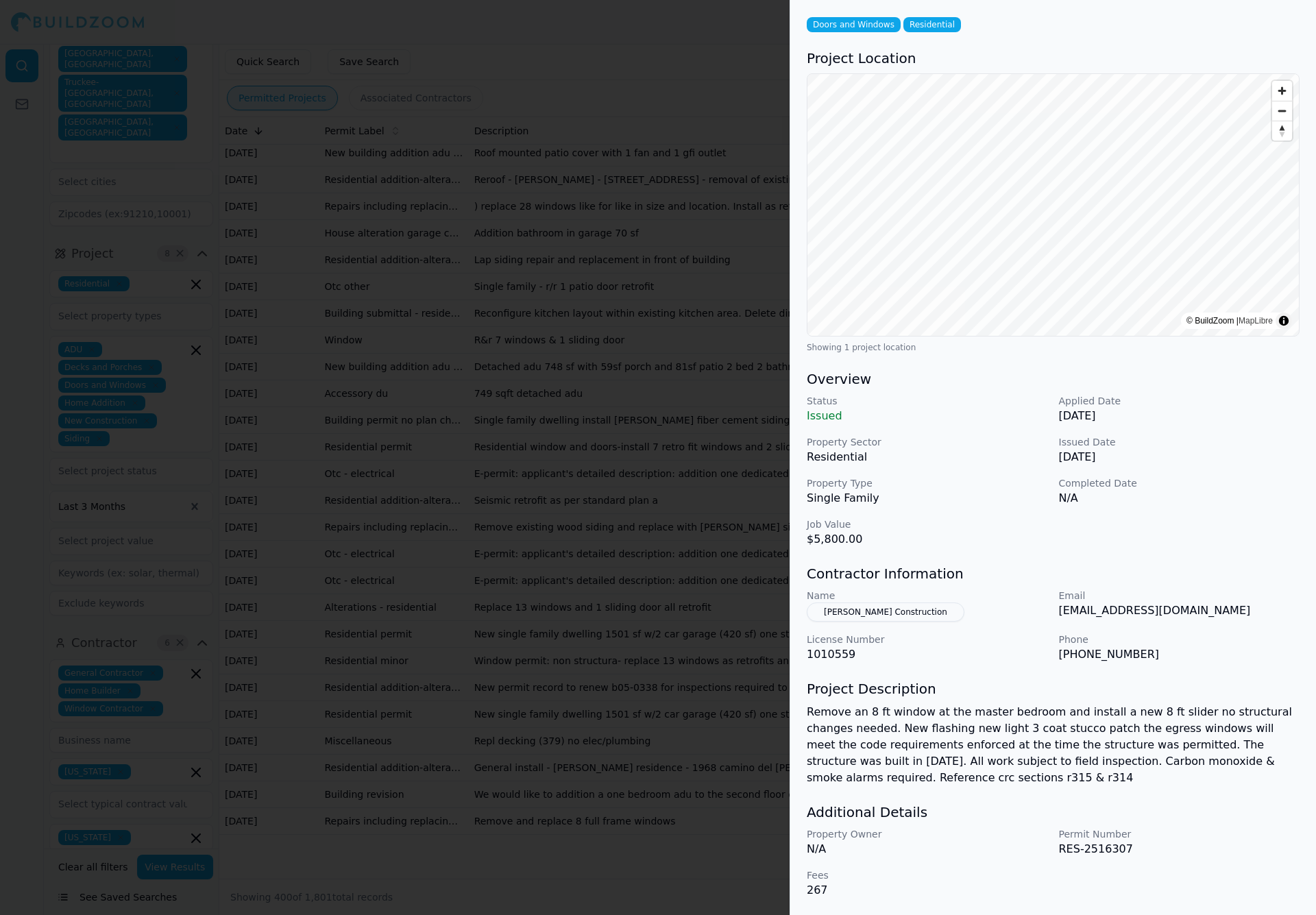
scroll to position [61, 0]
click at [883, 612] on button "[PERSON_NAME] Construction" at bounding box center [886, 612] width 158 height 19
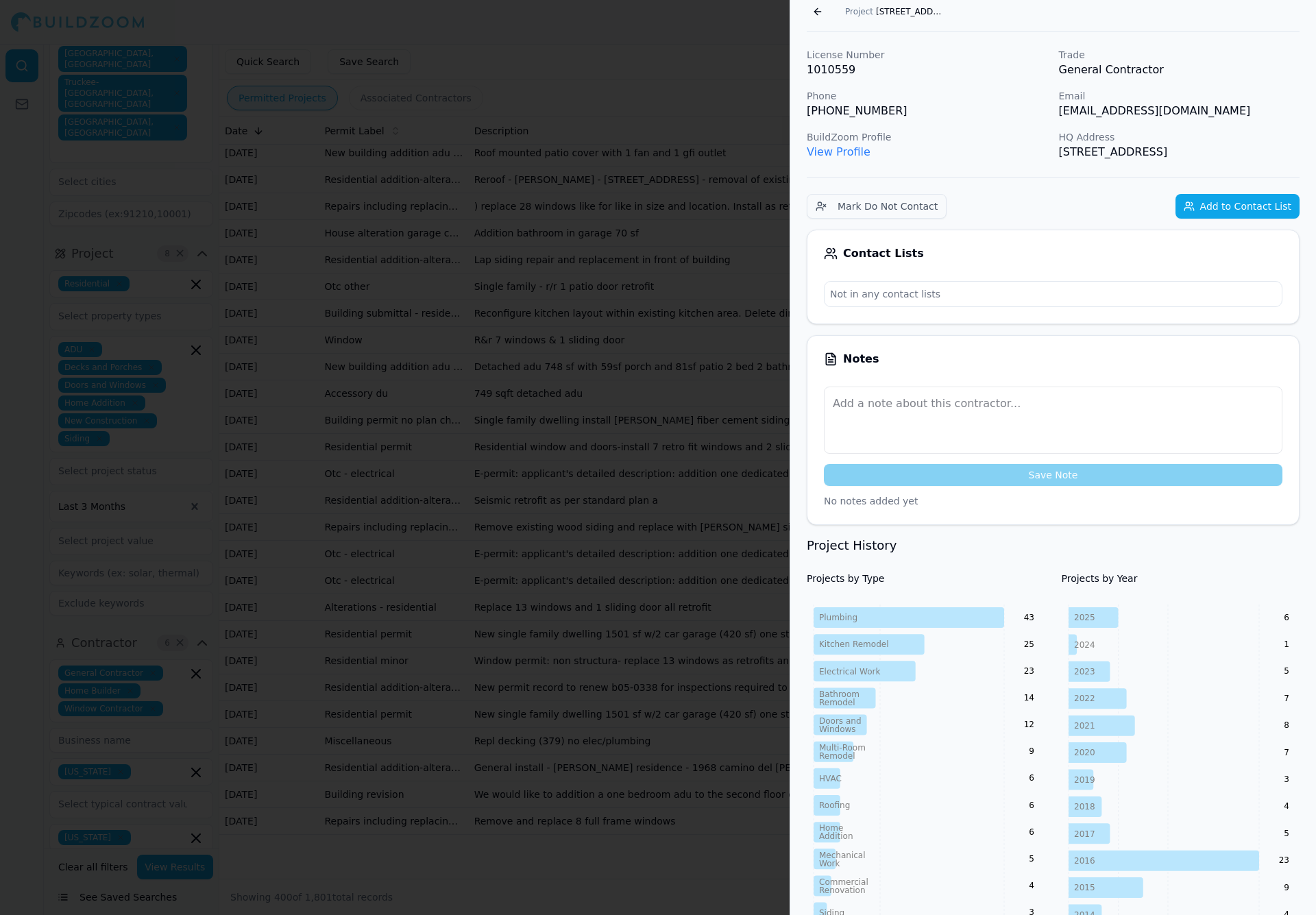
click at [846, 148] on link "View Profile" at bounding box center [839, 152] width 64 height 13
click at [936, 307] on p "Not in any contact lists" at bounding box center [1053, 294] width 457 height 25
click at [925, 307] on p "Not in any contact lists" at bounding box center [1053, 294] width 457 height 25
click at [924, 307] on p "Not in any contact lists" at bounding box center [1053, 294] width 457 height 25
drag, startPoint x: 1058, startPoint y: 113, endPoint x: 1088, endPoint y: 114, distance: 30.0
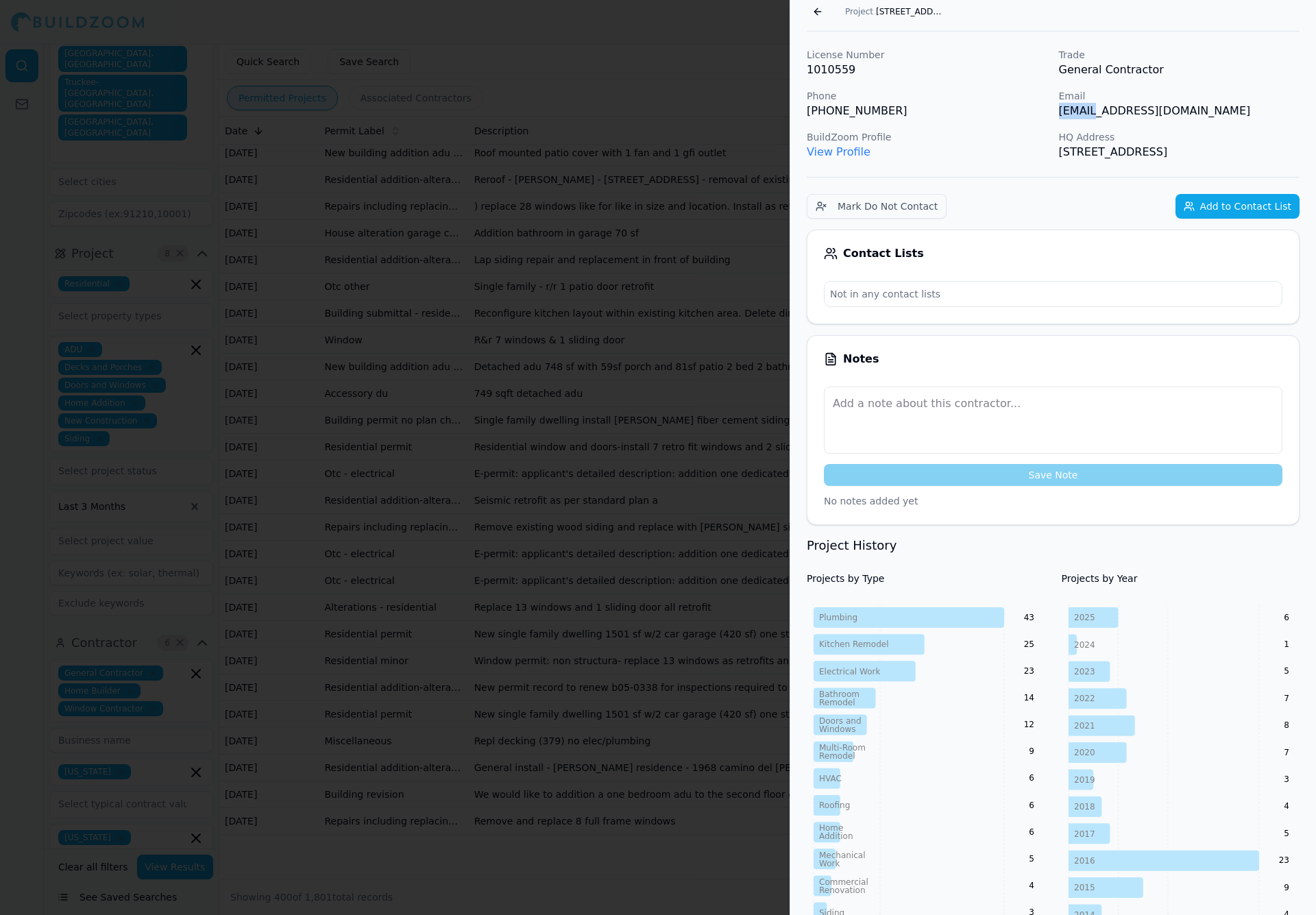
click at [1087, 114] on p "[EMAIL_ADDRESS][DOMAIN_NAME]" at bounding box center [1180, 110] width 241 height 16
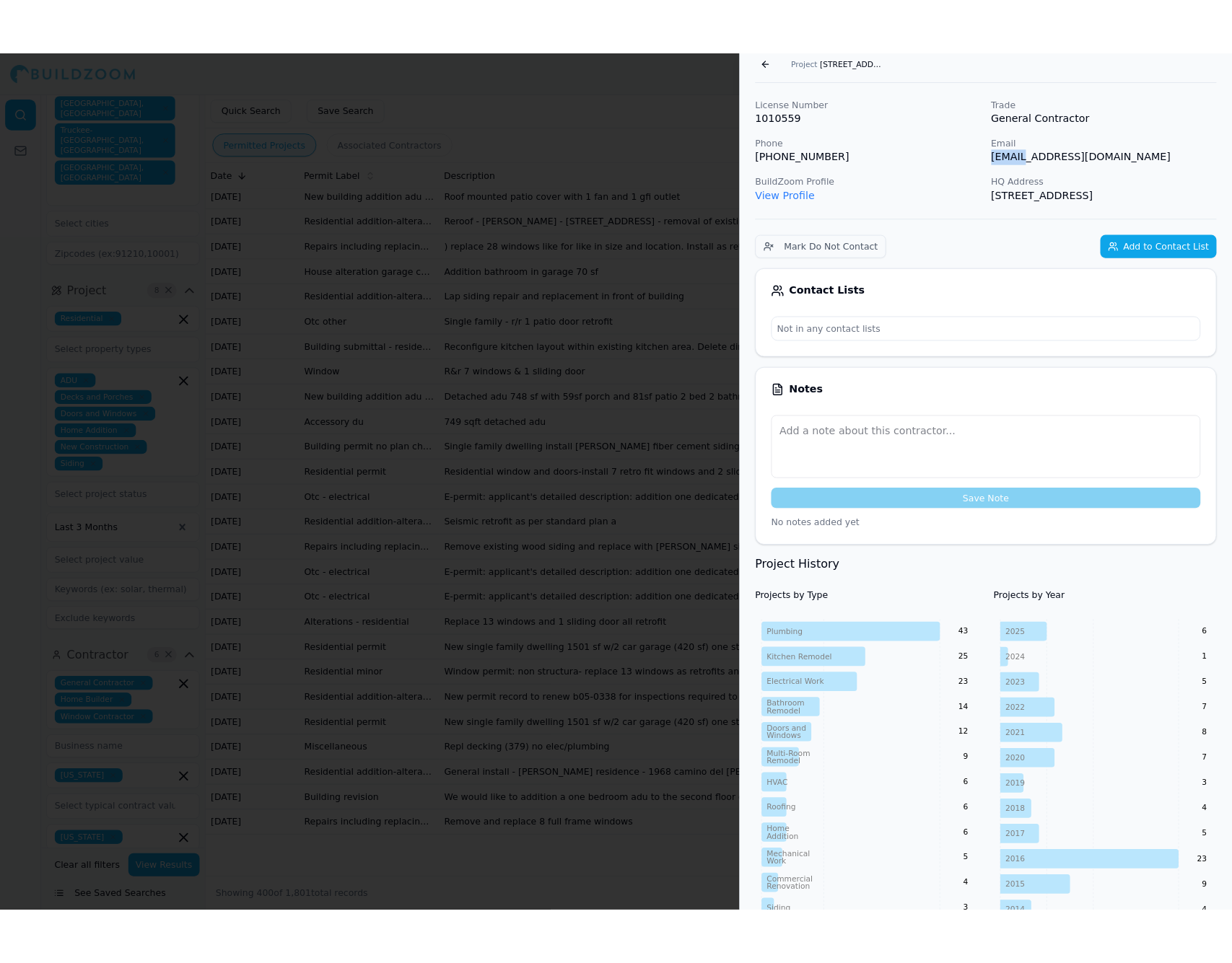
scroll to position [81, 0]
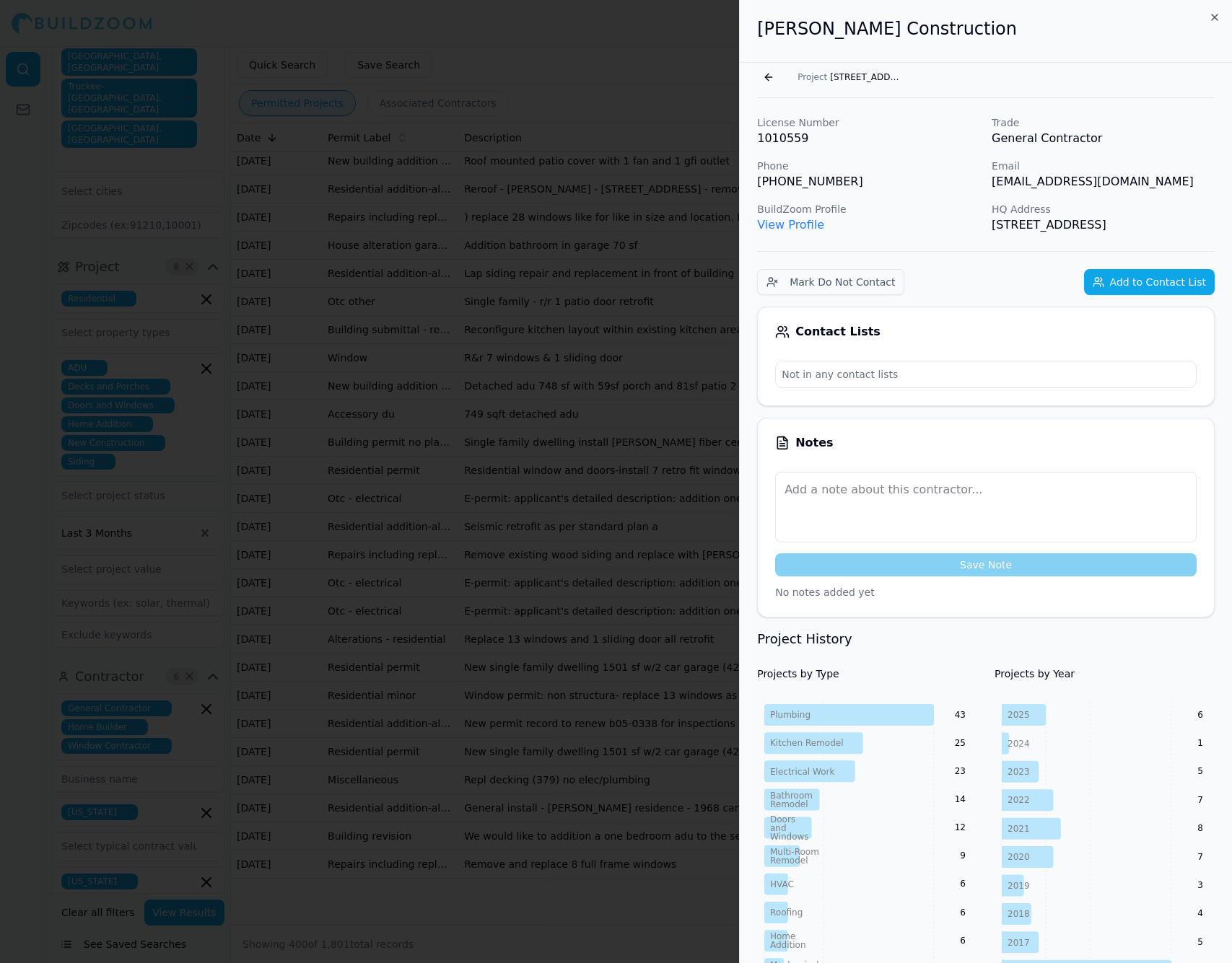
scroll to position [0, 0]
click at [625, 475] on div at bounding box center [616, 482] width 1232 height 963
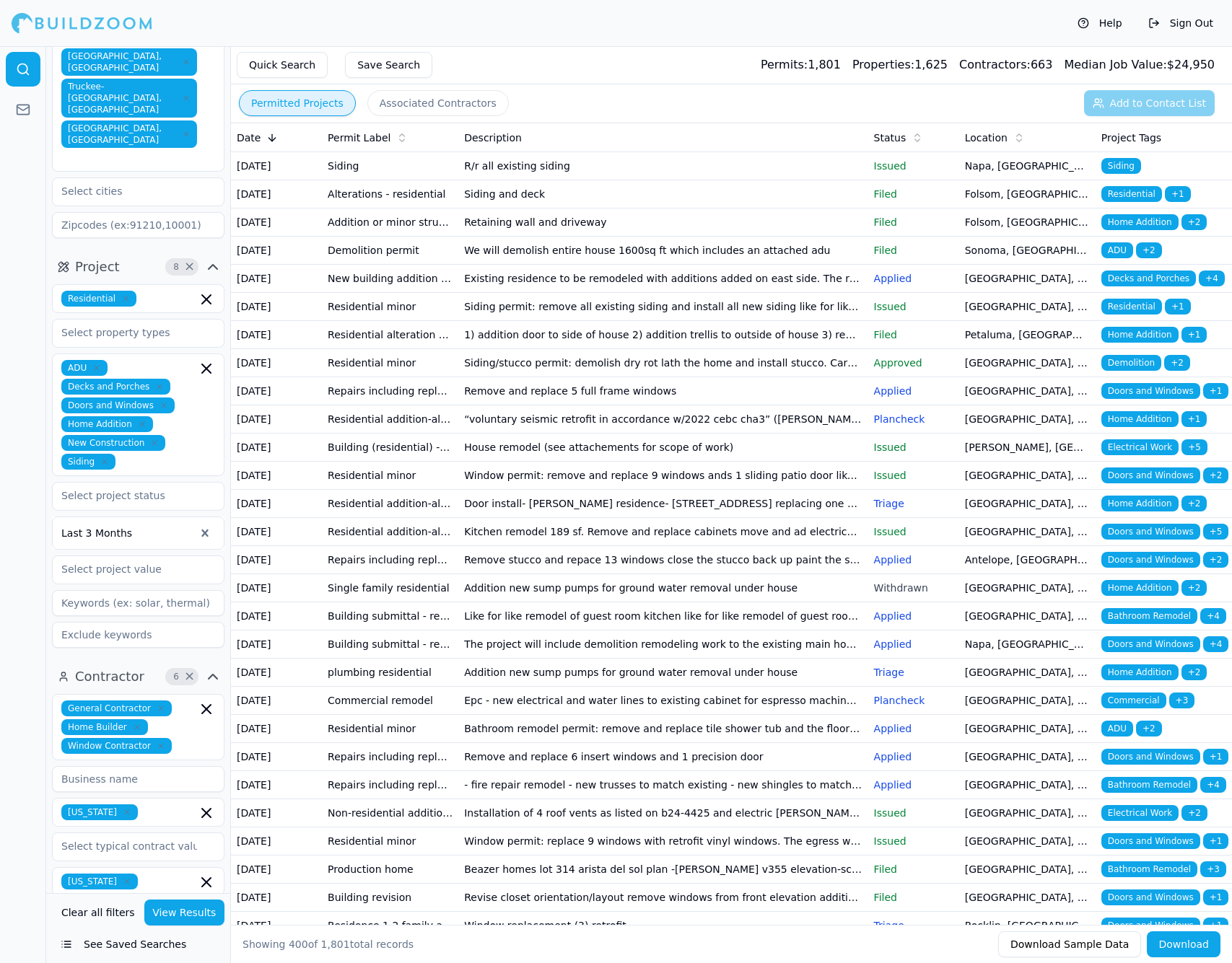
click at [528, 433] on td "“voluntary seismic retrofit in accordance w/2022 cebc cha3” ([PERSON_NAME] plea…" at bounding box center [662, 419] width 409 height 28
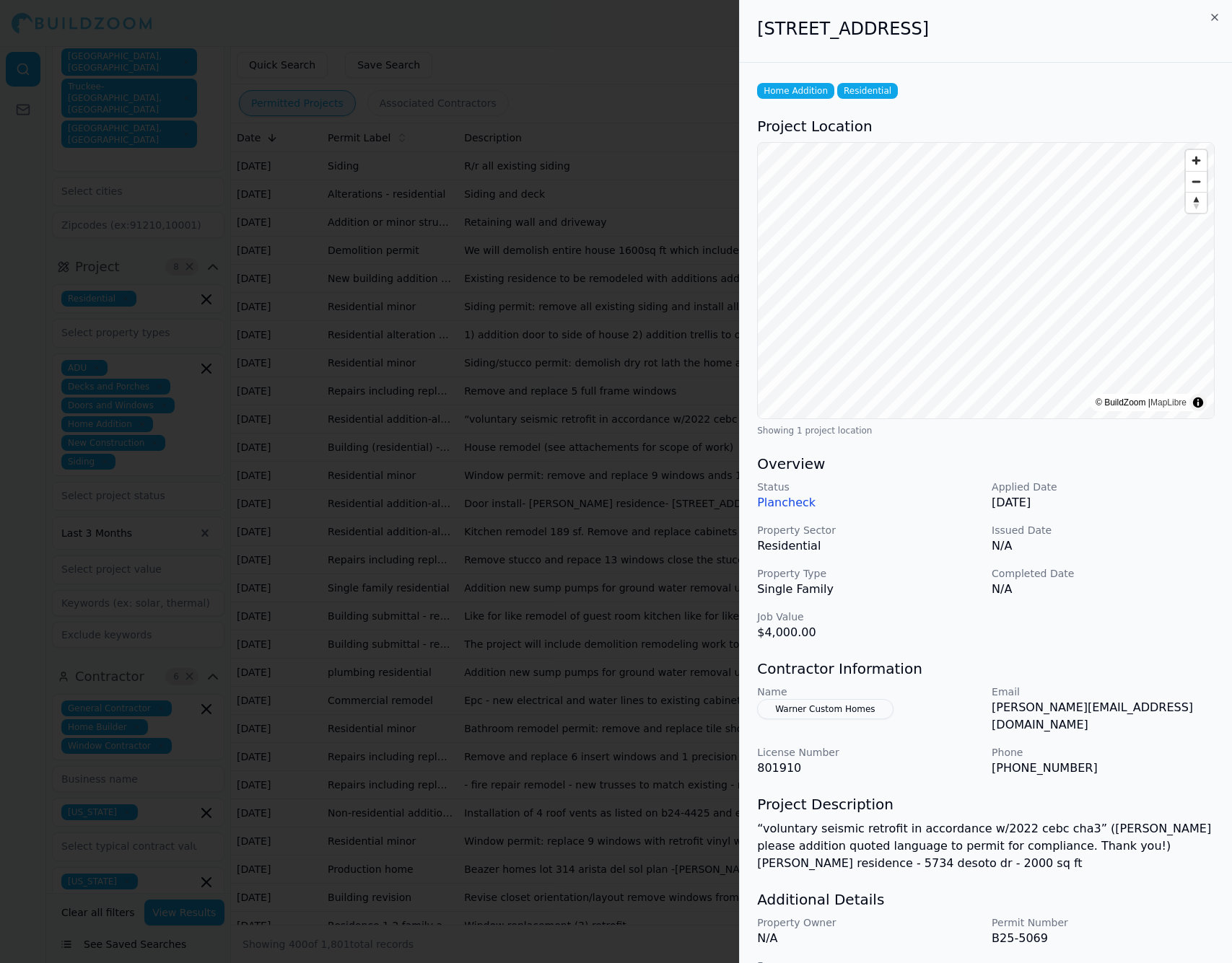
click at [596, 562] on div at bounding box center [616, 482] width 1232 height 963
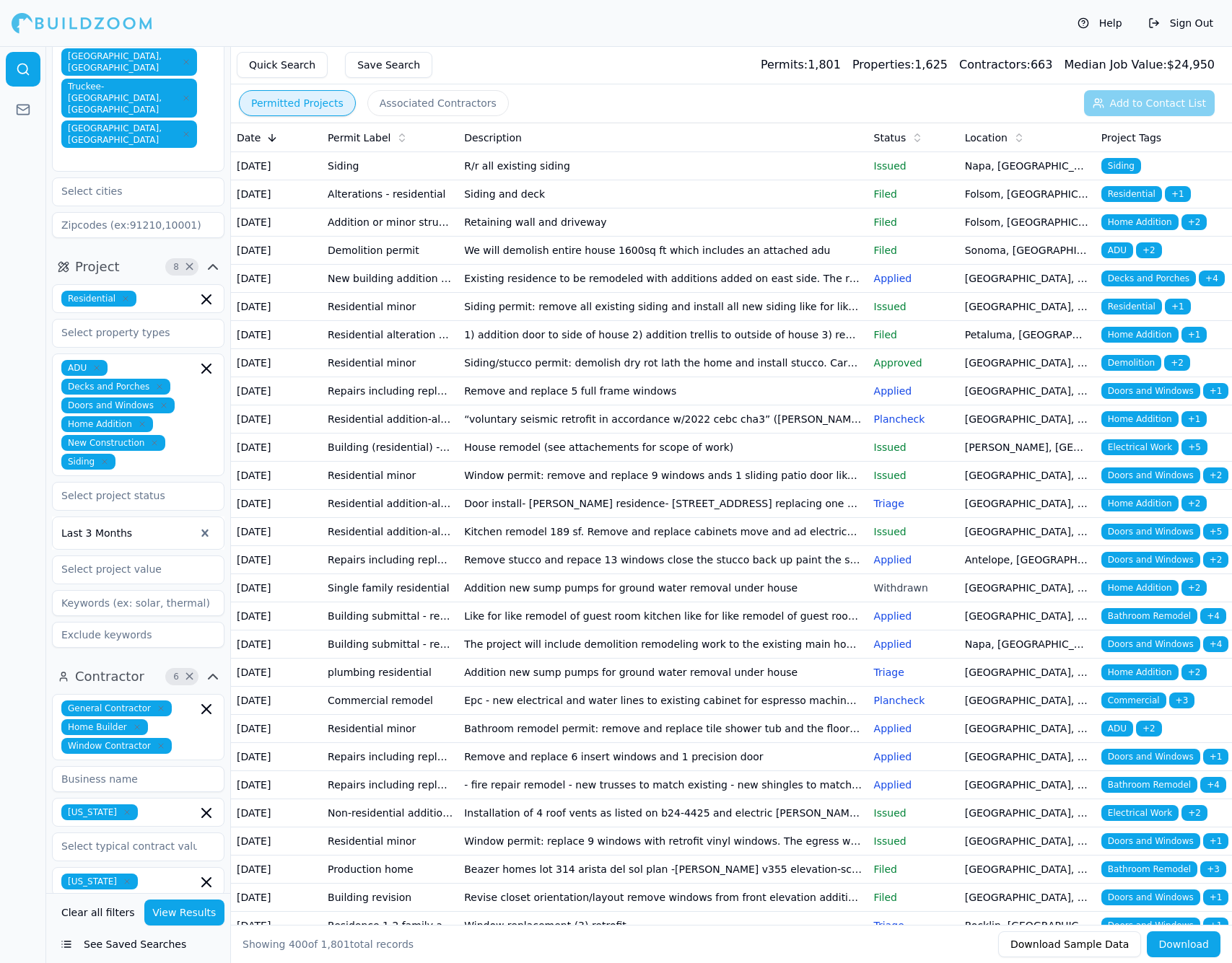
click at [596, 462] on td "House remodel (see attachements for scope of work)" at bounding box center [662, 447] width 409 height 28
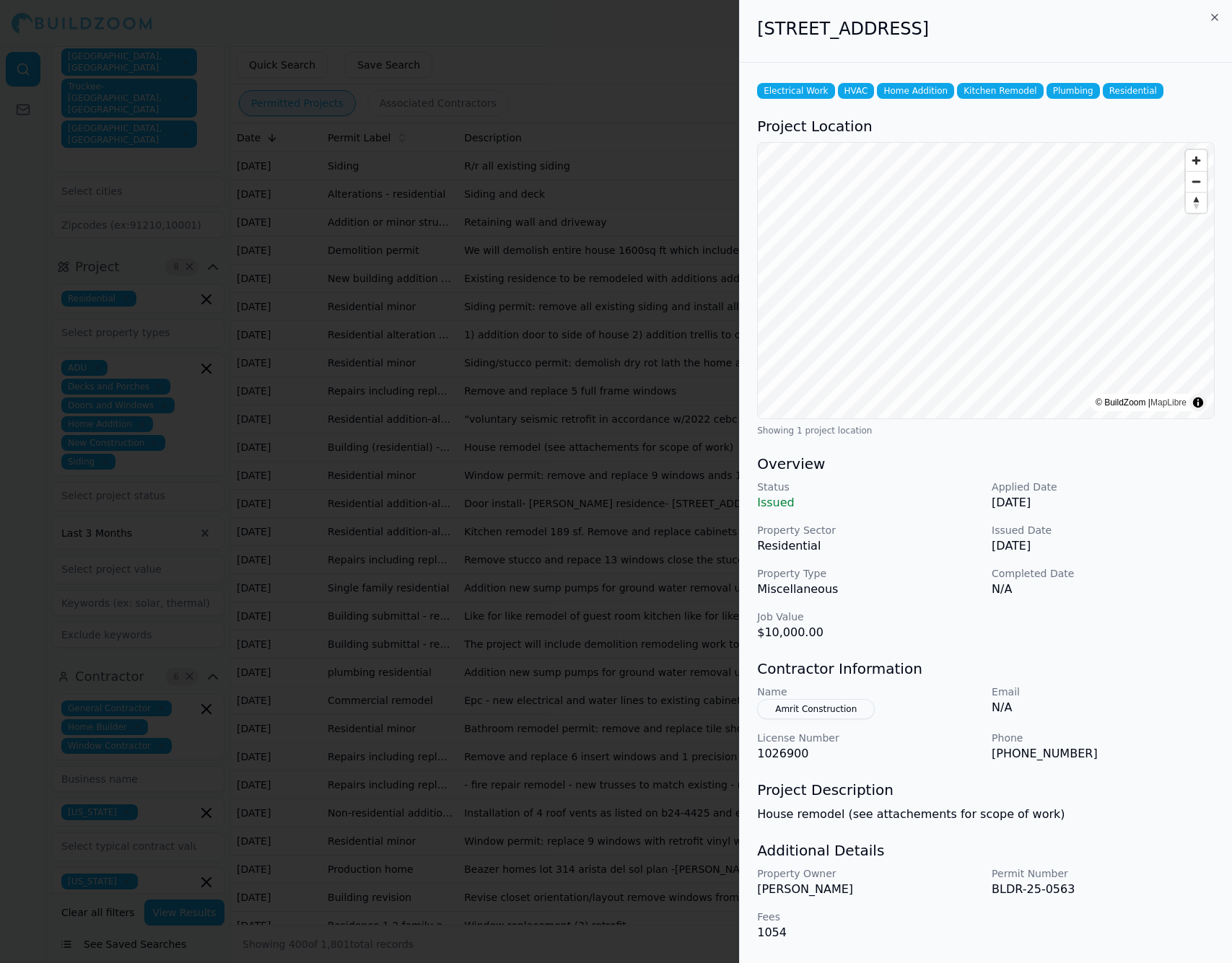
click at [826, 711] on button "Amrit Construction" at bounding box center [816, 709] width 118 height 20
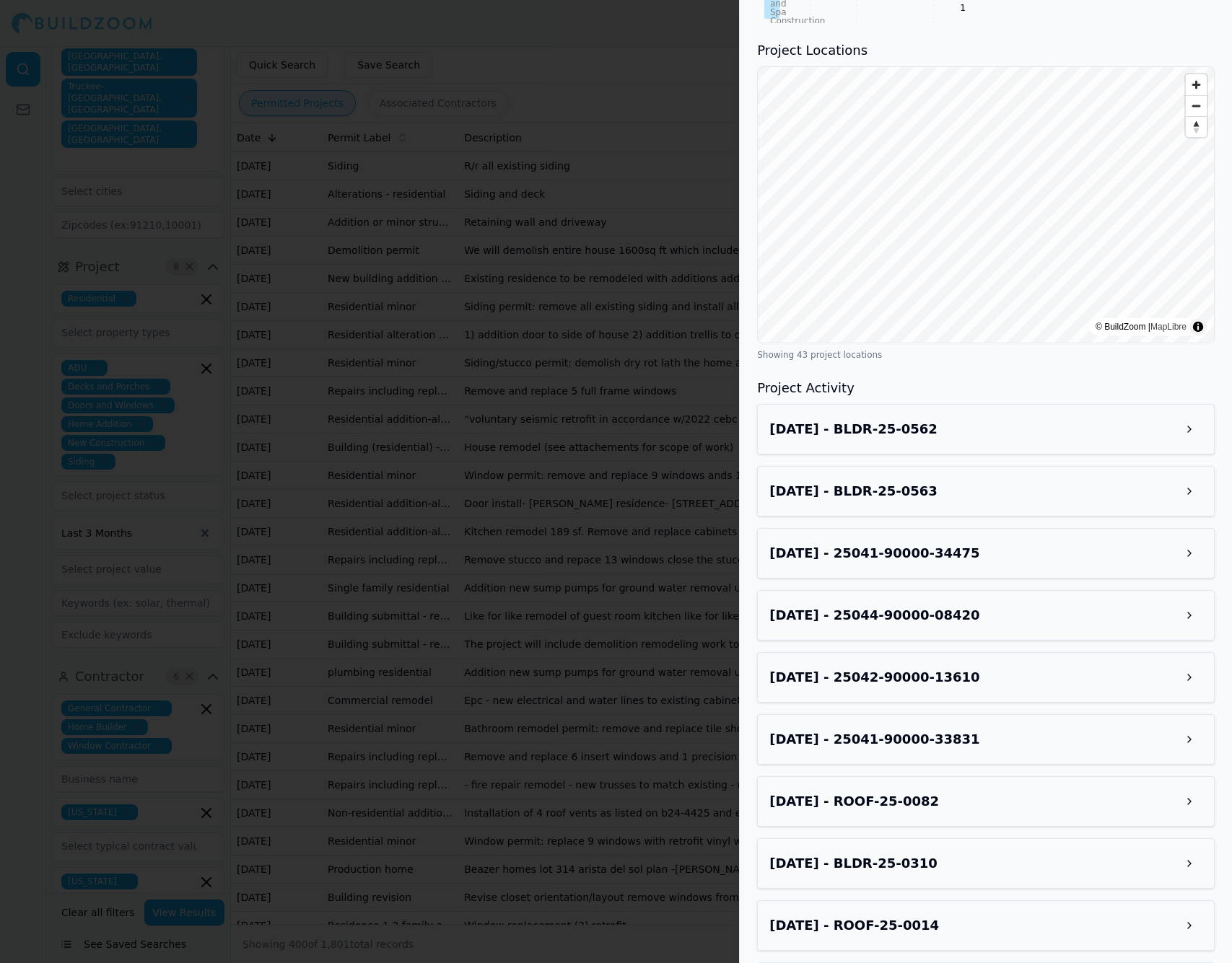
scroll to position [1093, 0]
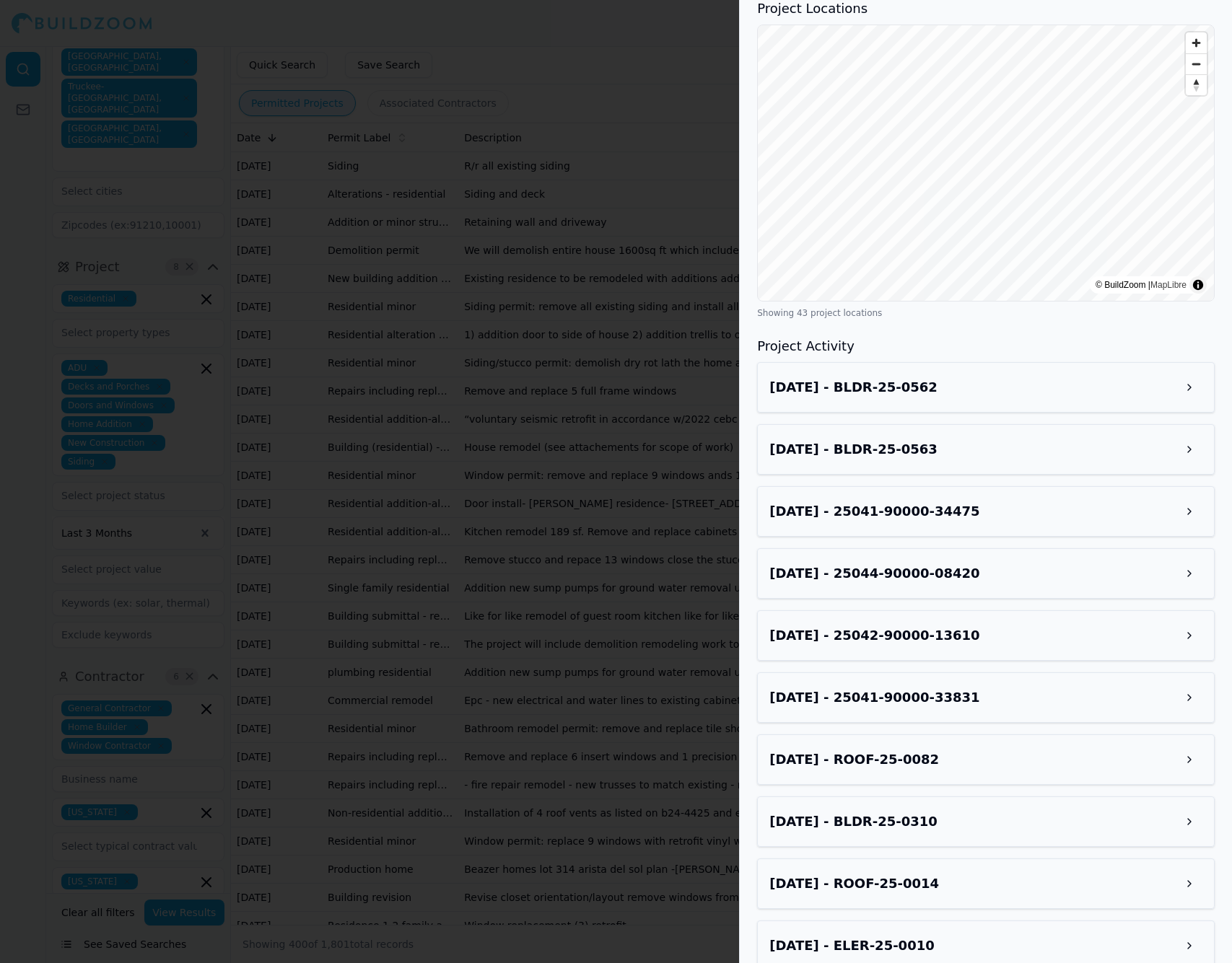
click at [936, 397] on h3 "[DATE] - BLDR-25-0562" at bounding box center [853, 387] width 168 height 20
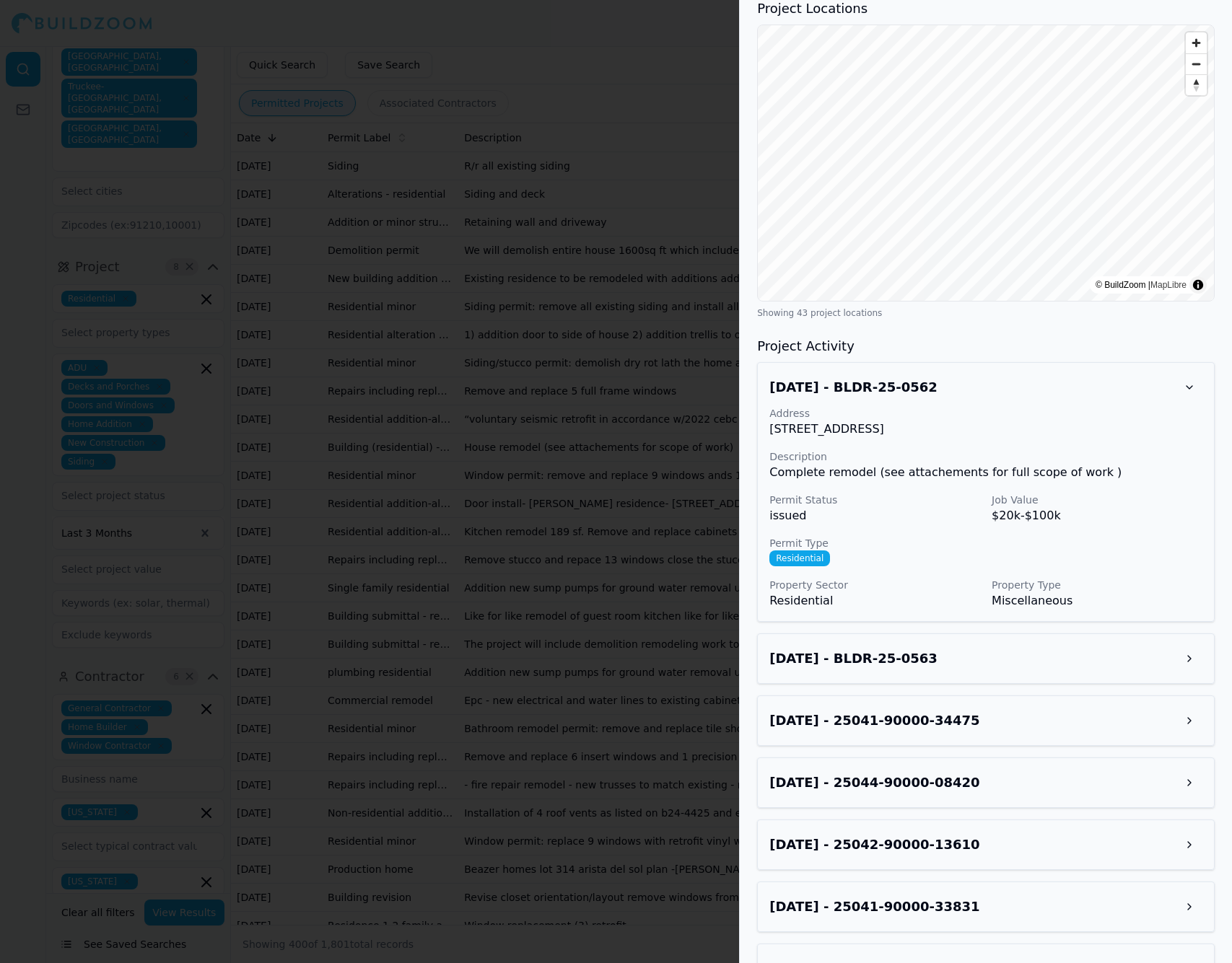
click at [926, 669] on h3 "[DATE] - BLDR-25-0563" at bounding box center [853, 658] width 168 height 20
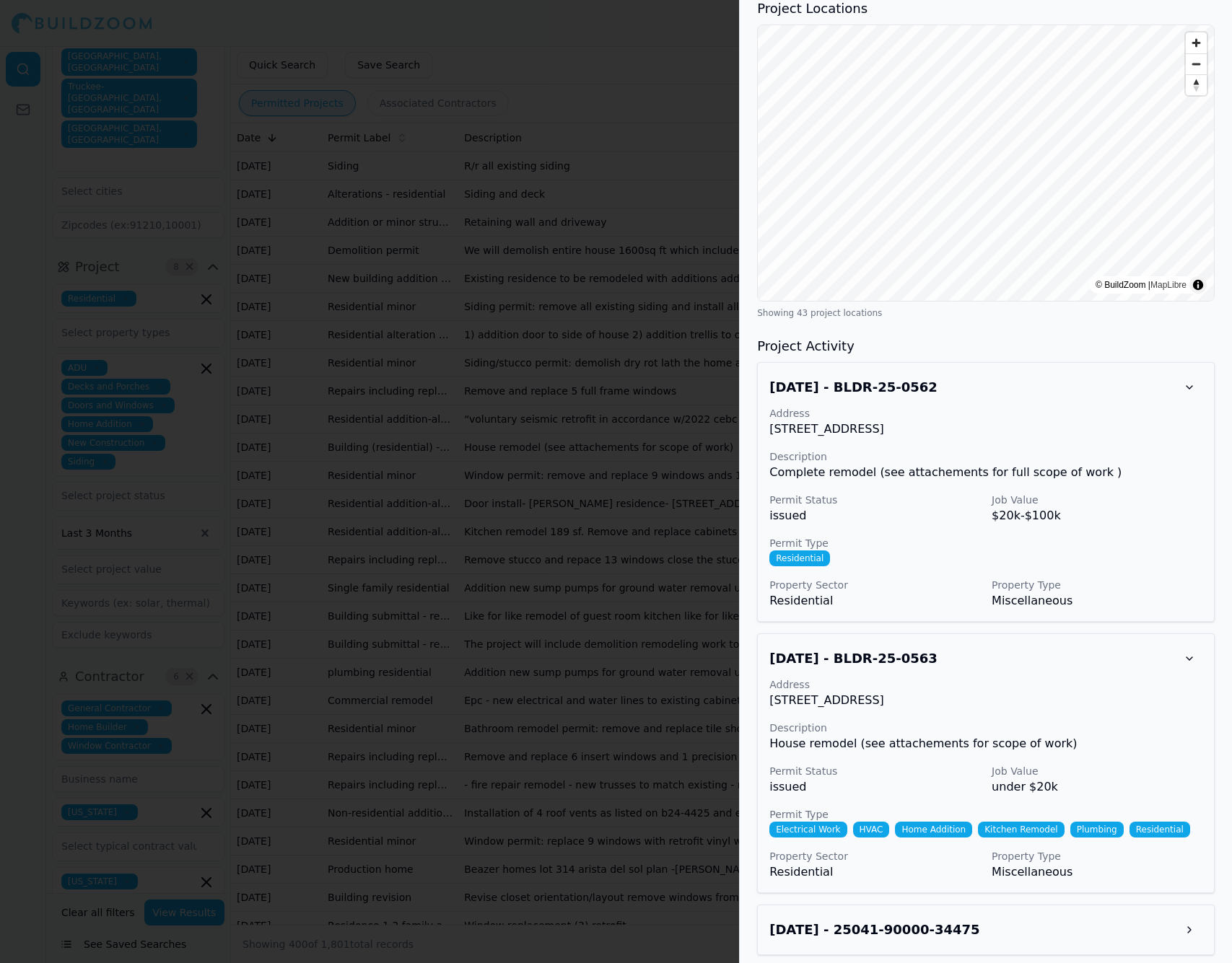
click at [926, 669] on h3 "[DATE] - BLDR-25-0563" at bounding box center [853, 658] width 168 height 20
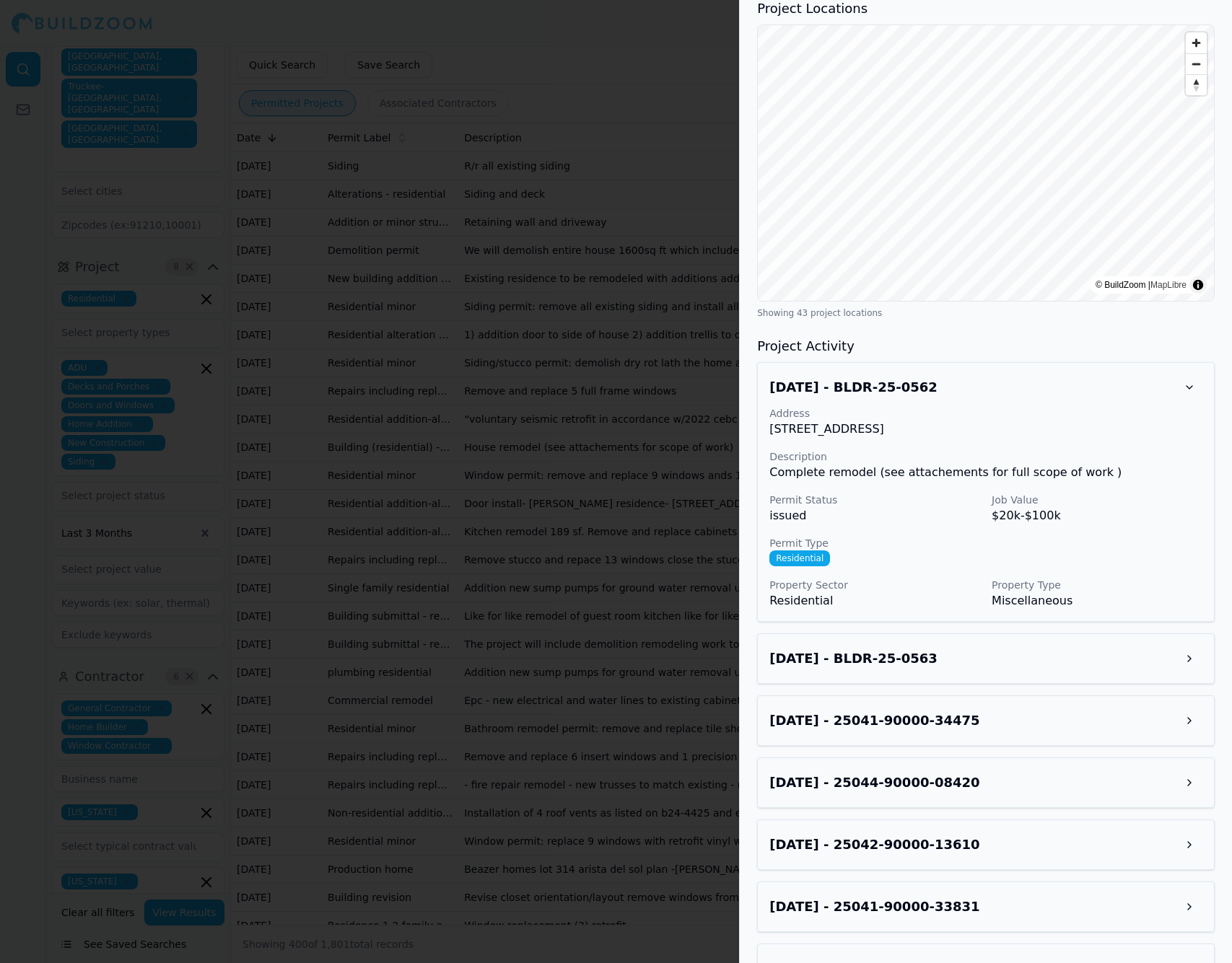
click at [935, 669] on h3 "[DATE] - BLDR-25-0563" at bounding box center [853, 658] width 168 height 20
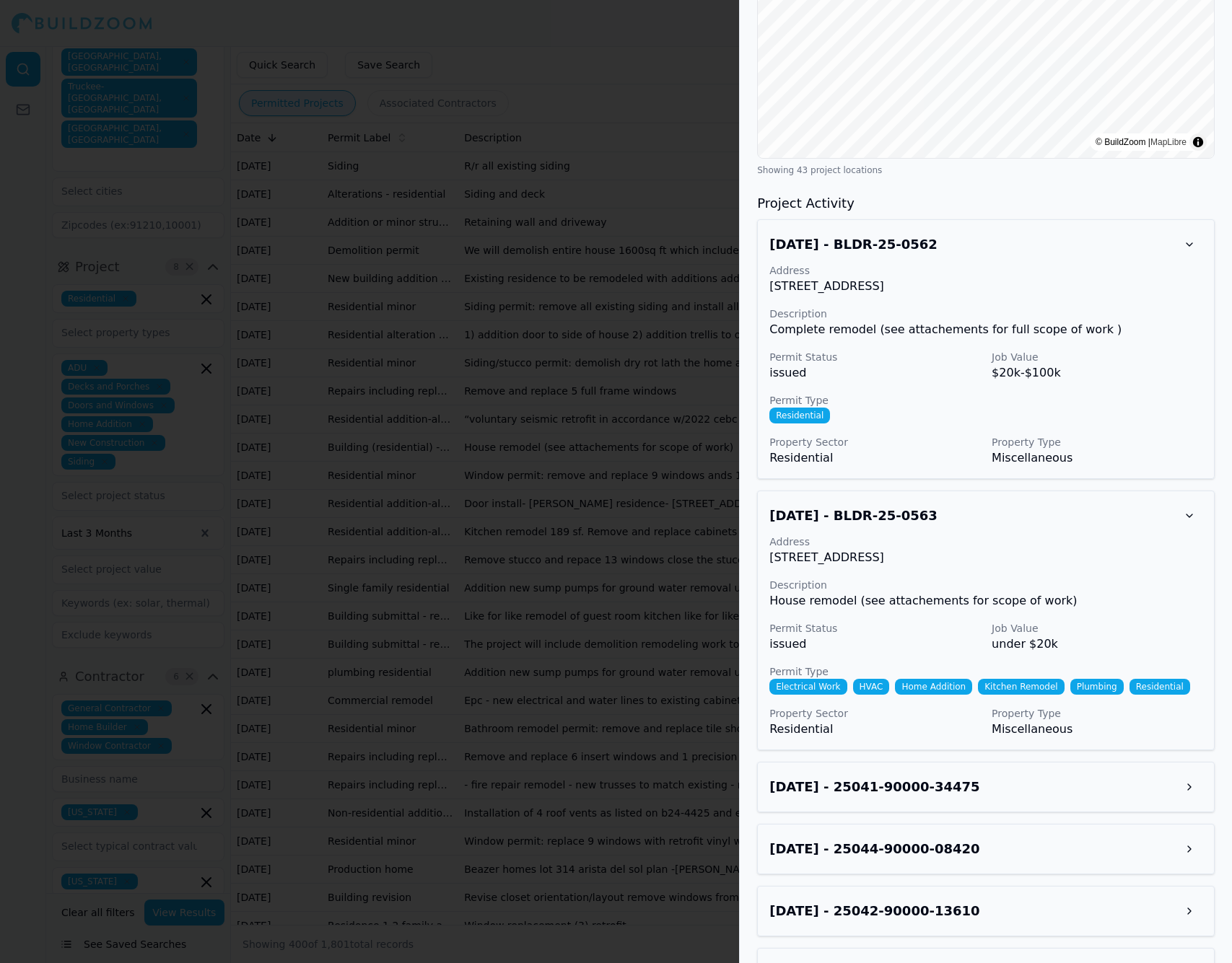
scroll to position [1255, 0]
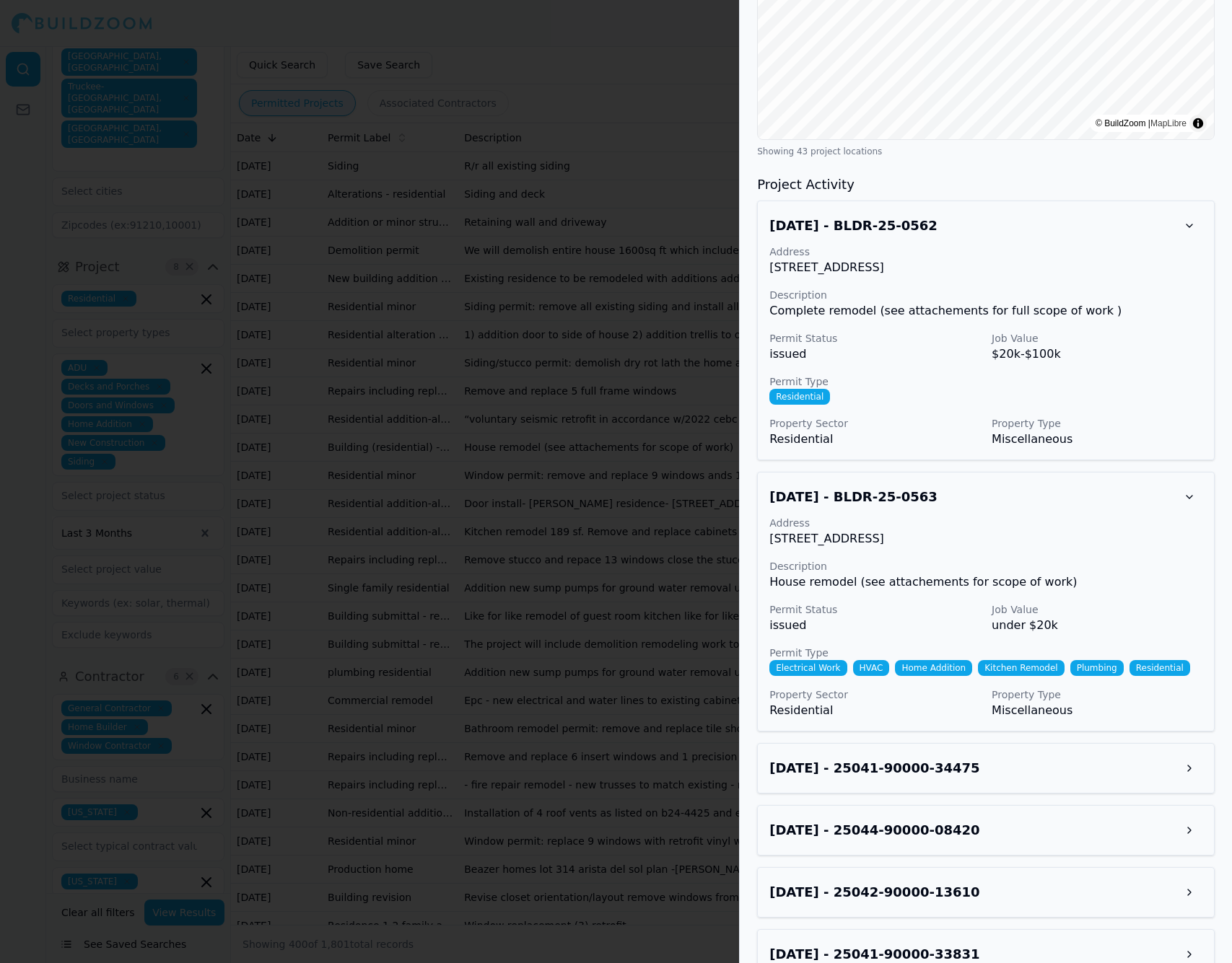
click at [911, 778] on h3 "[DATE] - 25041-90000-34475" at bounding box center [874, 768] width 210 height 20
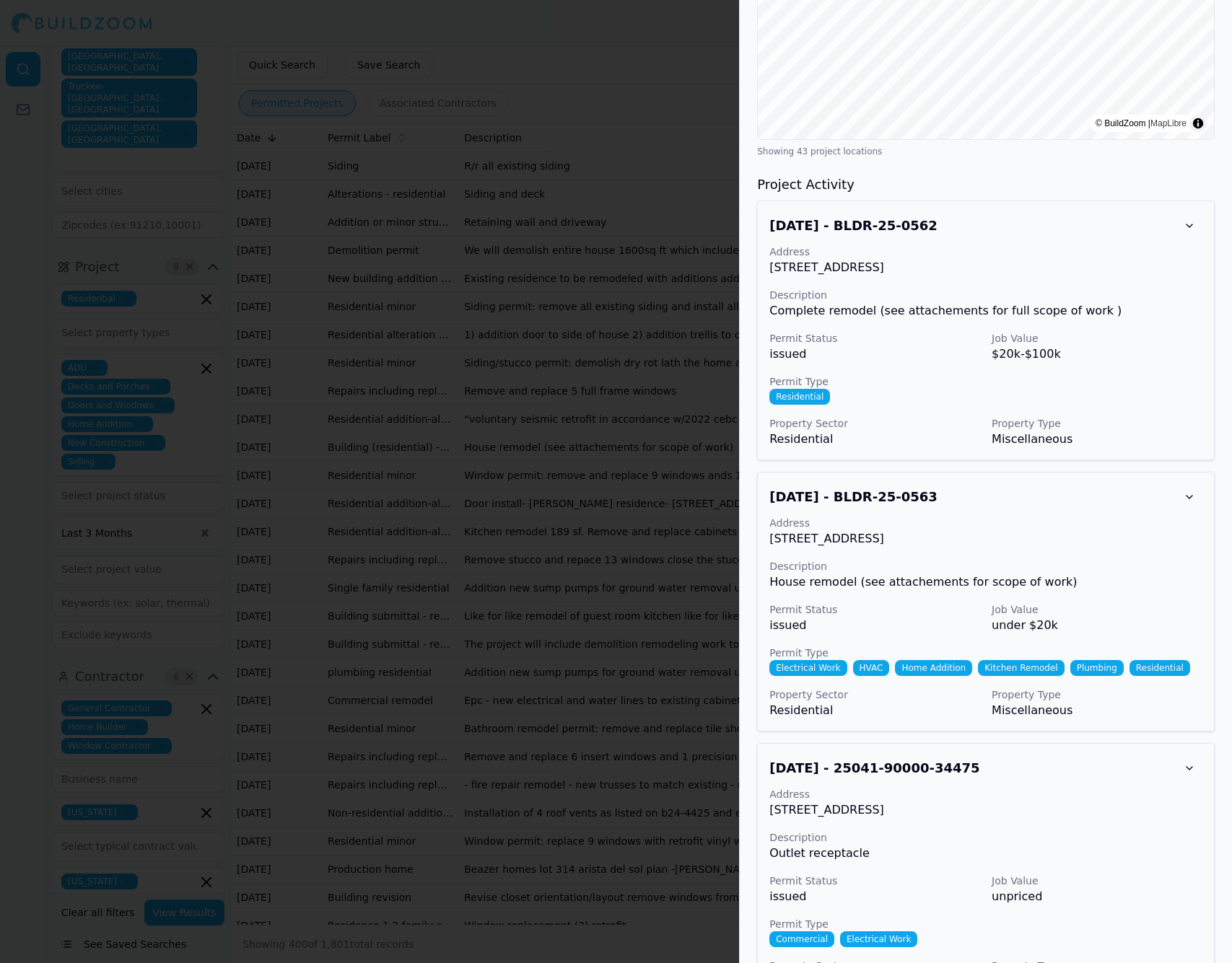
click at [911, 778] on h3 "[DATE] - 25041-90000-34475" at bounding box center [874, 768] width 210 height 20
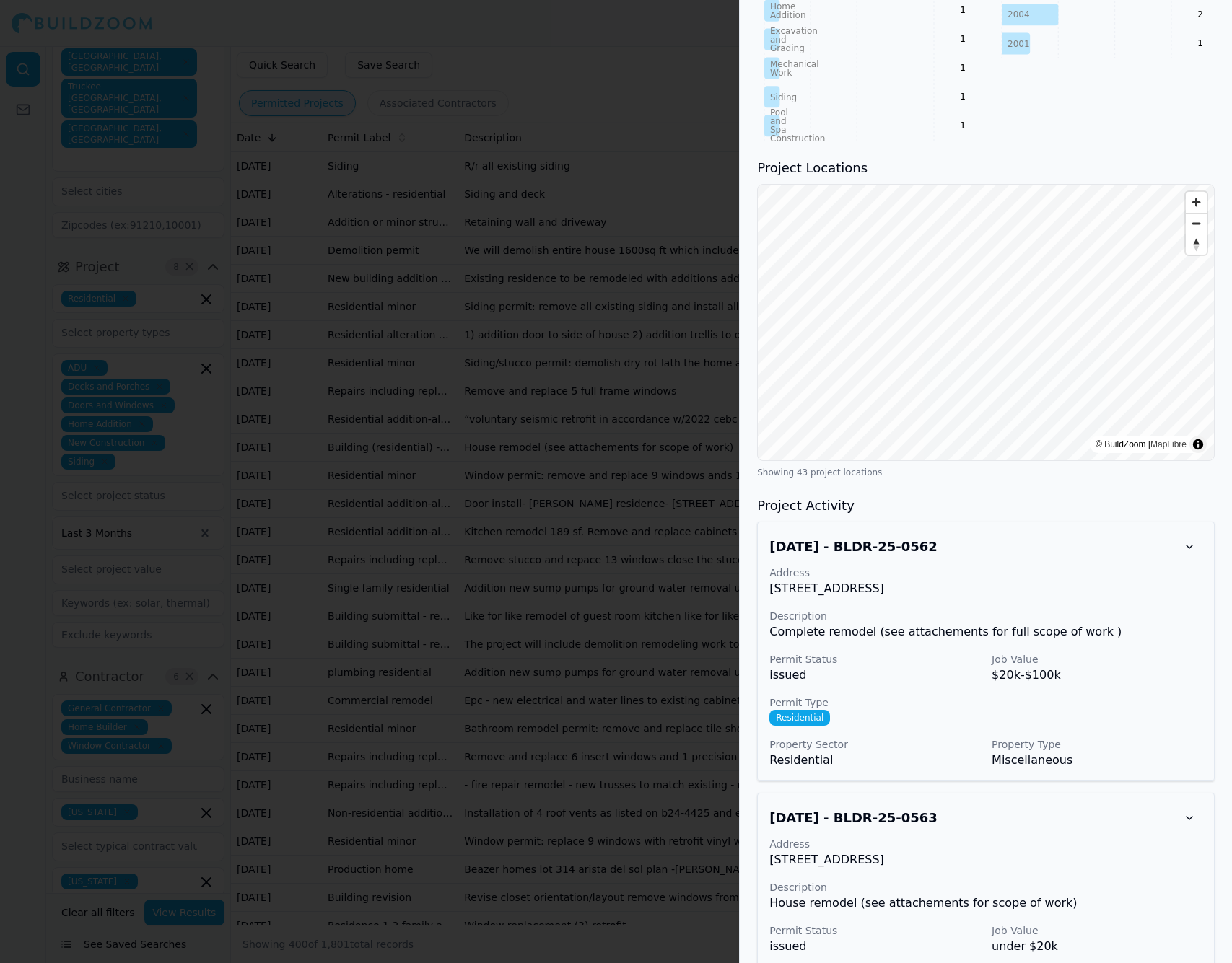
scroll to position [935, 0]
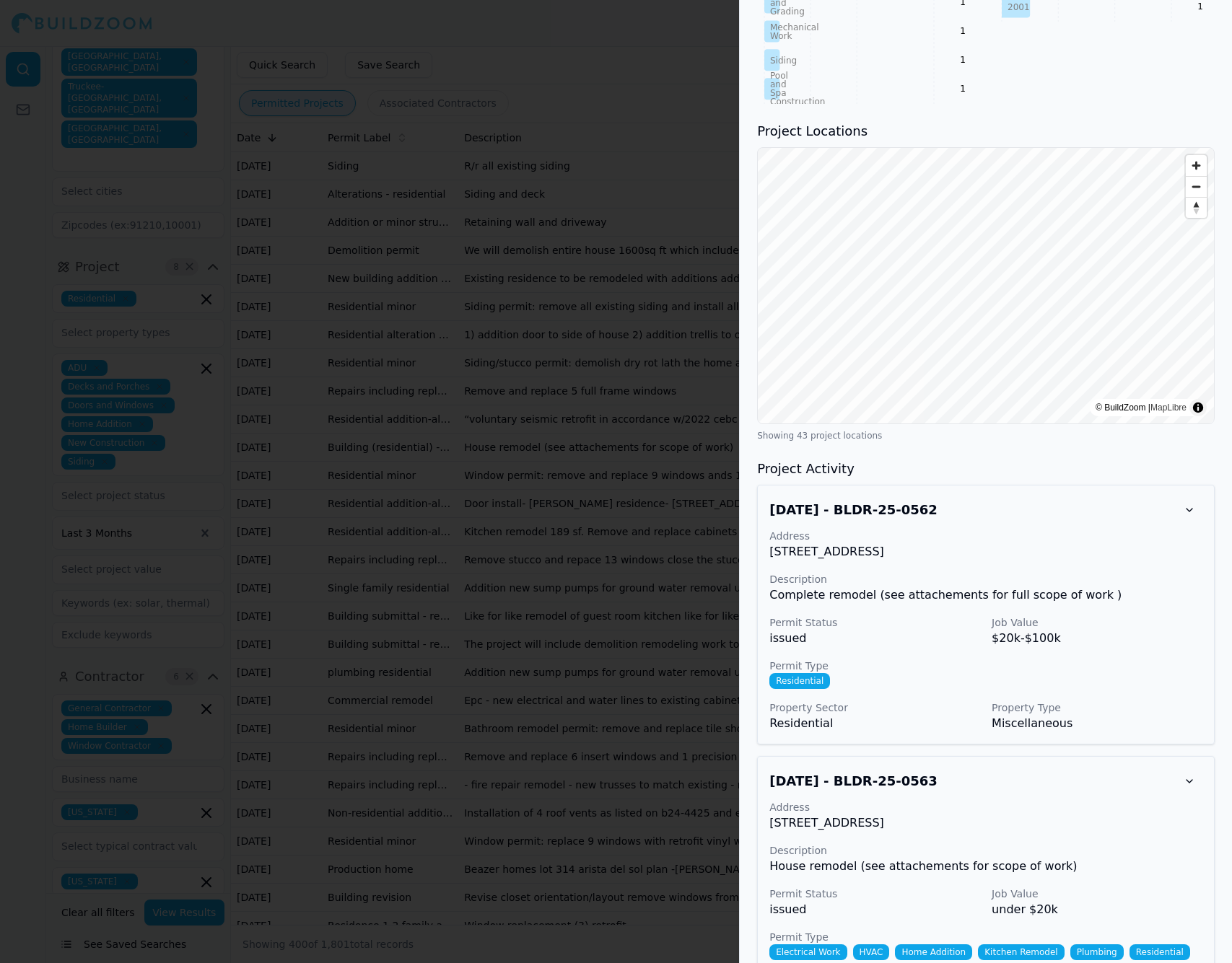
click at [623, 215] on div at bounding box center [616, 482] width 1232 height 963
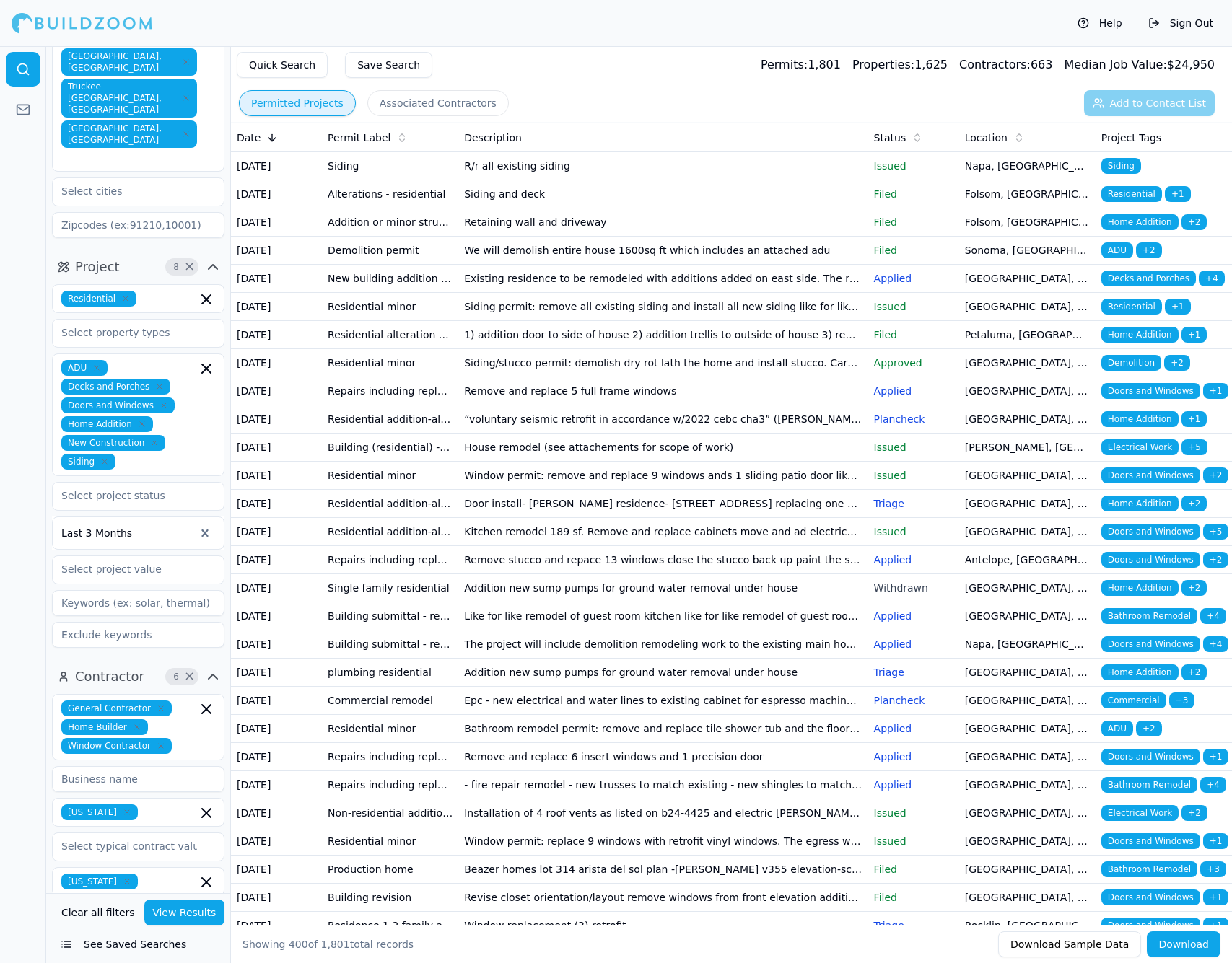
click at [568, 490] on td "Window permit: remove and replace 9 windows ands 1 sliding patio door like for …" at bounding box center [662, 476] width 409 height 28
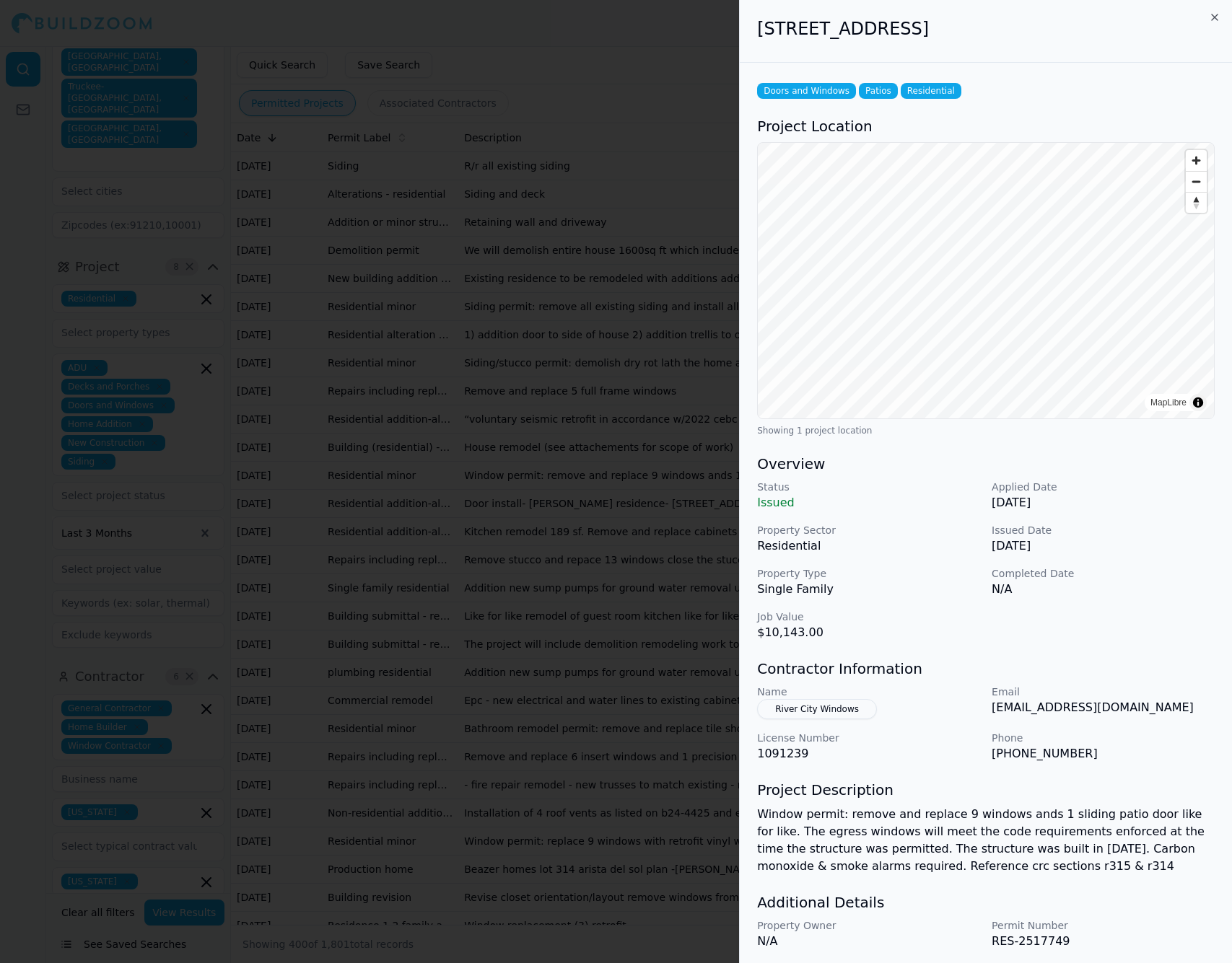
click at [568, 611] on div at bounding box center [616, 482] width 1232 height 963
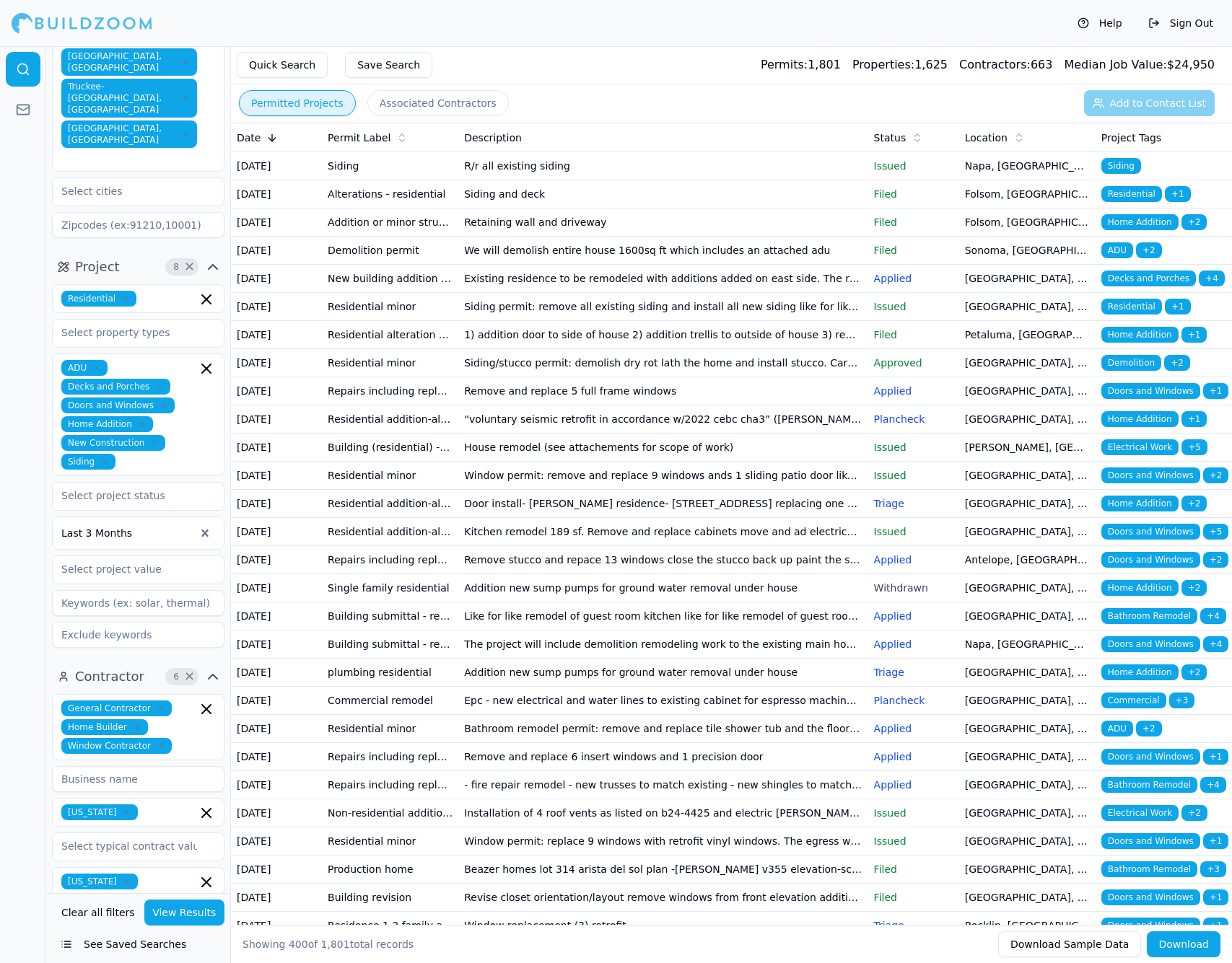
click at [573, 518] on td "Door install- [PERSON_NAME] residence- [STREET_ADDRESS] replacing one patio doo…" at bounding box center [662, 504] width 409 height 28
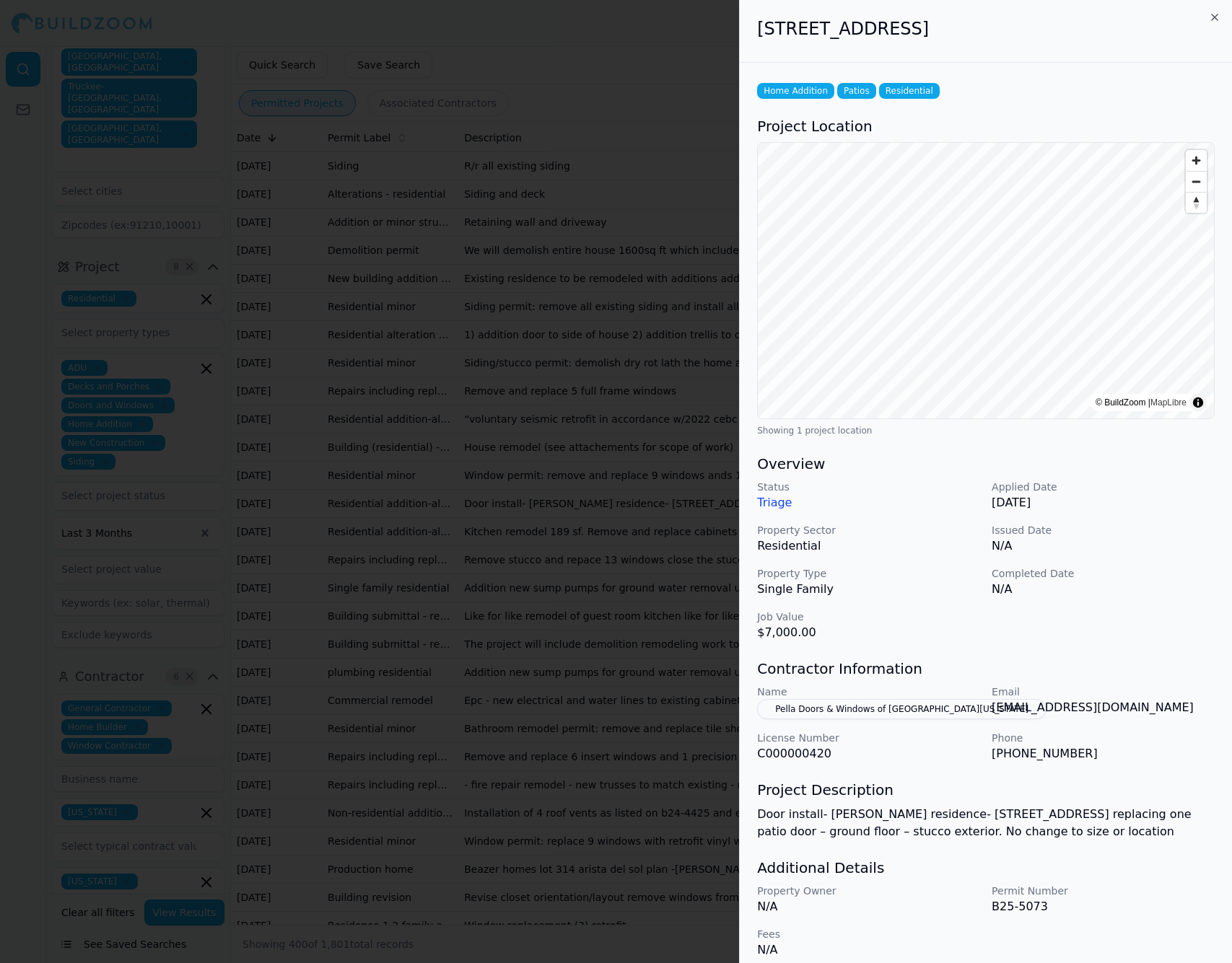
click at [573, 658] on div at bounding box center [616, 482] width 1232 height 963
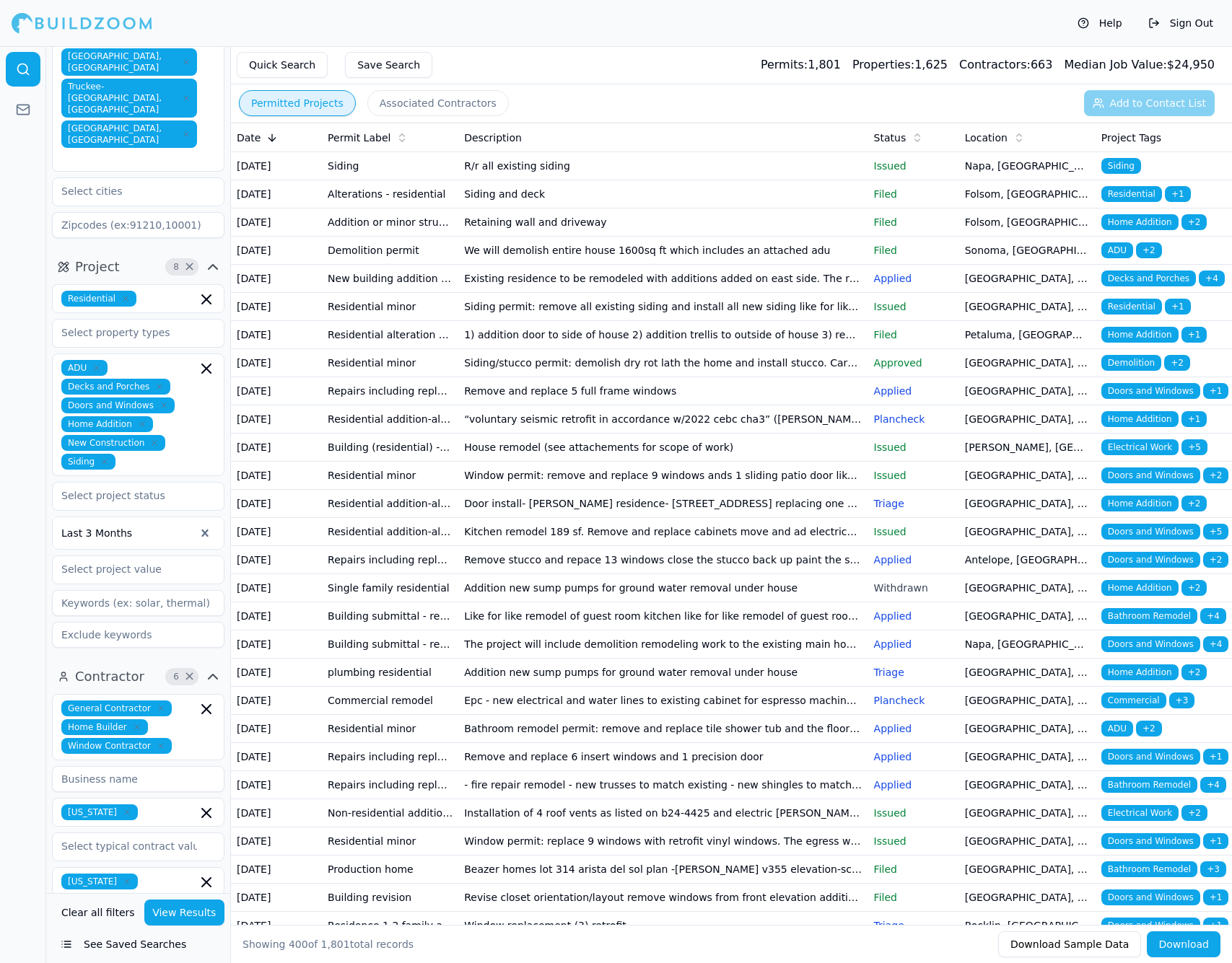
click at [569, 546] on td "Kitchen remodel 189 sf. Remove and replace cabinets move and ad electrical to a…" at bounding box center [662, 531] width 409 height 28
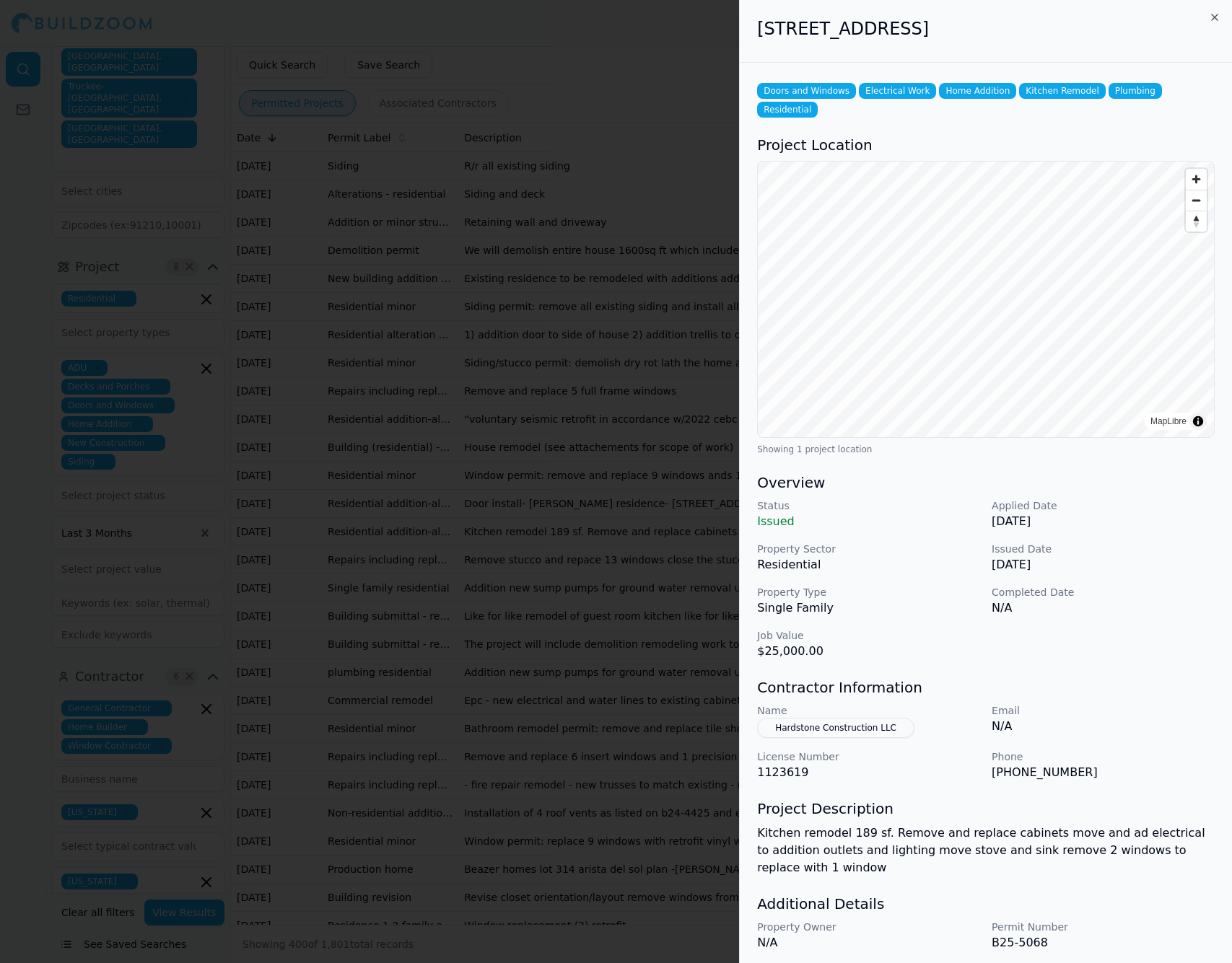
click at [569, 691] on div at bounding box center [616, 482] width 1232 height 963
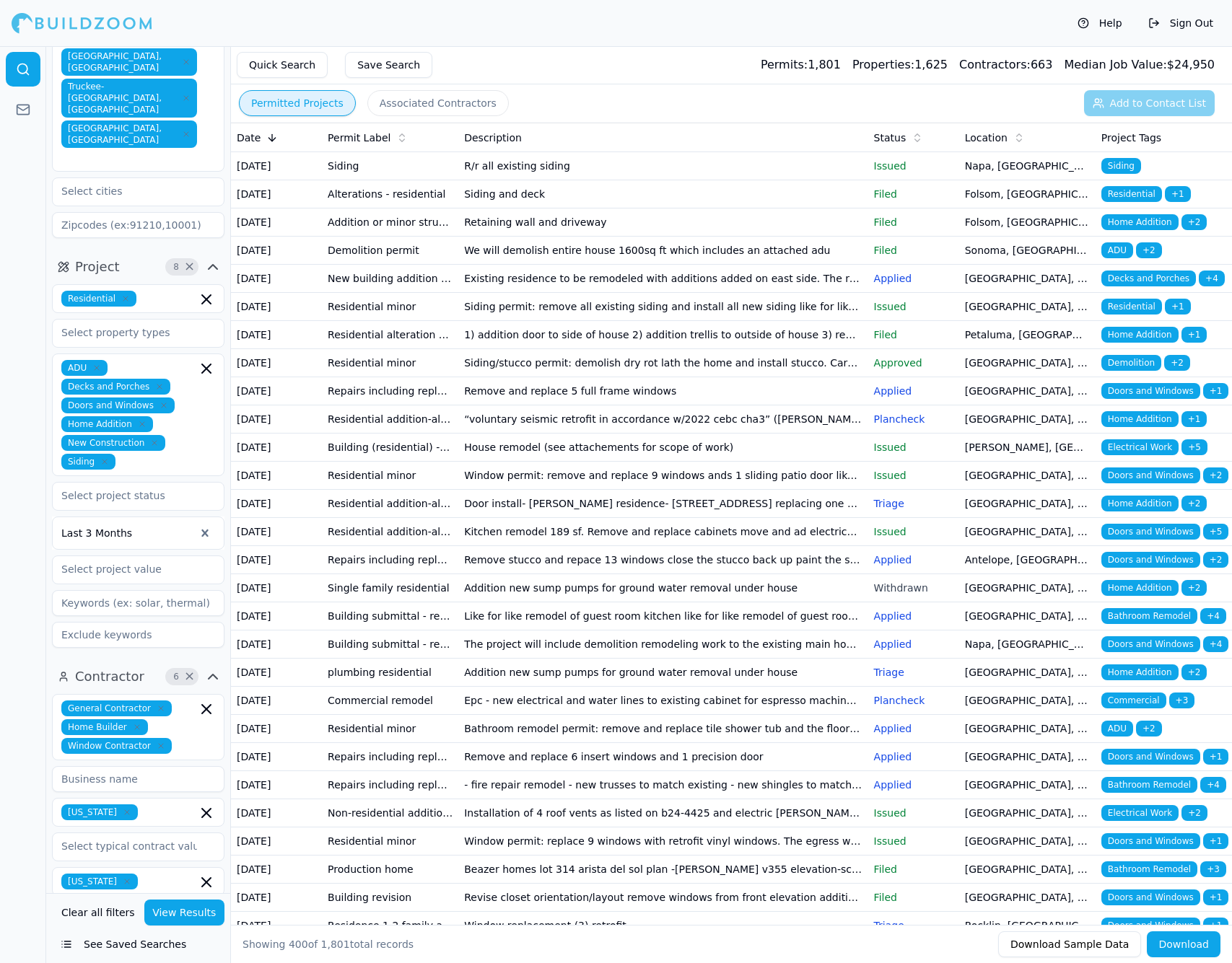
click at [569, 574] on td "Remove stucco and repace 13 windows close the stucco back up paint the stucco" at bounding box center [662, 560] width 409 height 28
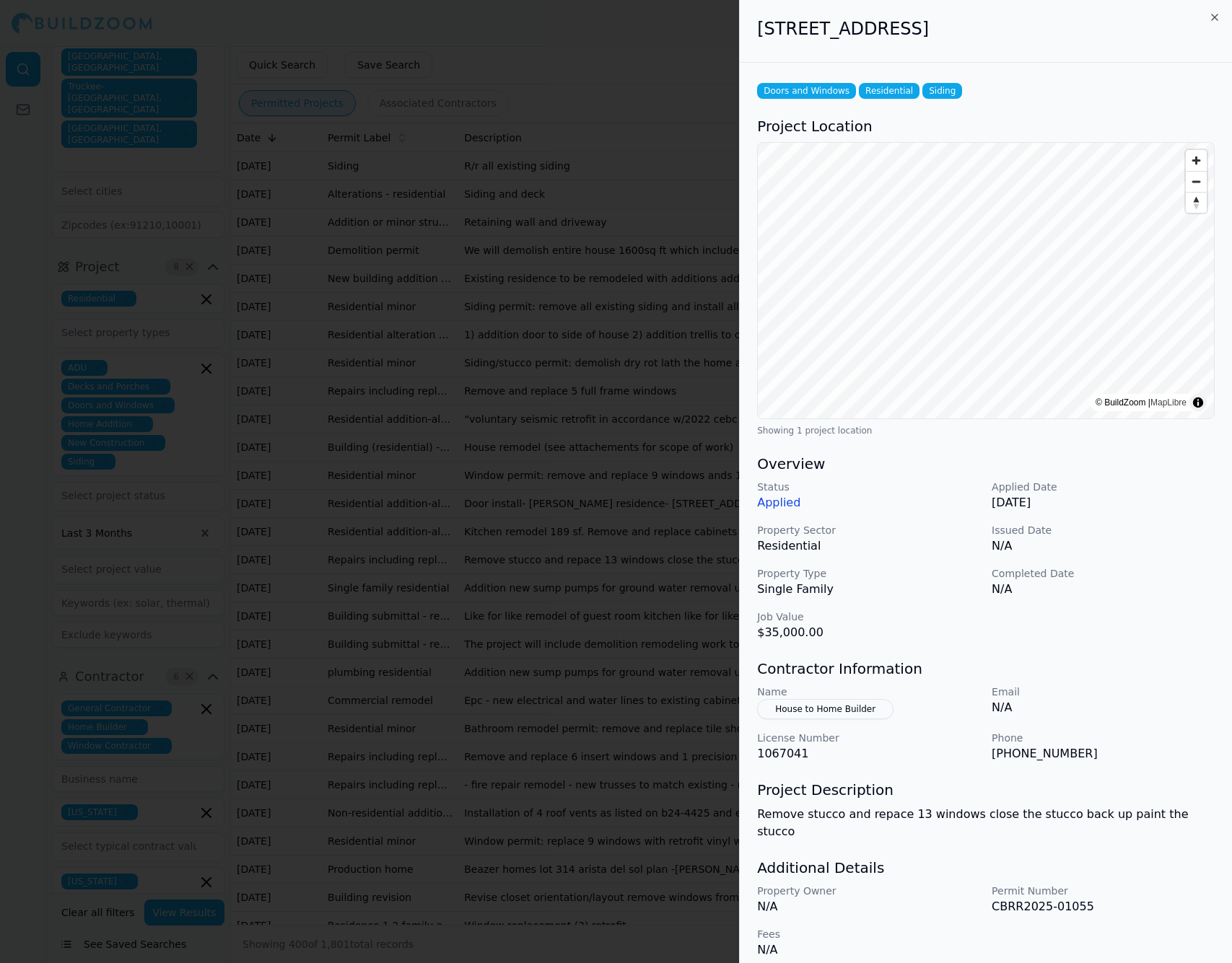
click at [854, 708] on button "House to Home Builder" at bounding box center [825, 709] width 136 height 20
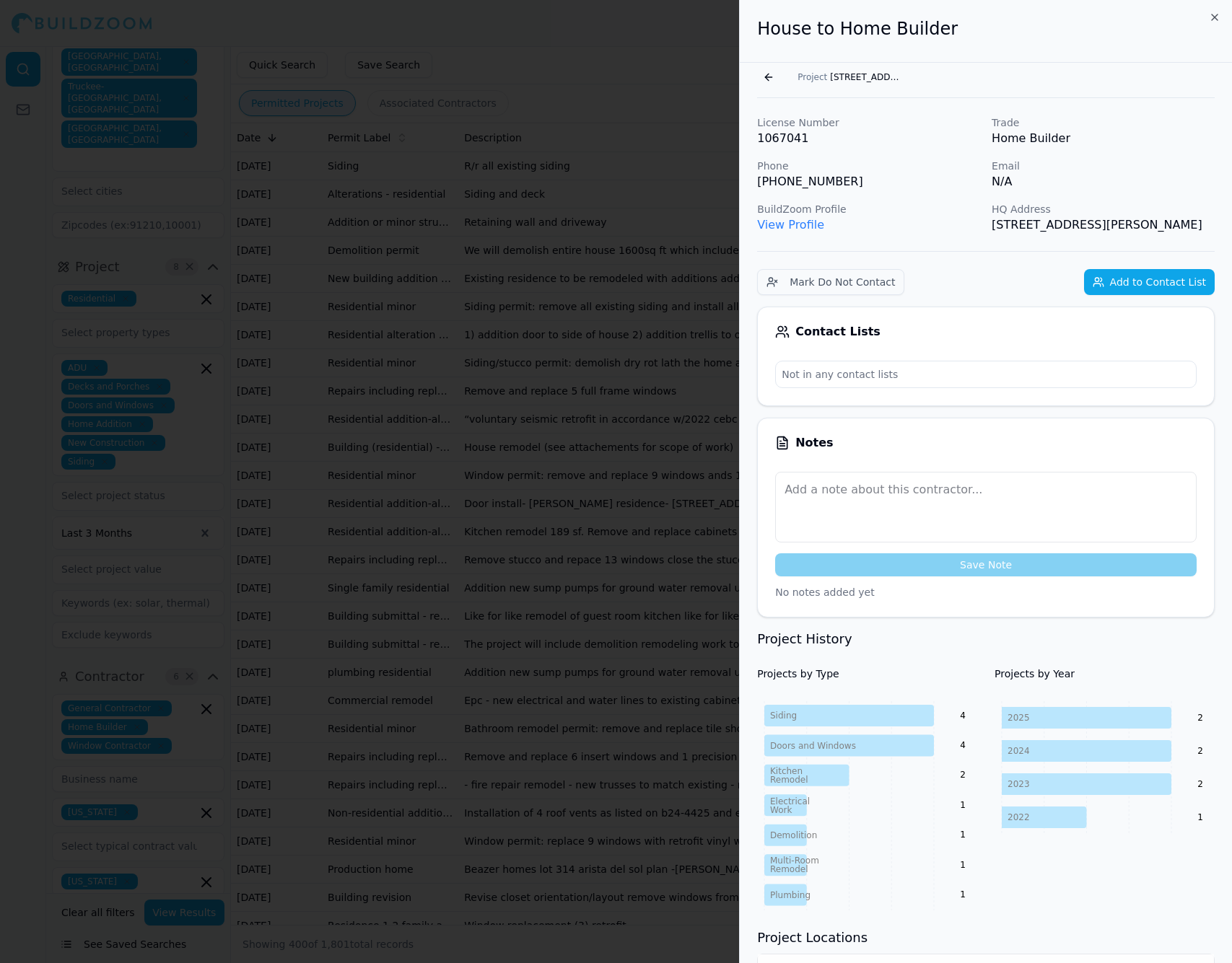
click at [791, 226] on link "View Profile" at bounding box center [790, 224] width 67 height 14
click at [769, 78] on button "Go back" at bounding box center [768, 77] width 23 height 23
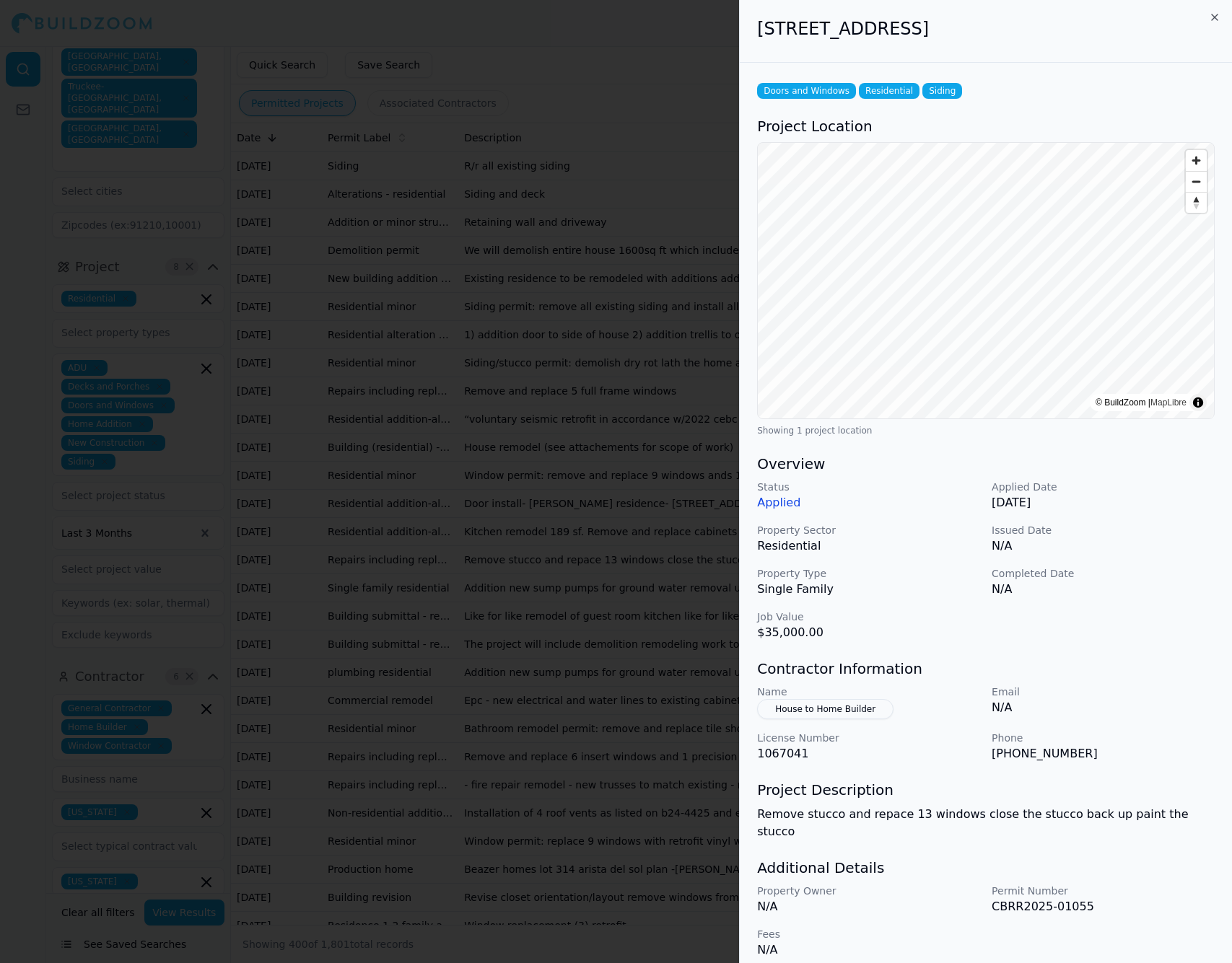
click at [859, 711] on button "House to Home Builder" at bounding box center [825, 709] width 136 height 20
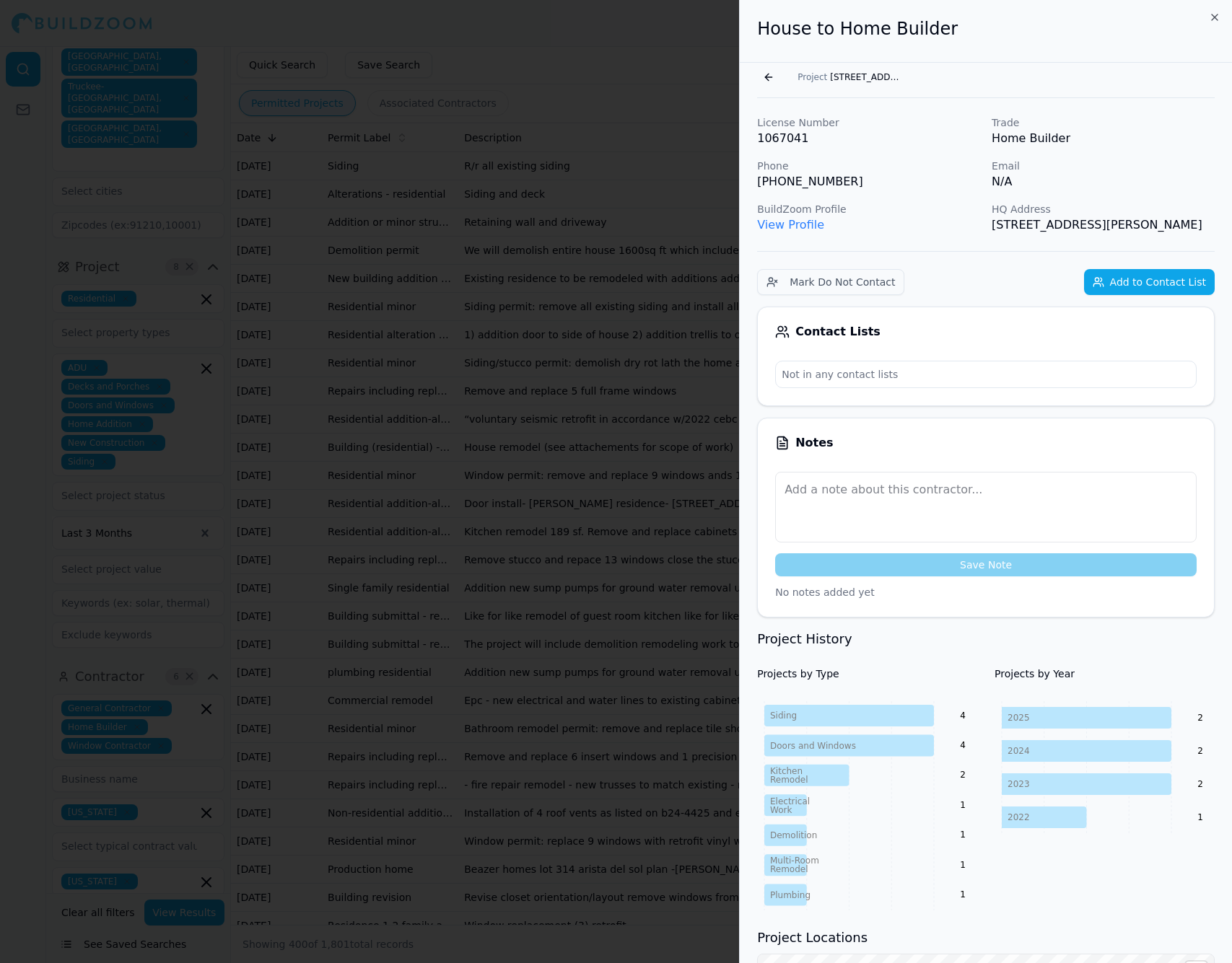
click at [760, 81] on button "Go back" at bounding box center [768, 77] width 23 height 23
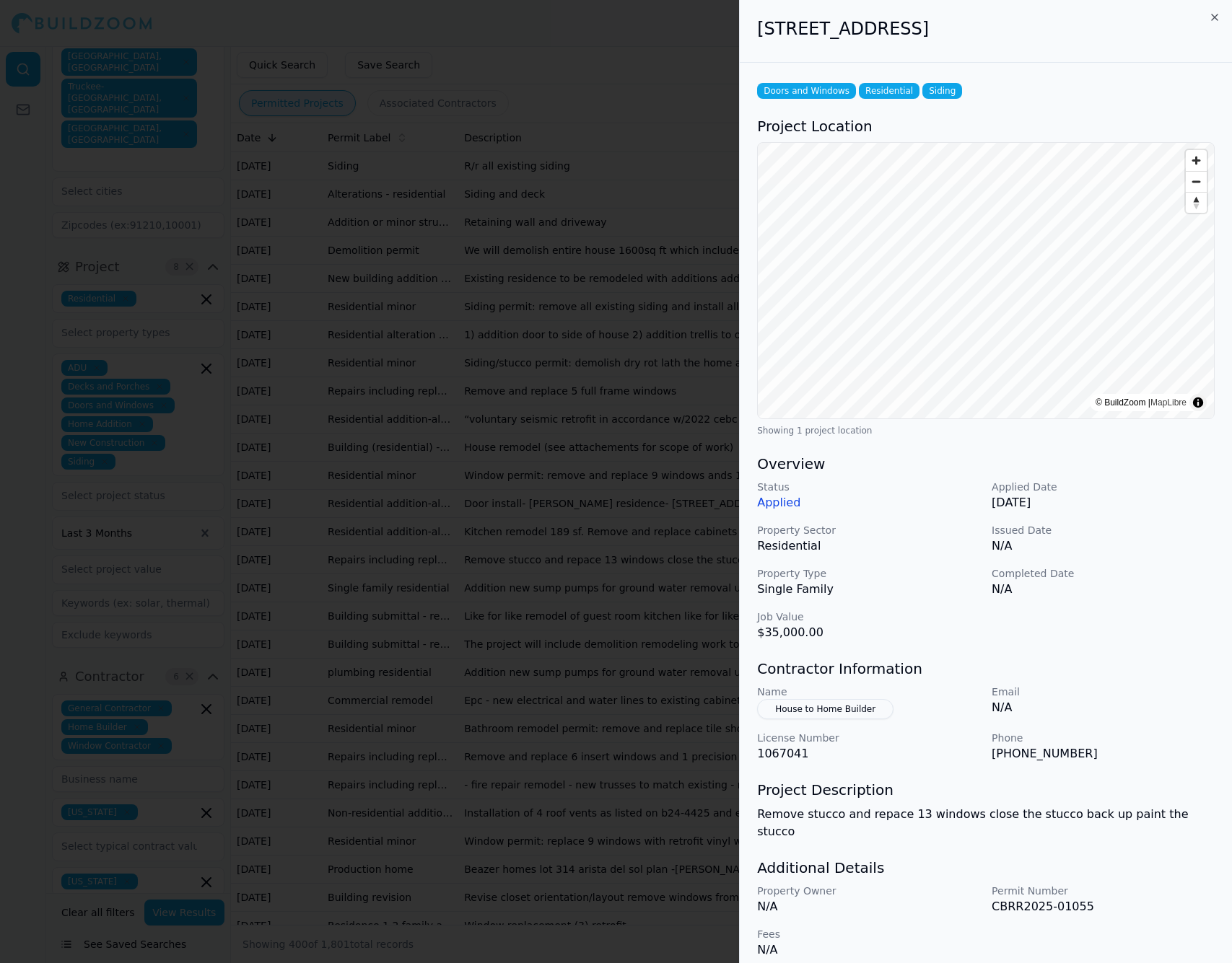
click at [845, 714] on button "House to Home Builder" at bounding box center [825, 709] width 136 height 20
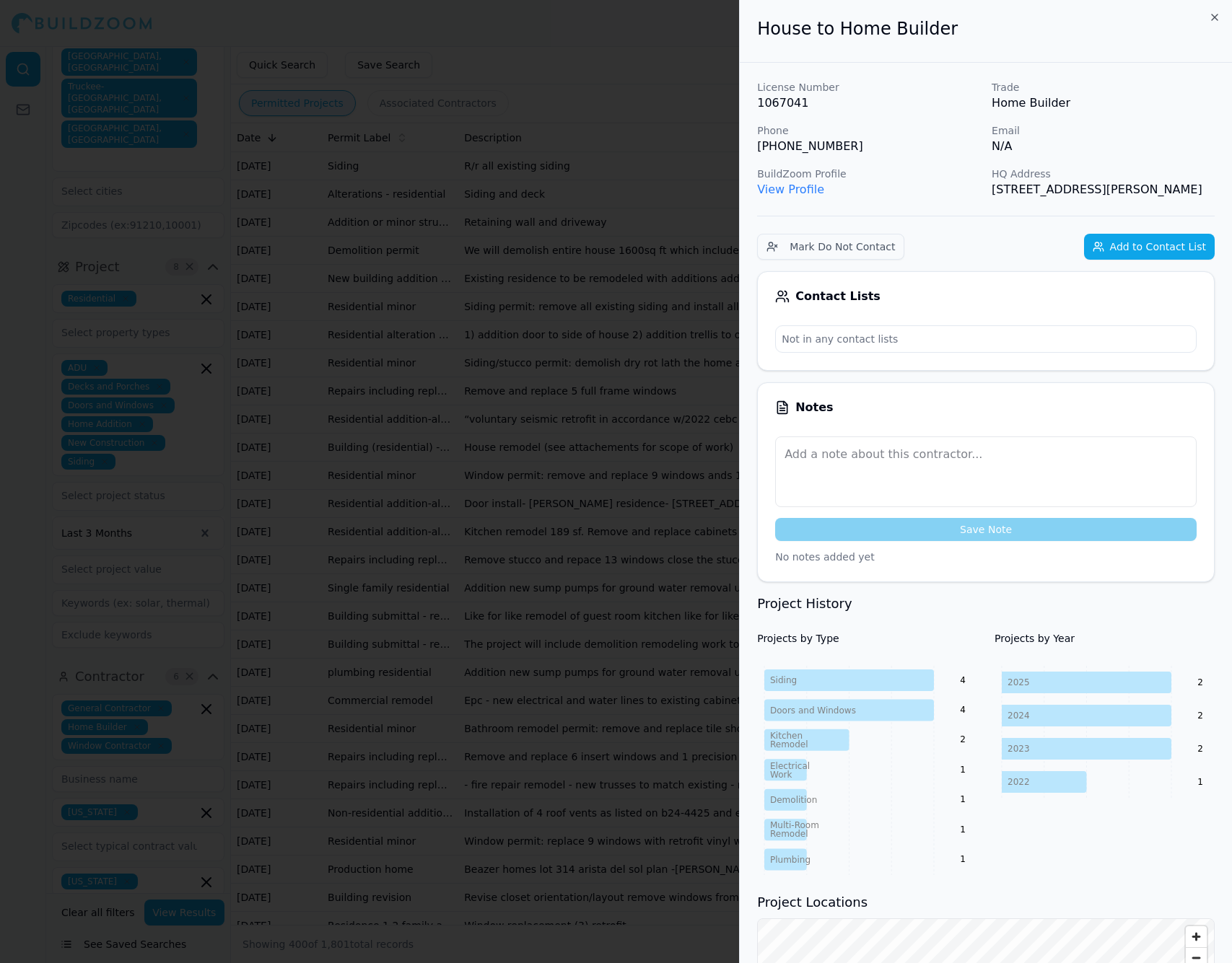
click at [636, 453] on div at bounding box center [616, 482] width 1232 height 963
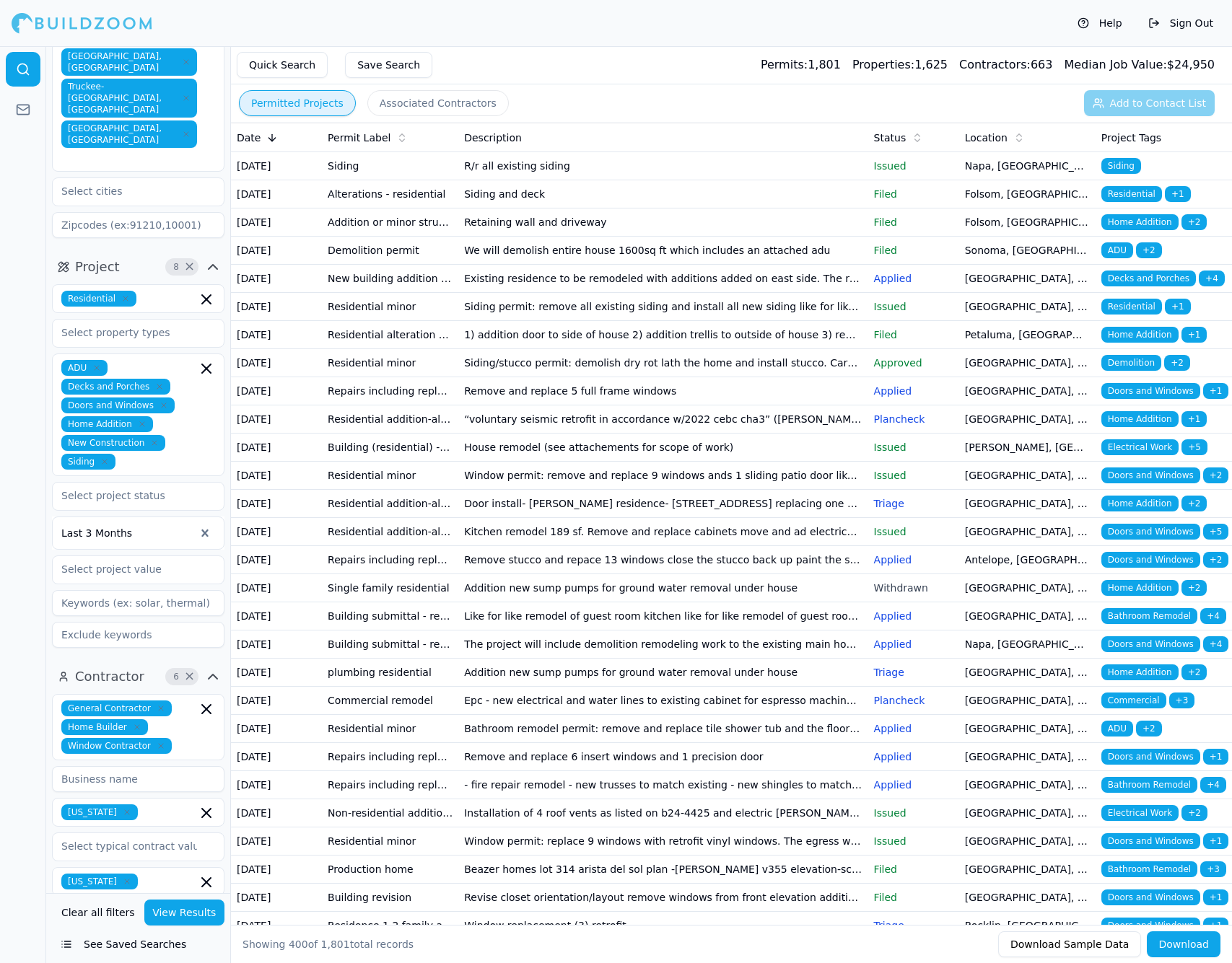
click at [678, 462] on td "House remodel (see attachements for scope of work)" at bounding box center [662, 447] width 409 height 28
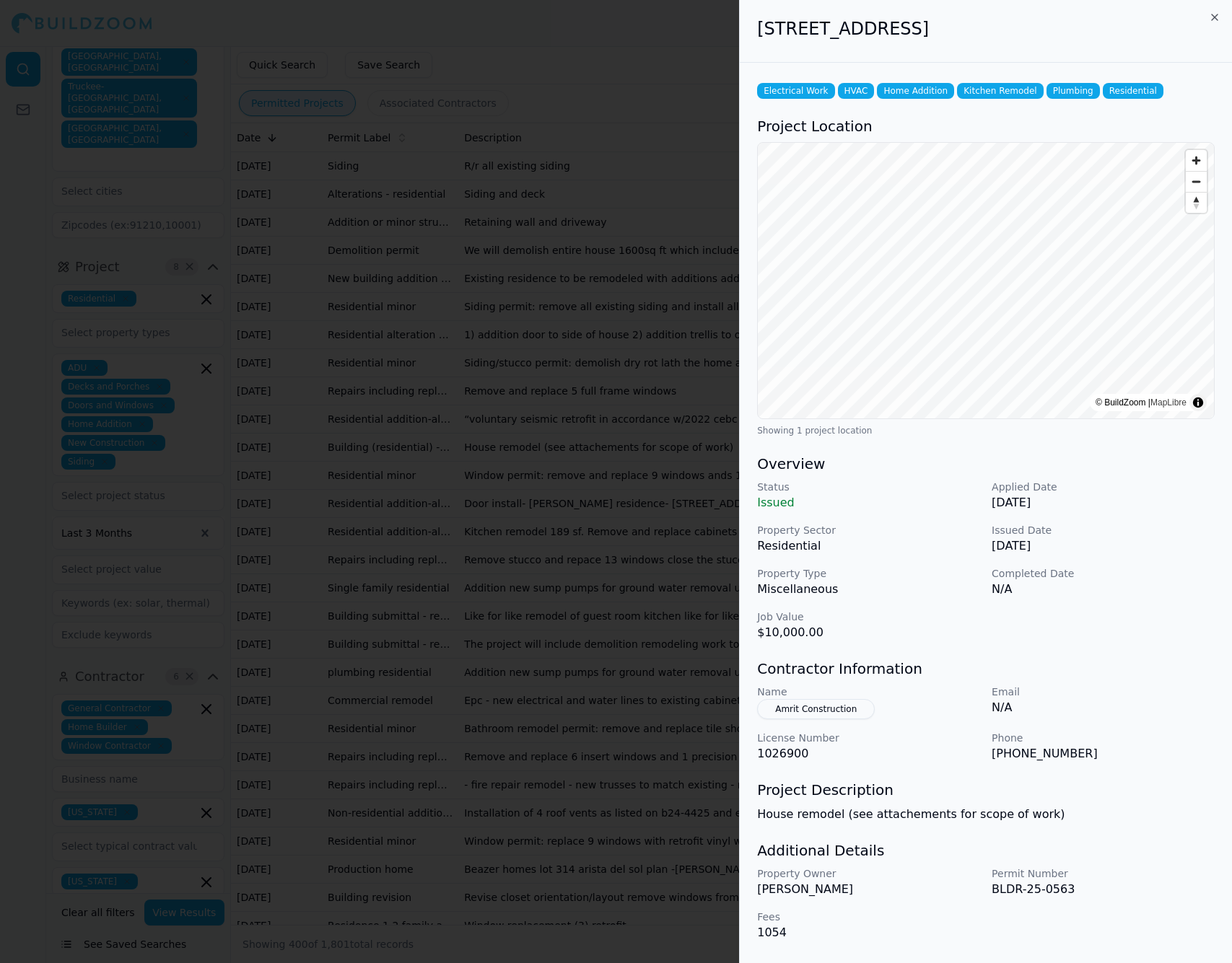
click at [650, 618] on div at bounding box center [616, 482] width 1232 height 963
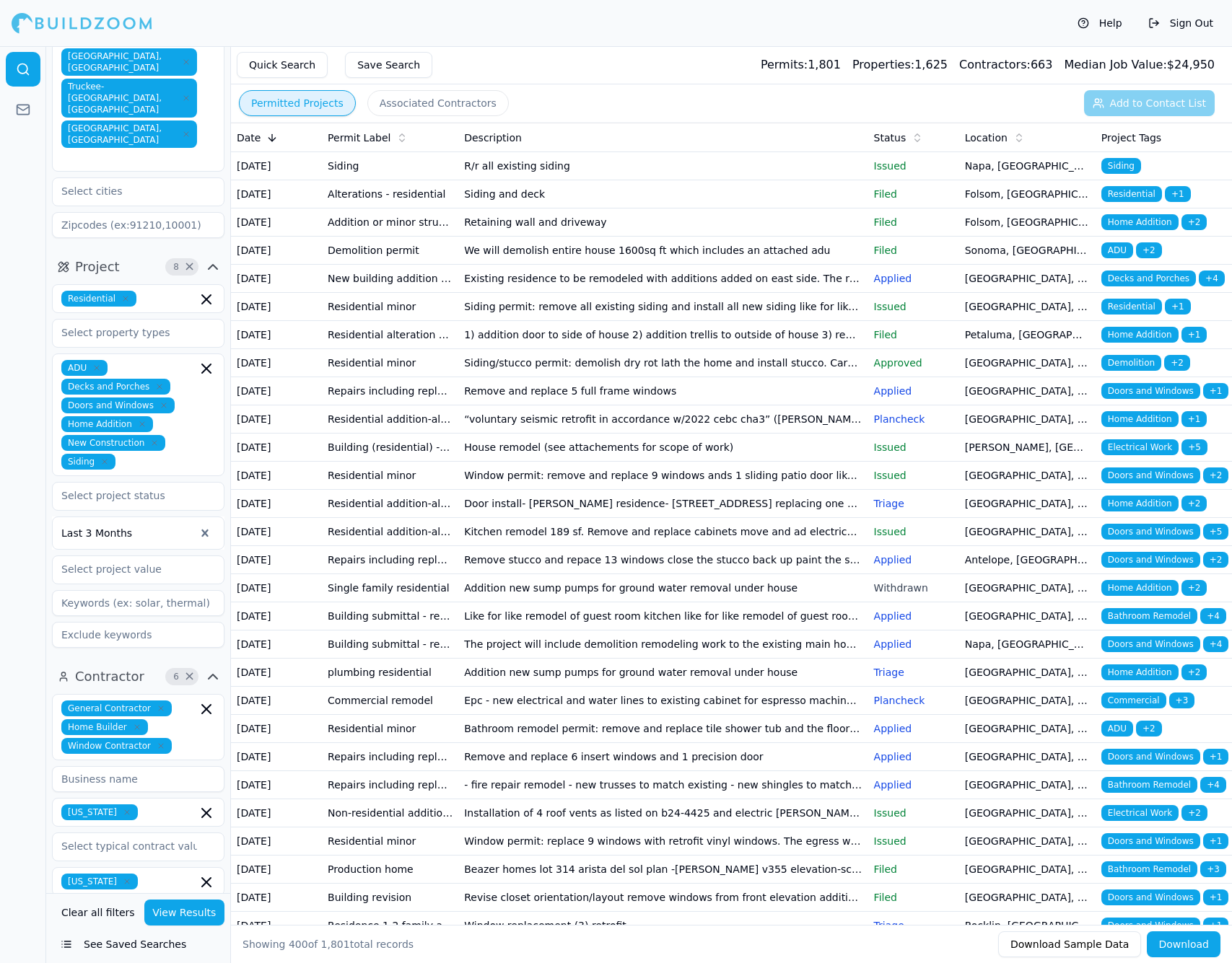
click at [643, 490] on td "Window permit: remove and replace 9 windows ands 1 sliding patio door like for …" at bounding box center [662, 476] width 409 height 28
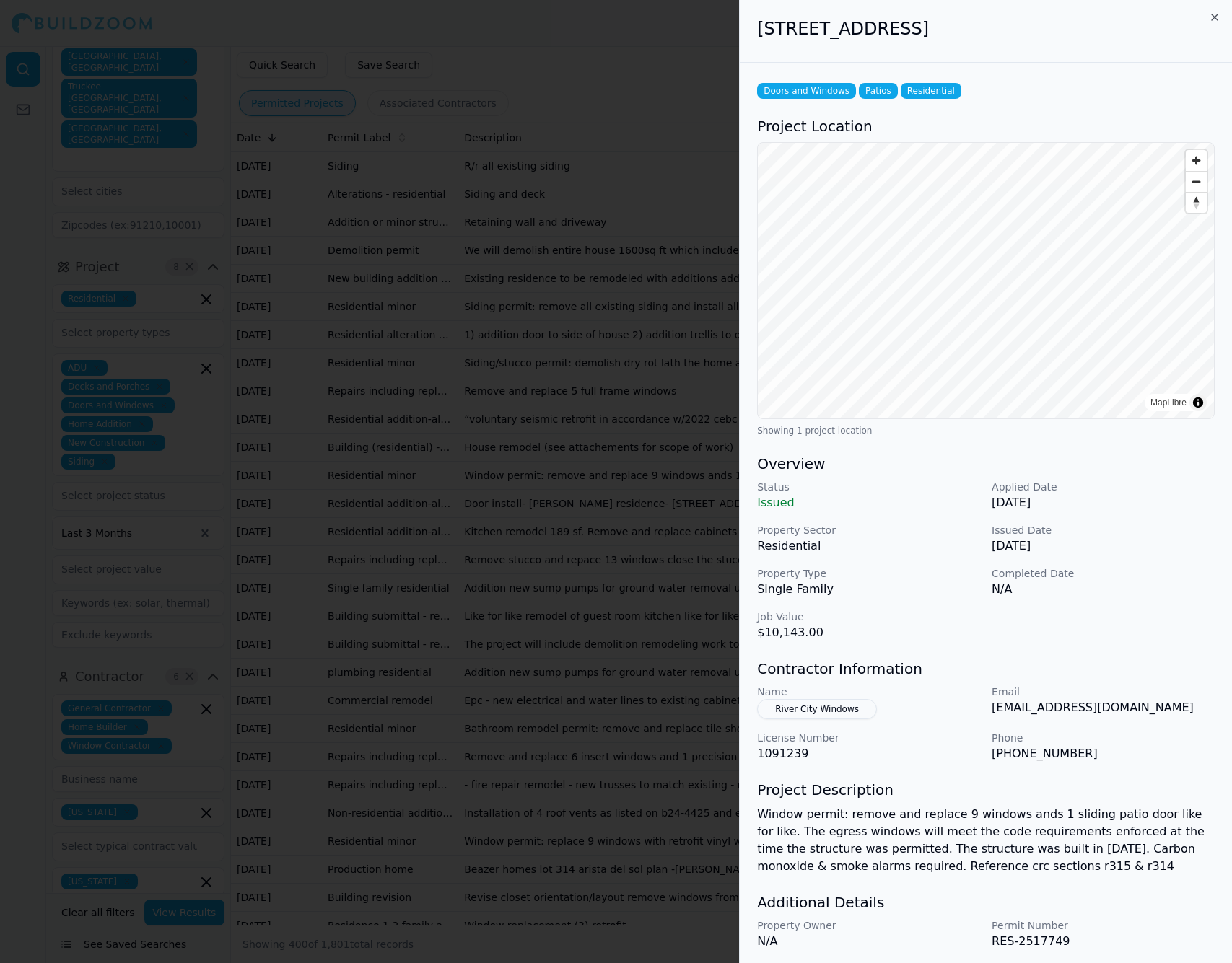
click at [643, 609] on div at bounding box center [616, 482] width 1232 height 963
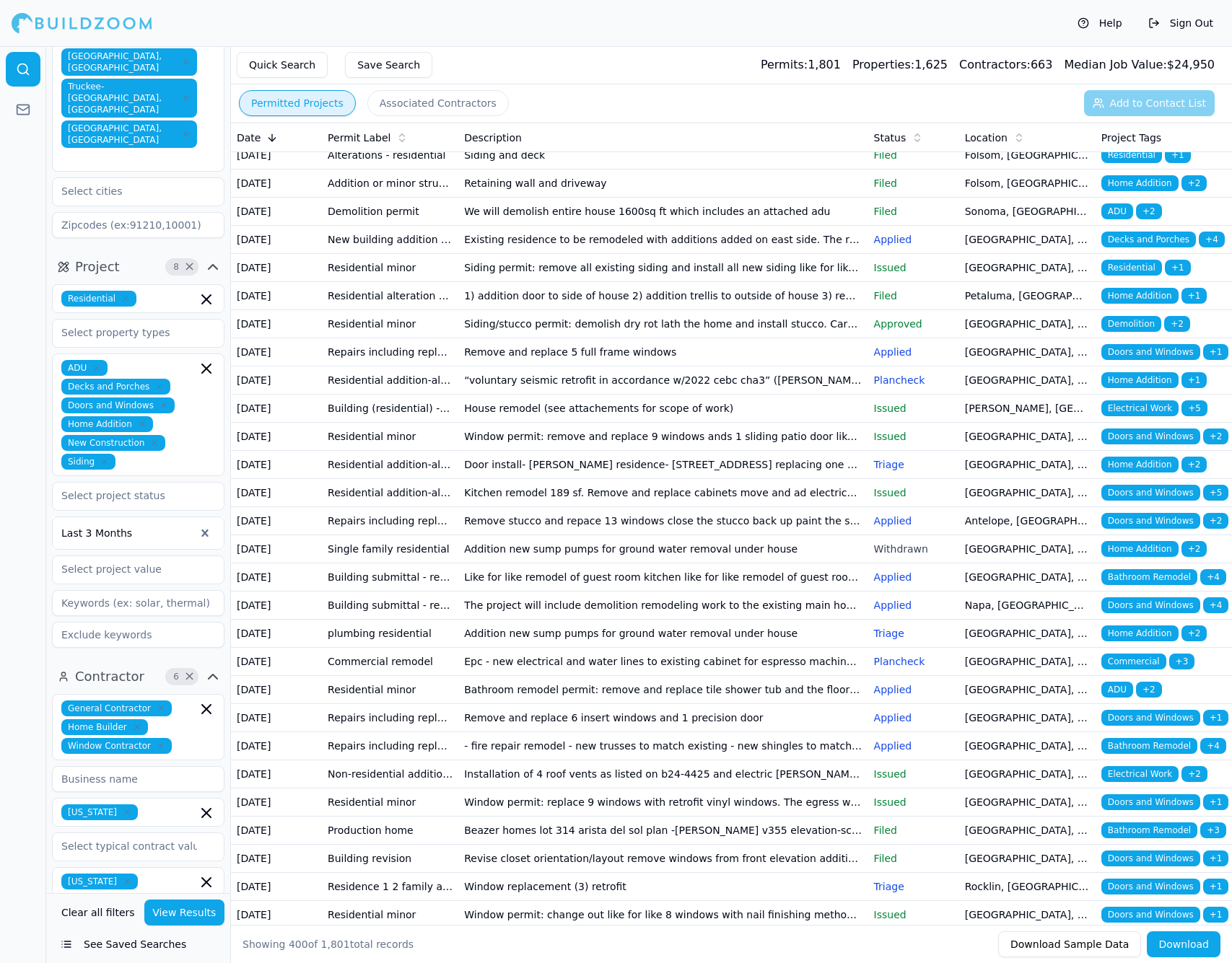
scroll to position [47, 0]
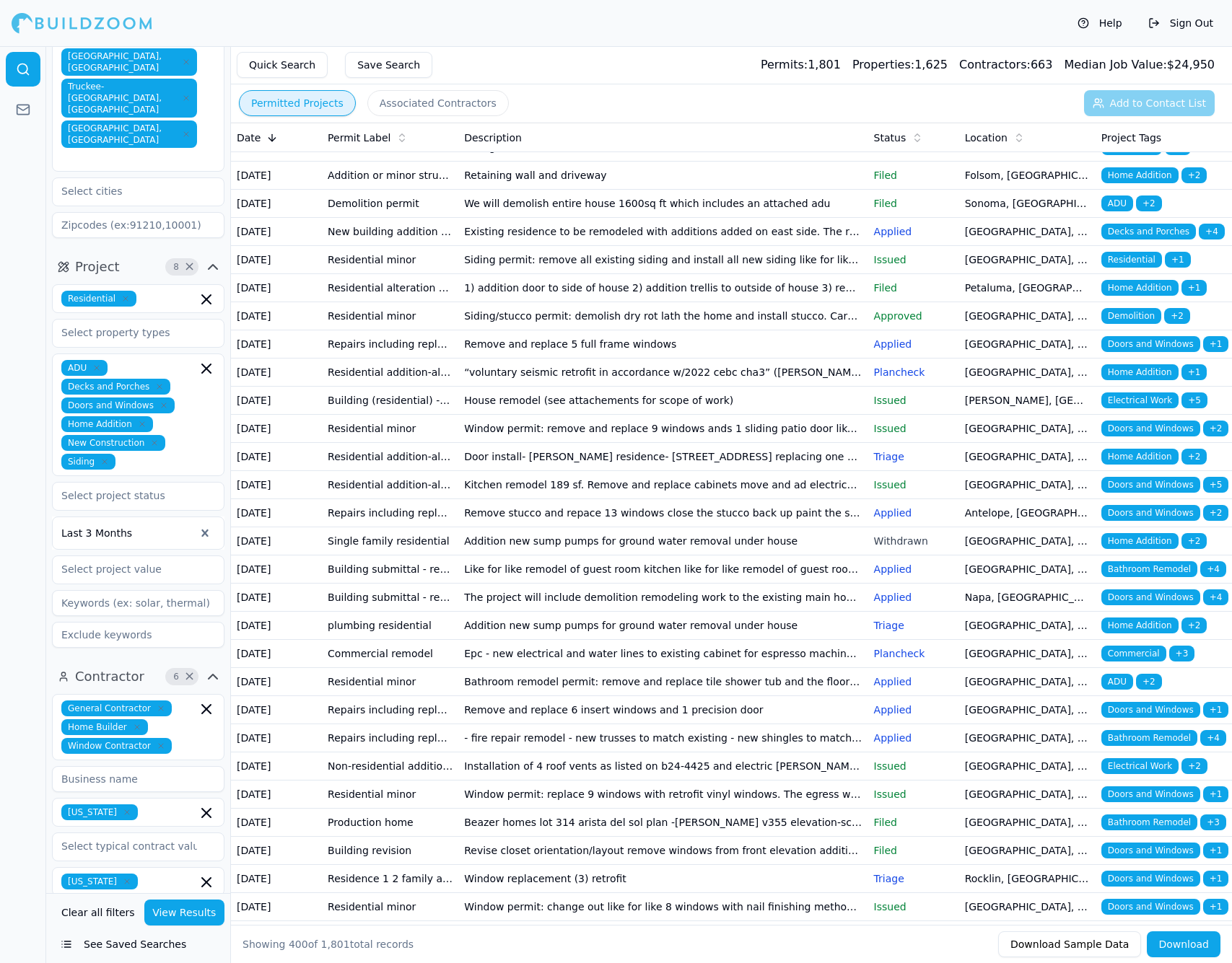
click at [623, 584] on td "Like for like remodel of guest room kitchen like for like remodel of guest room…" at bounding box center [662, 569] width 409 height 28
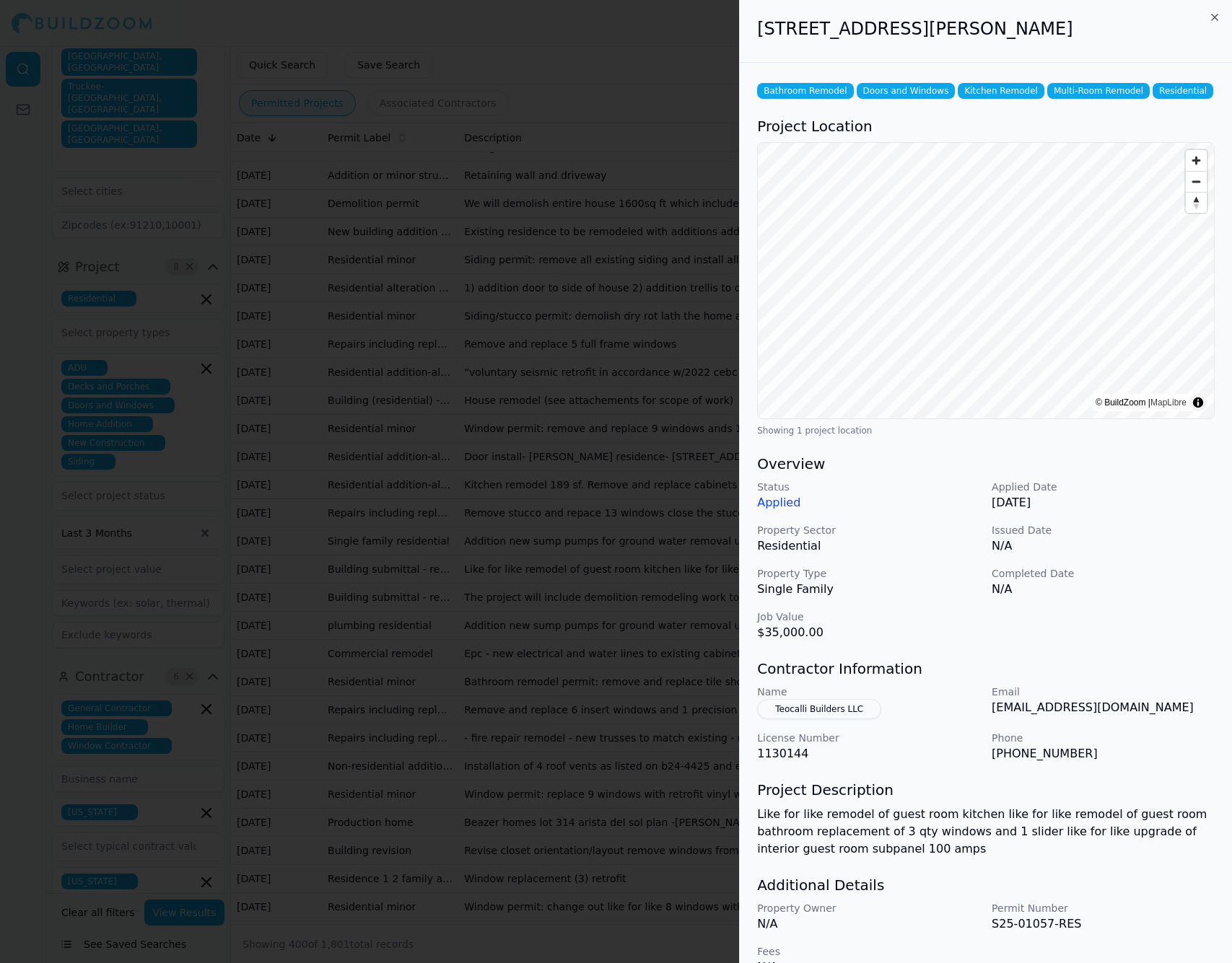
drag, startPoint x: 1067, startPoint y: 27, endPoint x: 759, endPoint y: 34, distance: 308.1
click at [759, 34] on h2 "[STREET_ADDRESS][PERSON_NAME]" at bounding box center [985, 29] width 457 height 23
copy h2 "[STREET_ADDRESS][PERSON_NAME]"
click at [1212, 19] on icon "button" at bounding box center [1214, 17] width 11 height 11
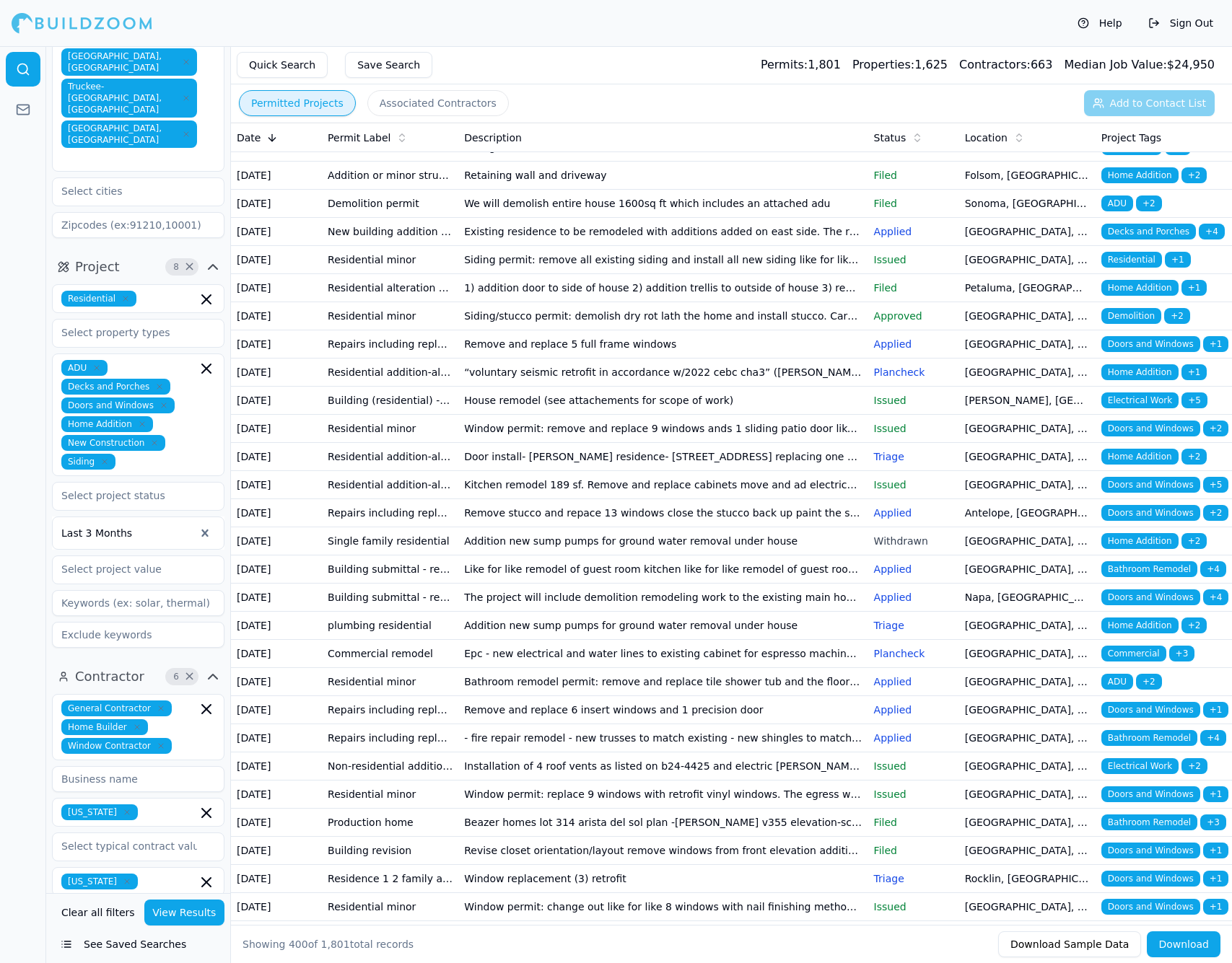
click at [754, 612] on td "The project will include demolition remodeling work to the existing main house …" at bounding box center [662, 598] width 409 height 28
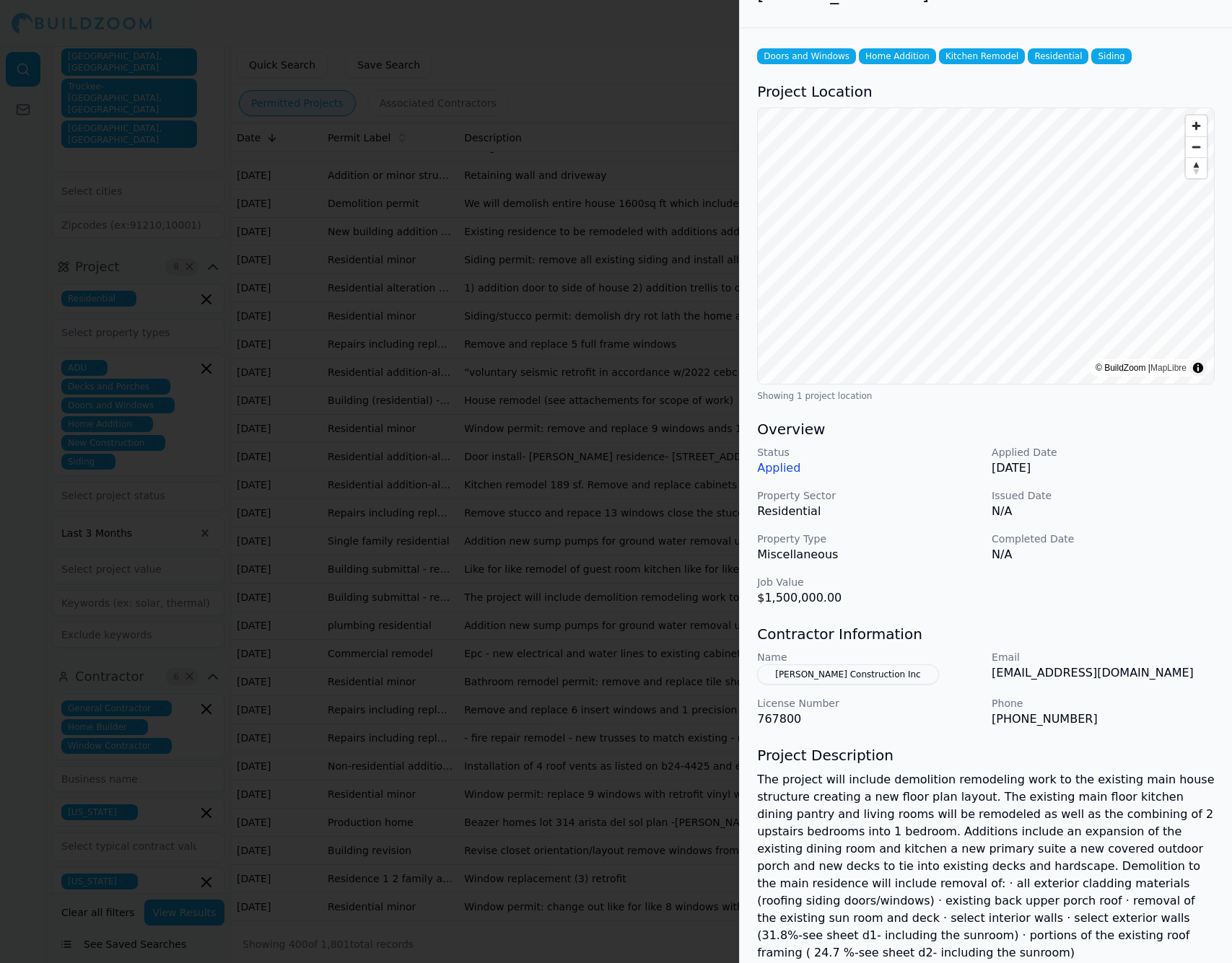
scroll to position [11, 0]
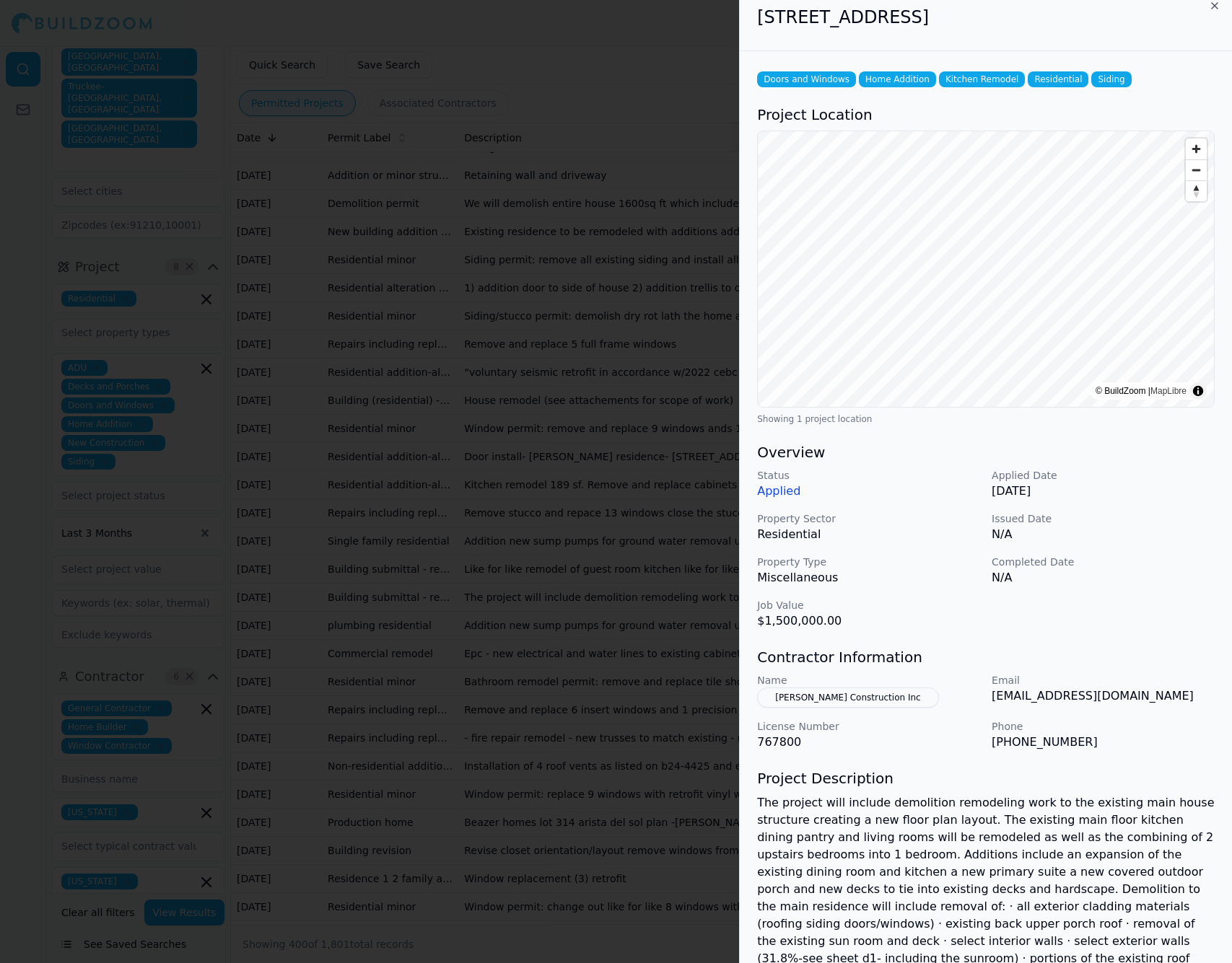
drag, startPoint x: 1005, startPoint y: 24, endPoint x: 738, endPoint y: 25, distance: 267.0
click at [738, 46] on body "Help Sign Out Location 9 × [US_STATE] [GEOGRAPHIC_DATA], [GEOGRAPHIC_DATA] [GEO…" at bounding box center [616, 504] width 1232 height 917
copy body "[STREET_ADDRESS]"
click at [831, 703] on button "[PERSON_NAME] Construction Inc" at bounding box center [847, 697] width 181 height 20
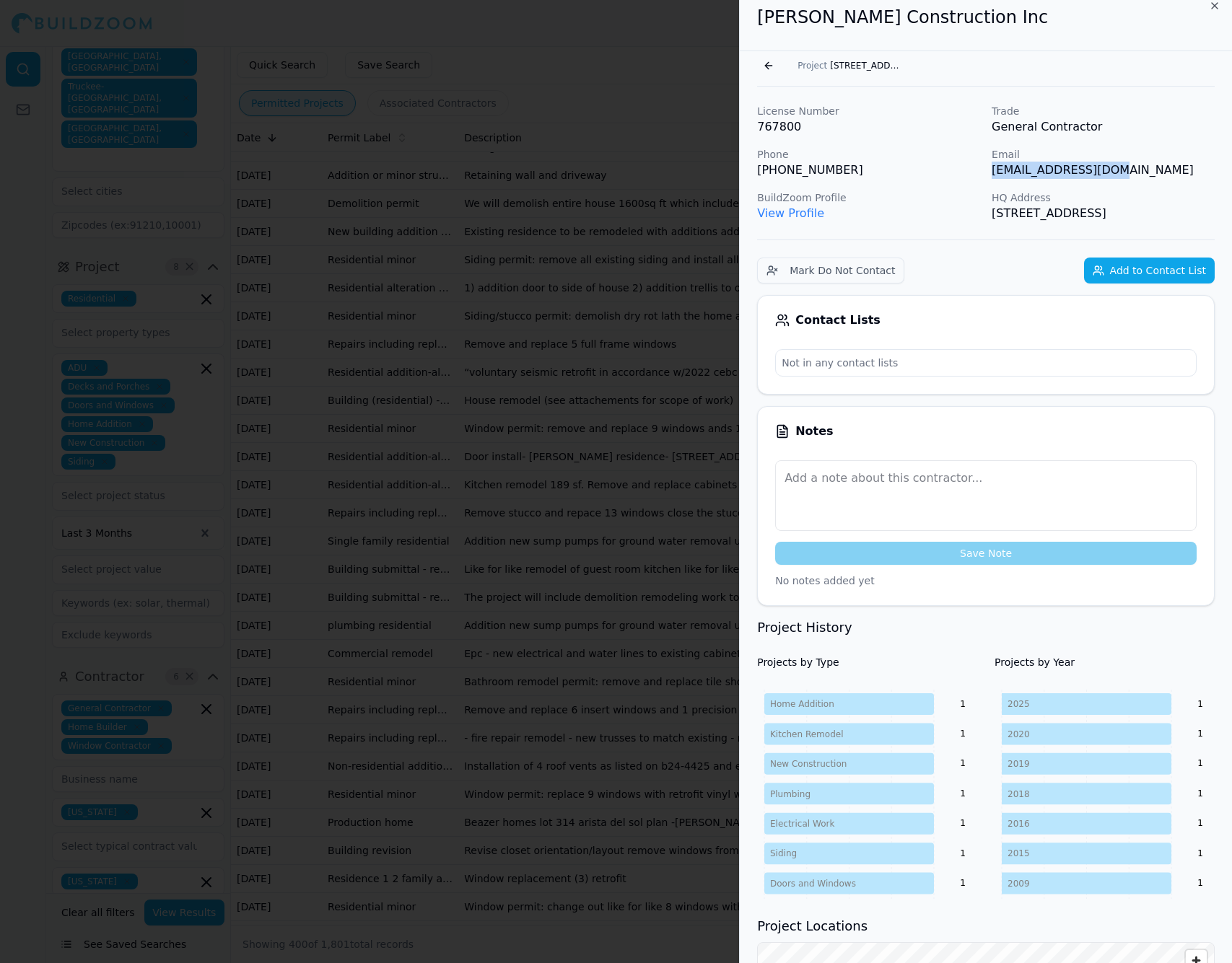
drag, startPoint x: 1090, startPoint y: 173, endPoint x: 990, endPoint y: 173, distance: 100.0
click at [990, 173] on div "License Number 767800 Trade General Contractor Phone [PHONE_NUMBER] Email [EMAI…" at bounding box center [985, 163] width 457 height 118
copy p "rkelleyconstruction"
click at [937, 277] on div "Mark Do Not Contact Add to Contact List" at bounding box center [985, 270] width 457 height 26
click at [766, 66] on button "Go back" at bounding box center [768, 66] width 23 height 23
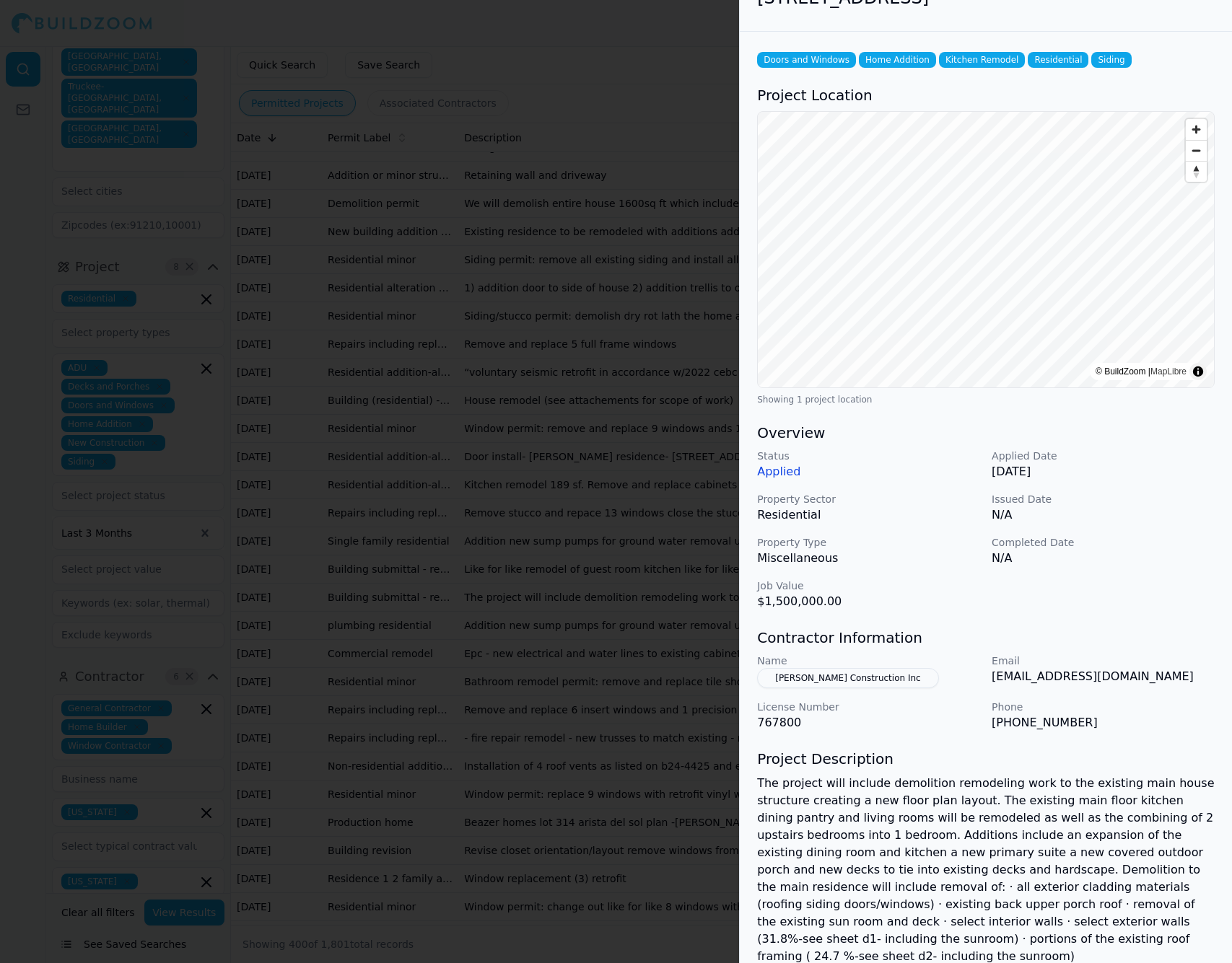
scroll to position [33, 0]
drag, startPoint x: 991, startPoint y: 676, endPoint x: 1155, endPoint y: 677, distance: 164.0
click at [1155, 677] on p "[EMAIL_ADDRESS][DOMAIN_NAME]" at bounding box center [1103, 675] width 223 height 17
click at [857, 680] on button "[PERSON_NAME] Construction Inc" at bounding box center [847, 676] width 181 height 20
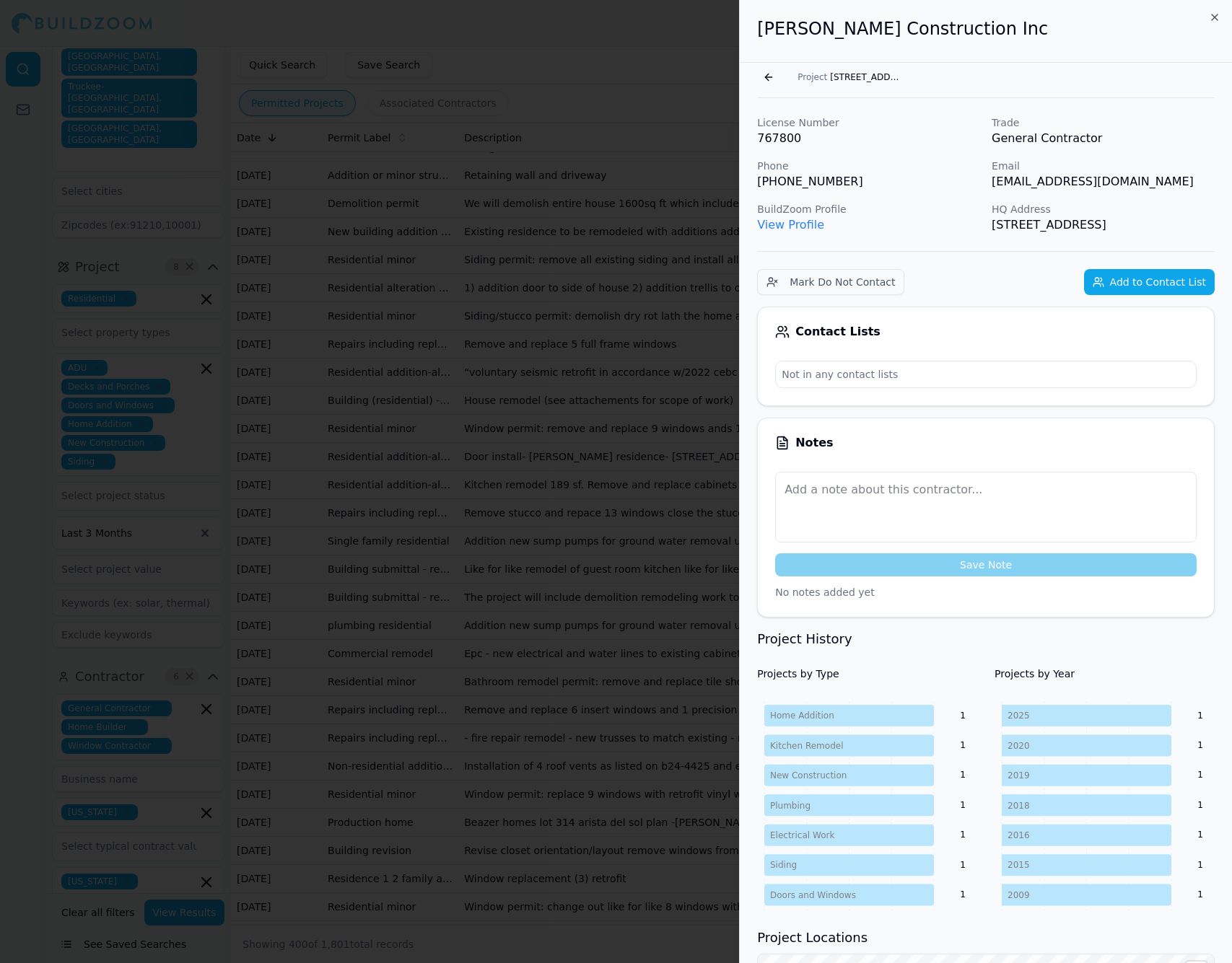
scroll to position [0, 0]
drag, startPoint x: 758, startPoint y: 31, endPoint x: 967, endPoint y: 24, distance: 209.1
click at [967, 24] on h2 "[PERSON_NAME] Construction Inc" at bounding box center [985, 29] width 457 height 23
copy h2 "[PERSON_NAME] Construction Inc"
copy p "[PHONE_NUMBER]"
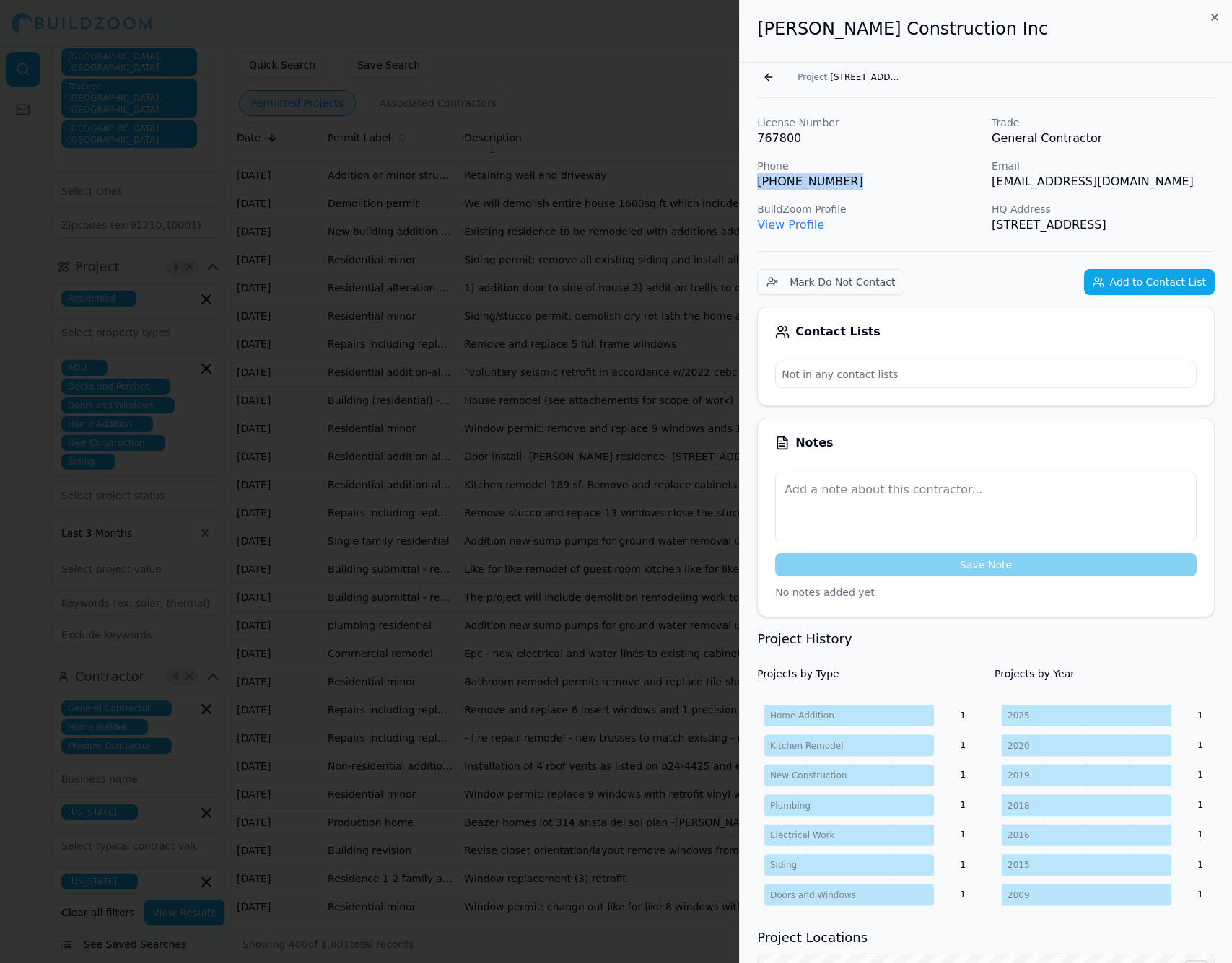
drag, startPoint x: 849, startPoint y: 184, endPoint x: 754, endPoint y: 183, distance: 95.0
click at [754, 183] on div "License Number 767800 Trade General Contractor Phone [PHONE_NUMBER] Email [EMAI…" at bounding box center [985, 946] width 492 height 1695
copy p "[EMAIL_ADDRESS][DOMAIN_NAME]"
drag, startPoint x: 991, startPoint y: 183, endPoint x: 1153, endPoint y: 183, distance: 162.0
click at [1153, 183] on p "[EMAIL_ADDRESS][DOMAIN_NAME]" at bounding box center [1103, 181] width 223 height 17
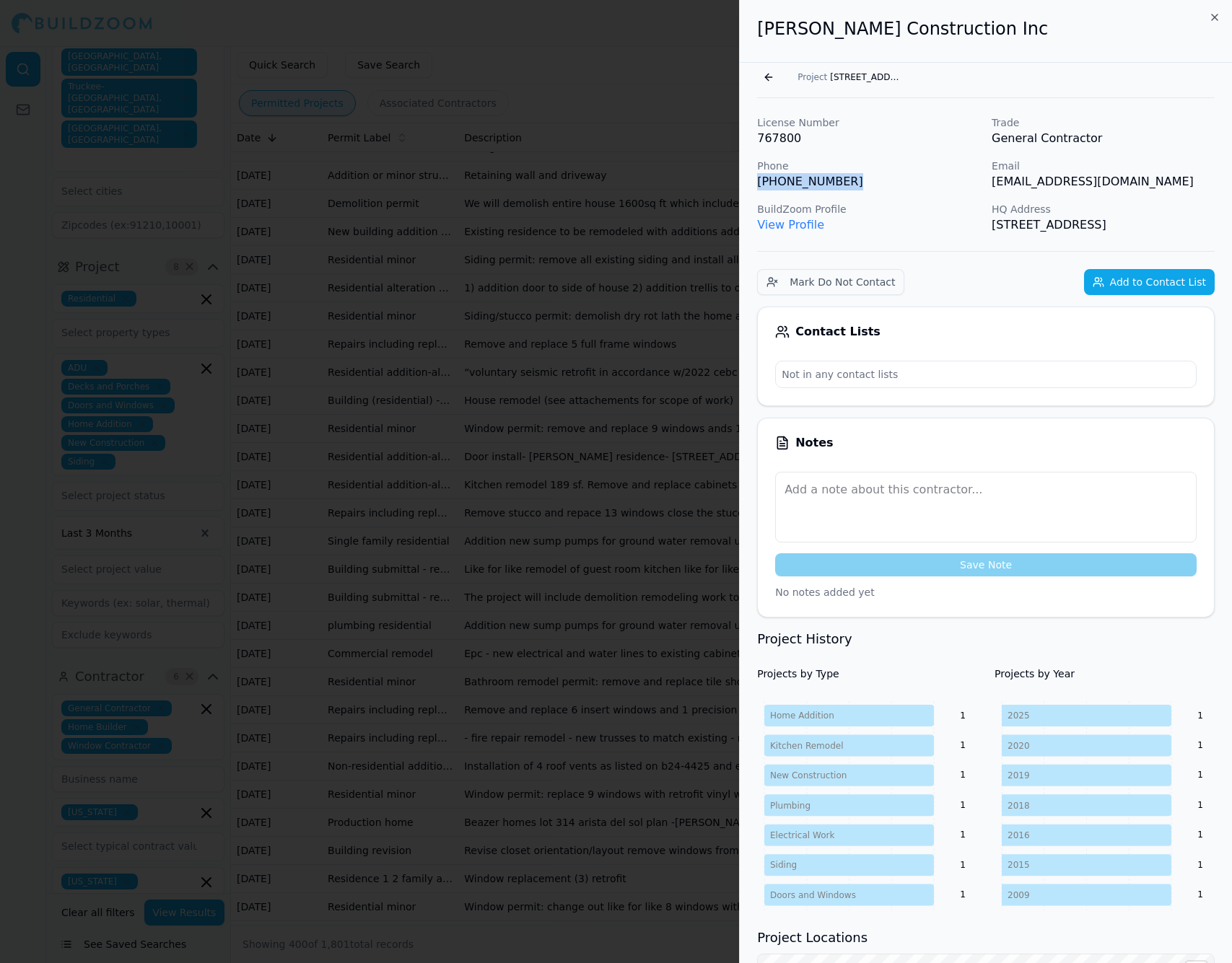
drag, startPoint x: 991, startPoint y: 226, endPoint x: 1171, endPoint y: 224, distance: 180.0
click at [1171, 224] on p "[STREET_ADDRESS]" at bounding box center [1103, 224] width 223 height 17
copy p "[STREET_ADDRESS]"
click at [766, 76] on button "Go back" at bounding box center [768, 77] width 23 height 23
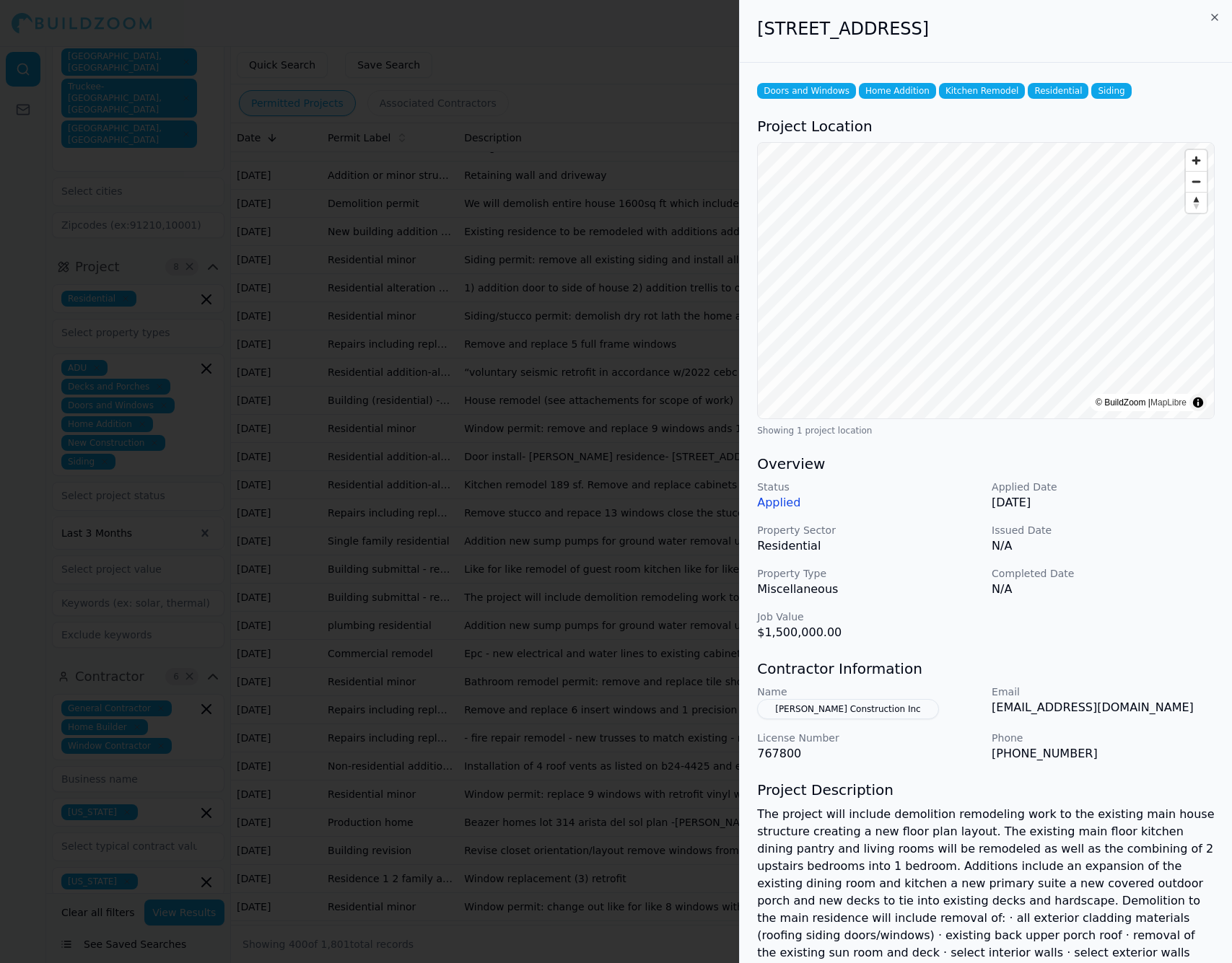
drag, startPoint x: 759, startPoint y: 32, endPoint x: 999, endPoint y: 32, distance: 240.0
click at [999, 32] on h2 "[STREET_ADDRESS]" at bounding box center [985, 29] width 457 height 23
copy h2 "[STREET_ADDRESS]"
click at [566, 734] on div at bounding box center [616, 482] width 1232 height 963
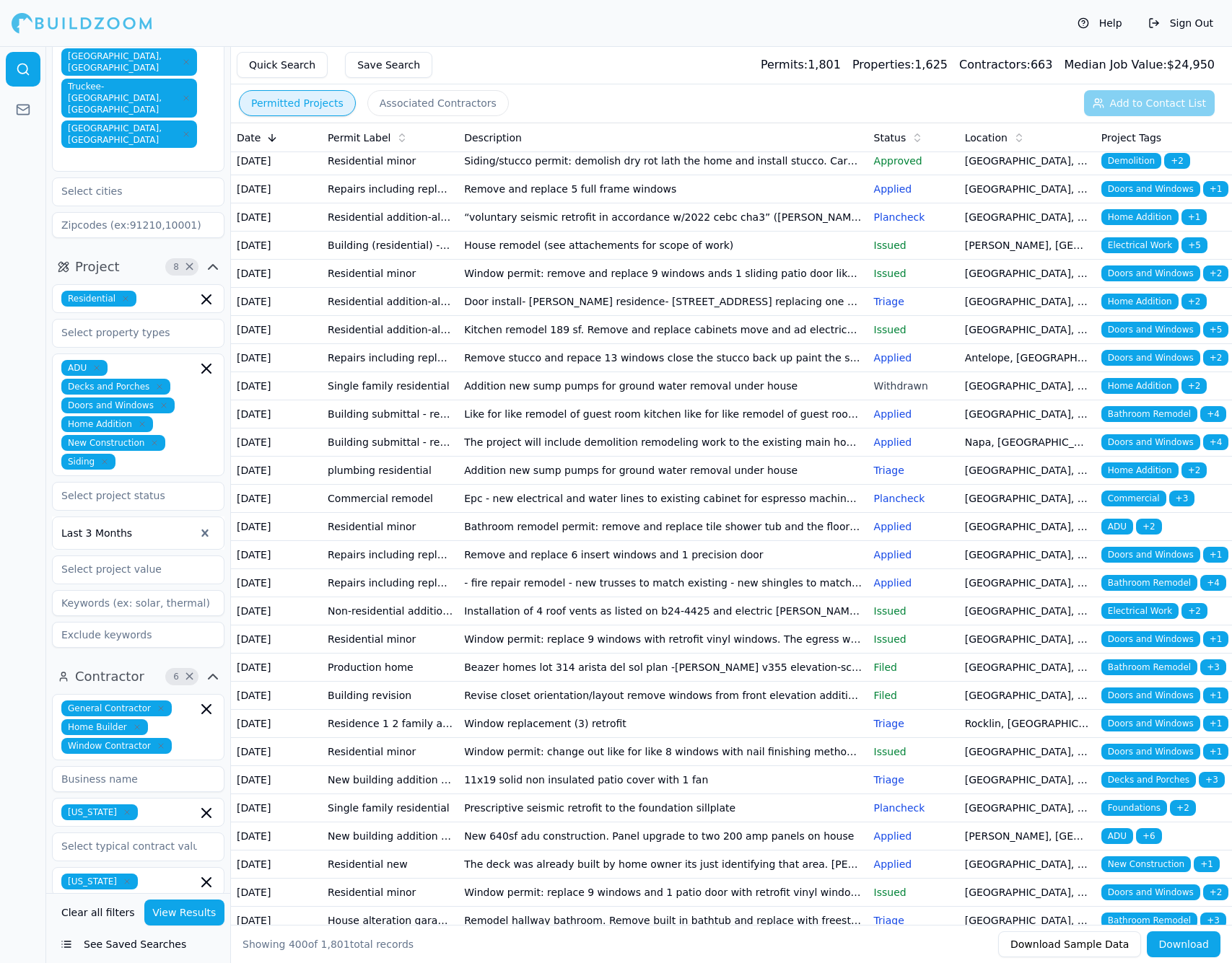
scroll to position [207, 0]
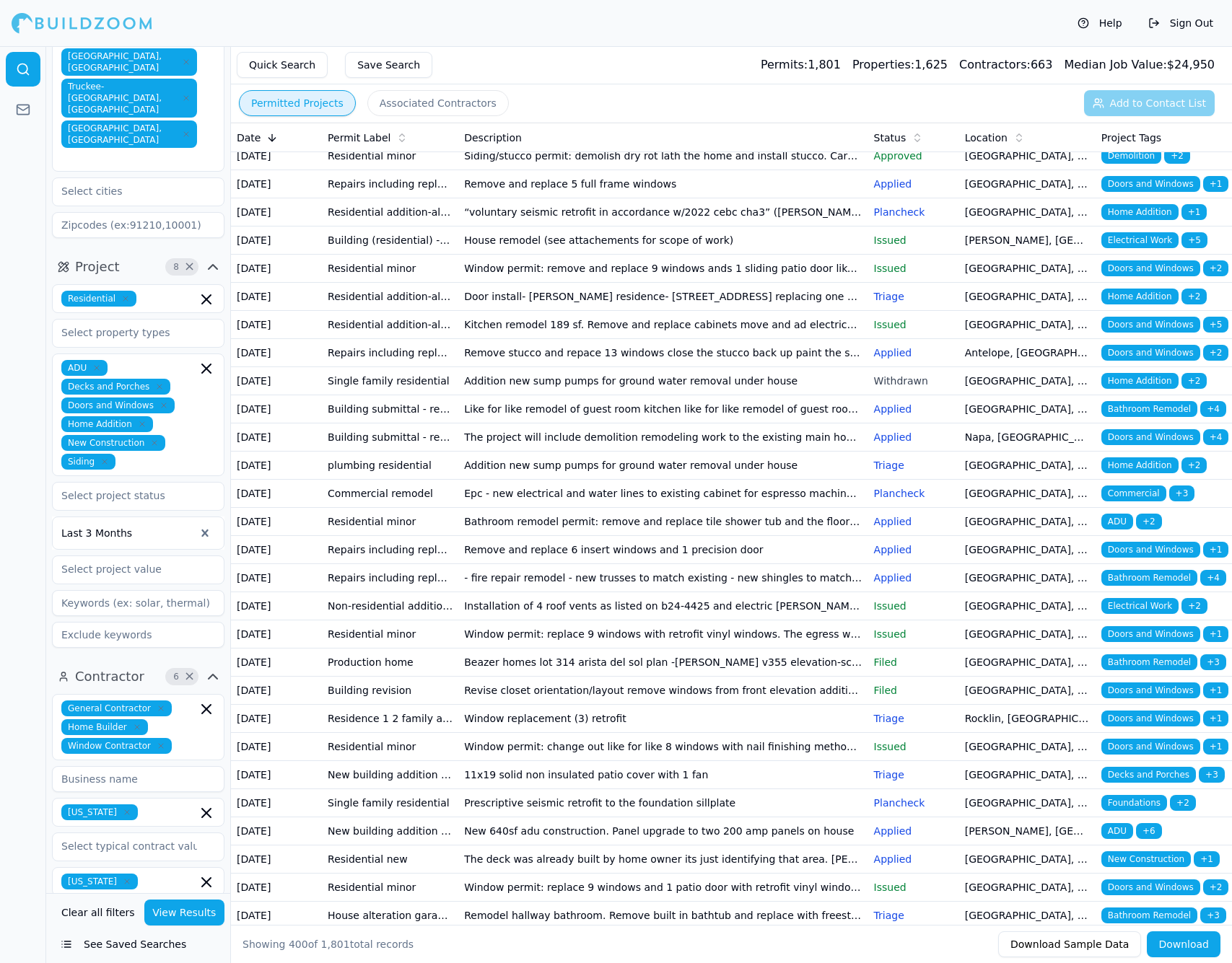
click at [576, 564] on td "Remove and replace 6 insert windows and 1 precision door" at bounding box center [662, 549] width 409 height 28
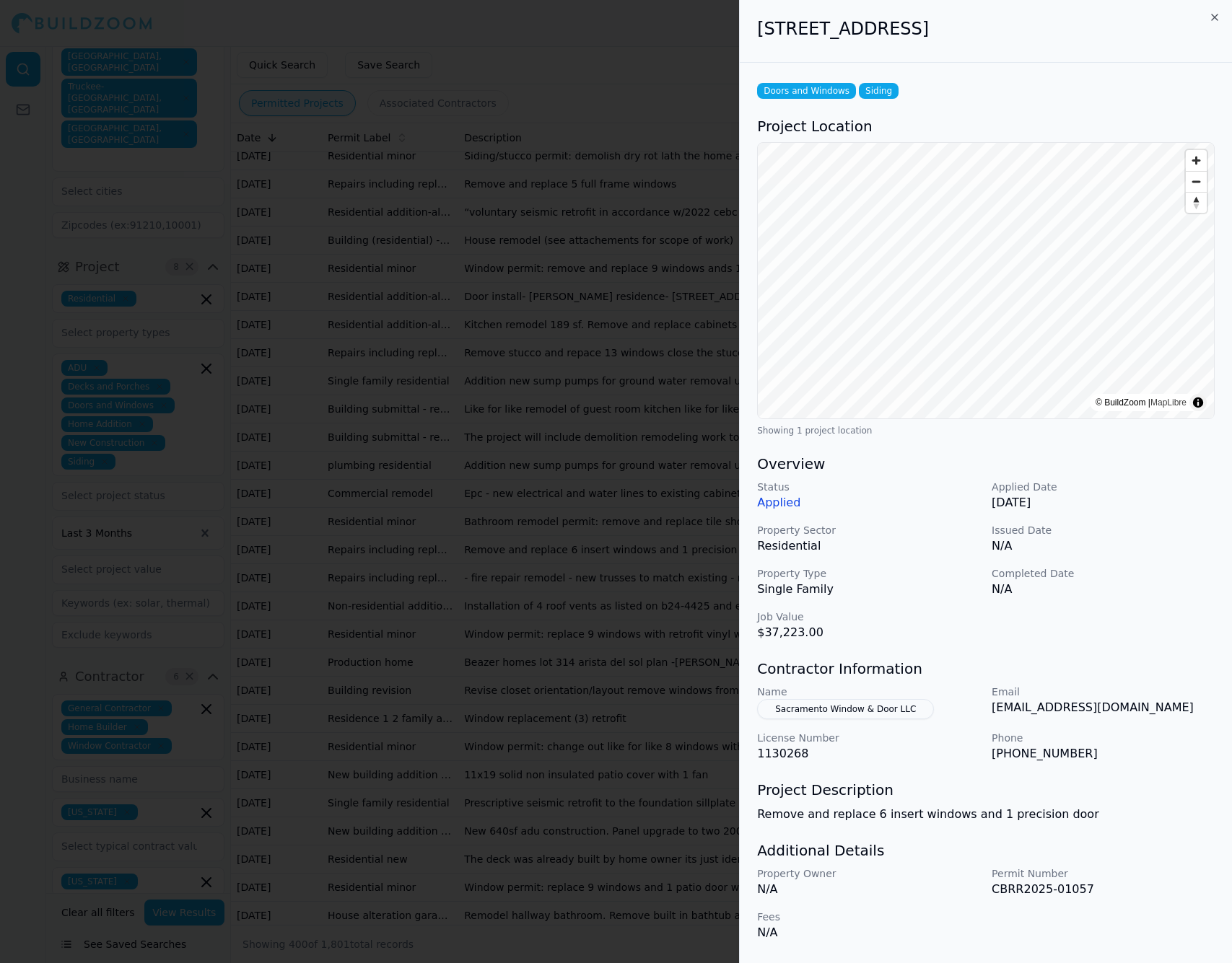
click at [576, 803] on div at bounding box center [616, 482] width 1232 height 963
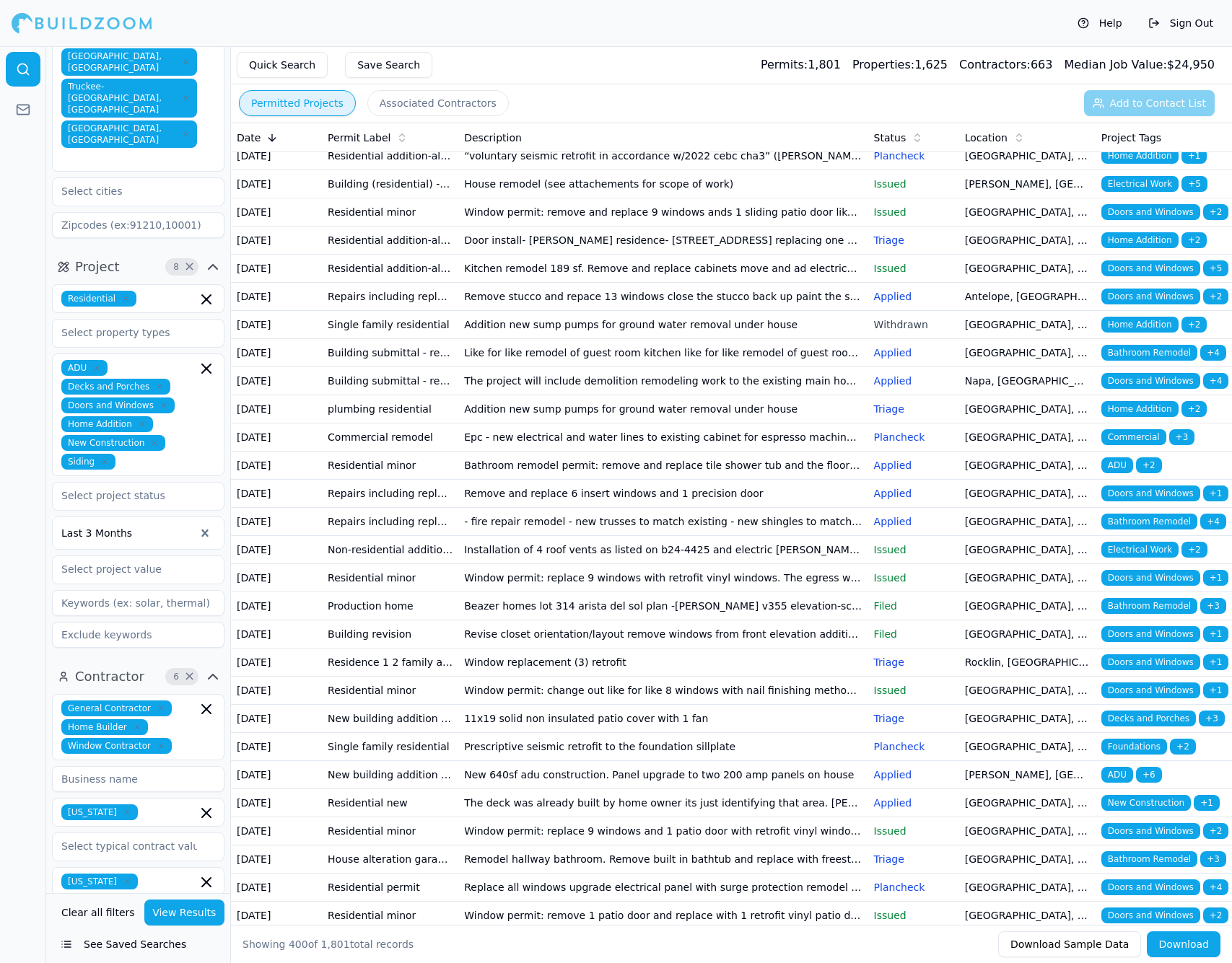
scroll to position [264, 0]
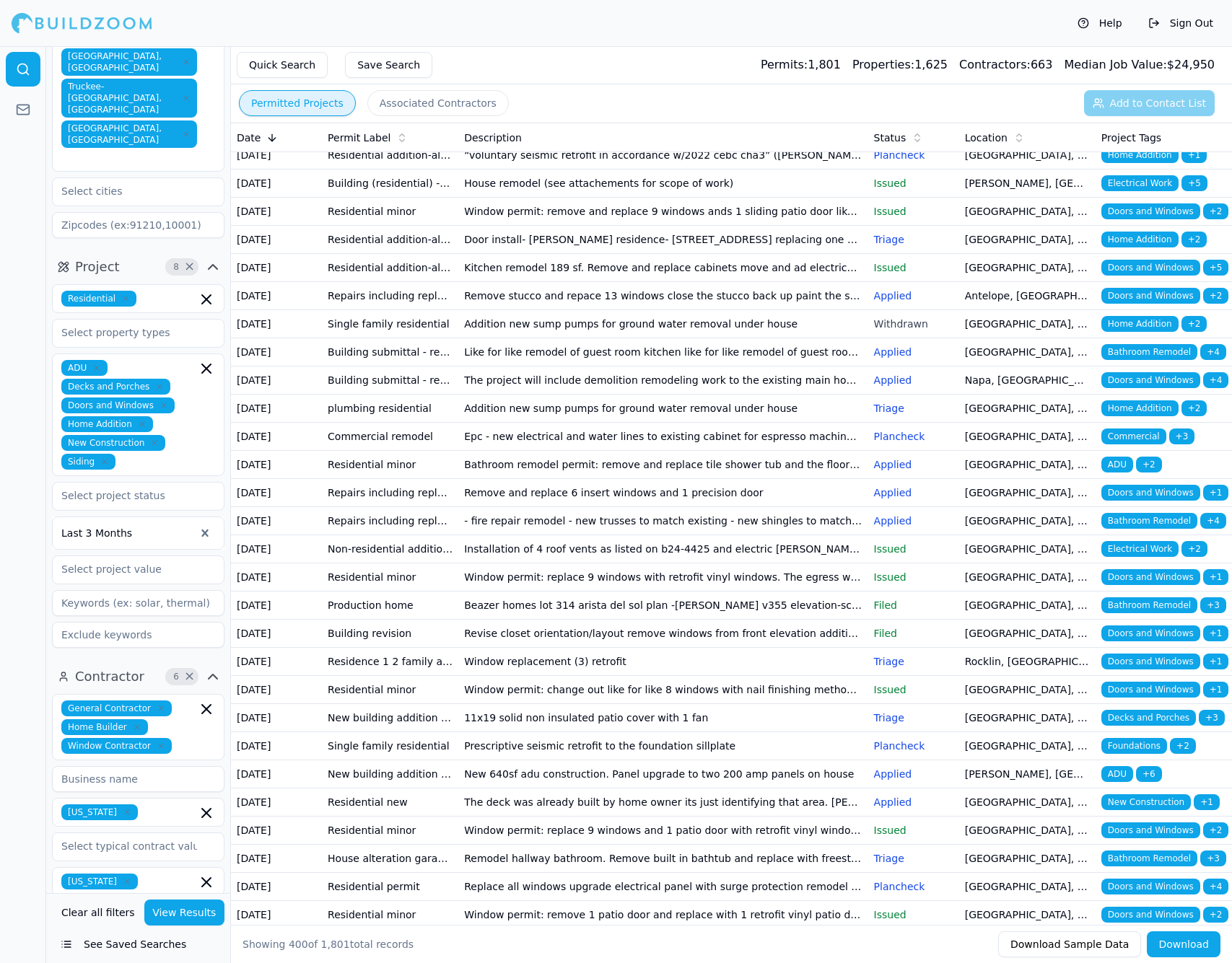
click at [576, 536] on td "- fire repair remodel - new trusses to match existing - new shingles to match e…" at bounding box center [662, 521] width 409 height 28
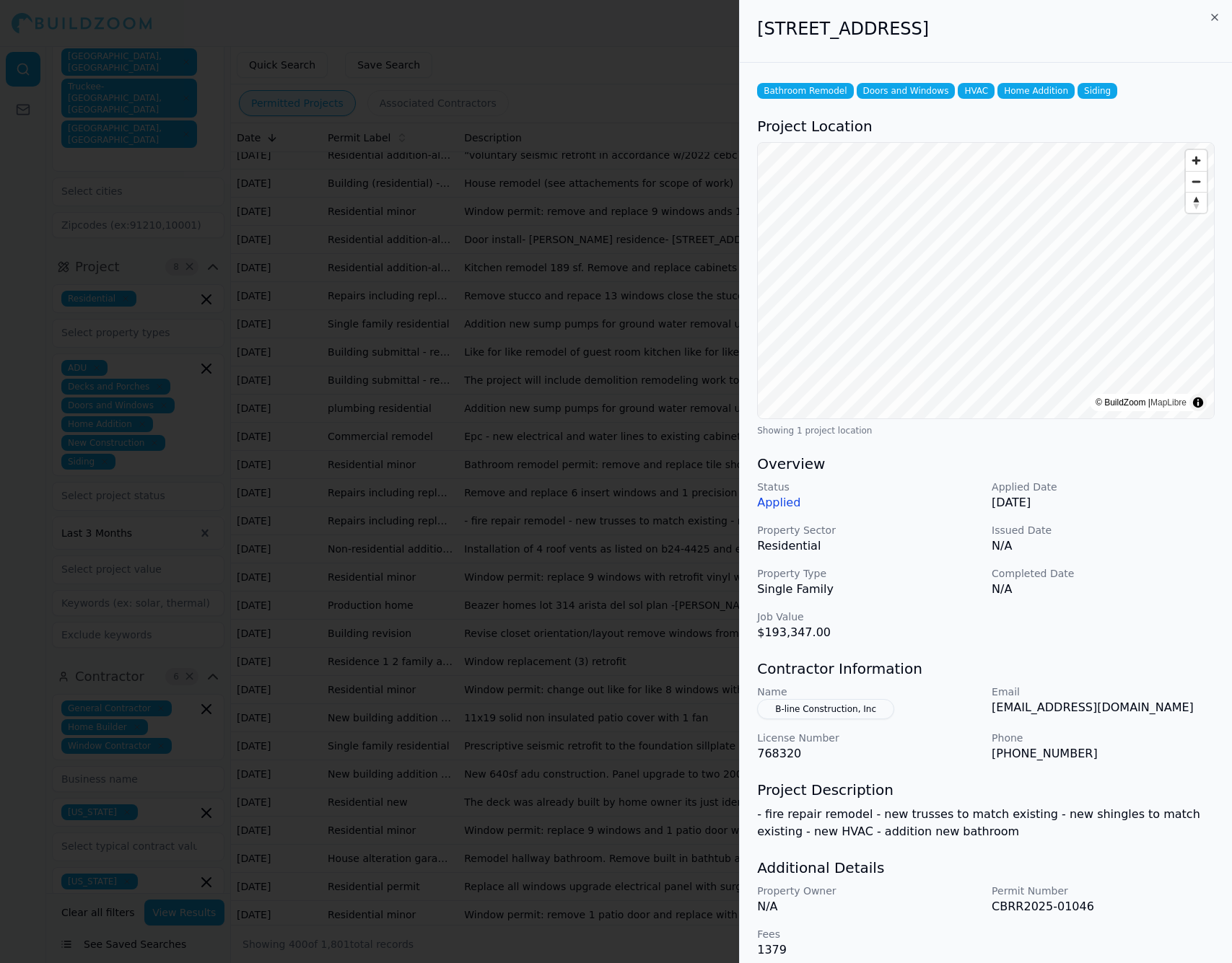
click at [832, 712] on button "B-line Construction, Inc" at bounding box center [825, 709] width 137 height 20
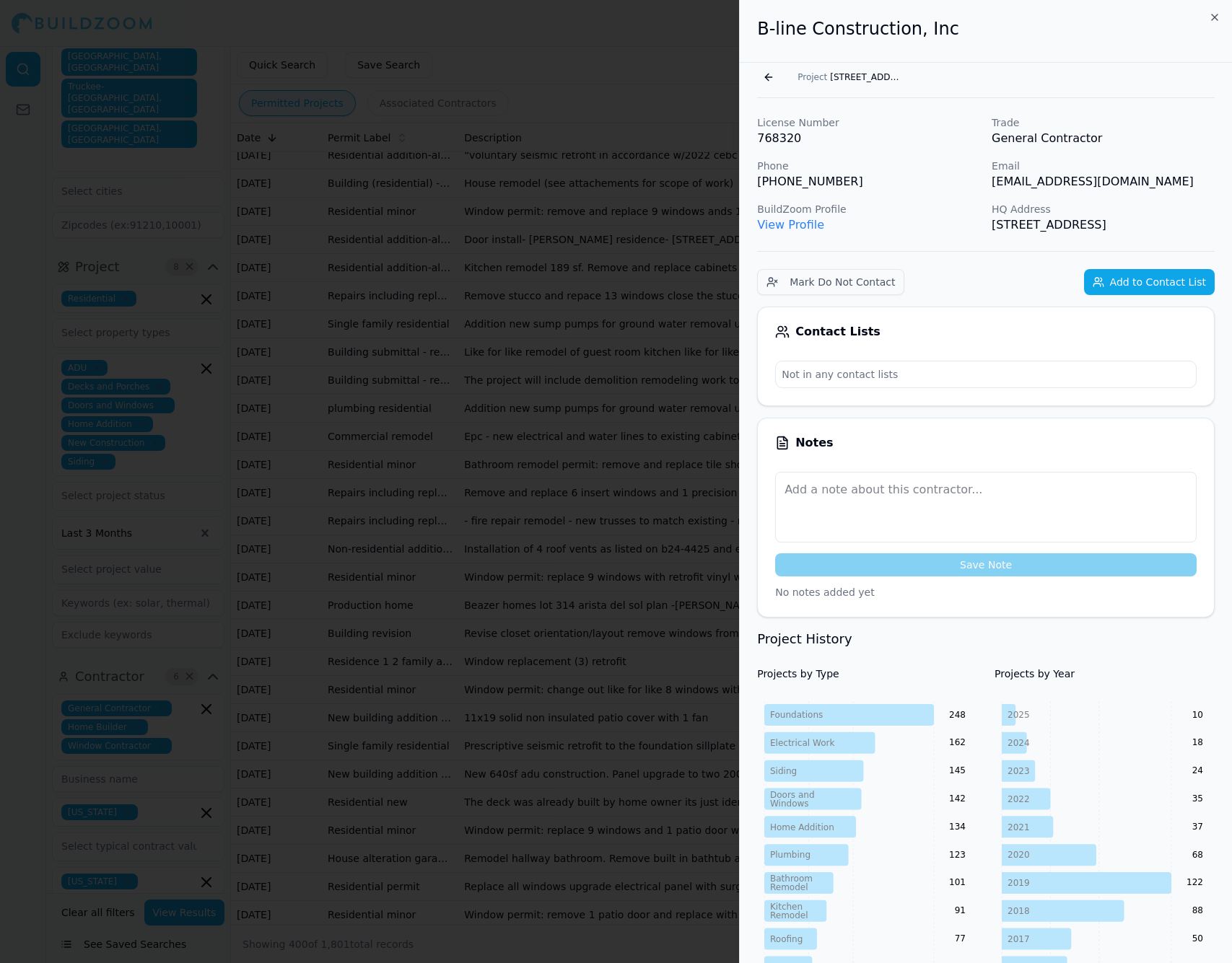
drag, startPoint x: 1062, startPoint y: 180, endPoint x: 1175, endPoint y: 183, distance: 113.0
click at [1175, 183] on p "[EMAIL_ADDRESS][DOMAIN_NAME]" at bounding box center [1103, 181] width 223 height 17
click at [768, 78] on button "Go back" at bounding box center [768, 77] width 23 height 23
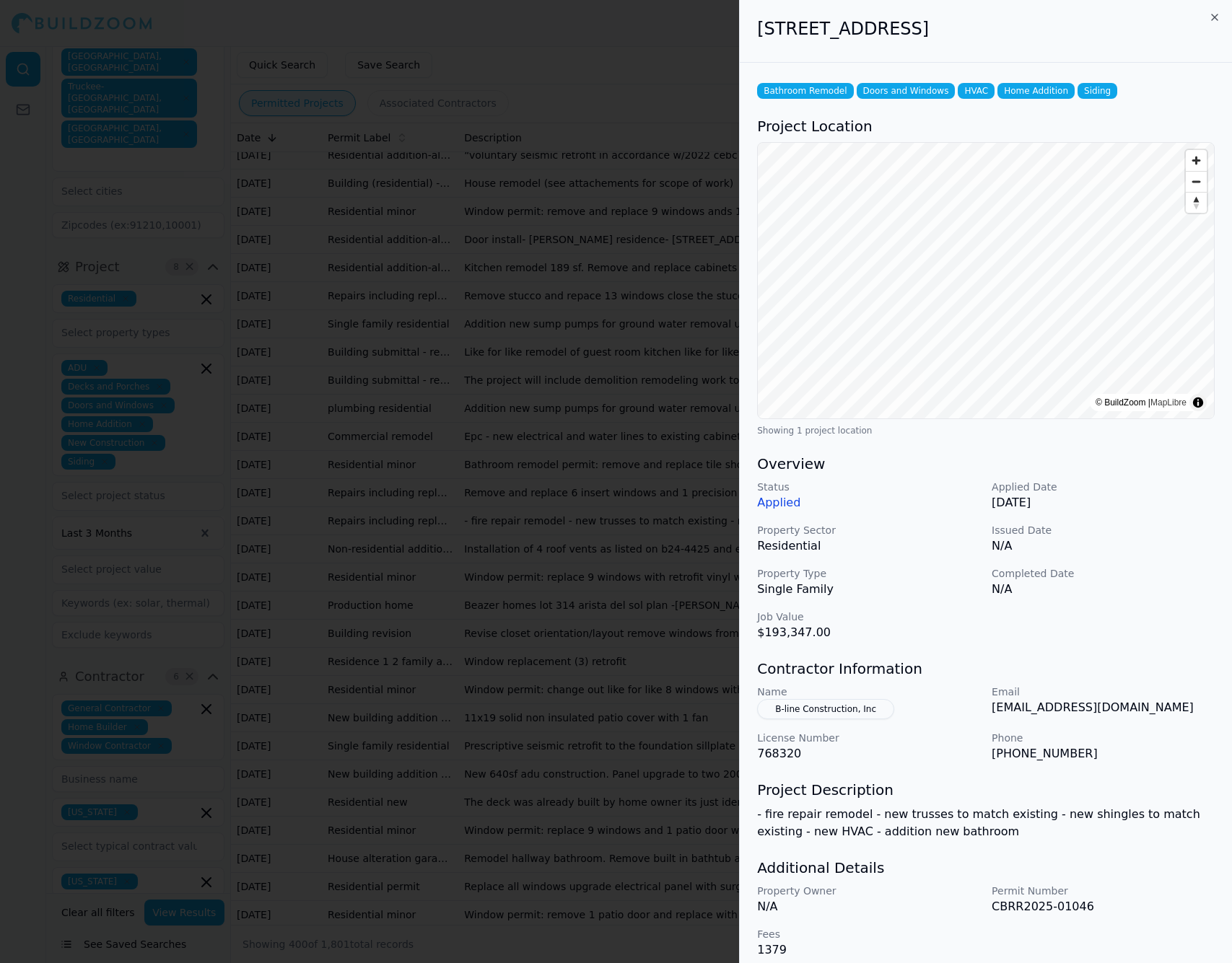
drag, startPoint x: 992, startPoint y: 708, endPoint x: 1173, endPoint y: 702, distance: 181.1
click at [1173, 702] on p "[EMAIL_ADDRESS][DOMAIN_NAME]" at bounding box center [1103, 708] width 223 height 17
drag, startPoint x: 762, startPoint y: 30, endPoint x: 1134, endPoint y: 35, distance: 372.0
click at [1134, 35] on h2 "[STREET_ADDRESS]" at bounding box center [985, 29] width 457 height 23
click at [805, 47] on div "[STREET_ADDRESS]" at bounding box center [985, 31] width 492 height 63
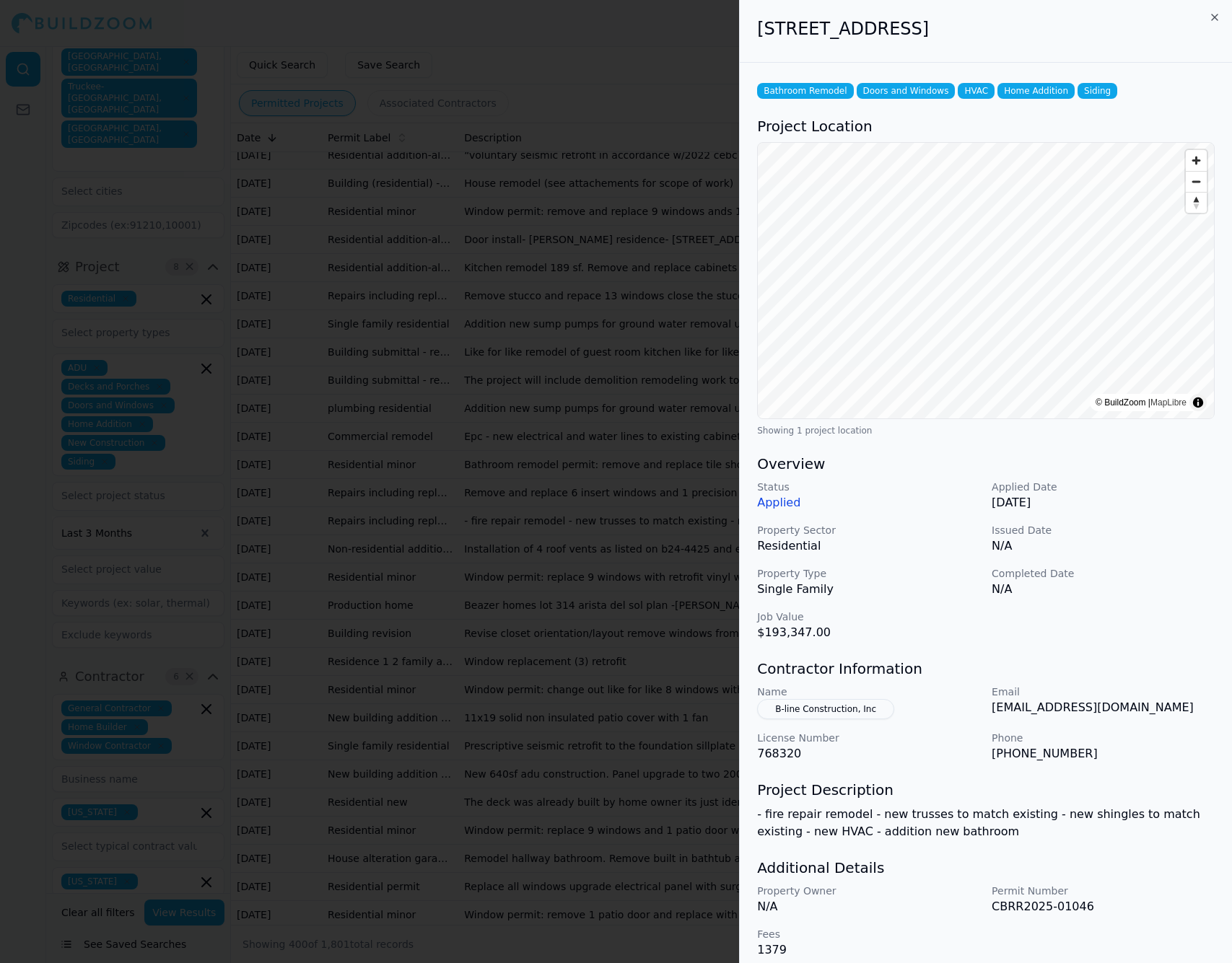
drag, startPoint x: 759, startPoint y: 28, endPoint x: 1142, endPoint y: 32, distance: 383.0
click at [1142, 32] on h2 "[STREET_ADDRESS]" at bounding box center [985, 29] width 457 height 23
click at [996, 29] on h2 "[STREET_ADDRESS]" at bounding box center [985, 29] width 457 height 23
